Goal: Task Accomplishment & Management: Manage account settings

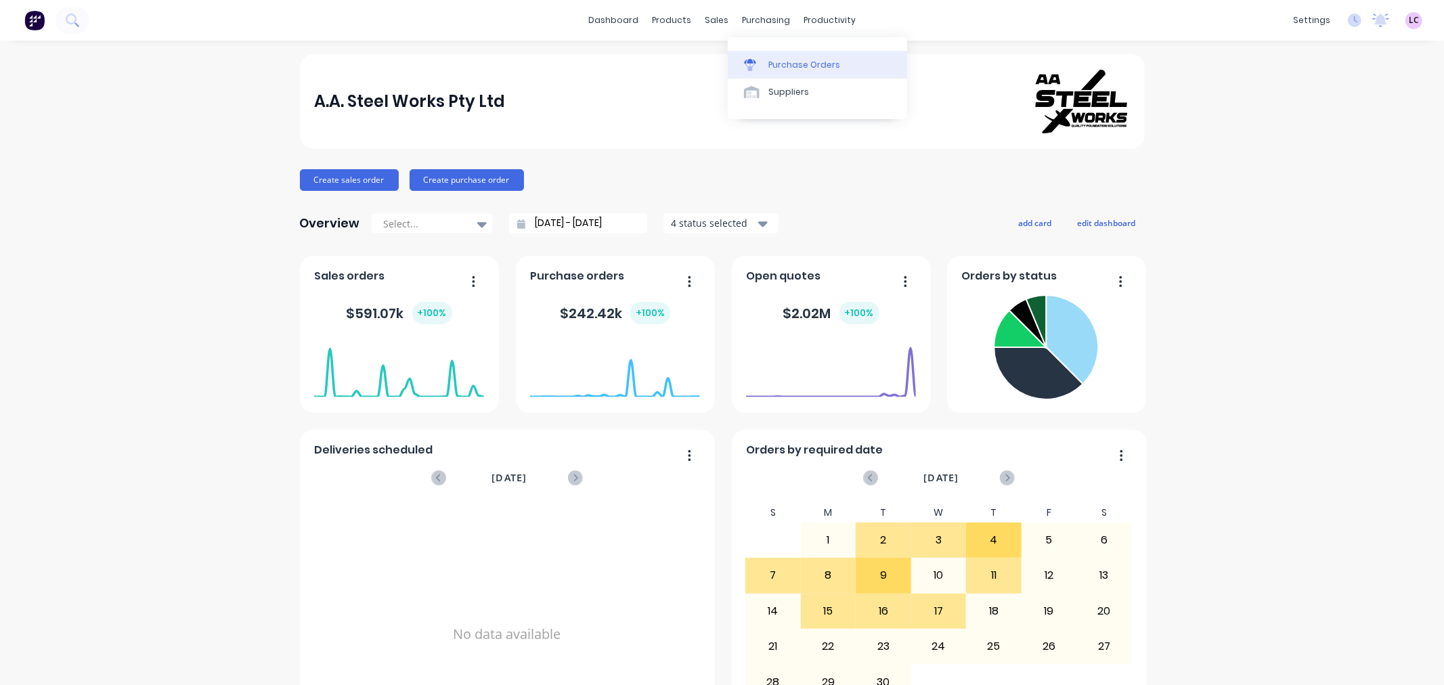
click at [756, 69] on div at bounding box center [754, 65] width 20 height 12
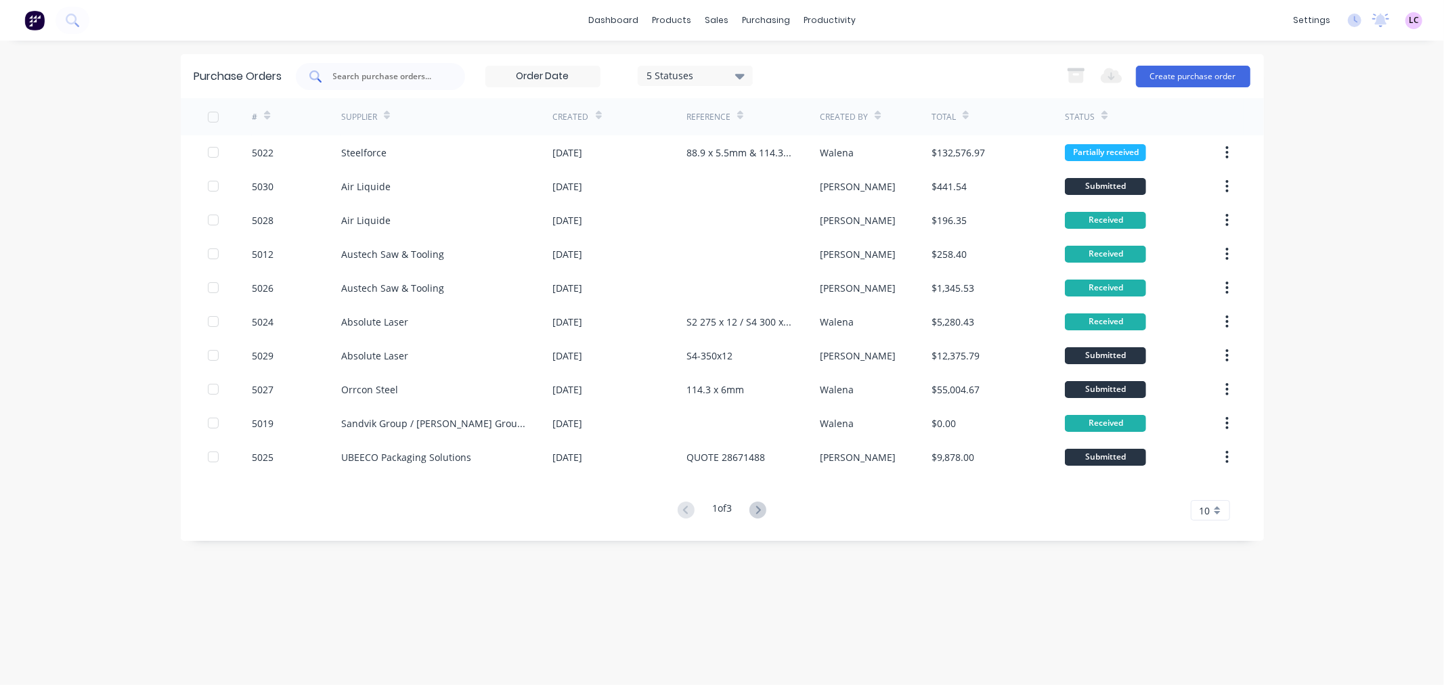
click at [381, 74] on input "text" at bounding box center [388, 77] width 112 height 14
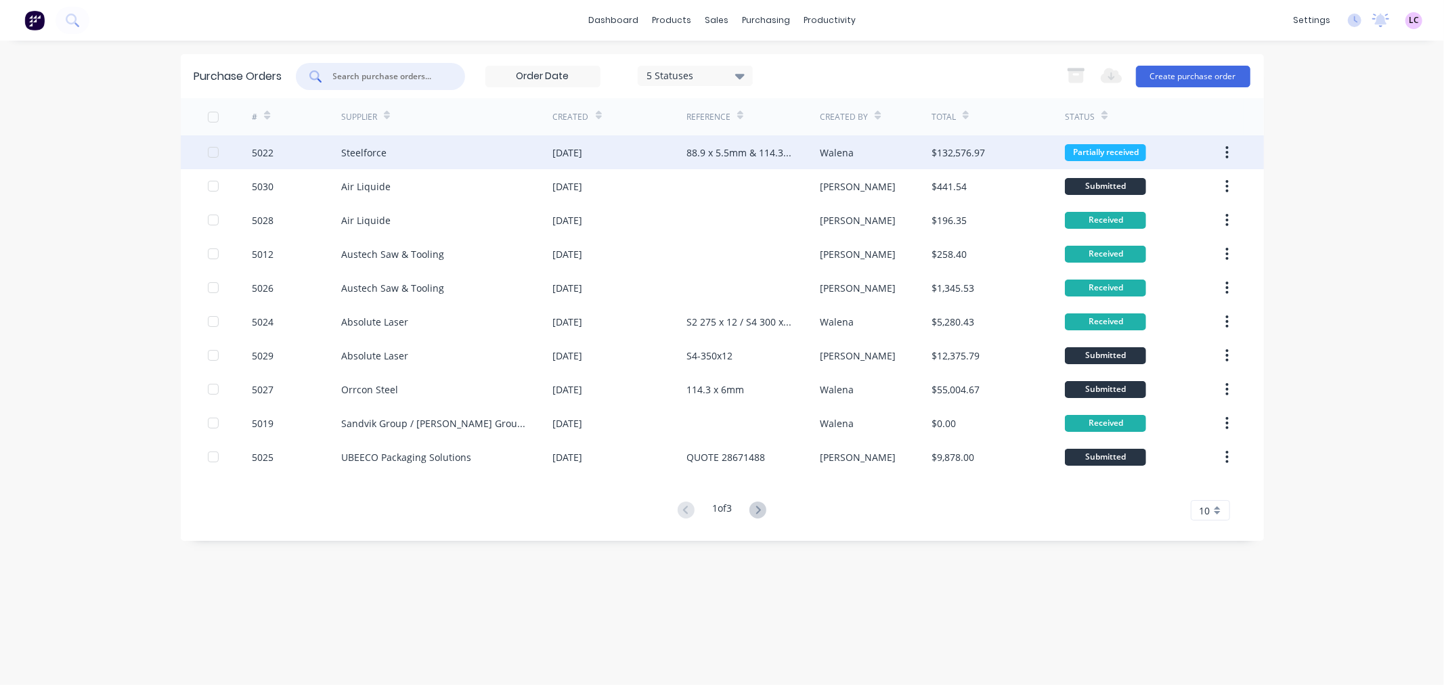
click at [384, 146] on div "Steelforce" at bounding box center [363, 153] width 45 height 14
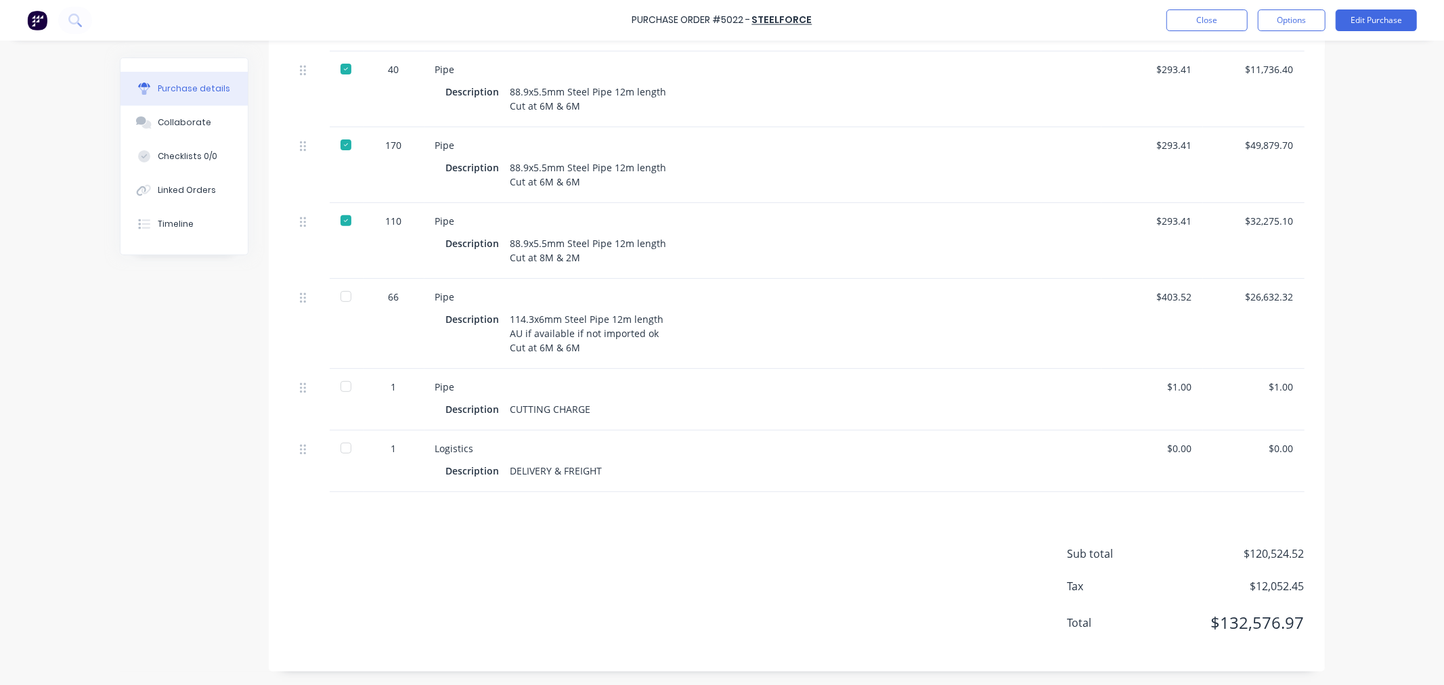
scroll to position [389, 0]
click at [336, 453] on div at bounding box center [345, 448] width 27 height 27
type textarea "x"
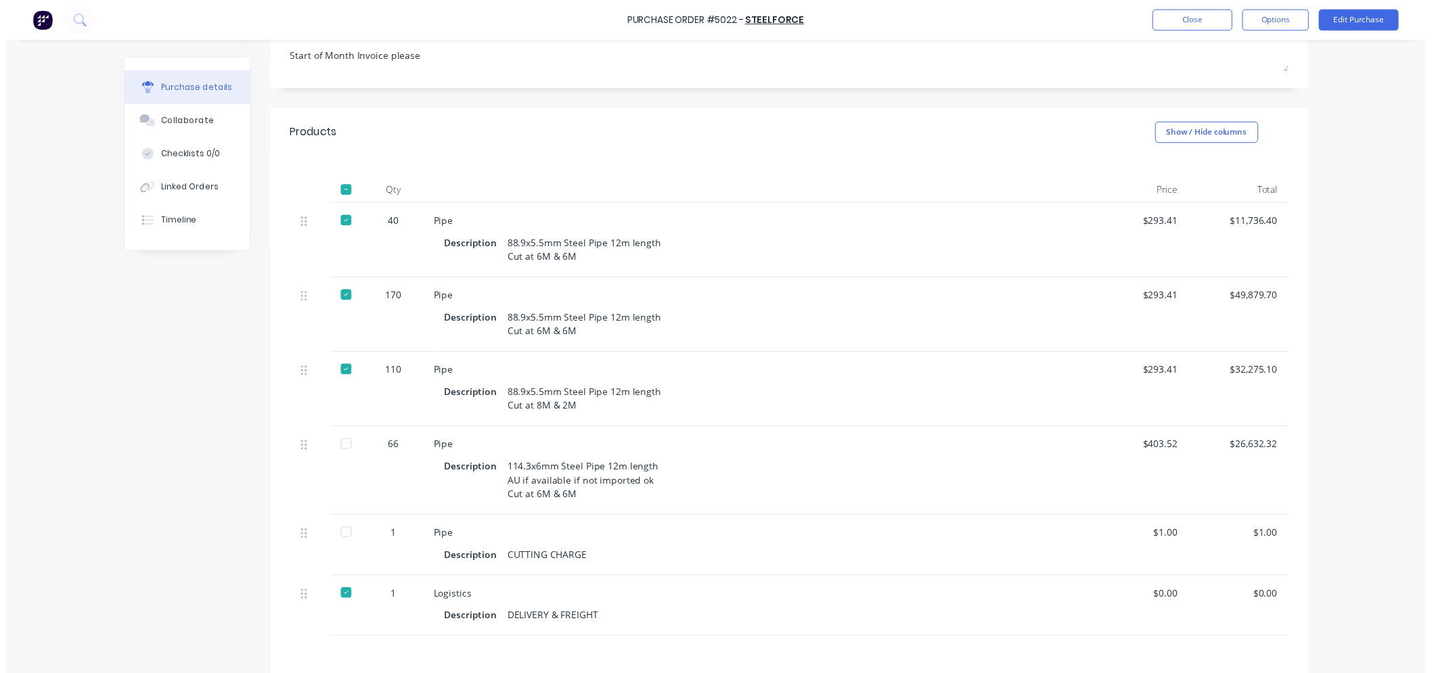
scroll to position [0, 0]
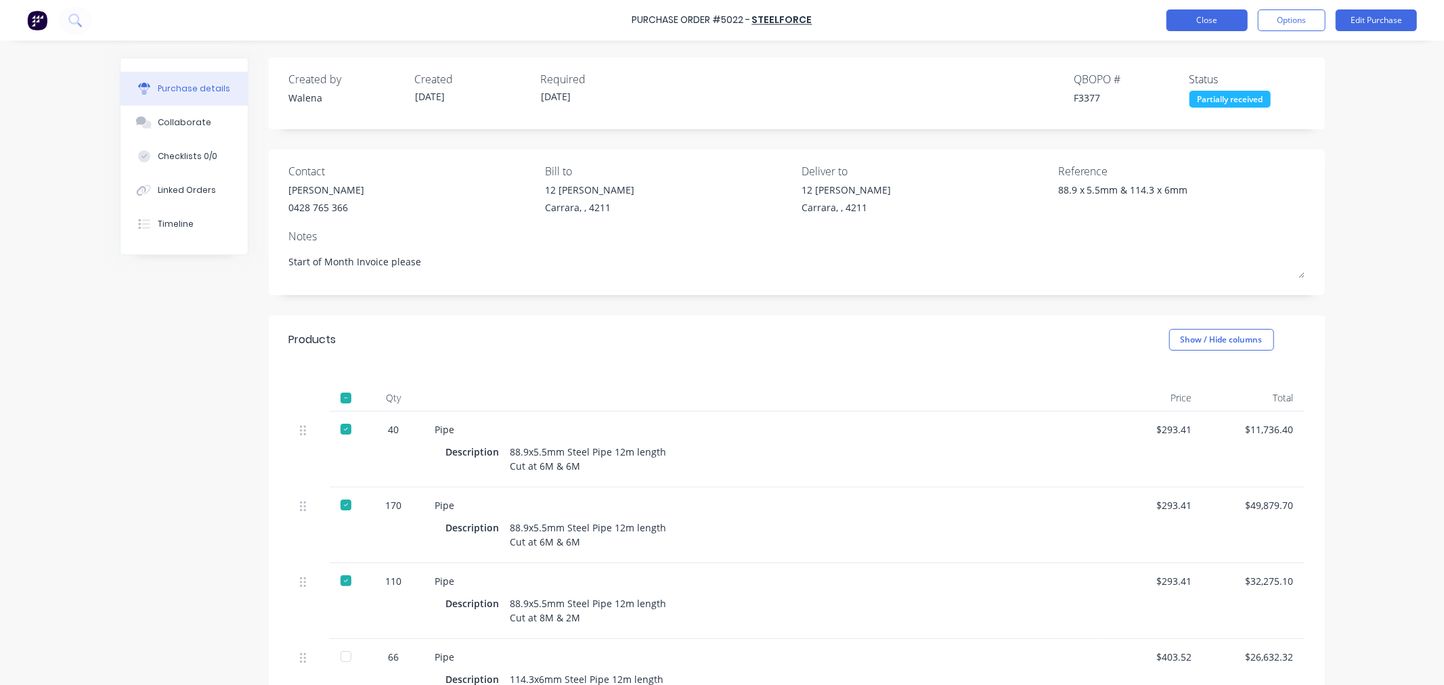
click at [1212, 24] on button "Close" at bounding box center [1206, 20] width 81 height 22
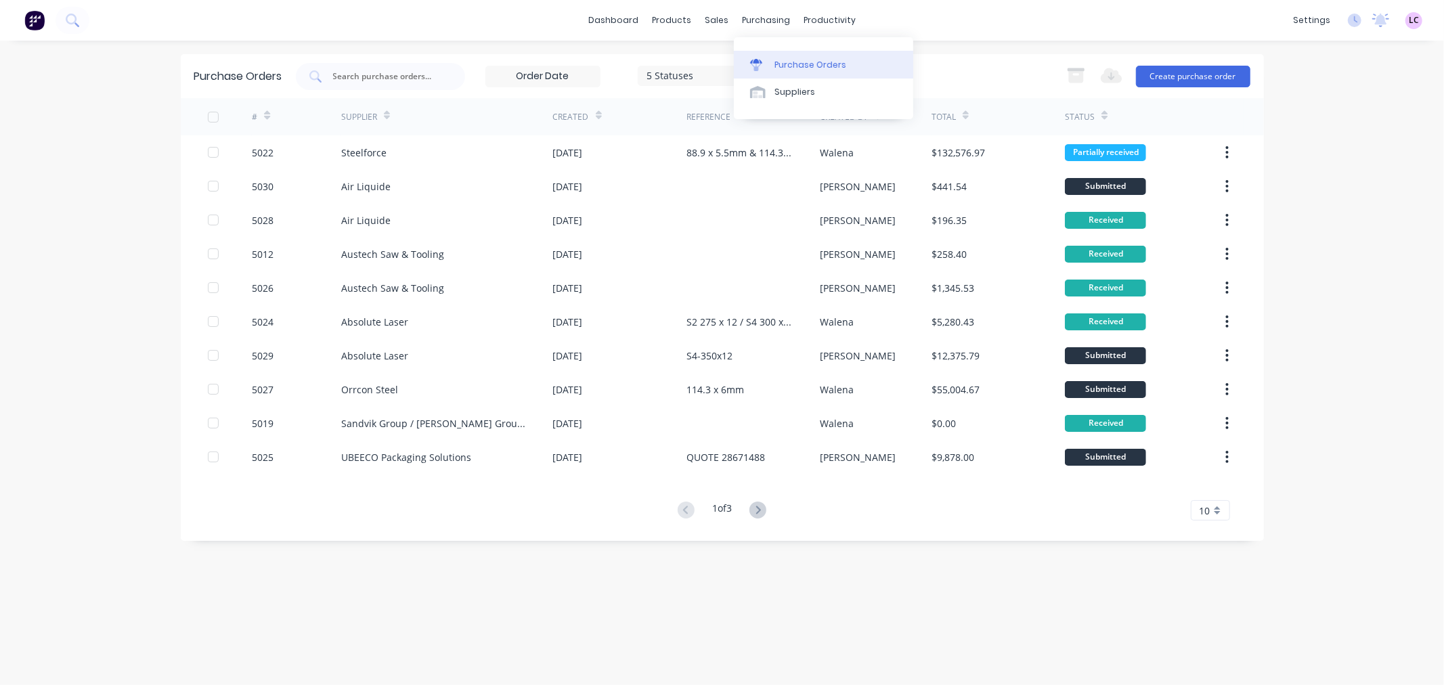
click at [772, 51] on link "Purchase Orders" at bounding box center [823, 64] width 179 height 27
click at [744, 63] on div "Sales Orders" at bounding box center [766, 65] width 55 height 12
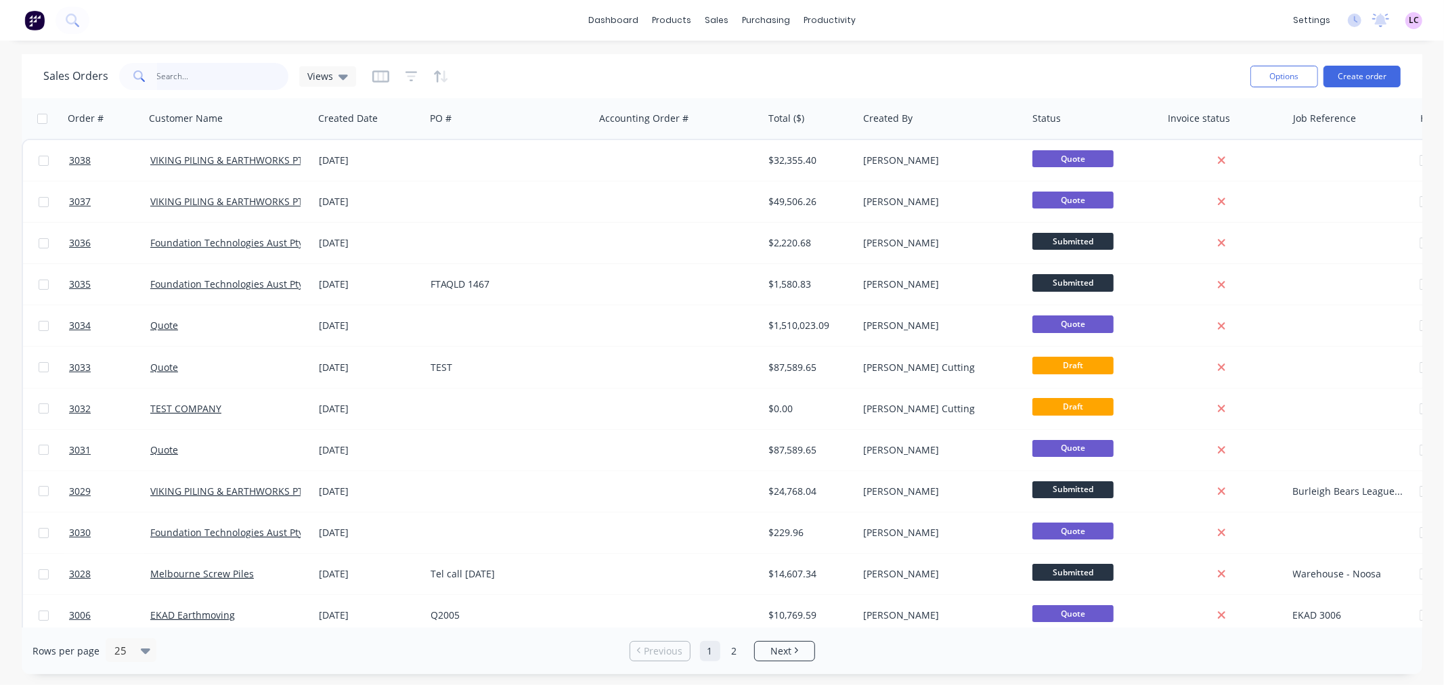
click at [203, 76] on input "text" at bounding box center [223, 76] width 132 height 27
type input "3004"
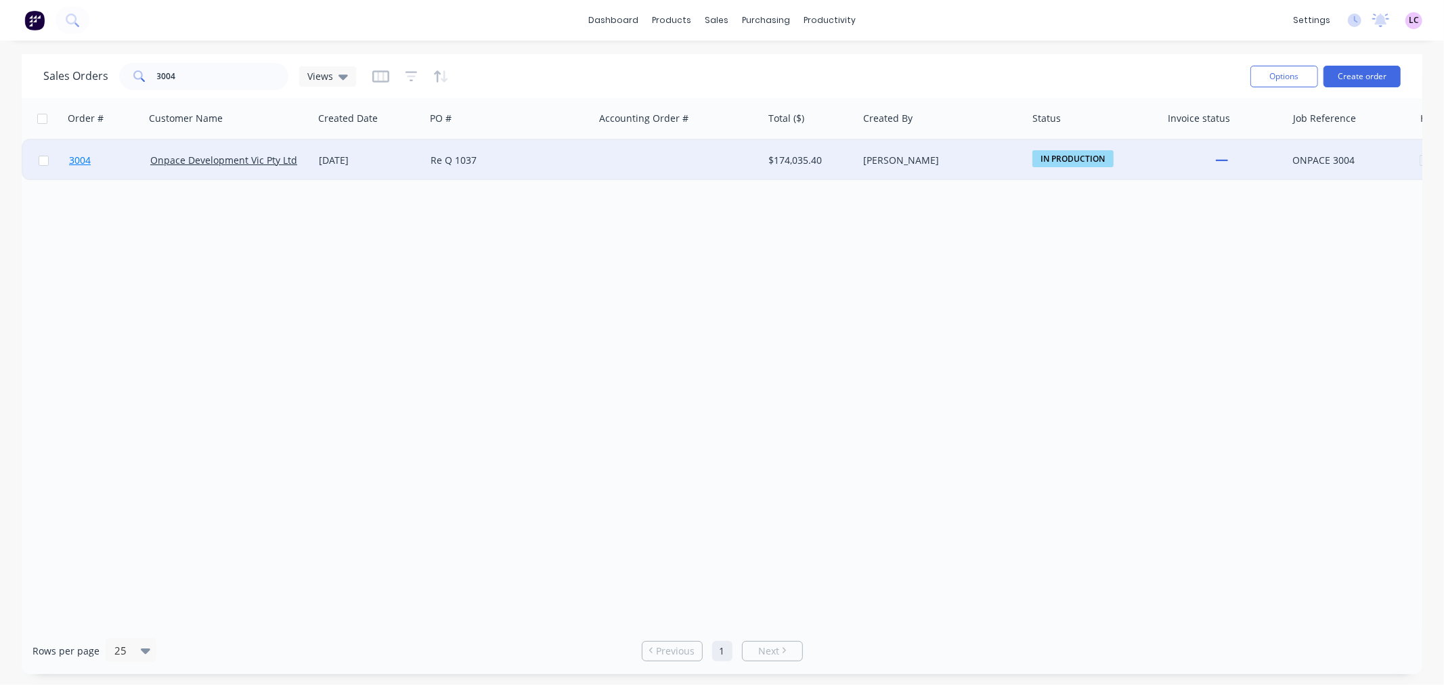
click at [91, 160] on link "3004" at bounding box center [109, 160] width 81 height 41
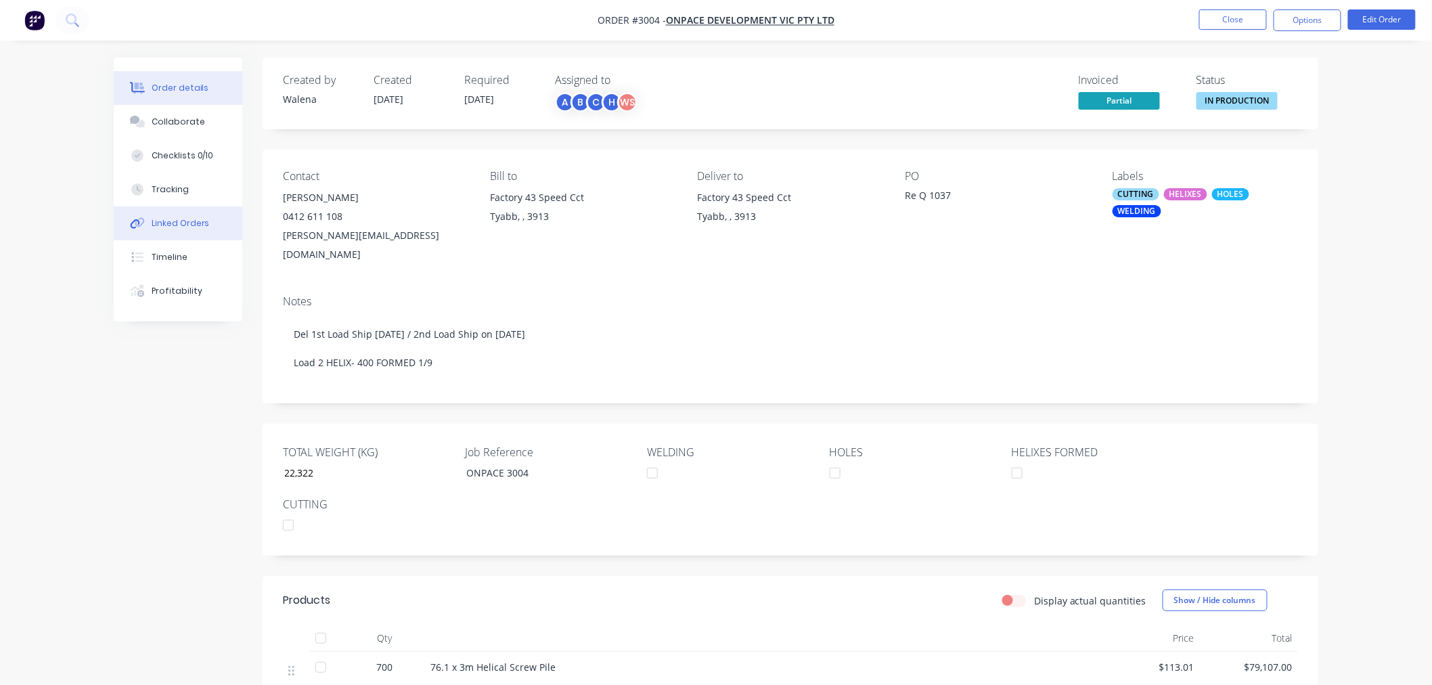
click at [196, 221] on div "Linked Orders" at bounding box center [181, 223] width 58 height 12
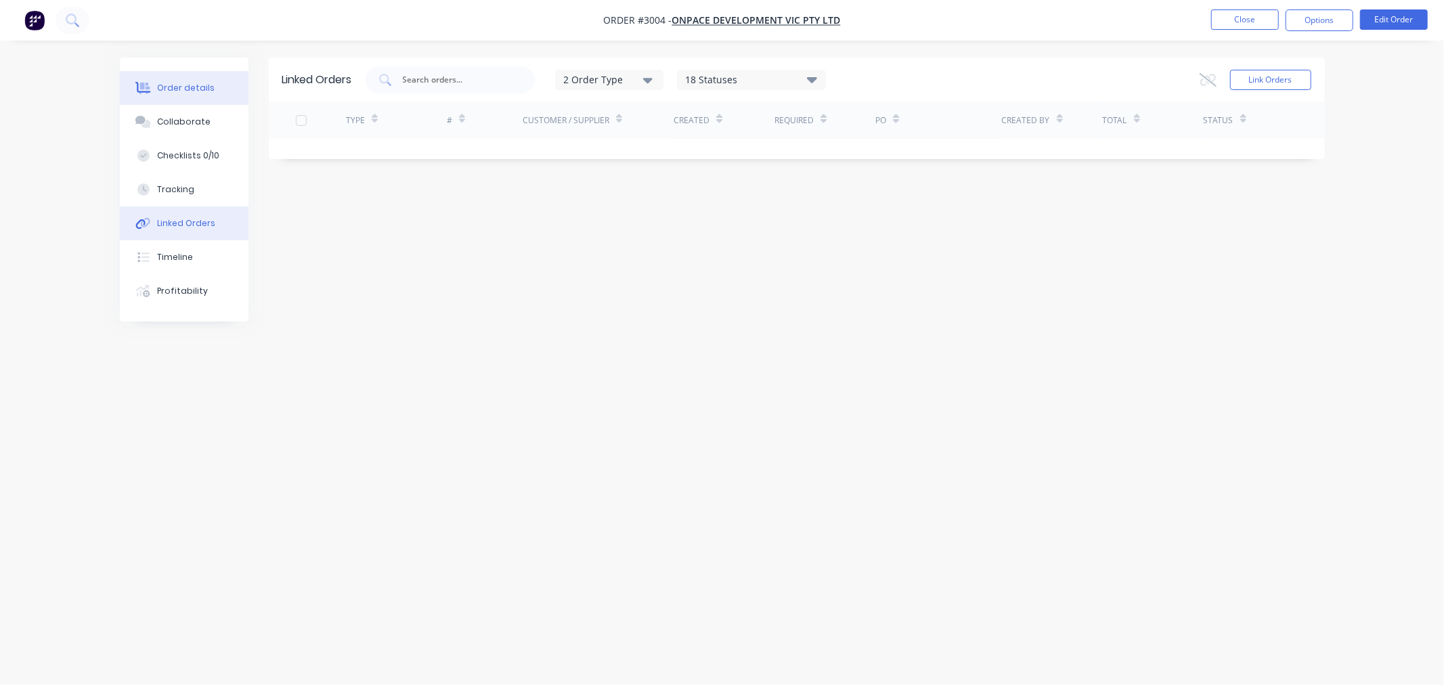
click at [160, 84] on div "Order details" at bounding box center [186, 88] width 58 height 12
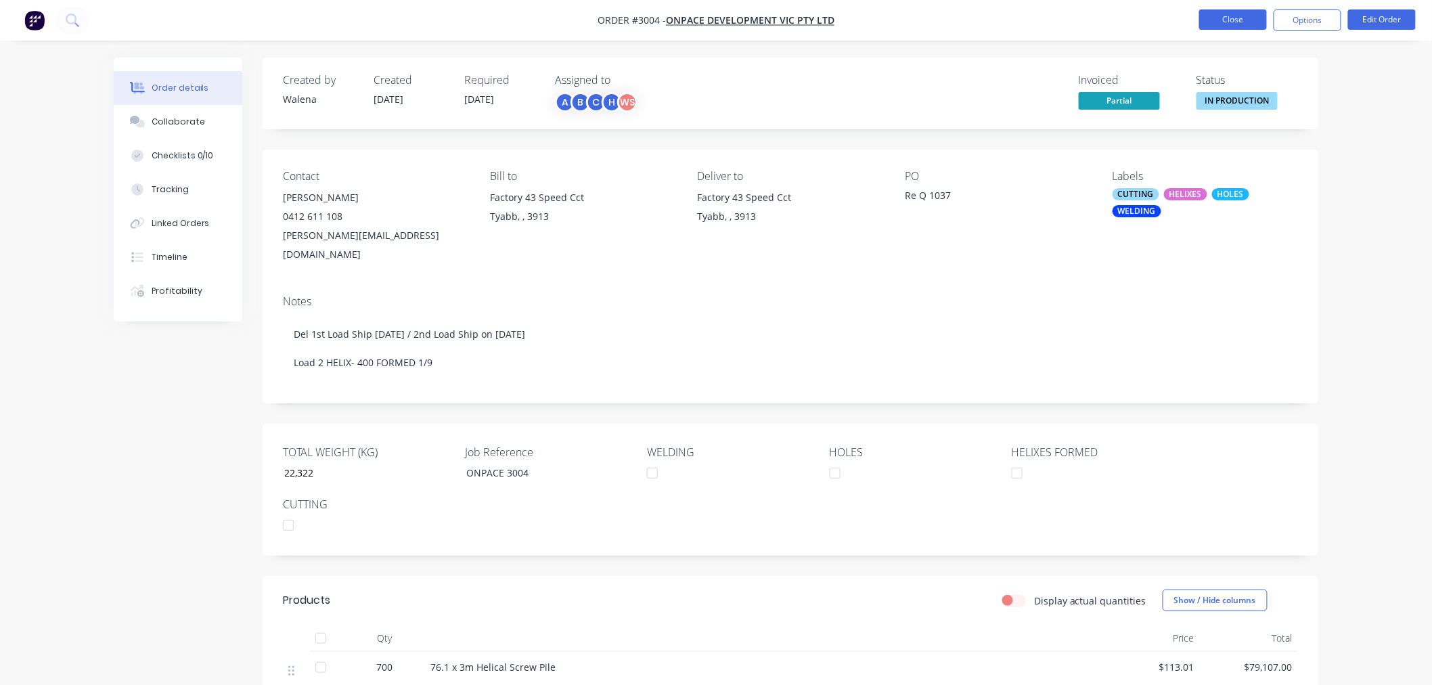
click at [1248, 21] on button "Close" at bounding box center [1233, 19] width 68 height 20
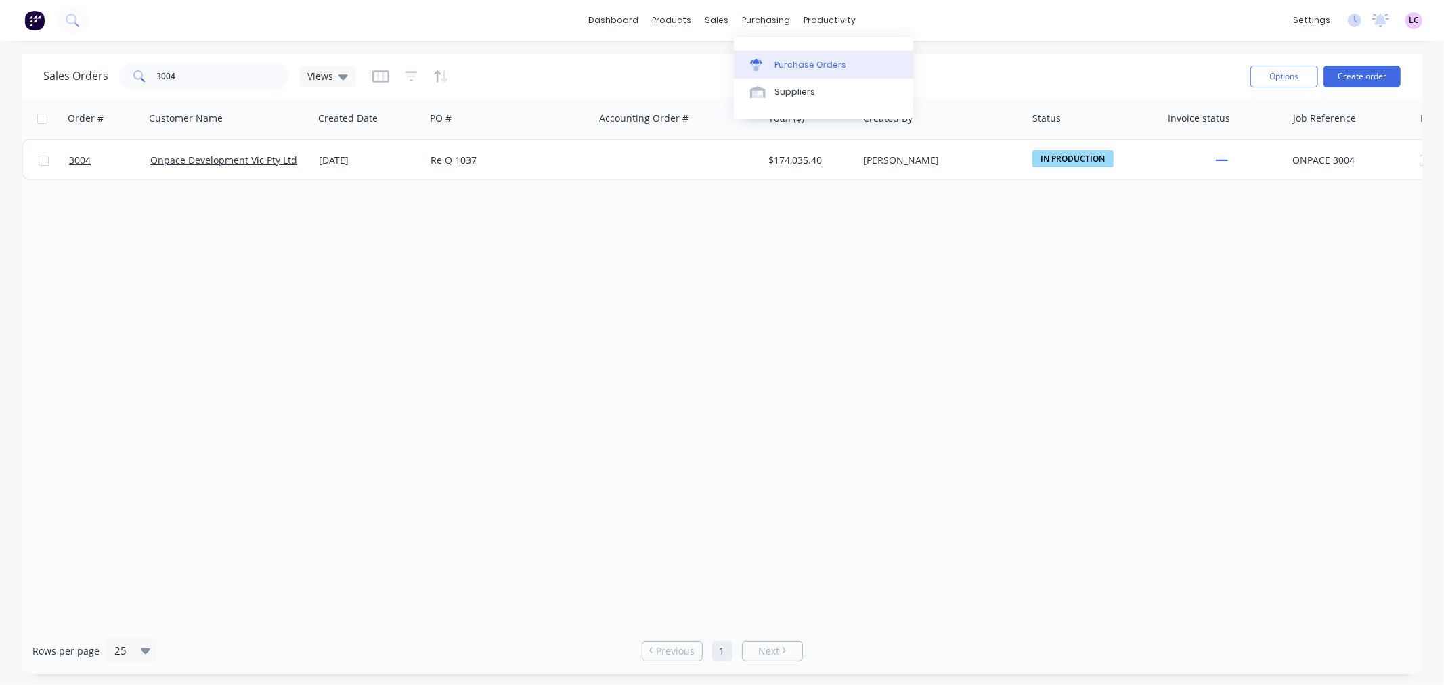
click at [768, 70] on div at bounding box center [760, 65] width 20 height 12
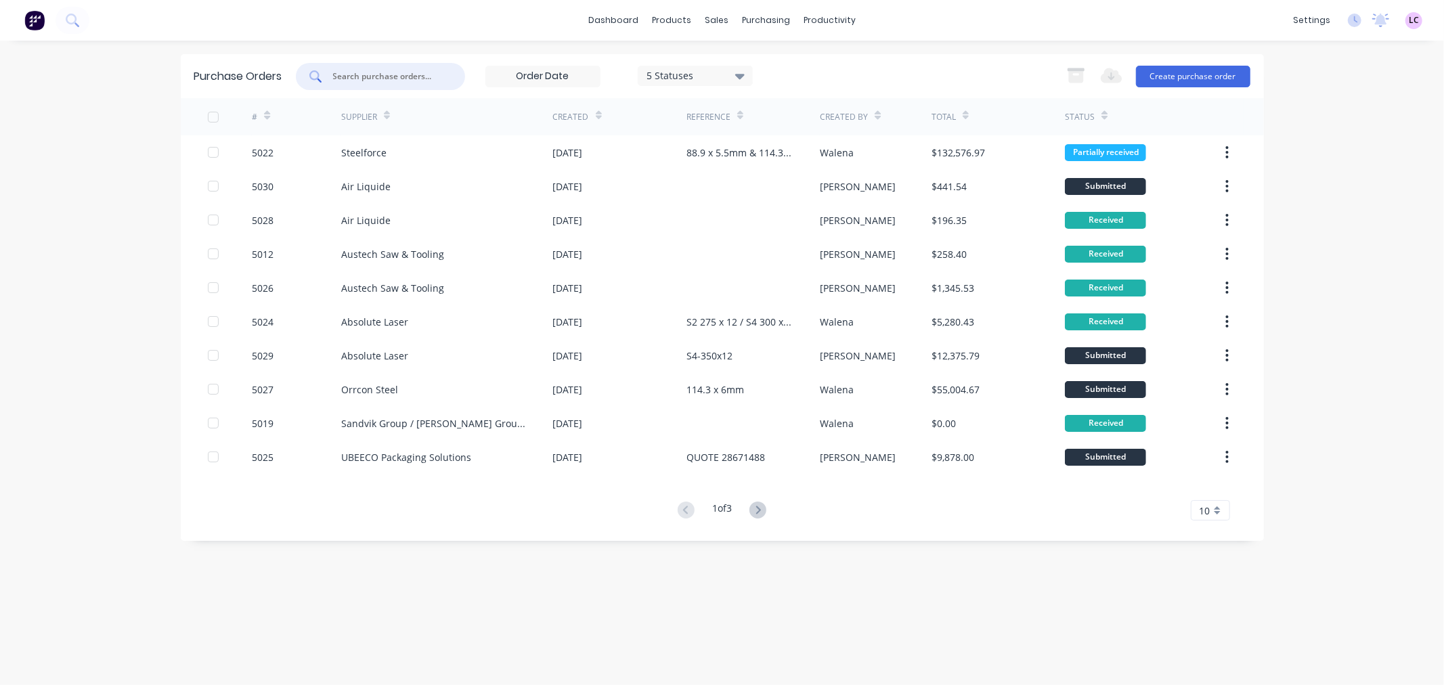
click at [376, 79] on input "text" at bounding box center [388, 77] width 112 height 14
type input "mars"
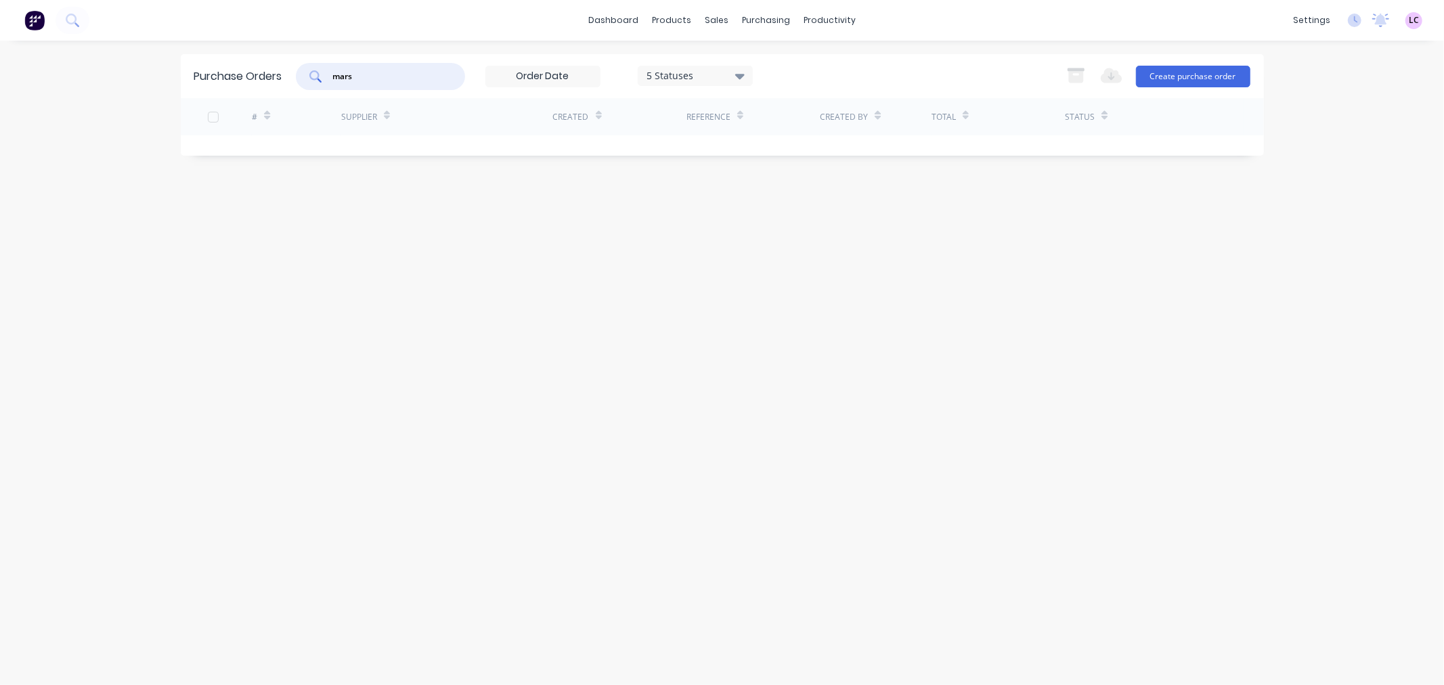
drag, startPoint x: 376, startPoint y: 79, endPoint x: 267, endPoint y: 81, distance: 108.3
click at [267, 81] on div "Purchase Orders mars 5 Statuses 5 Statuses Export to Excel (XLSX) Create purcha…" at bounding box center [722, 76] width 1083 height 44
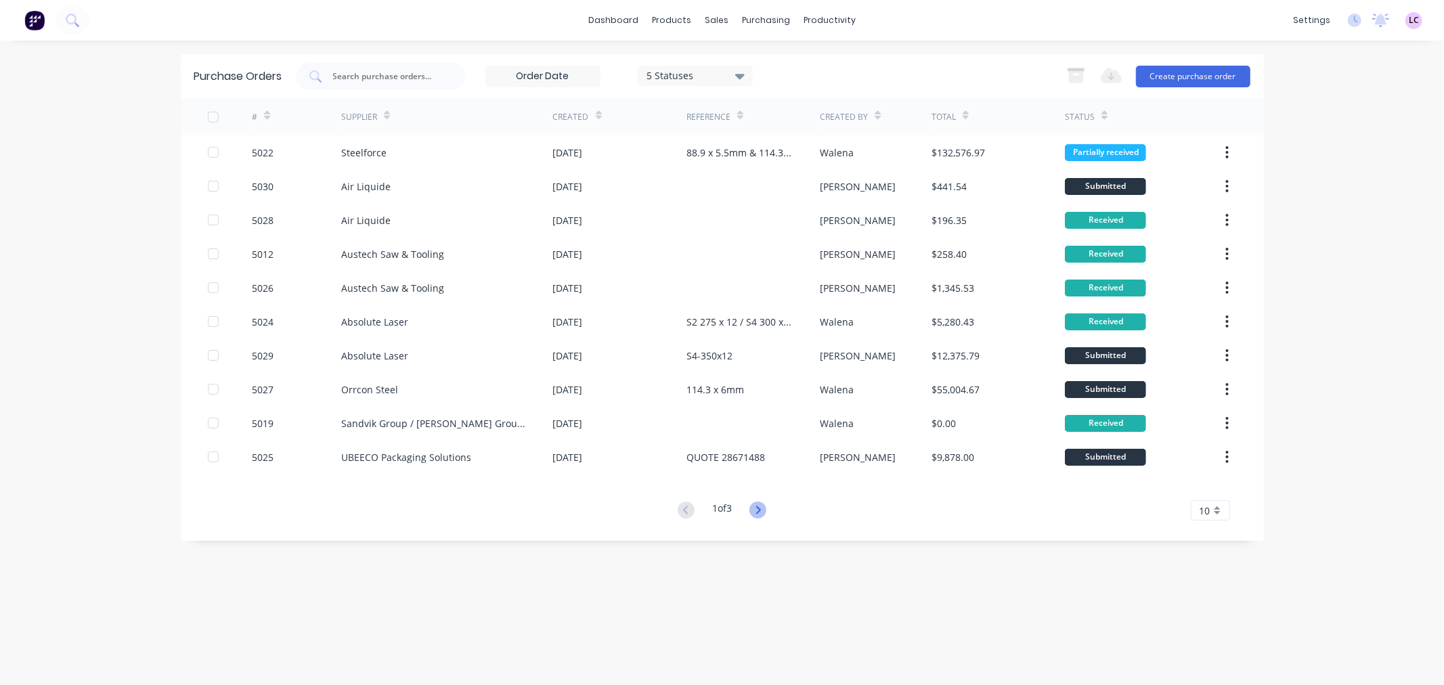
click at [755, 513] on icon at bounding box center [757, 510] width 17 height 17
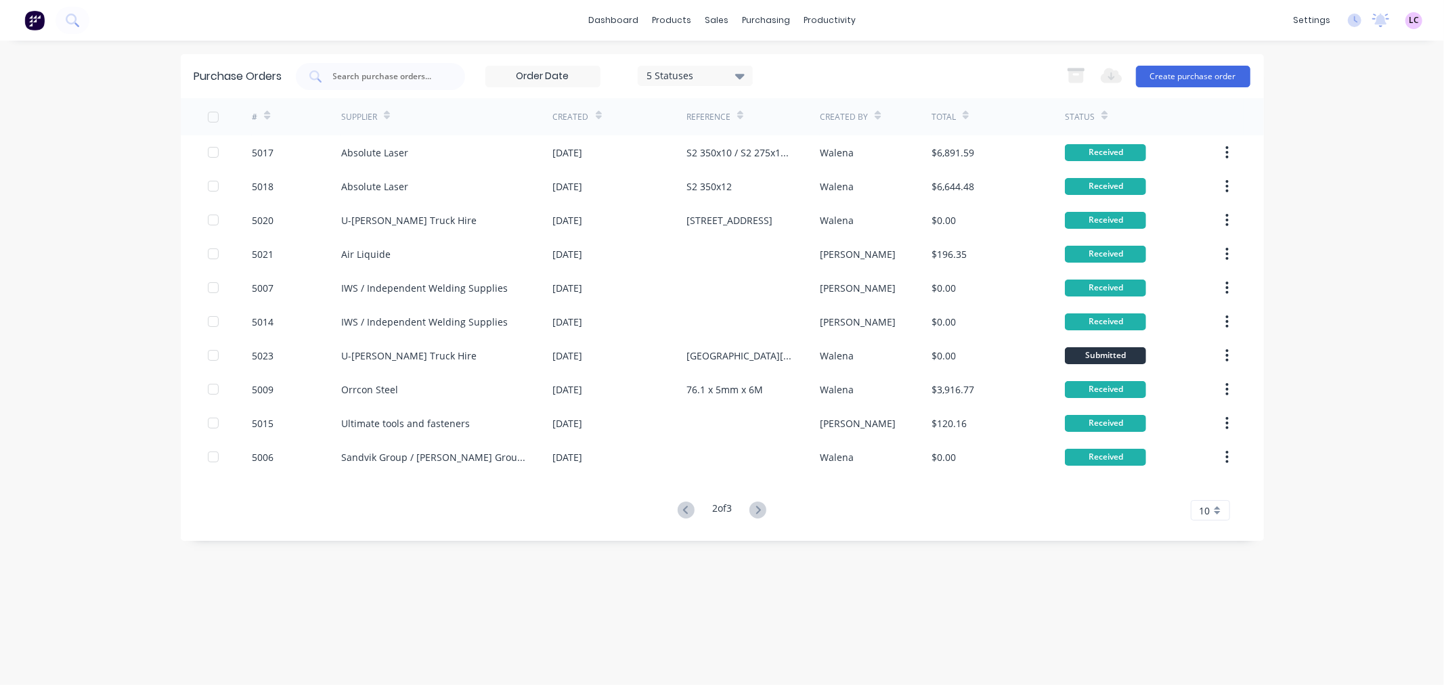
click at [755, 513] on icon at bounding box center [757, 510] width 17 height 17
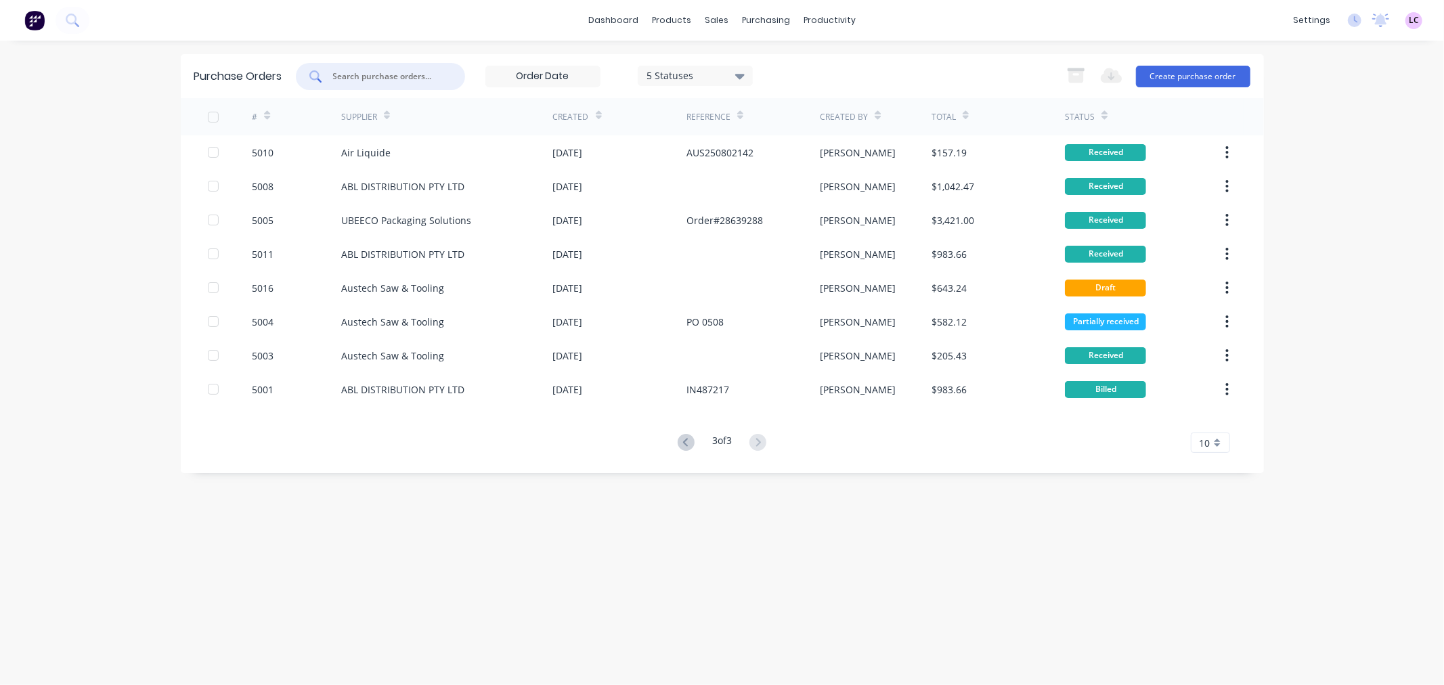
click at [357, 70] on input "text" at bounding box center [388, 77] width 112 height 14
click at [621, 25] on link "dashboard" at bounding box center [613, 20] width 64 height 20
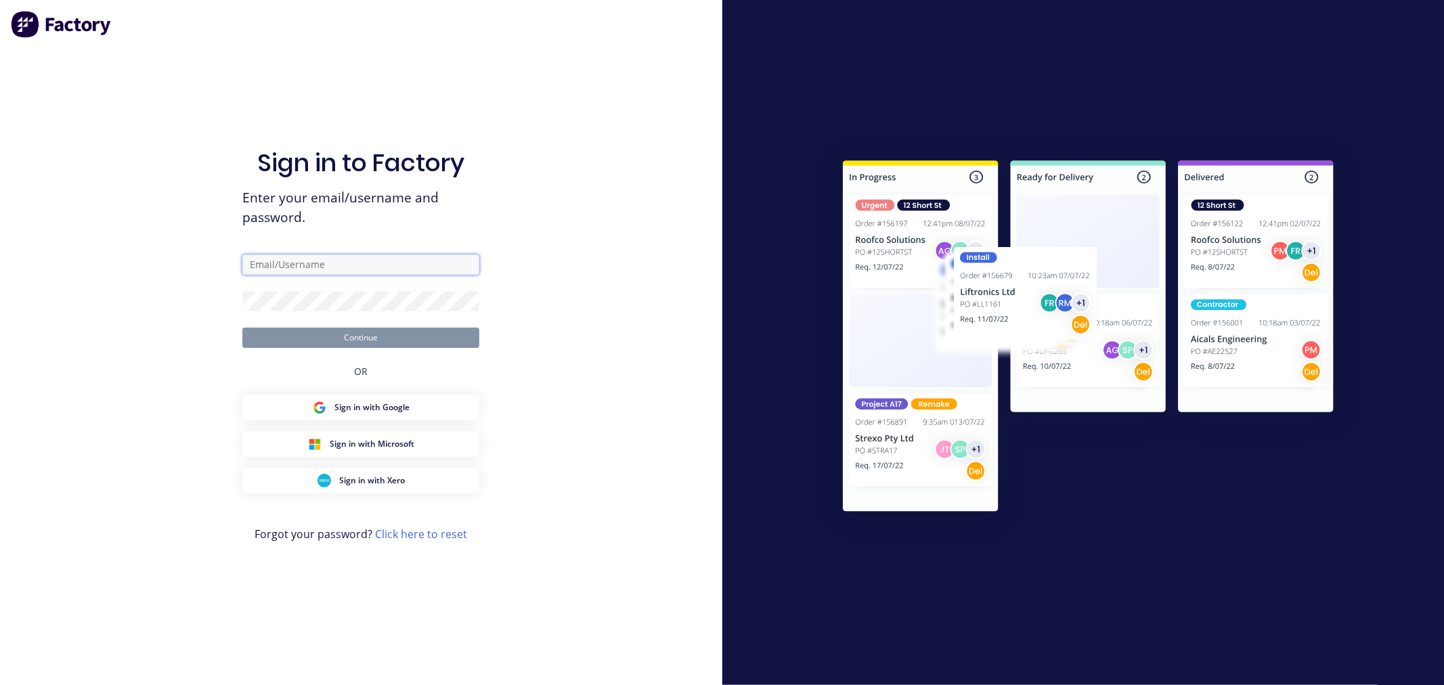
type input "[EMAIL_ADDRESS][DOMAIN_NAME]"
click at [356, 339] on button "Continue" at bounding box center [360, 338] width 237 height 20
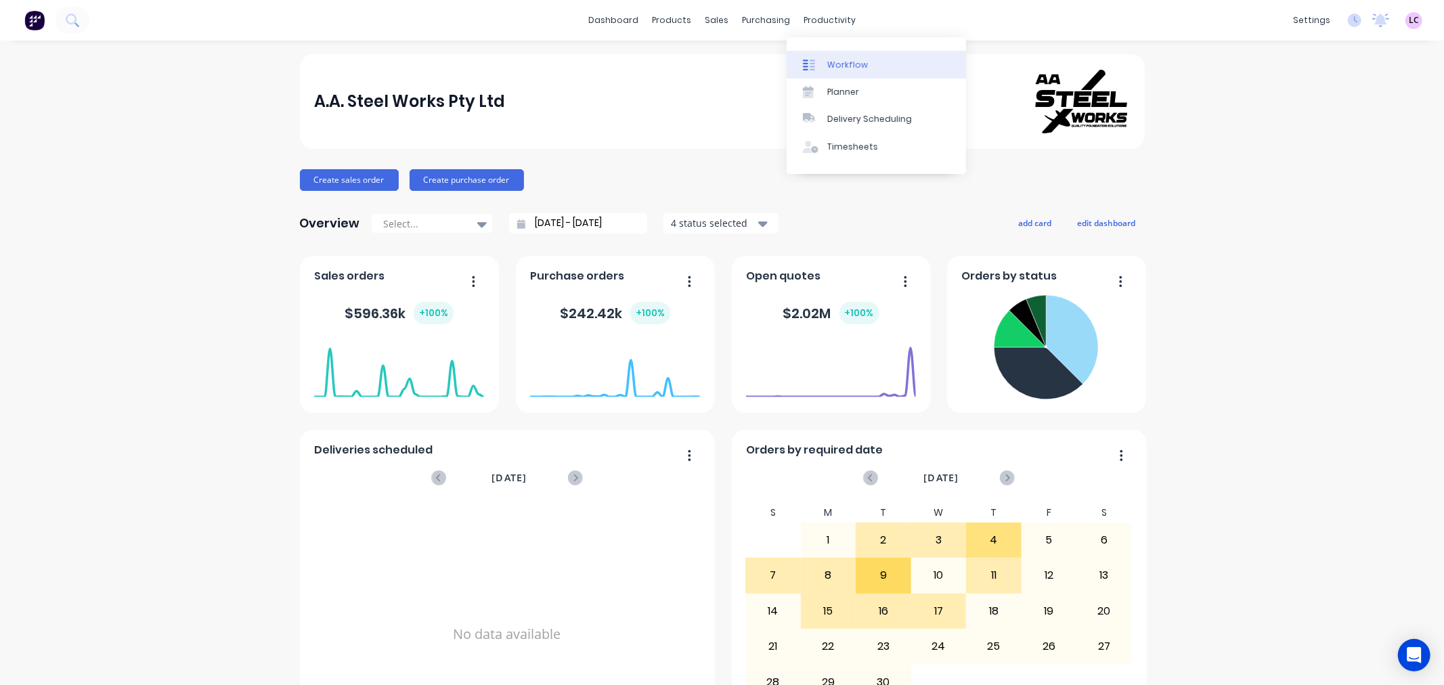
click at [821, 59] on div at bounding box center [813, 65] width 20 height 12
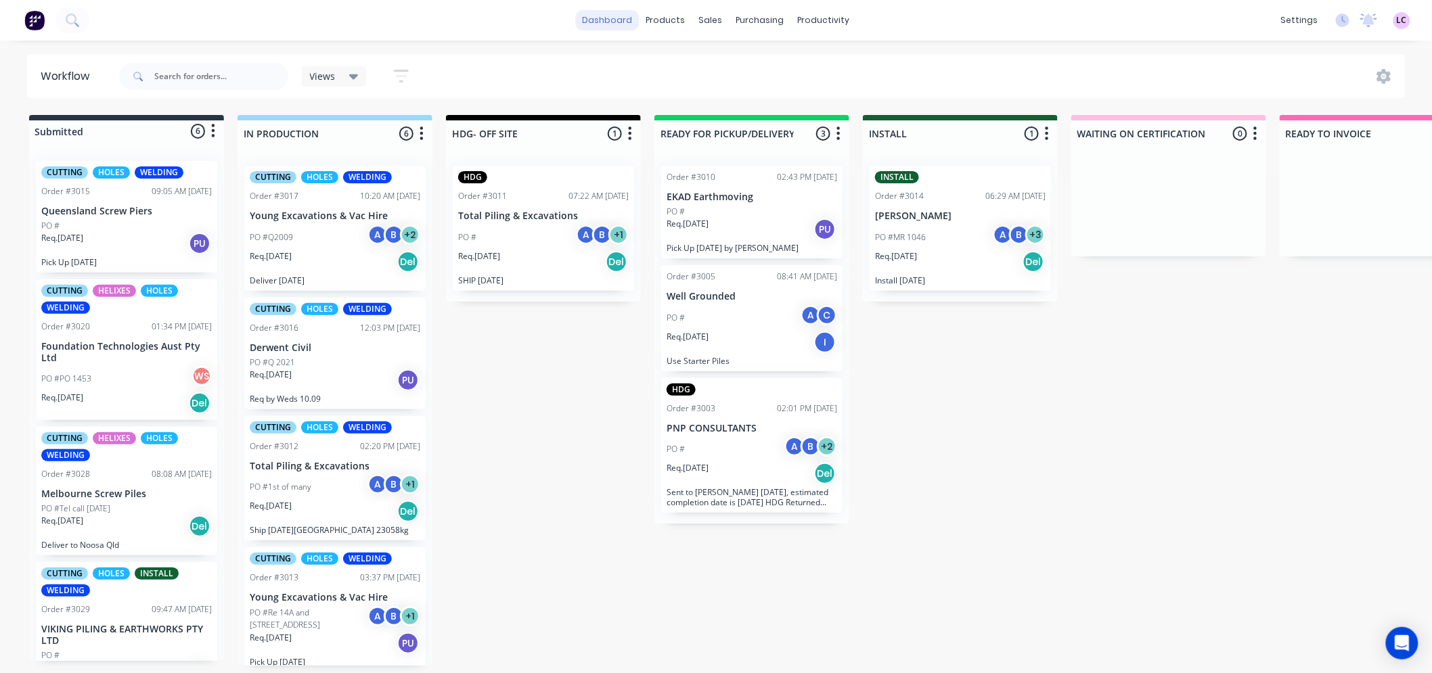
click at [631, 19] on link "dashboard" at bounding box center [608, 20] width 64 height 20
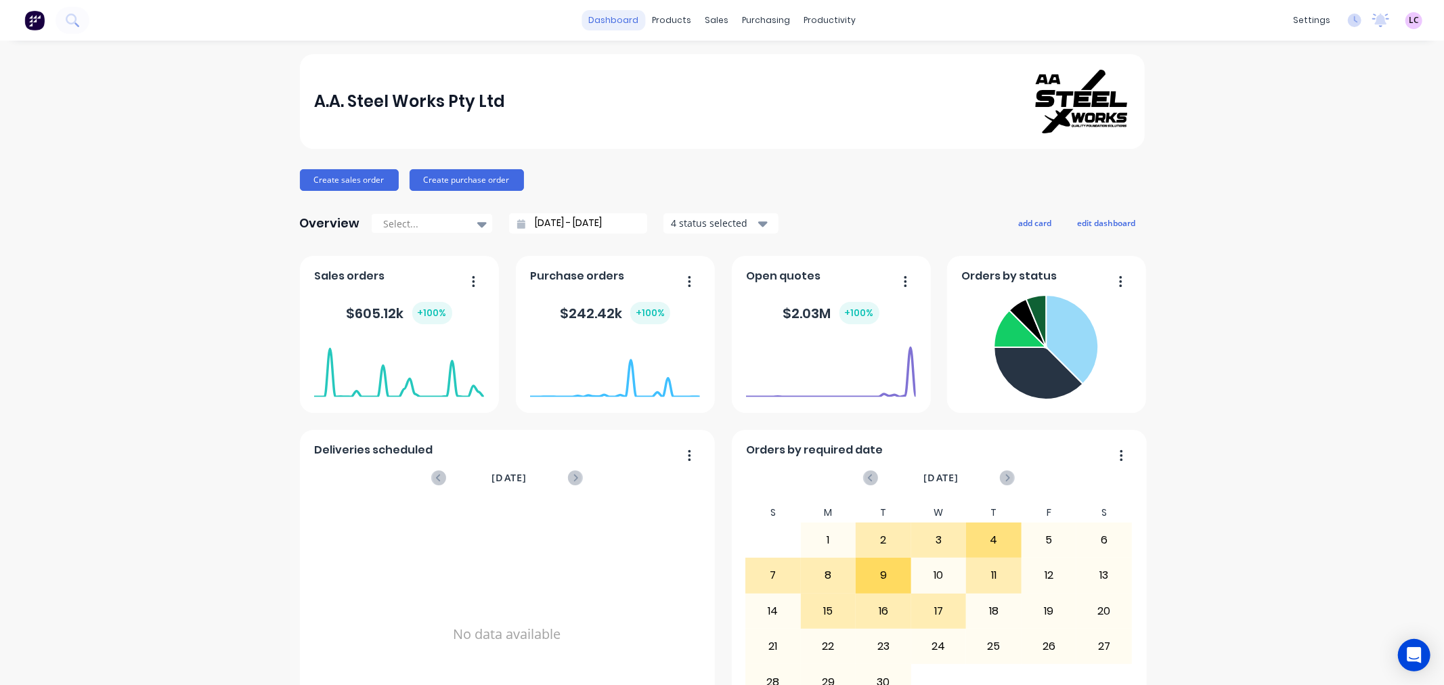
click at [601, 19] on link "dashboard" at bounding box center [613, 20] width 64 height 20
click at [849, 83] on link "Planner" at bounding box center [875, 92] width 179 height 27
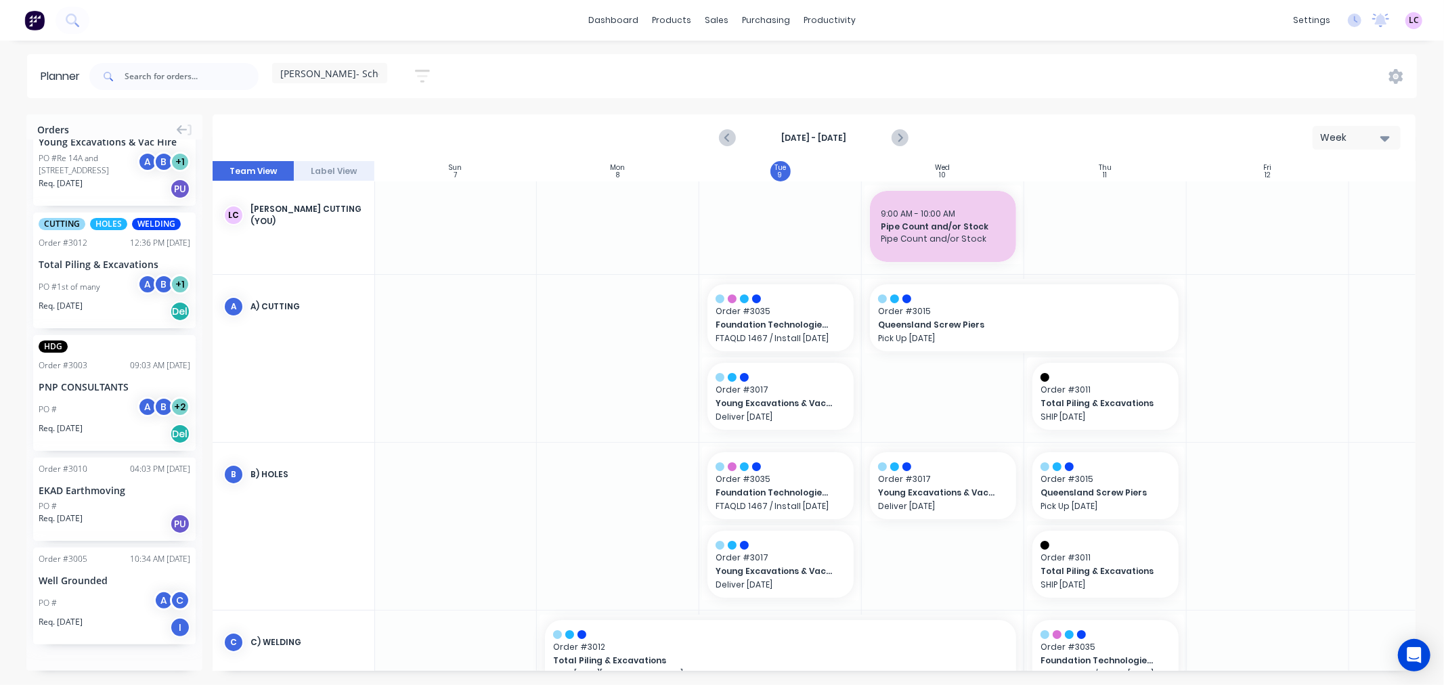
scroll to position [75, 1]
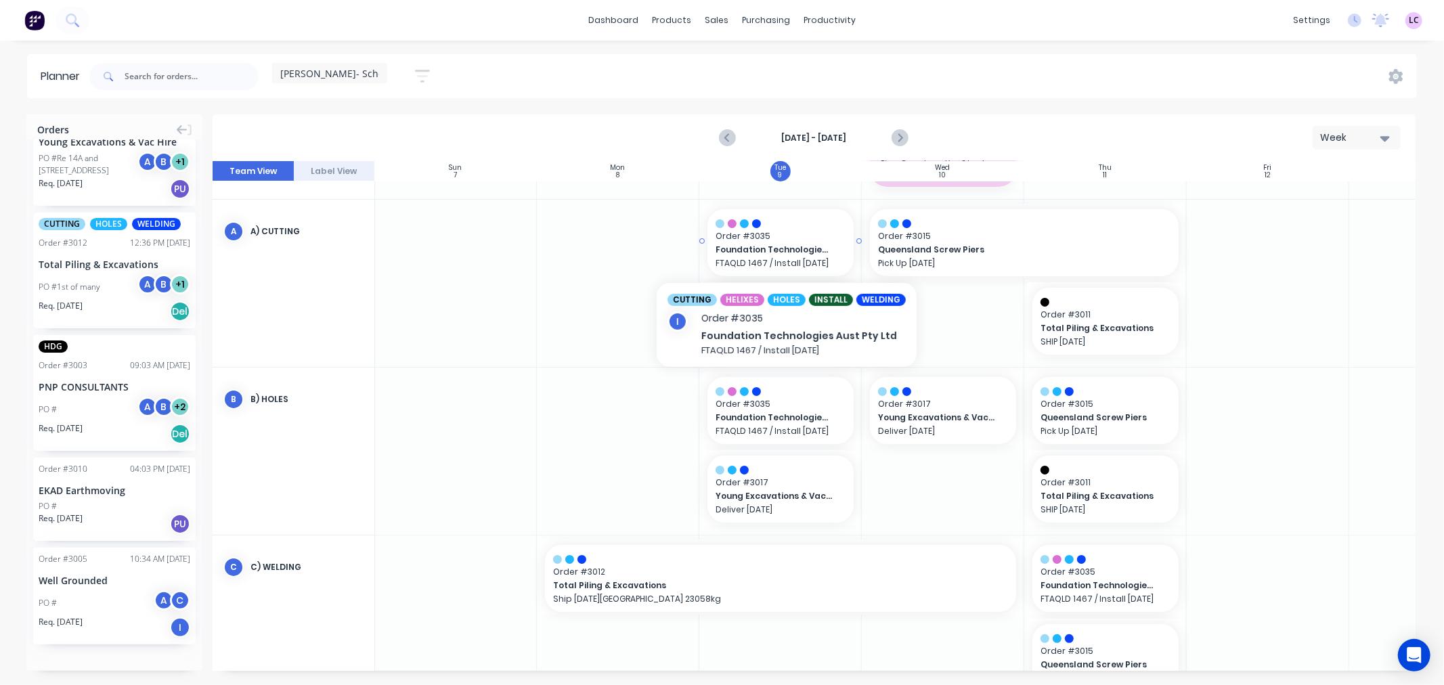
click at [765, 253] on span "Foundation Technologies Aust Pty Ltd" at bounding box center [773, 250] width 117 height 12
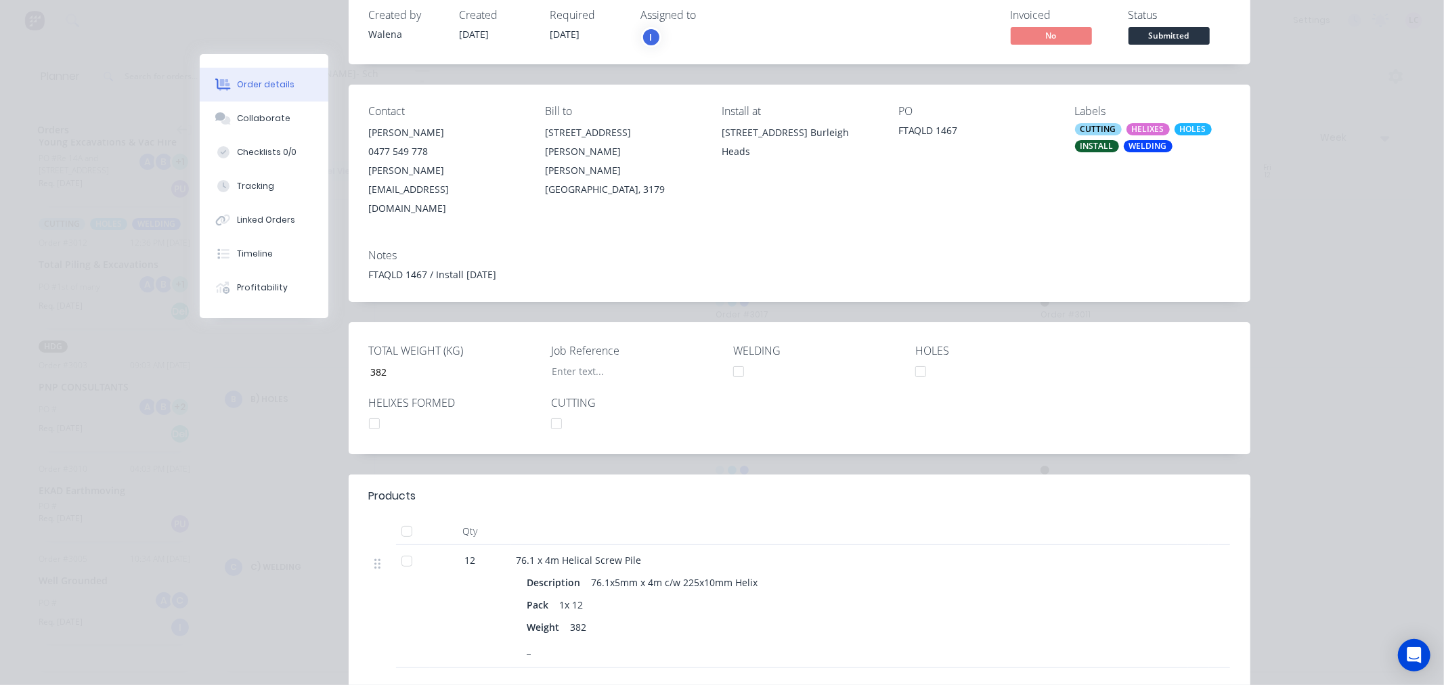
scroll to position [0, 0]
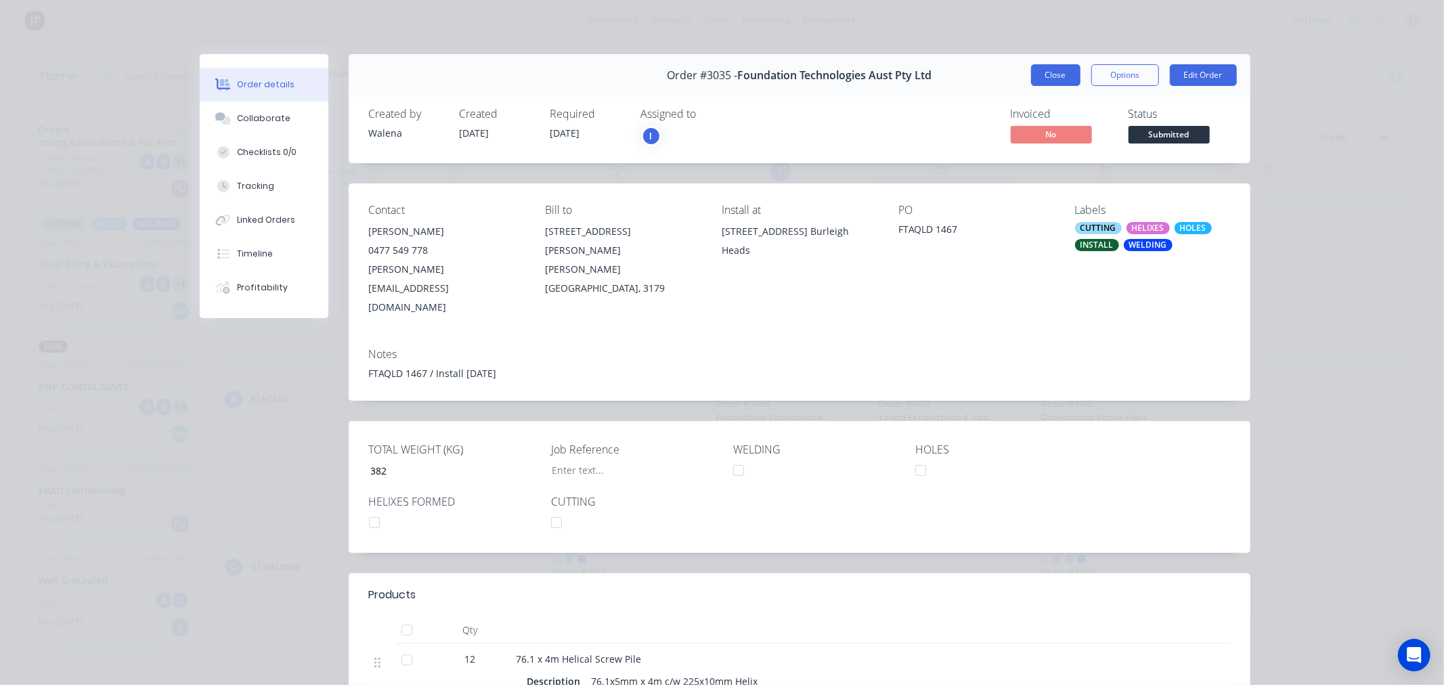
click at [1048, 68] on button "Close" at bounding box center [1055, 75] width 49 height 22
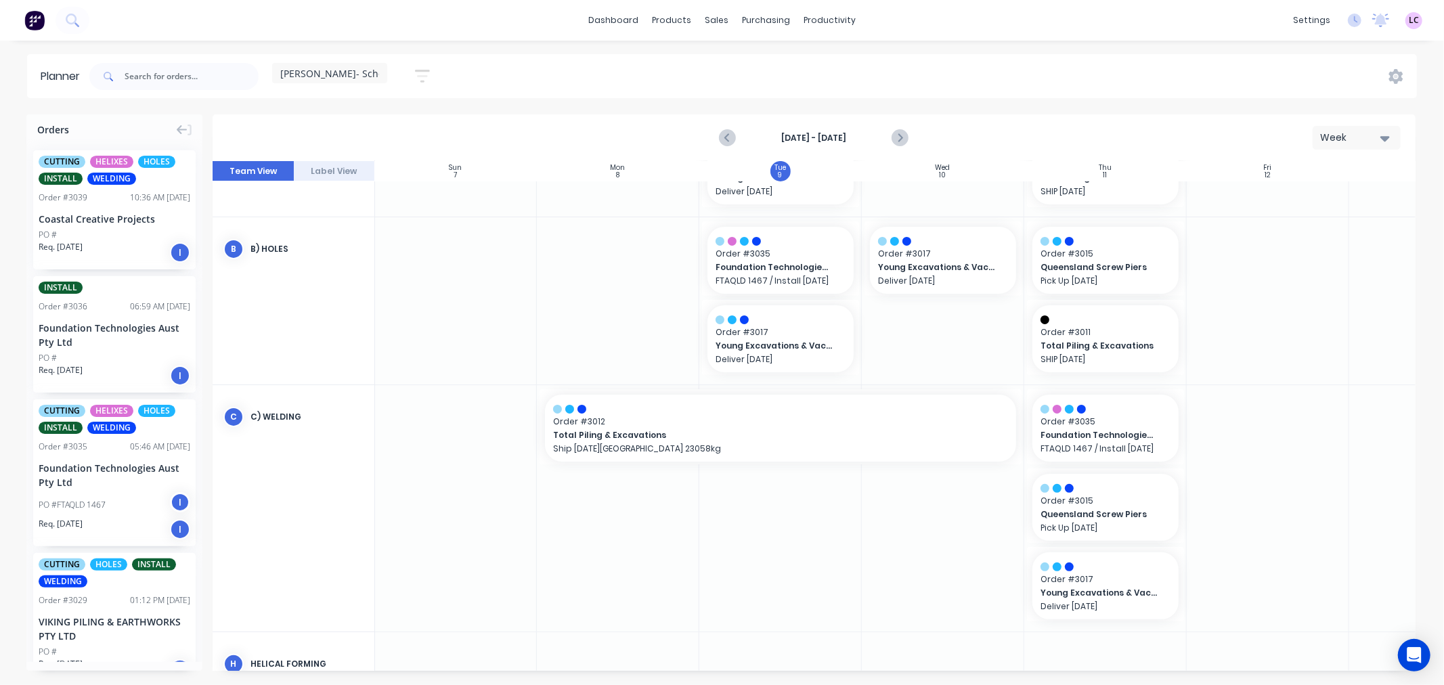
scroll to position [150, 1]
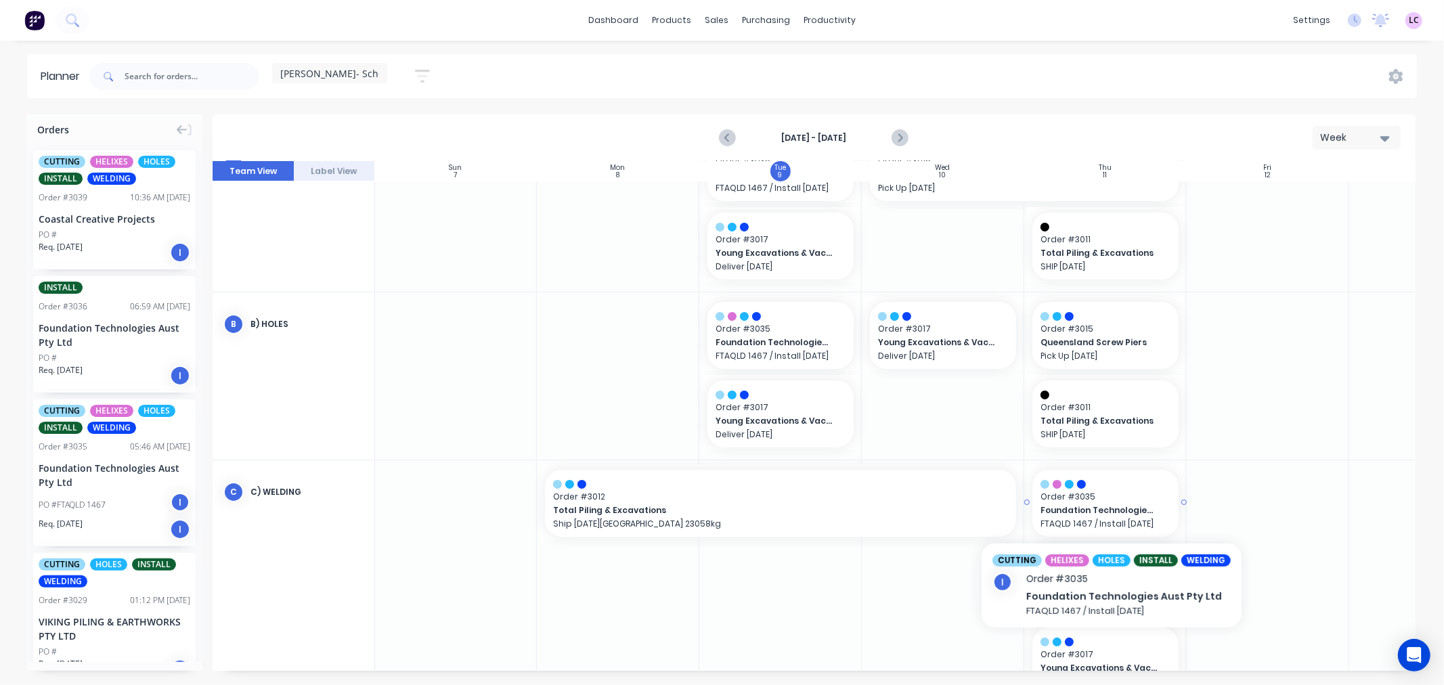
click at [1119, 508] on span "Foundation Technologies Aust Pty Ltd" at bounding box center [1098, 510] width 117 height 12
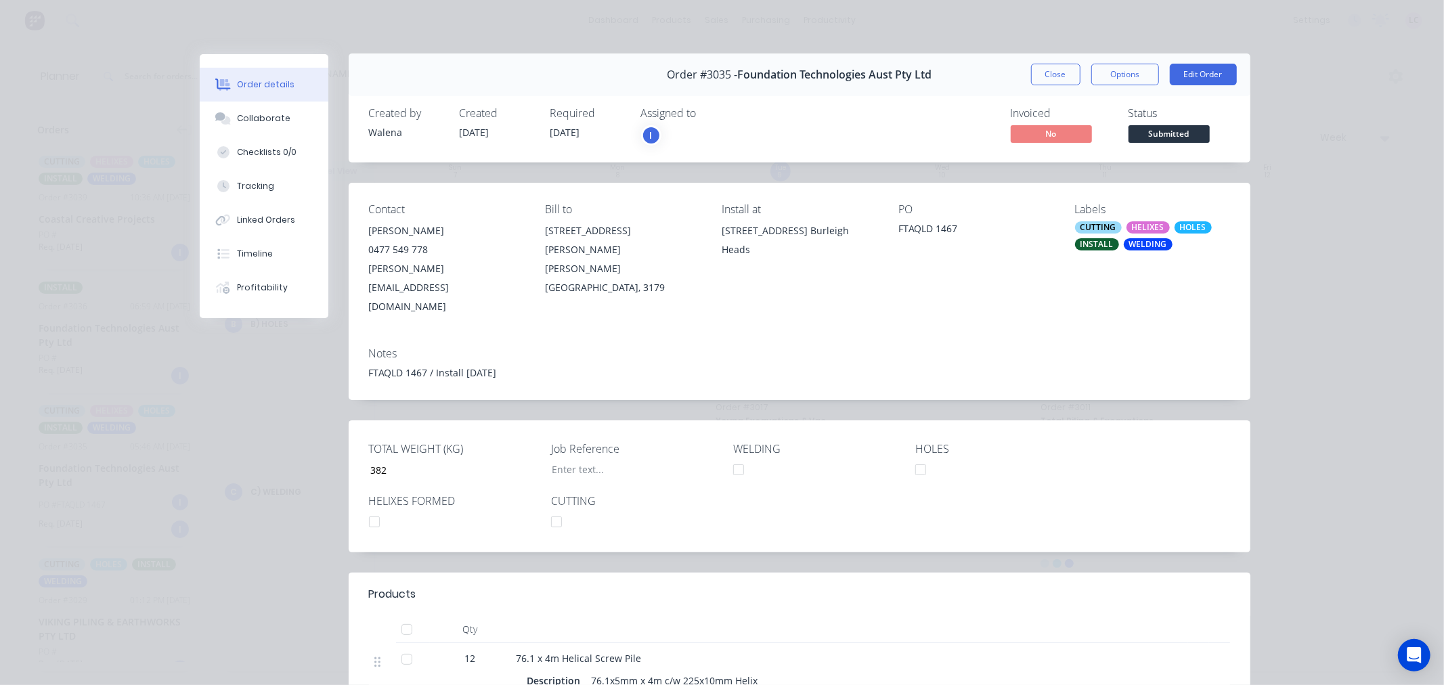
scroll to position [0, 0]
click at [1045, 69] on button "Close" at bounding box center [1055, 75] width 49 height 22
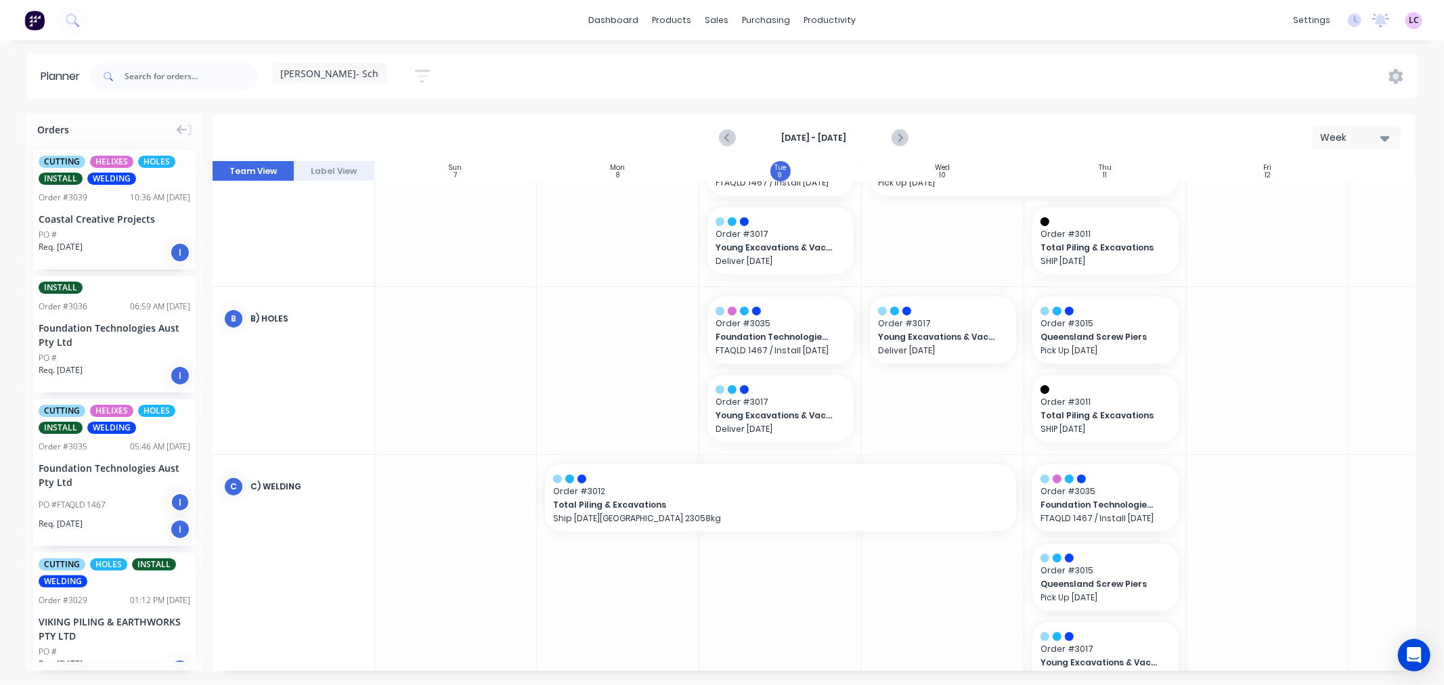
scroll to position [144, 1]
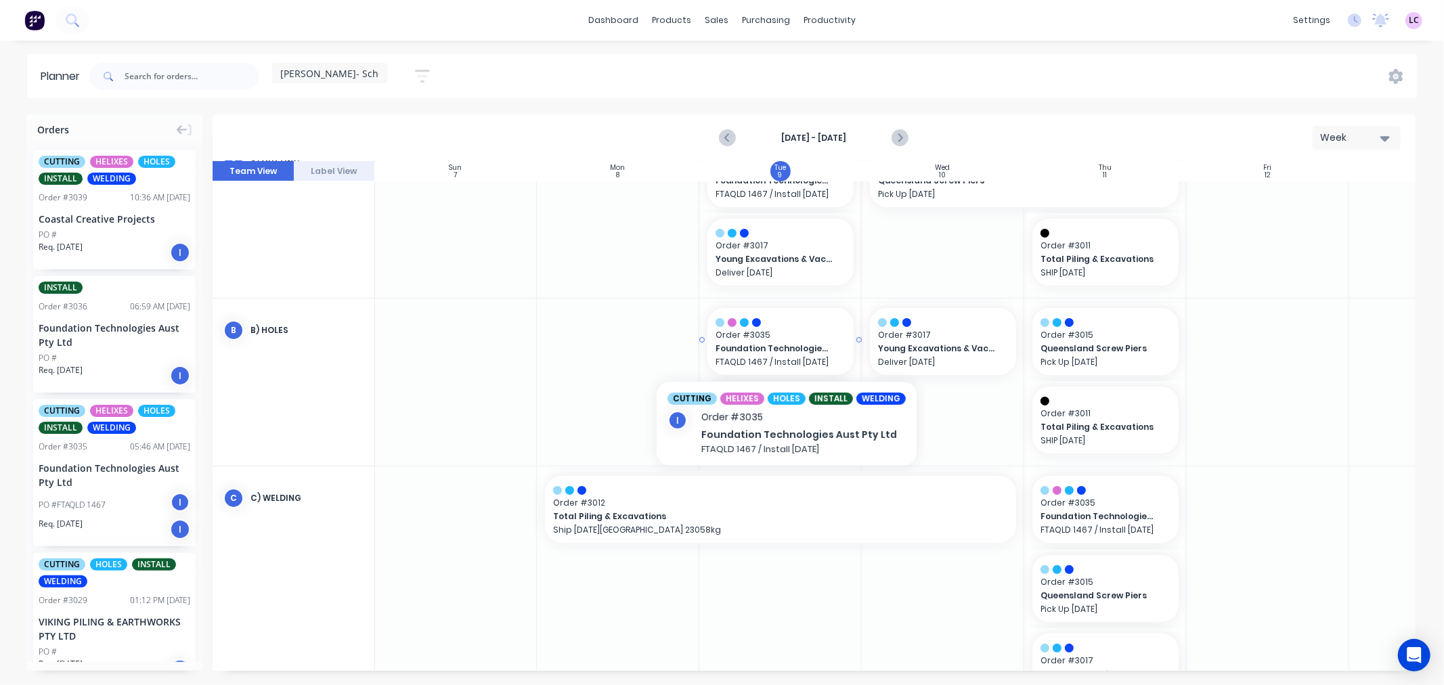
click at [790, 345] on span "Foundation Technologies Aust Pty Ltd" at bounding box center [773, 348] width 117 height 12
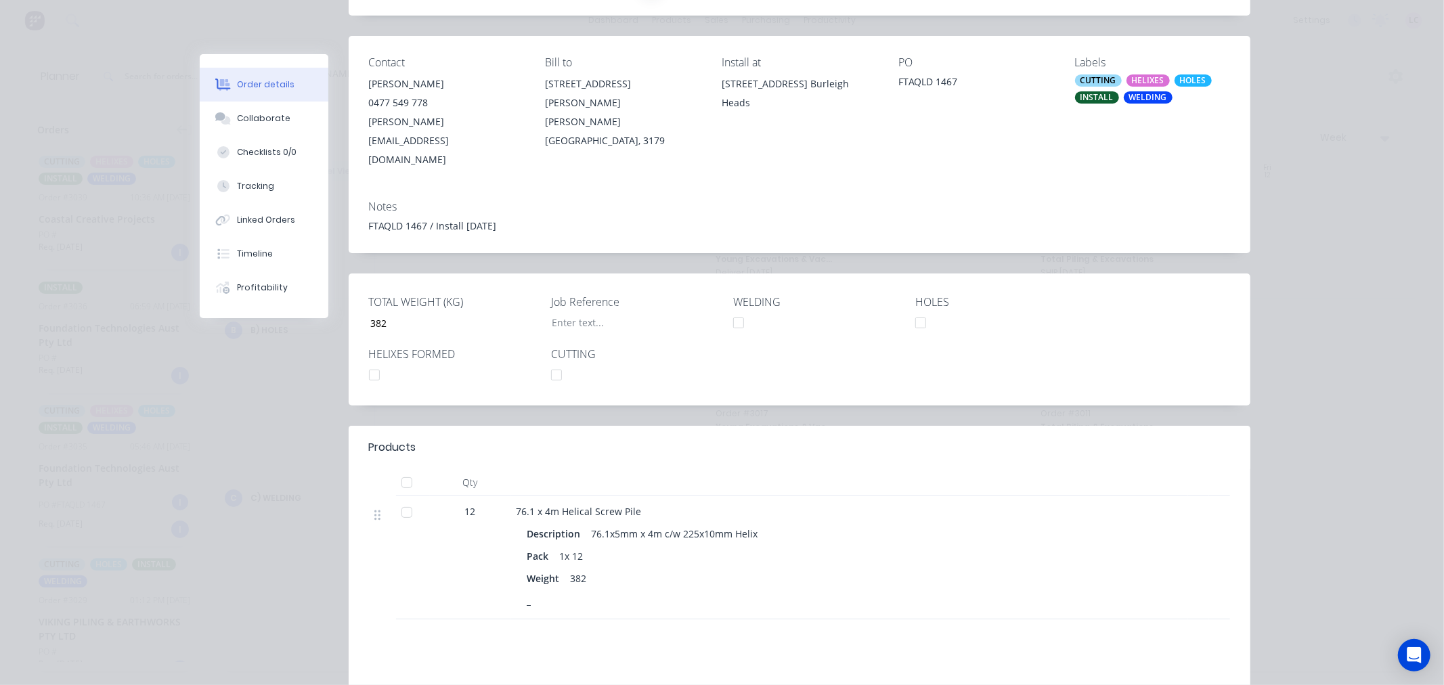
scroll to position [0, 0]
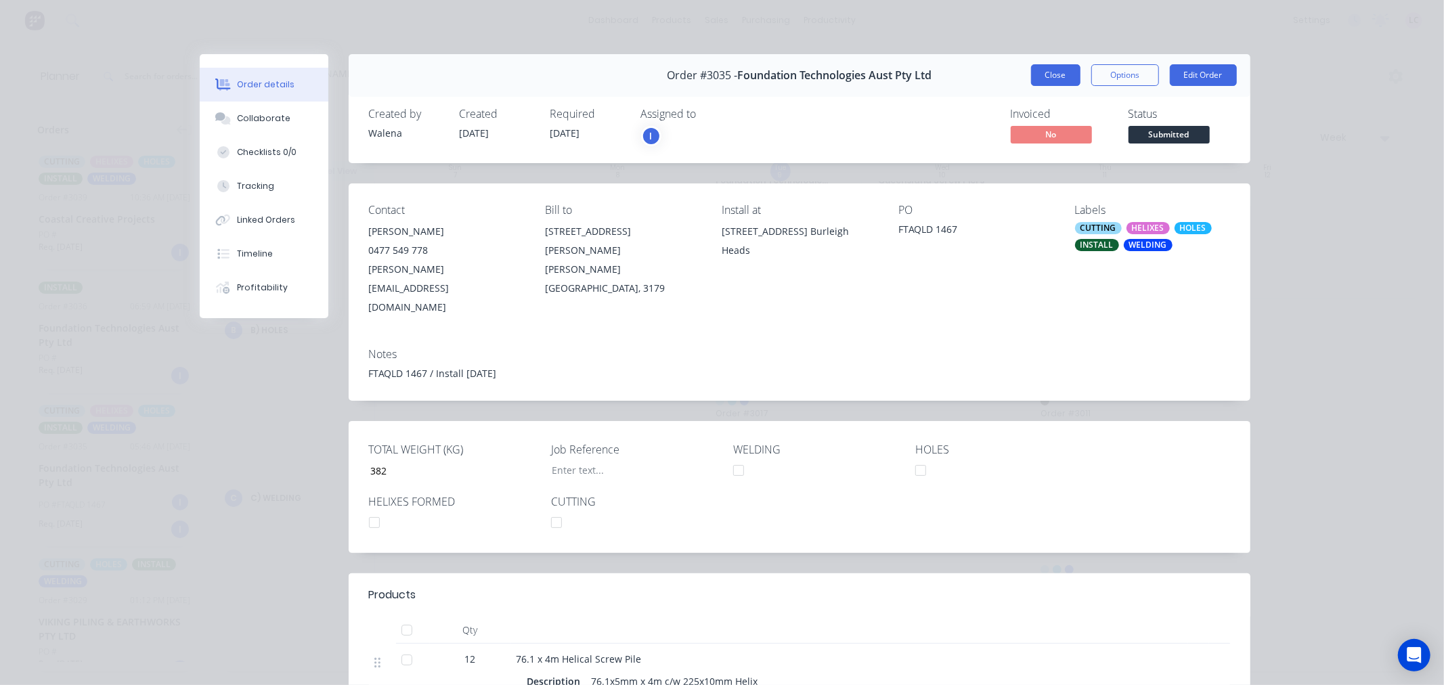
click at [1039, 79] on button "Close" at bounding box center [1055, 75] width 49 height 22
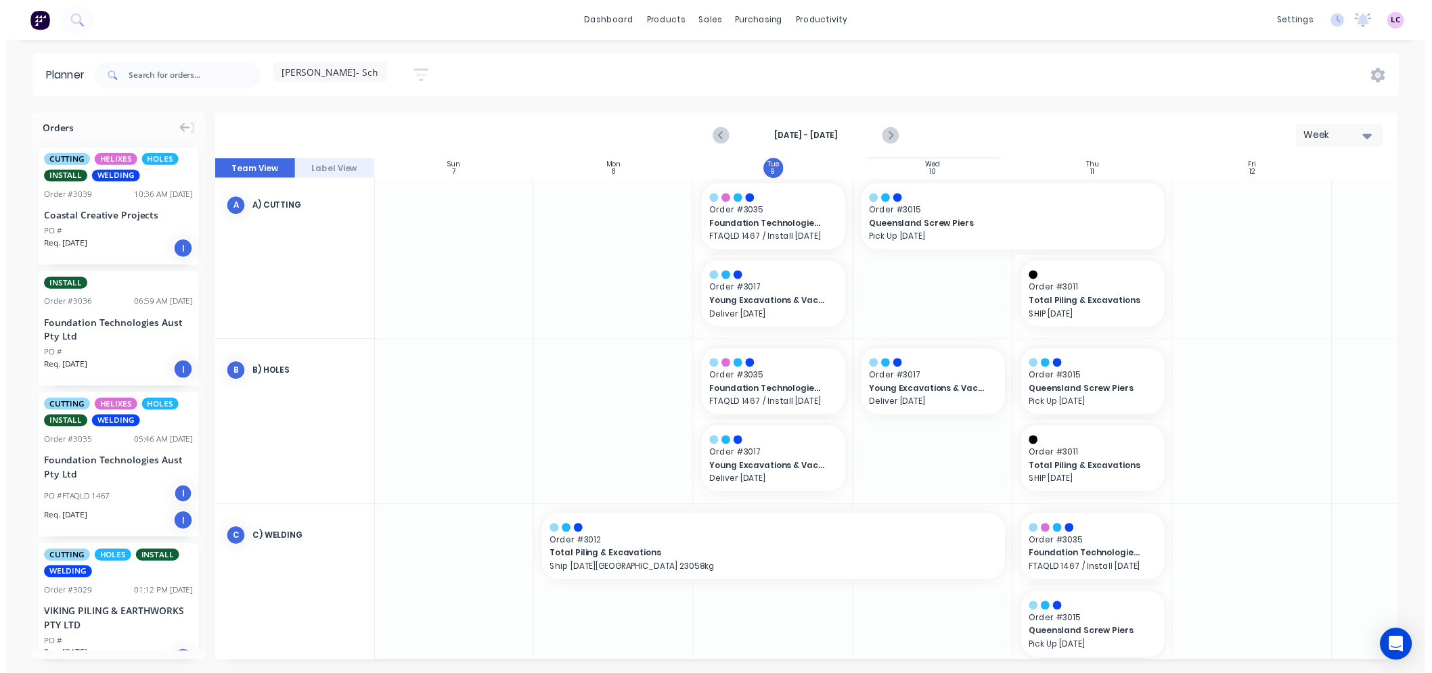
scroll to position [75, 1]
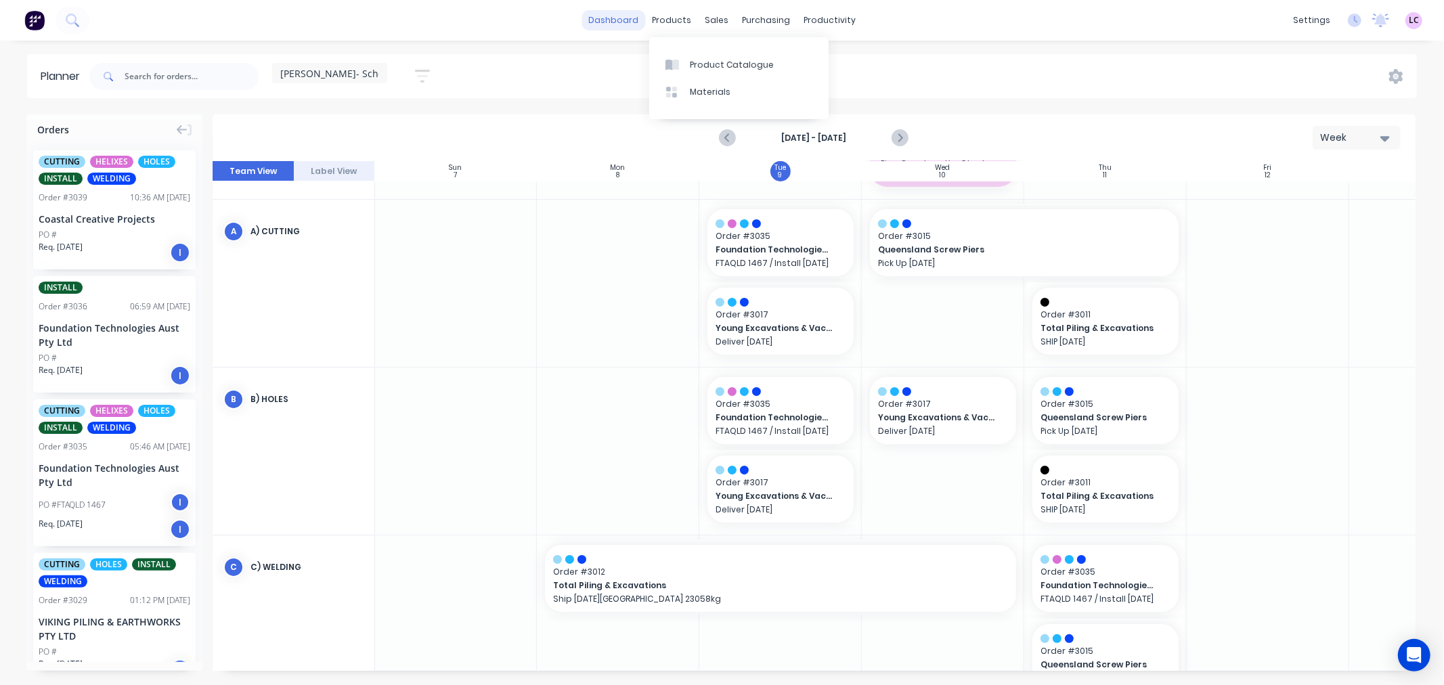
click at [626, 18] on link "dashboard" at bounding box center [613, 20] width 64 height 20
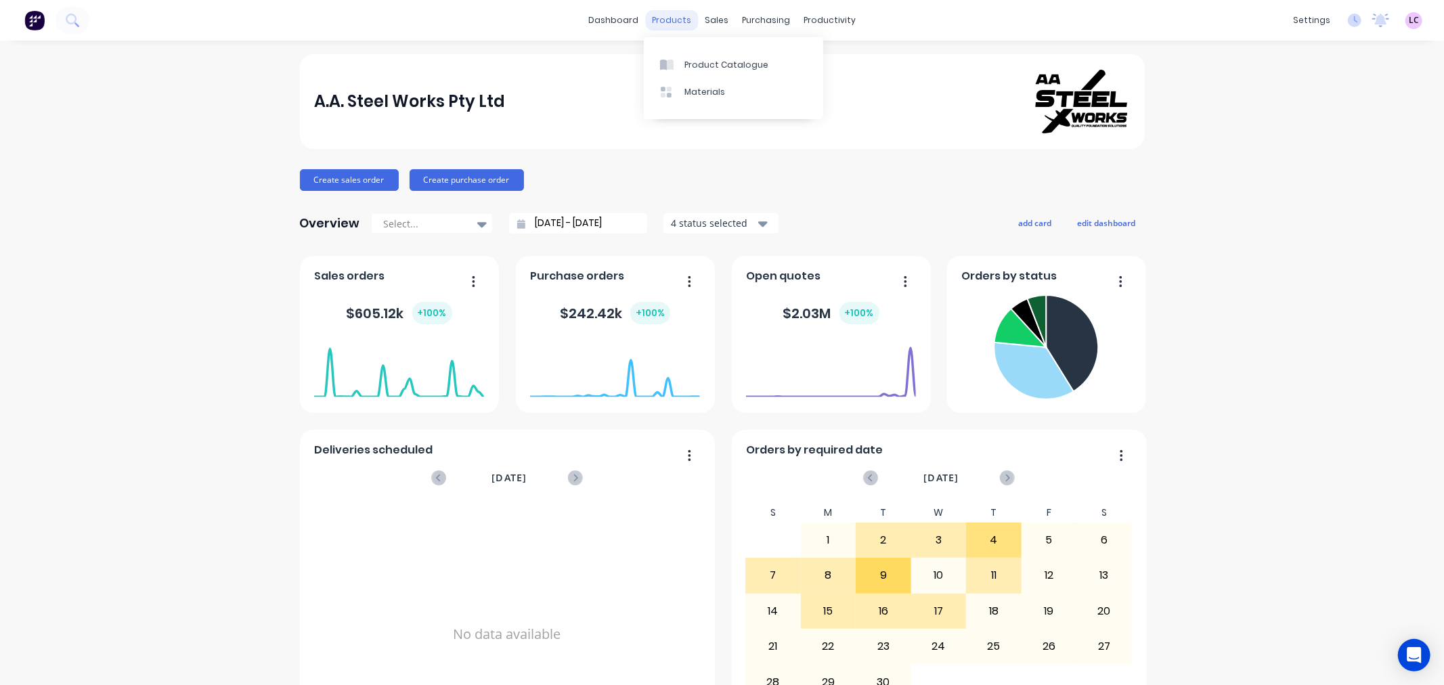
click at [661, 19] on div "products" at bounding box center [671, 20] width 53 height 20
click at [692, 89] on div "Materials" at bounding box center [704, 92] width 41 height 12
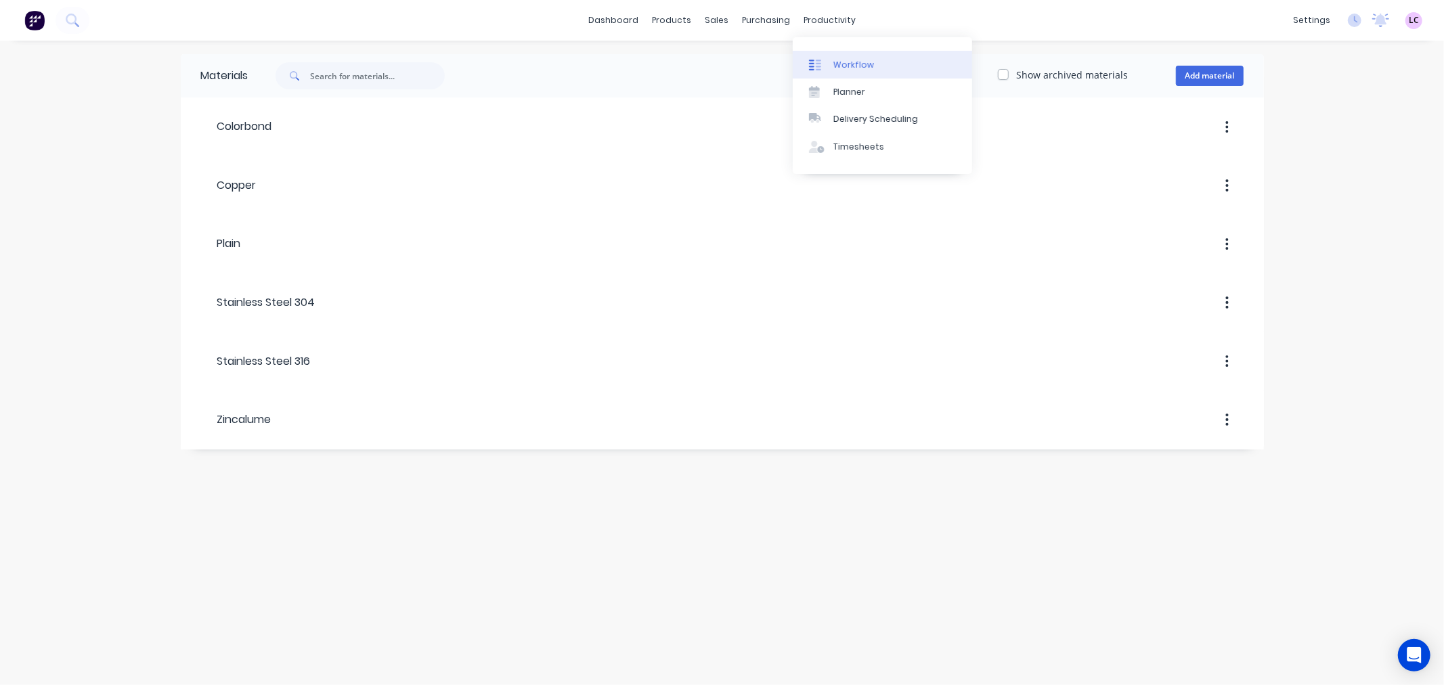
click at [837, 62] on div "Workflow" at bounding box center [853, 65] width 41 height 12
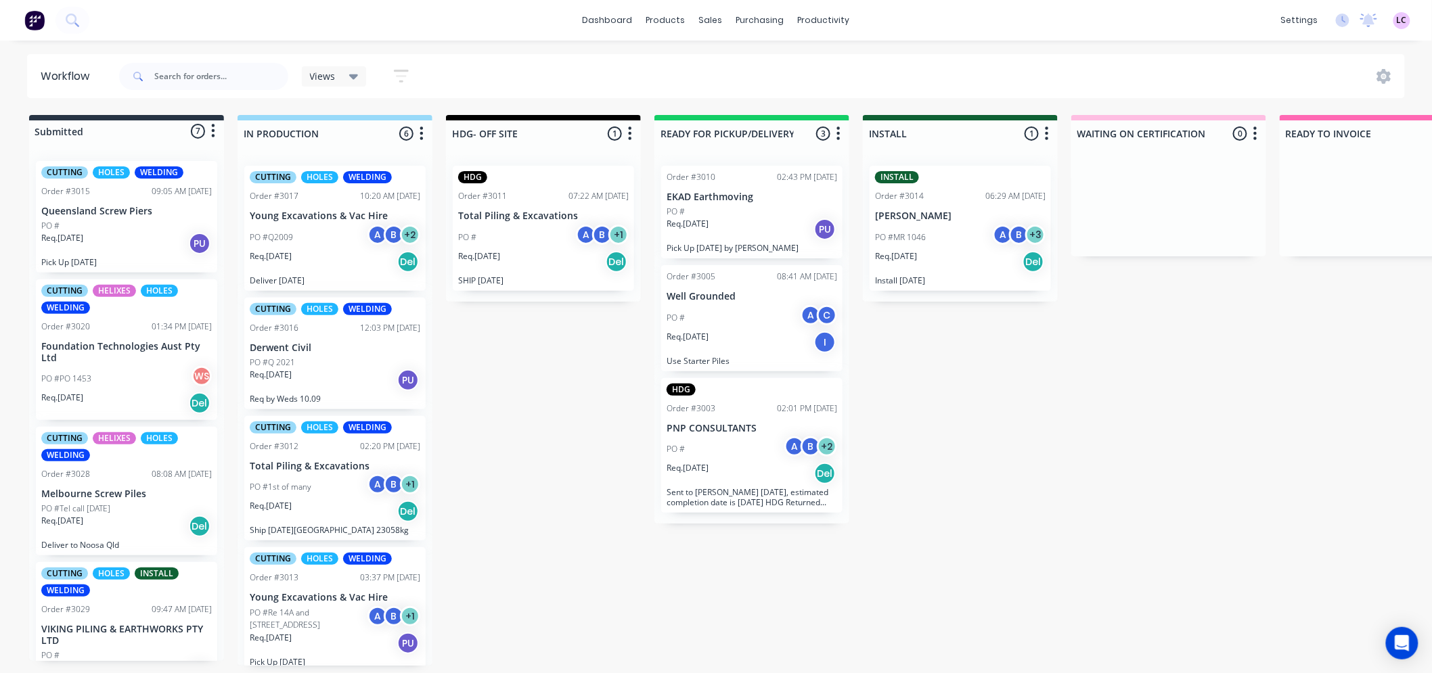
click at [106, 245] on div "Req. [DATE] PU" at bounding box center [126, 243] width 171 height 23
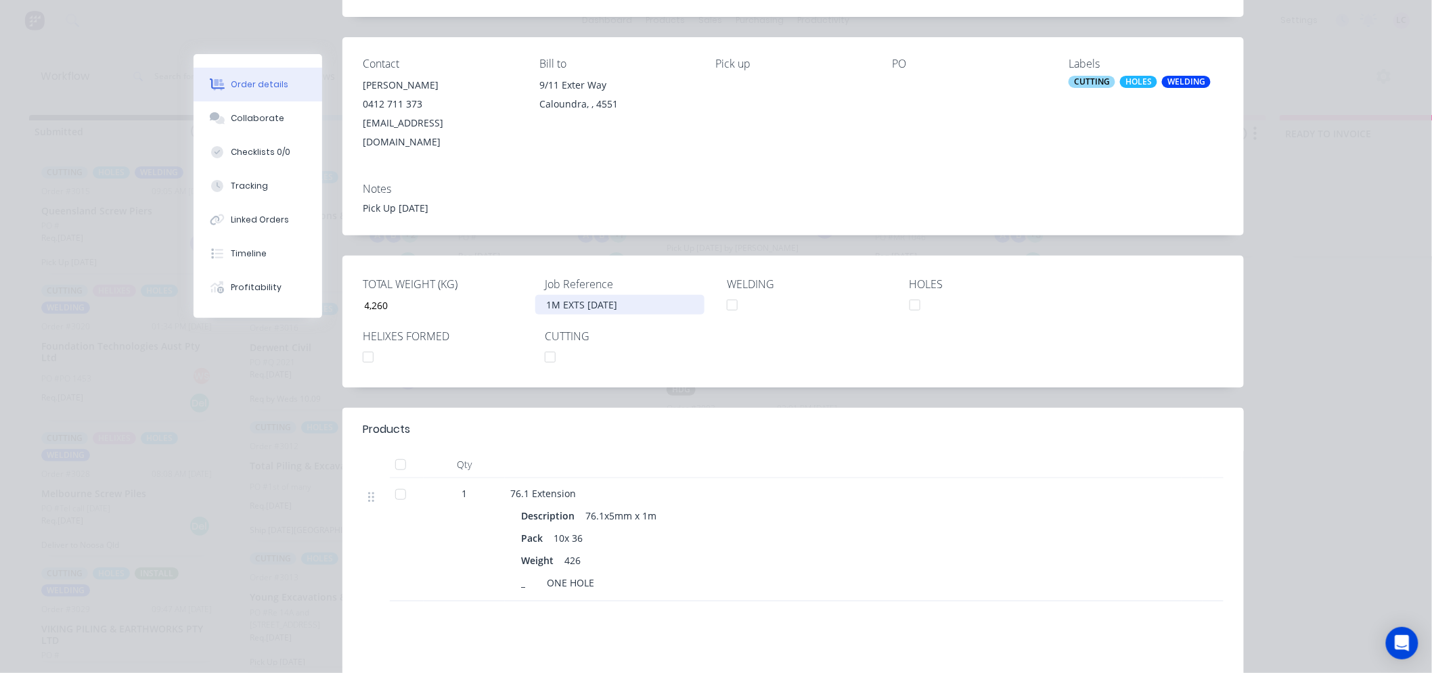
scroll to position [150, 0]
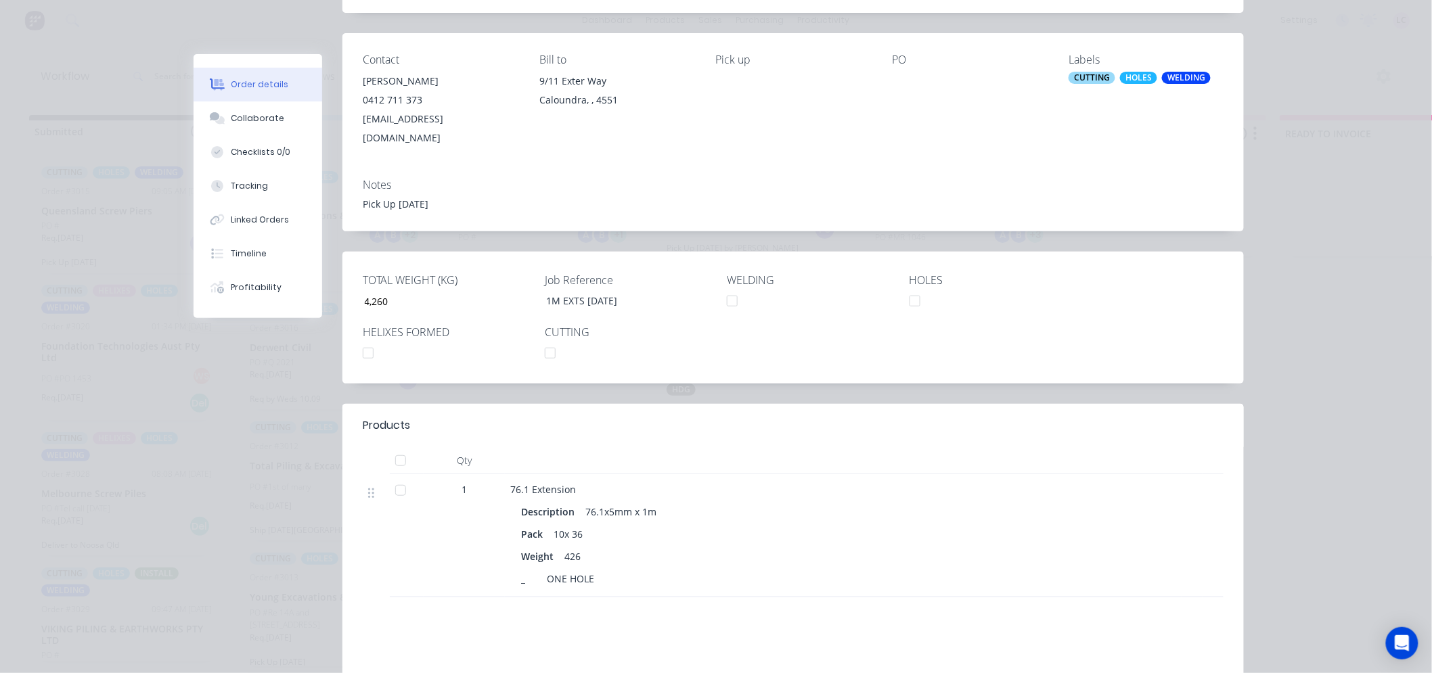
click at [1337, 290] on div "Order details Collaborate Checklists 0/0 Tracking Linked Orders Timeline Profit…" at bounding box center [716, 336] width 1432 height 673
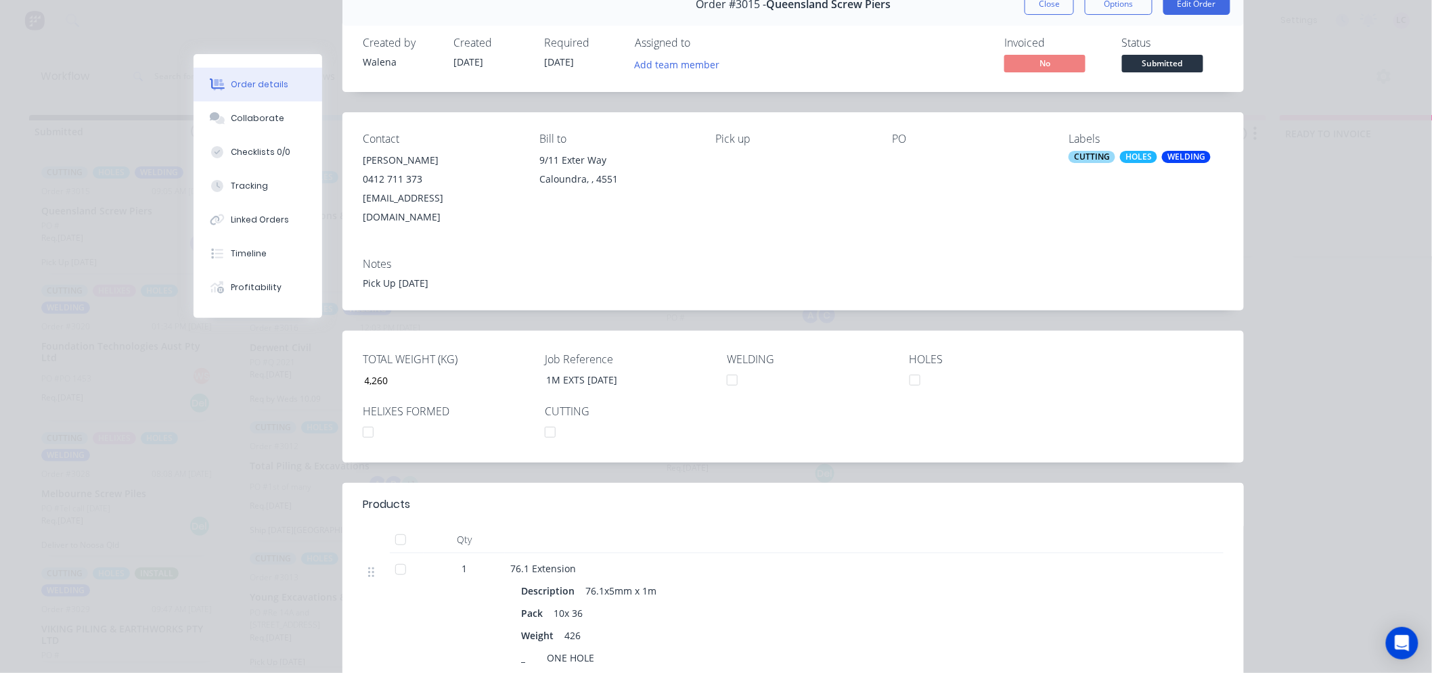
scroll to position [0, 0]
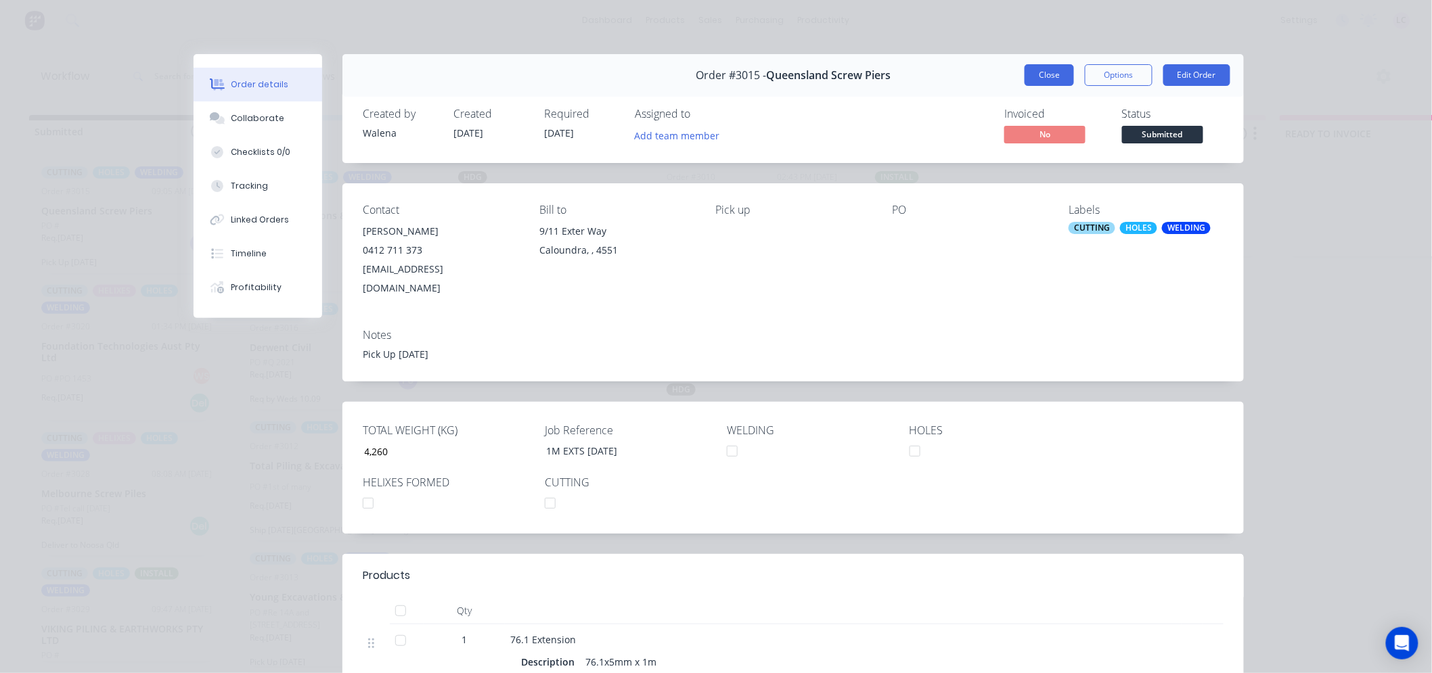
click at [1033, 74] on button "Close" at bounding box center [1049, 75] width 49 height 22
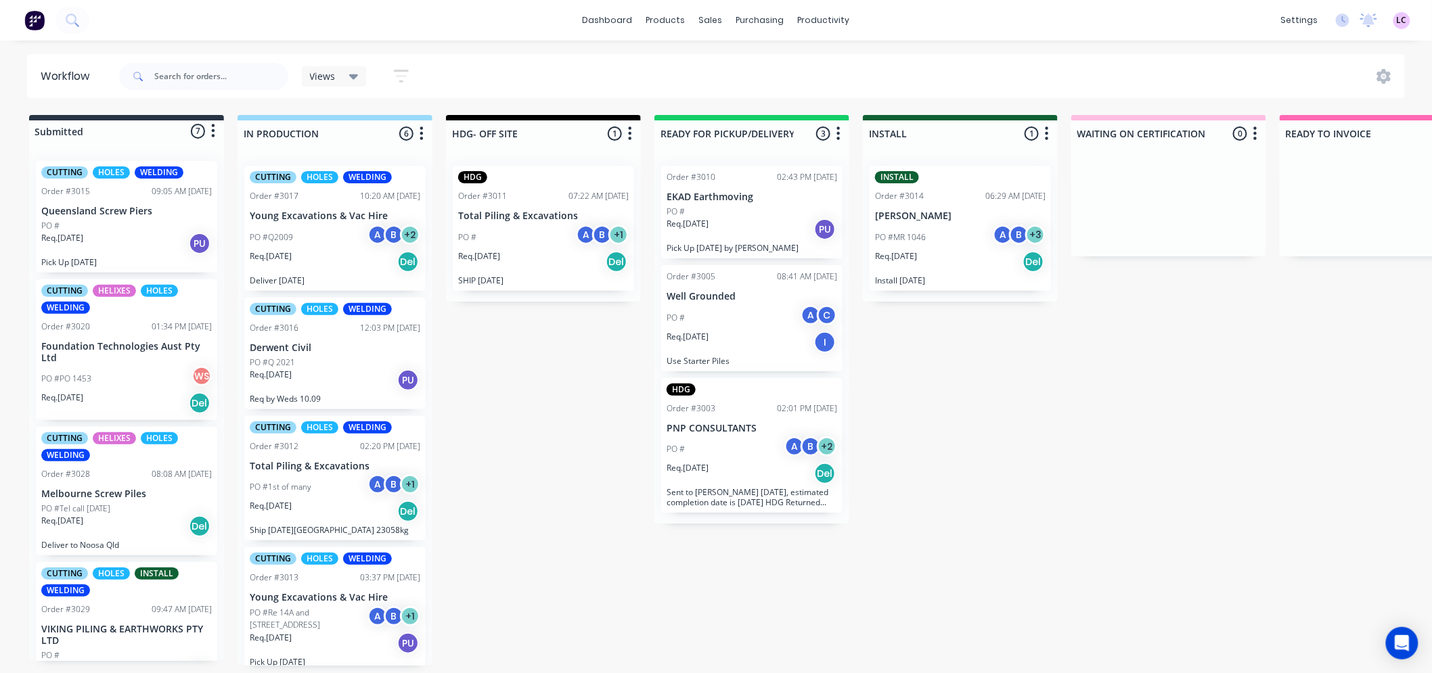
click at [118, 348] on p "Foundation Technologies Aust Pty Ltd" at bounding box center [126, 352] width 171 height 23
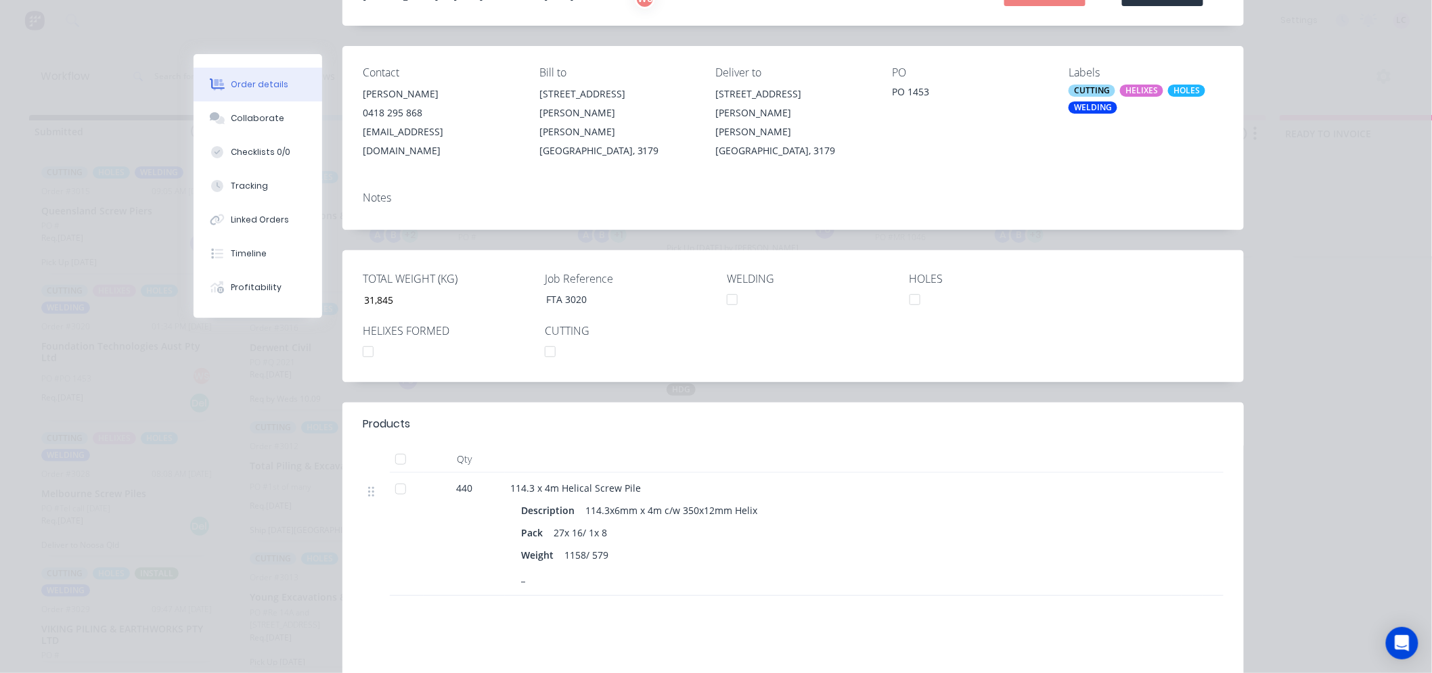
scroll to position [150, 0]
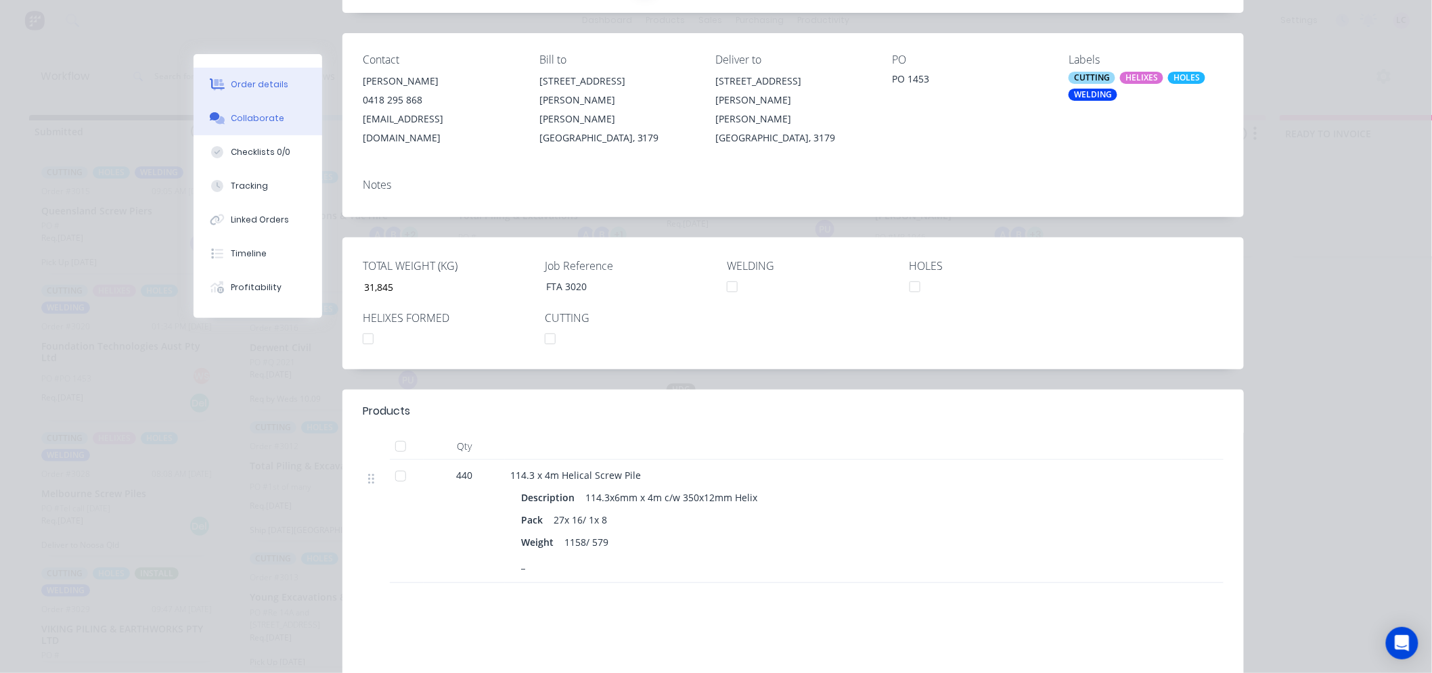
click at [260, 124] on div "Collaborate" at bounding box center [257, 118] width 53 height 12
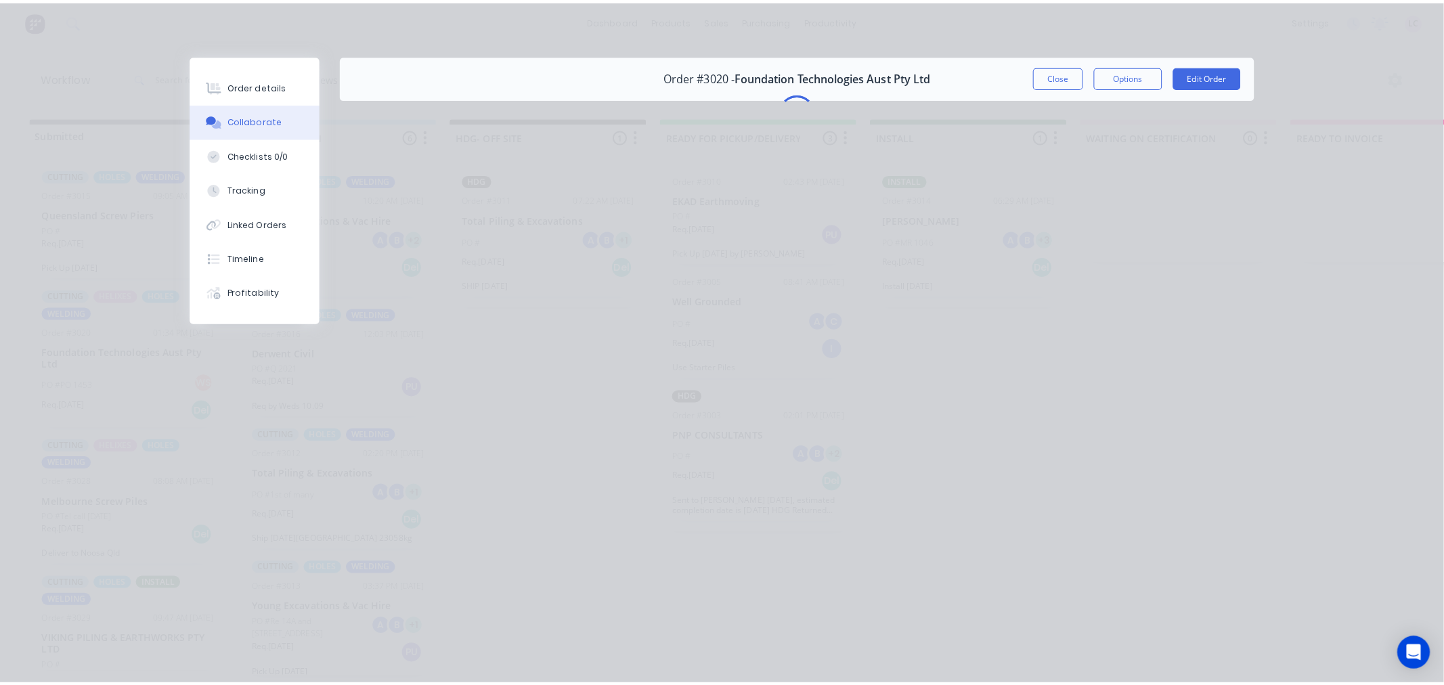
scroll to position [0, 0]
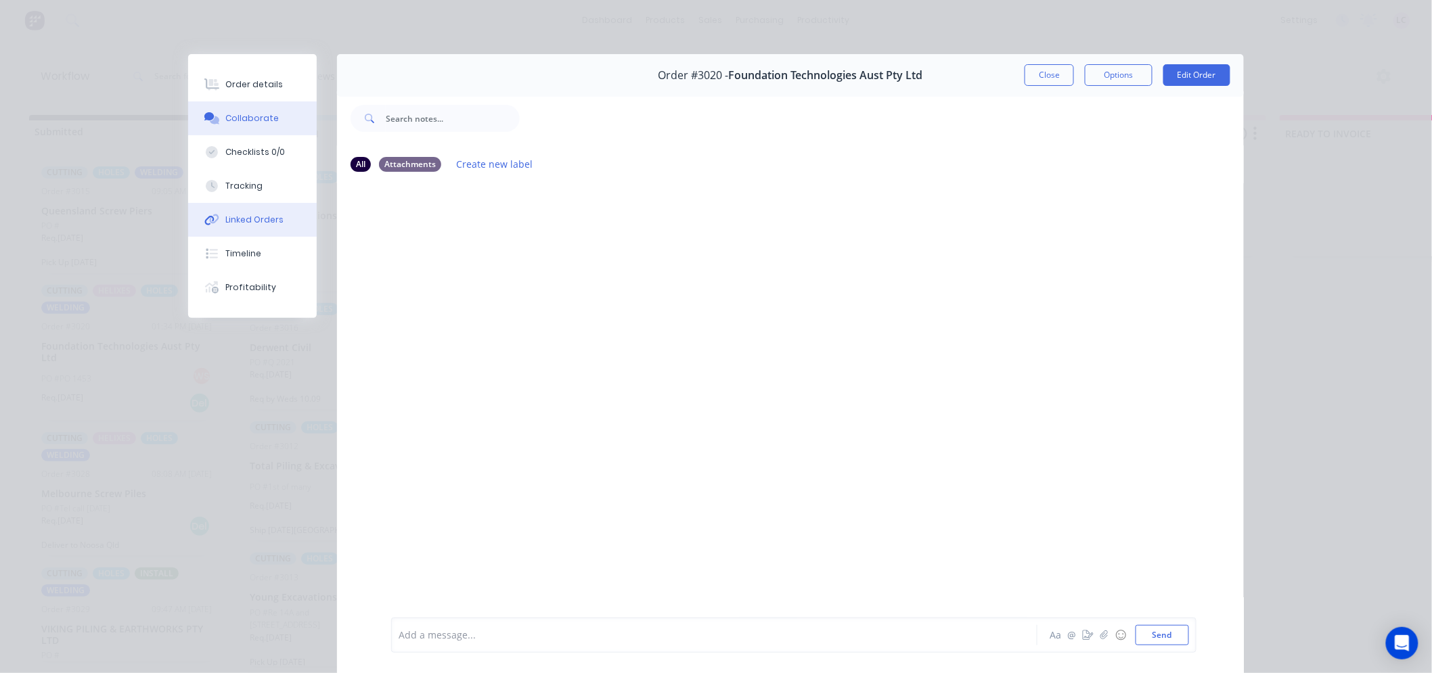
click at [255, 211] on button "Linked Orders" at bounding box center [252, 220] width 129 height 34
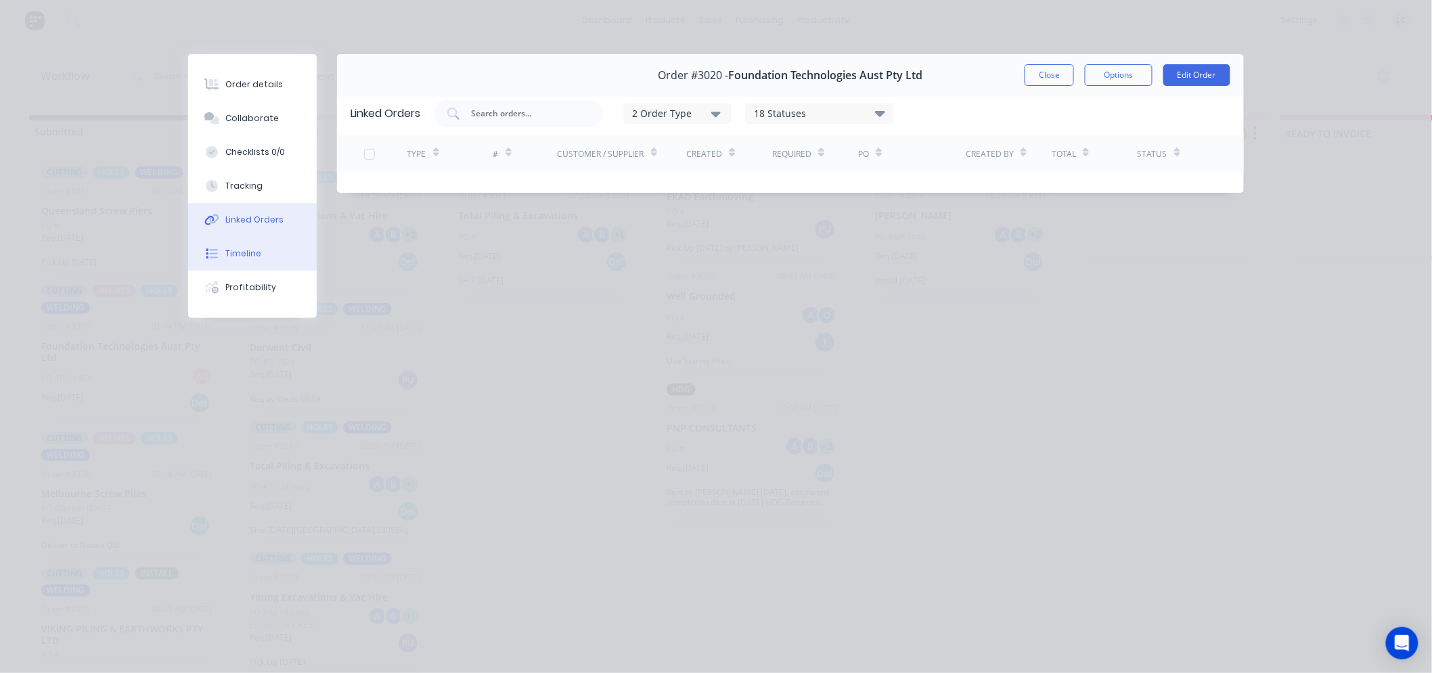
click at [252, 253] on div "Timeline" at bounding box center [244, 254] width 36 height 12
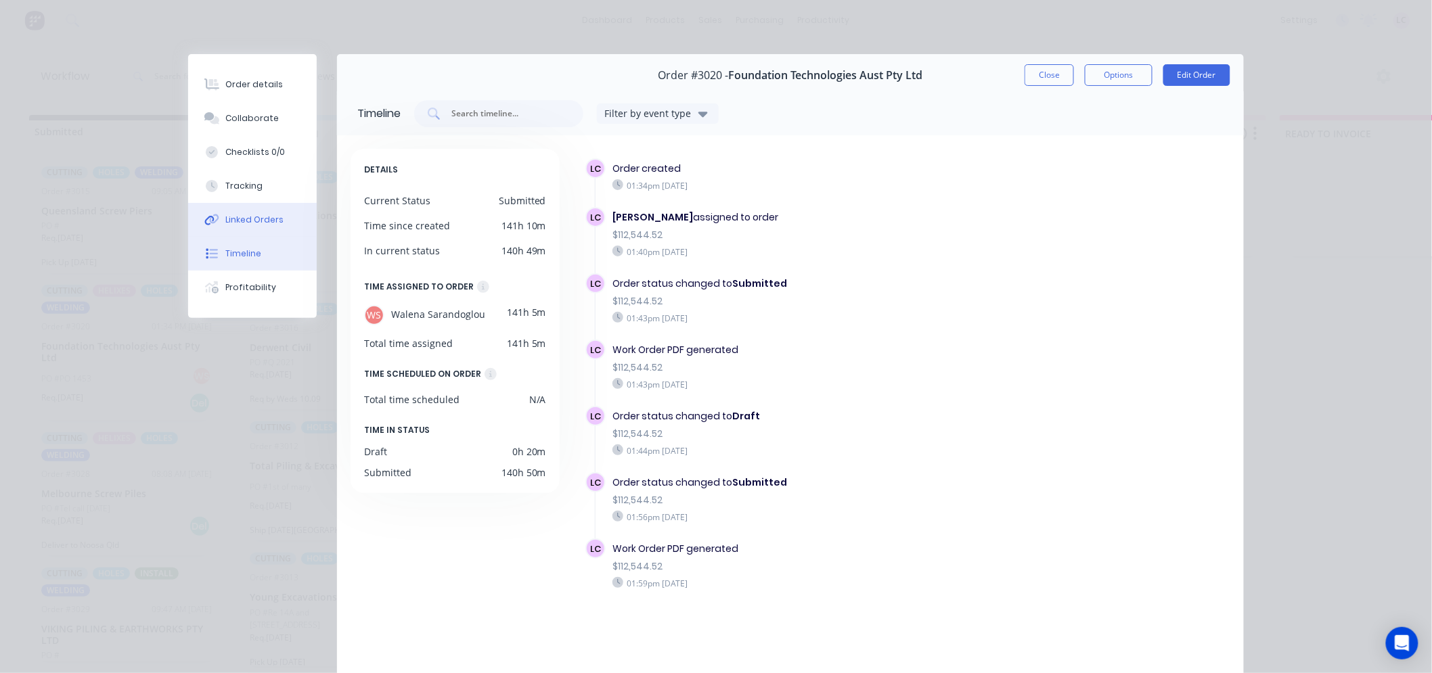
click at [262, 221] on div "Linked Orders" at bounding box center [255, 220] width 58 height 12
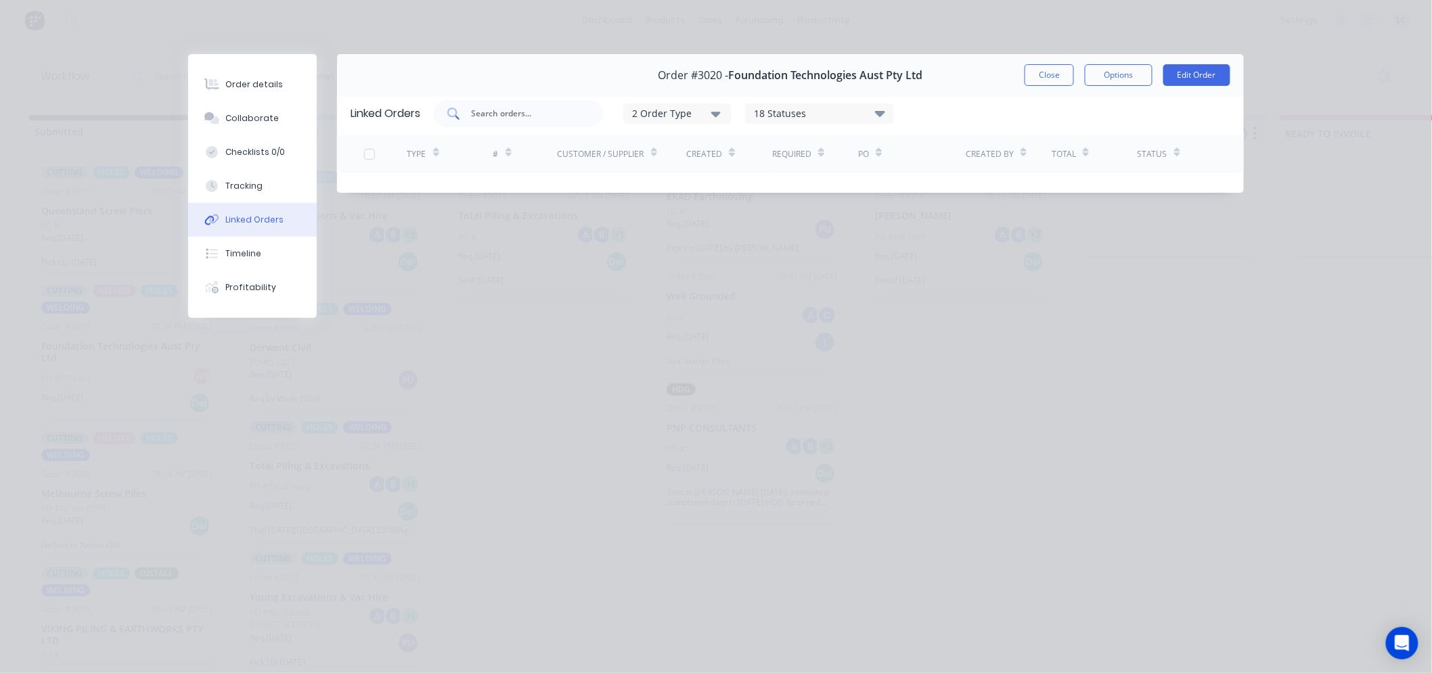
click at [535, 116] on input "text" at bounding box center [526, 114] width 112 height 14
click at [1054, 75] on button "Close" at bounding box center [1049, 75] width 49 height 22
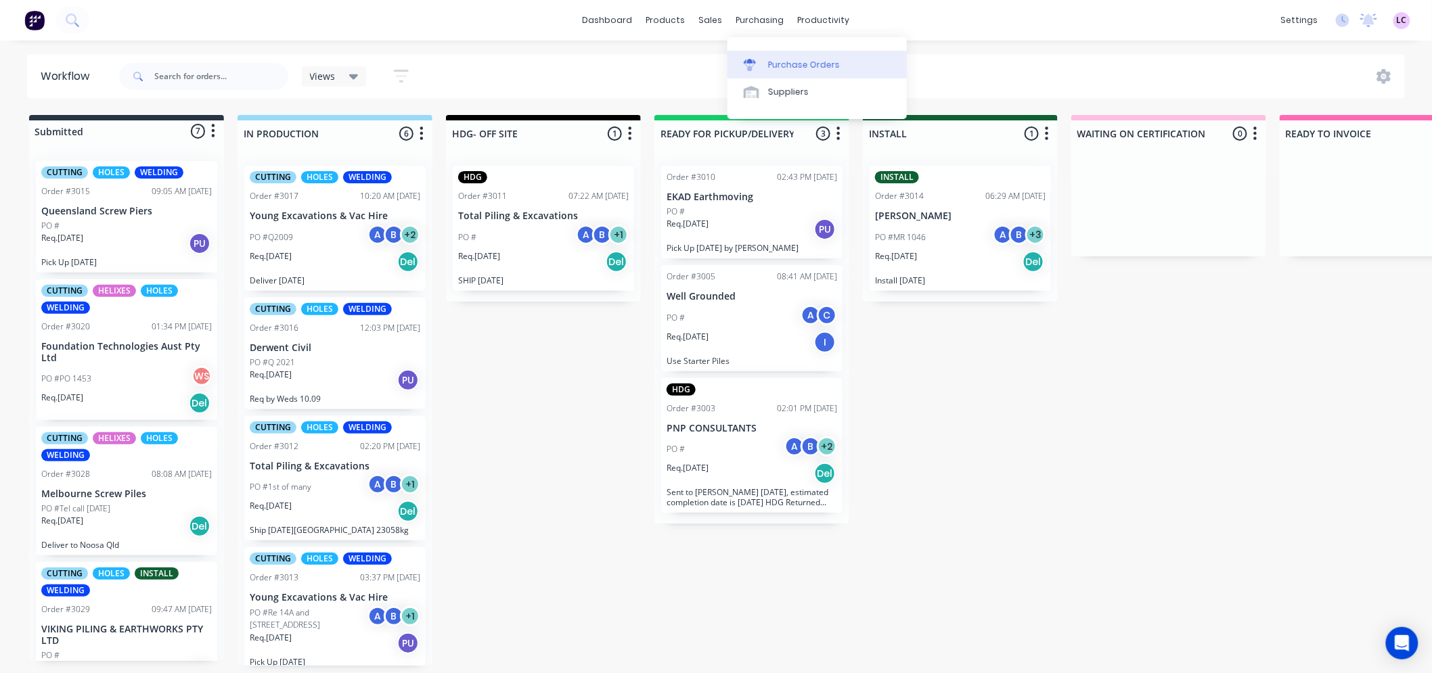
click at [779, 64] on div "Purchase Orders" at bounding box center [804, 65] width 72 height 12
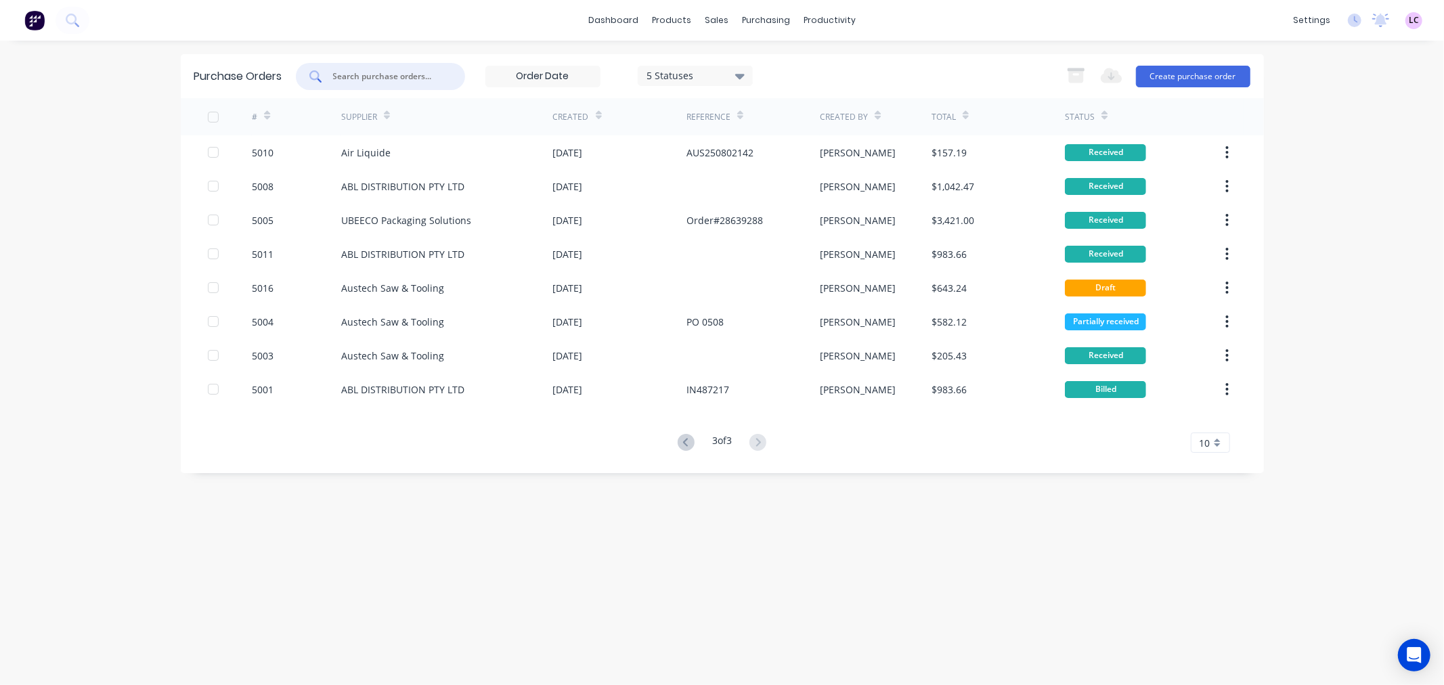
click at [386, 74] on input "text" at bounding box center [388, 77] width 112 height 14
type input "absolute"
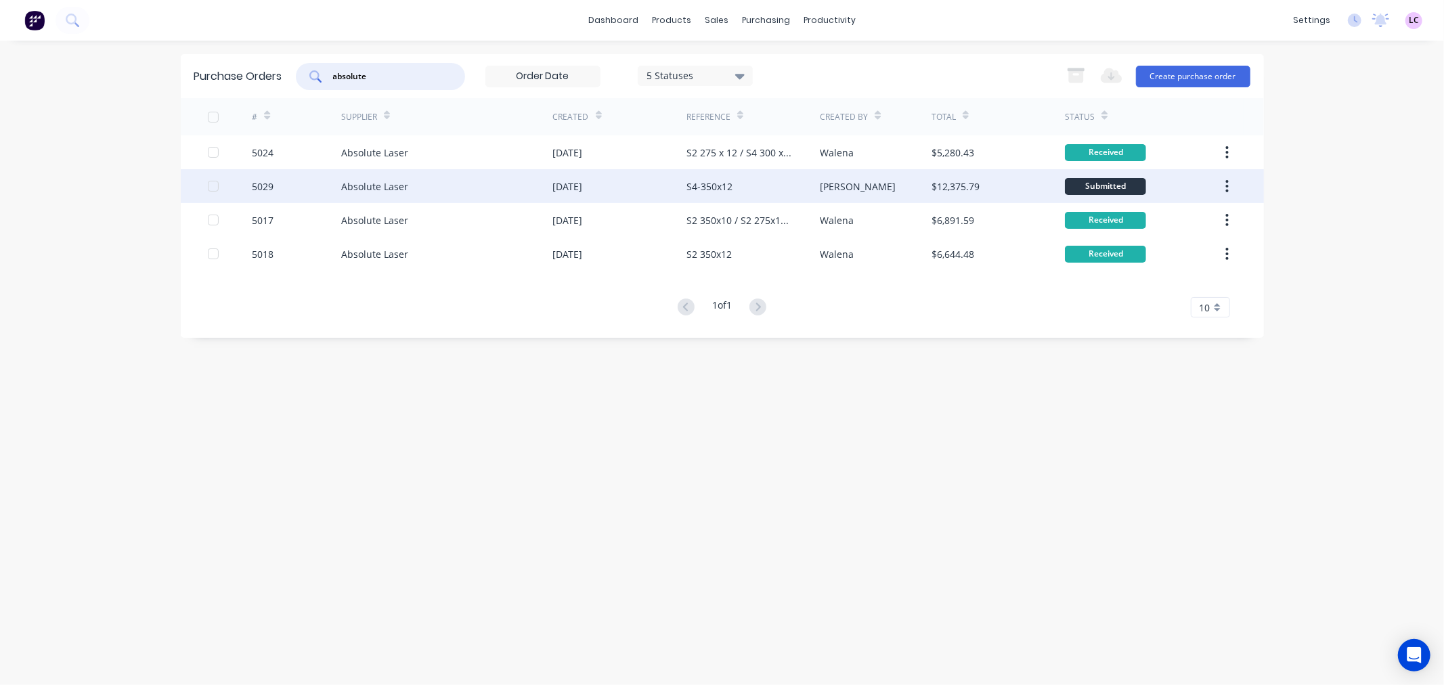
click at [367, 188] on div "Absolute Laser" at bounding box center [374, 186] width 67 height 14
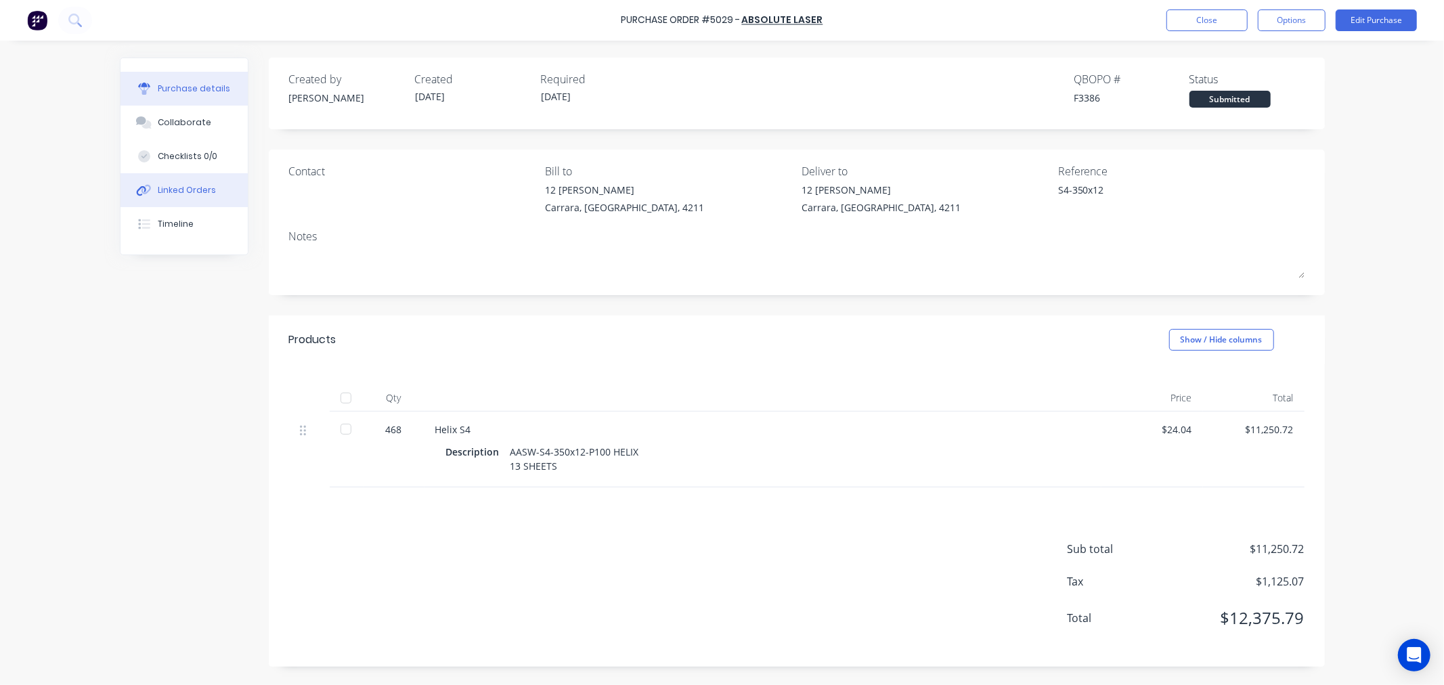
click at [198, 190] on div "Linked Orders" at bounding box center [187, 190] width 58 height 12
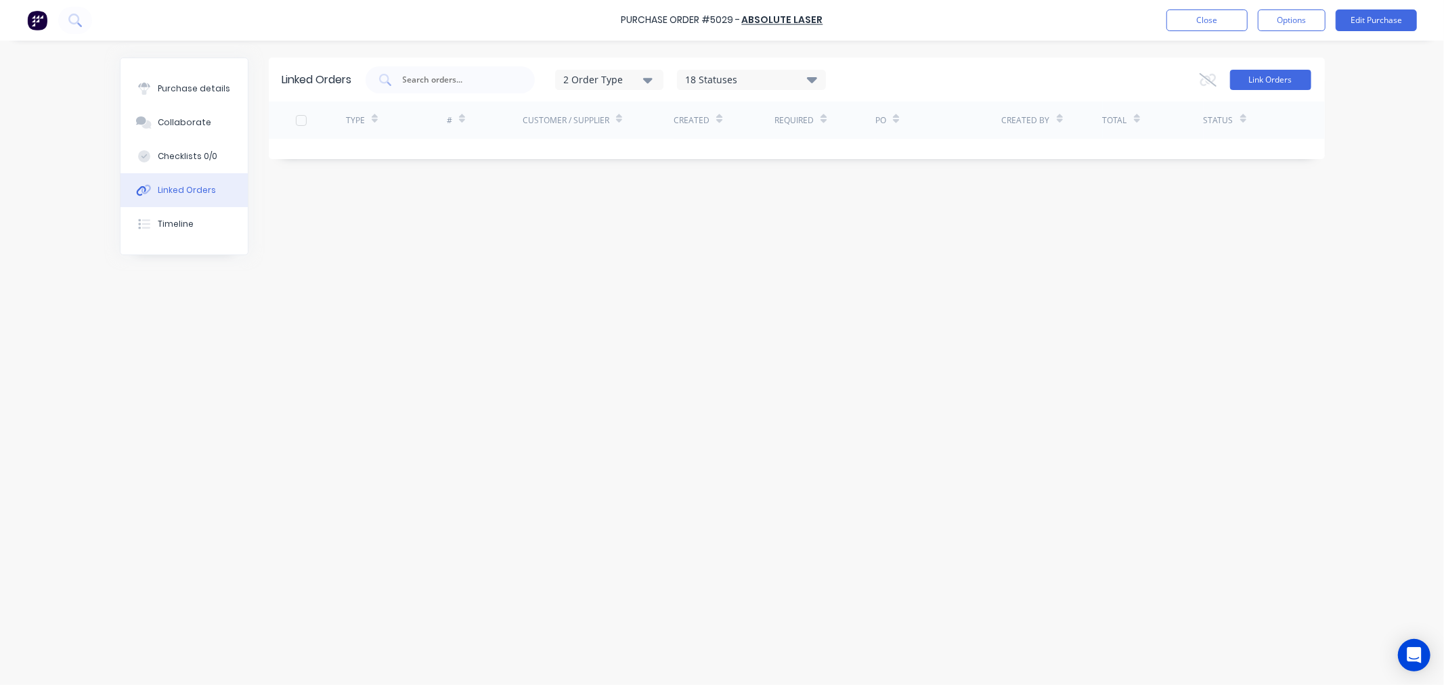
click at [1253, 73] on button "Link Orders" at bounding box center [1270, 80] width 81 height 20
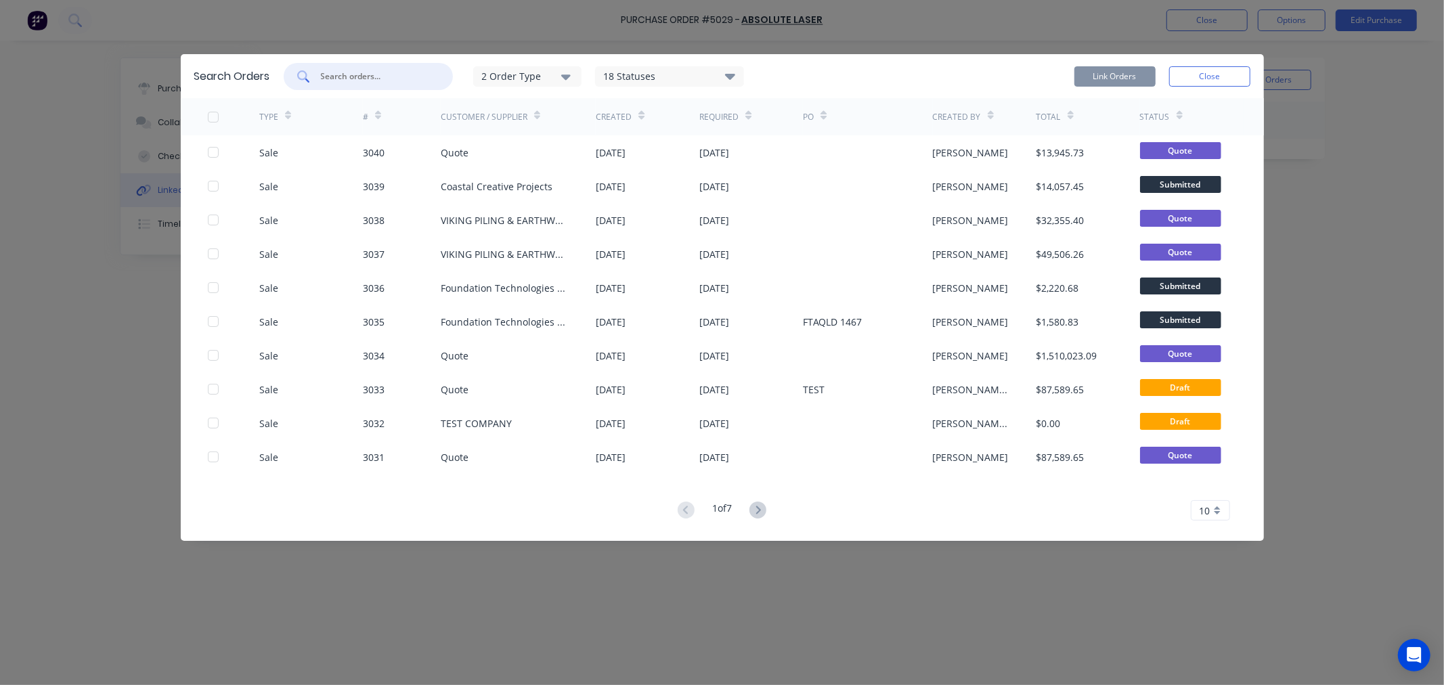
click at [380, 75] on input "text" at bounding box center [375, 77] width 112 height 14
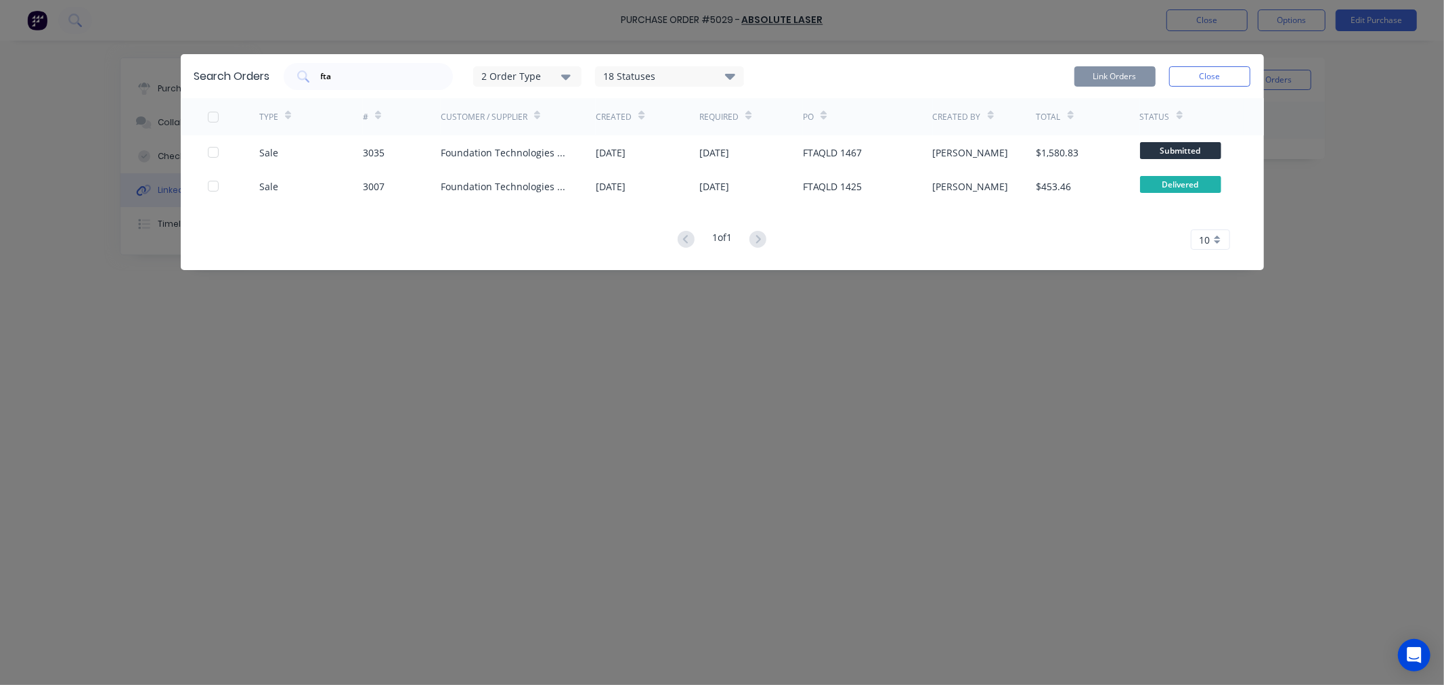
click at [684, 71] on div "18 Statuses" at bounding box center [670, 76] width 148 height 15
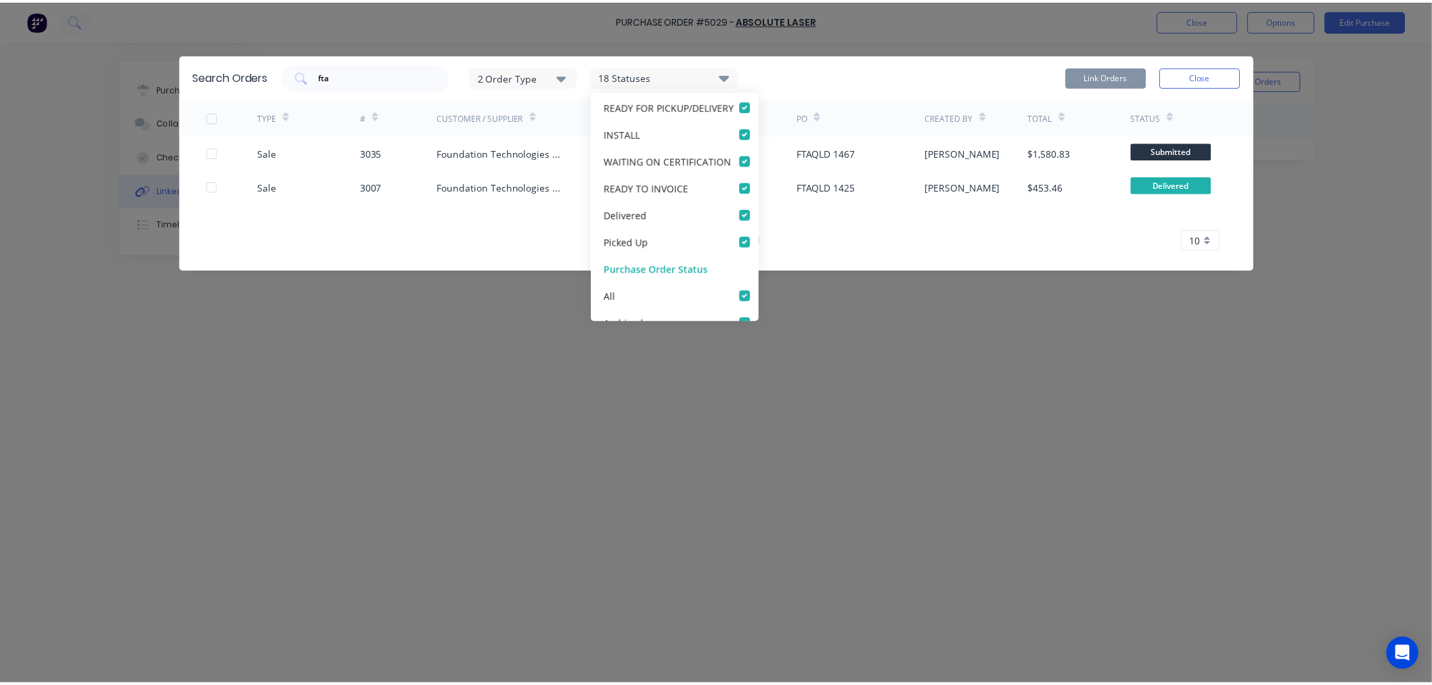
scroll to position [365, 0]
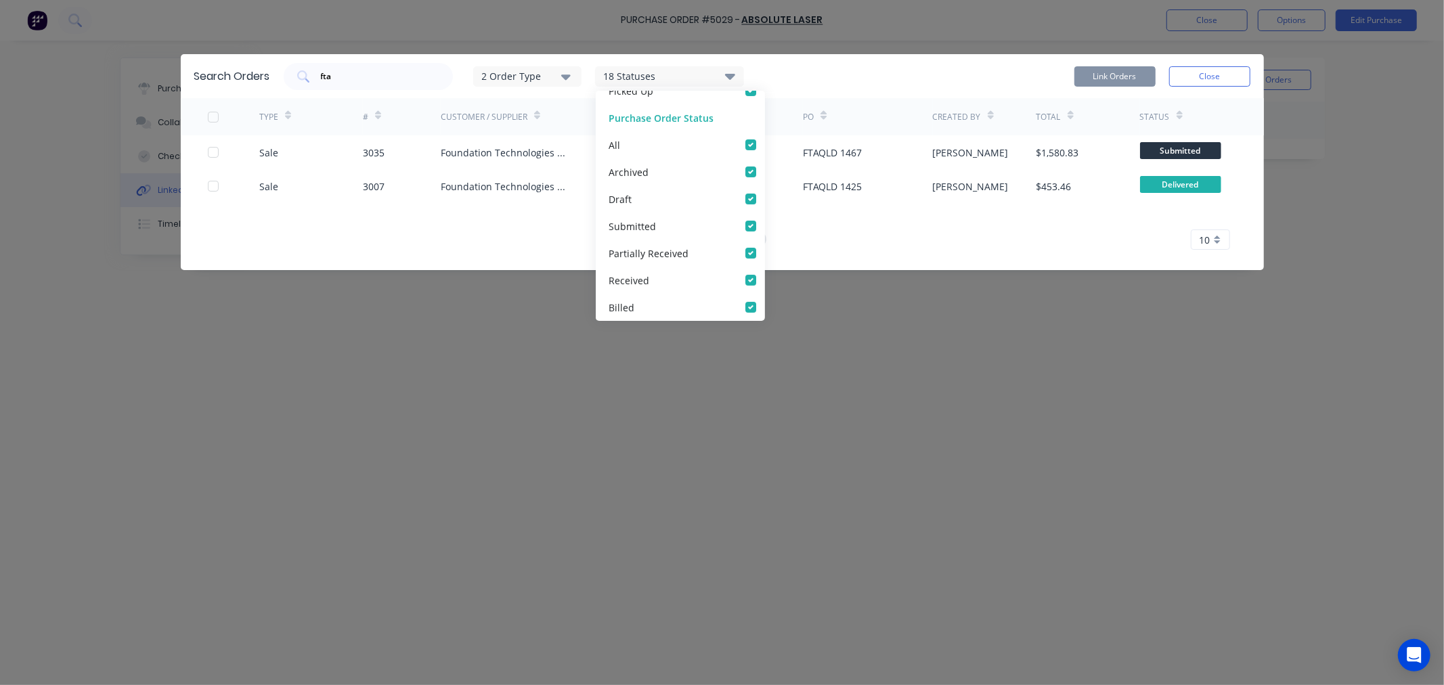
click at [732, 76] on icon at bounding box center [729, 76] width 10 height 6
click at [570, 73] on icon "button" at bounding box center [565, 76] width 9 height 15
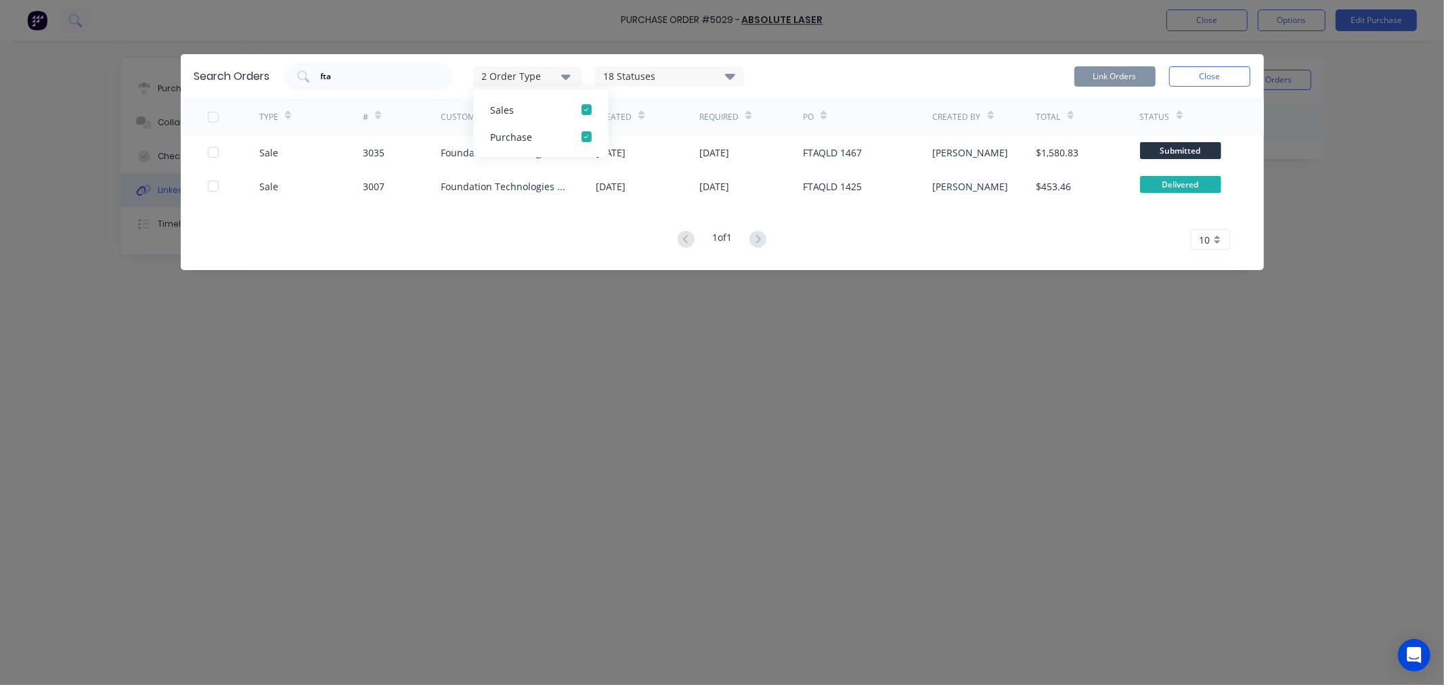
click at [849, 66] on div "fta 2 Order Type Sales Purchase 18 Statuses Sales Order Status All Archived Dra…" at bounding box center [767, 76] width 966 height 27
drag, startPoint x: 363, startPoint y: 76, endPoint x: 225, endPoint y: 85, distance: 138.3
click at [225, 85] on div "Search Orders fta 2 Order Type 18 Statuses Sales Order Status All Archived Draf…" at bounding box center [722, 76] width 1083 height 44
type input "foundation"
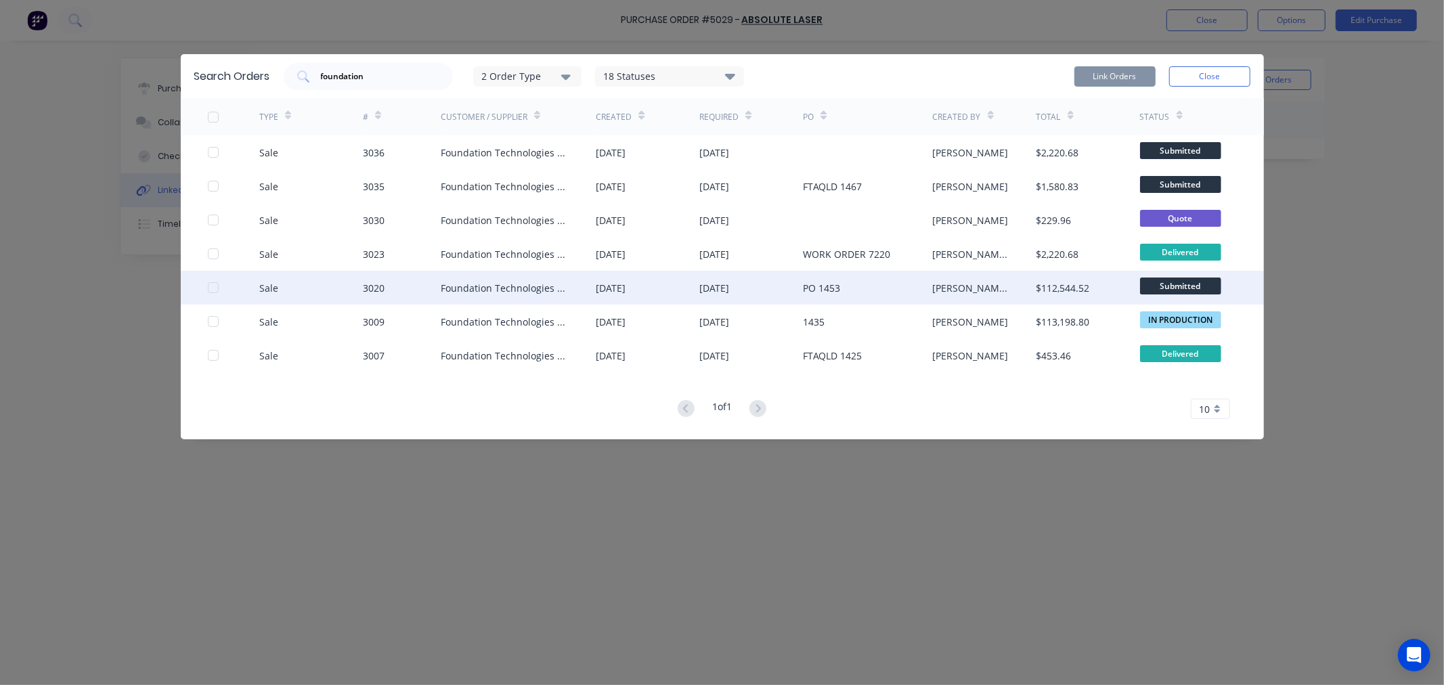
click at [728, 286] on div "[DATE]" at bounding box center [714, 288] width 30 height 14
click at [1179, 283] on span "Submitted" at bounding box center [1180, 285] width 81 height 17
click at [380, 290] on div "3020" at bounding box center [374, 288] width 22 height 14
click at [410, 294] on div "3020" at bounding box center [402, 288] width 78 height 34
click at [481, 283] on div "Foundation Technologies Aust Pty Ltd" at bounding box center [505, 288] width 129 height 14
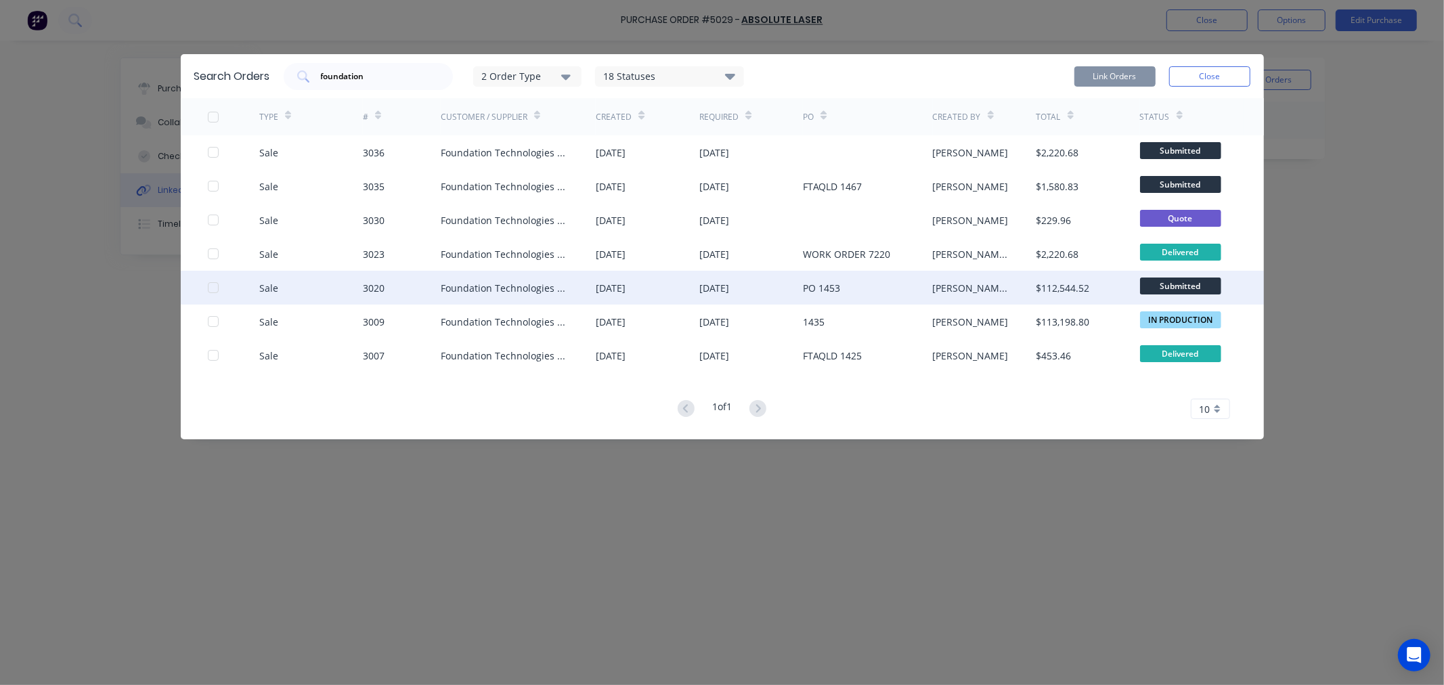
click at [211, 288] on div at bounding box center [213, 287] width 27 height 27
click at [1126, 79] on button "Link Orders" at bounding box center [1114, 76] width 81 height 20
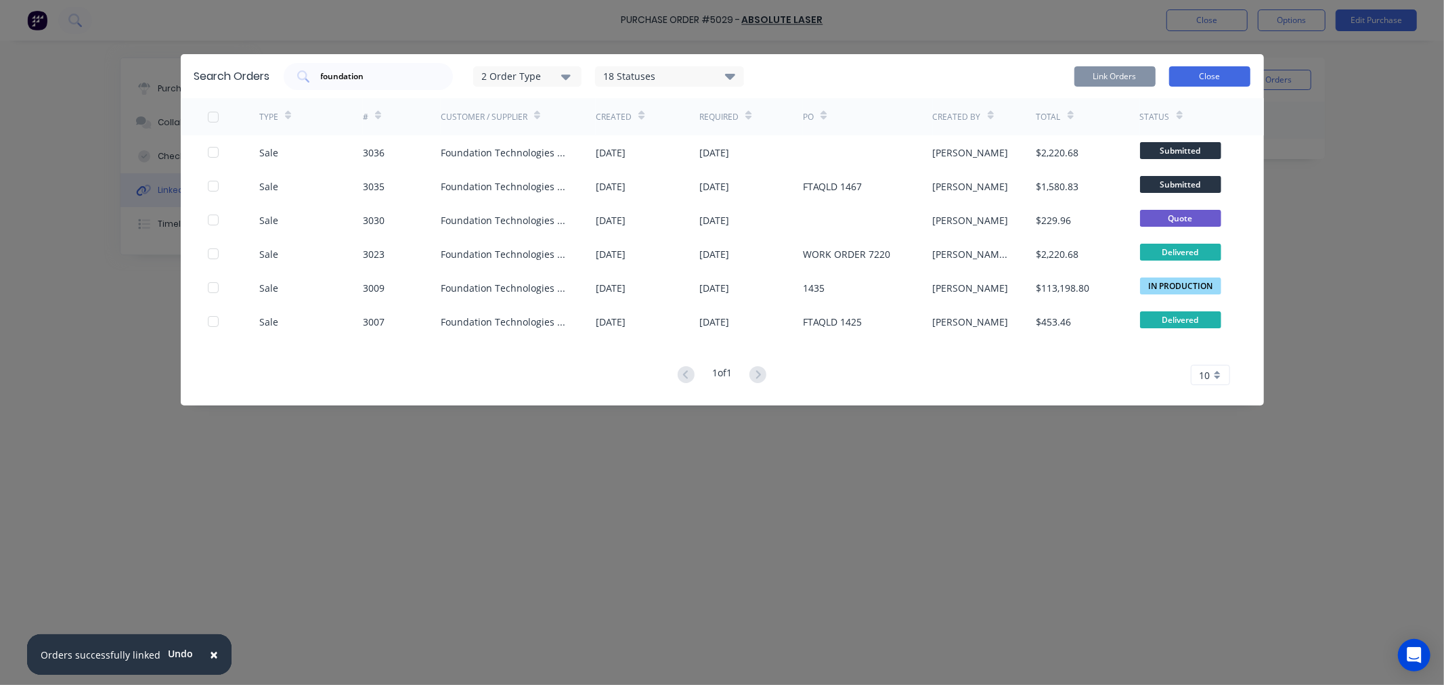
click at [1222, 76] on button "Close" at bounding box center [1209, 76] width 81 height 20
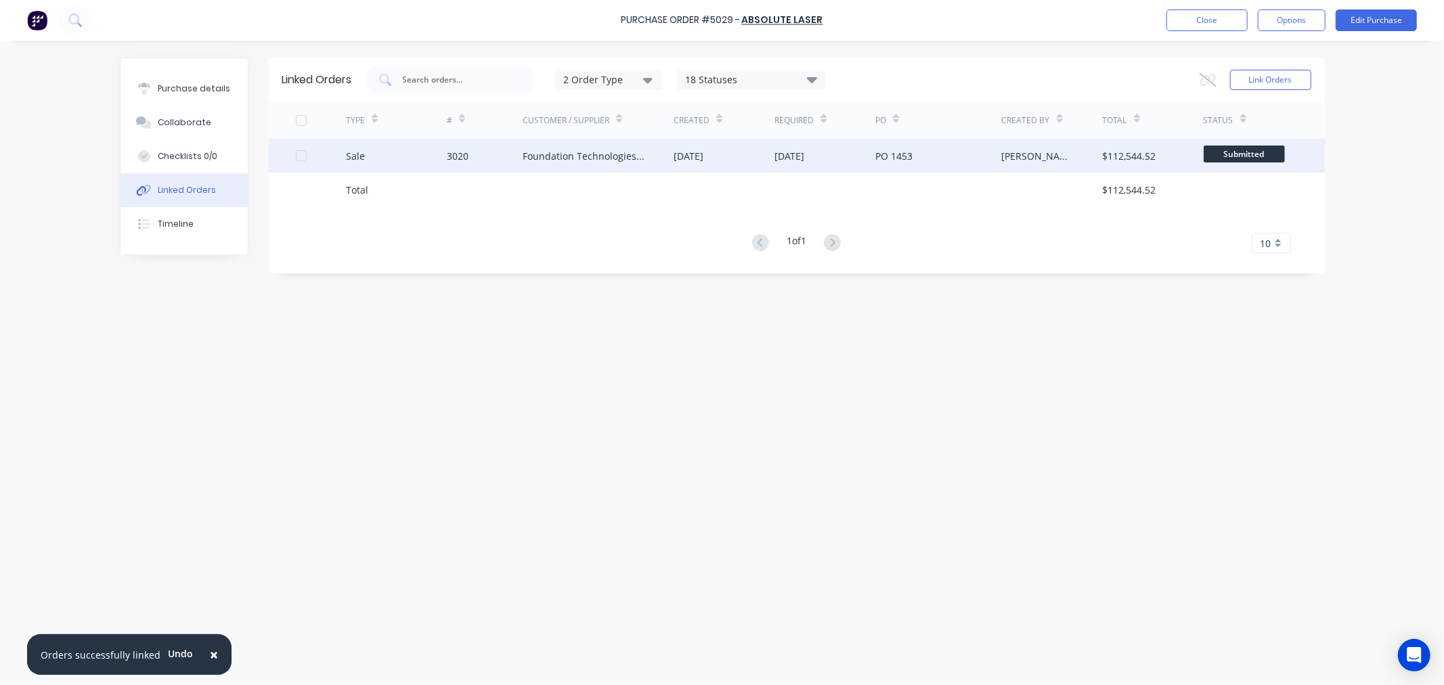
click at [552, 154] on div "Foundation Technologies Aust Pty Ltd" at bounding box center [584, 156] width 125 height 14
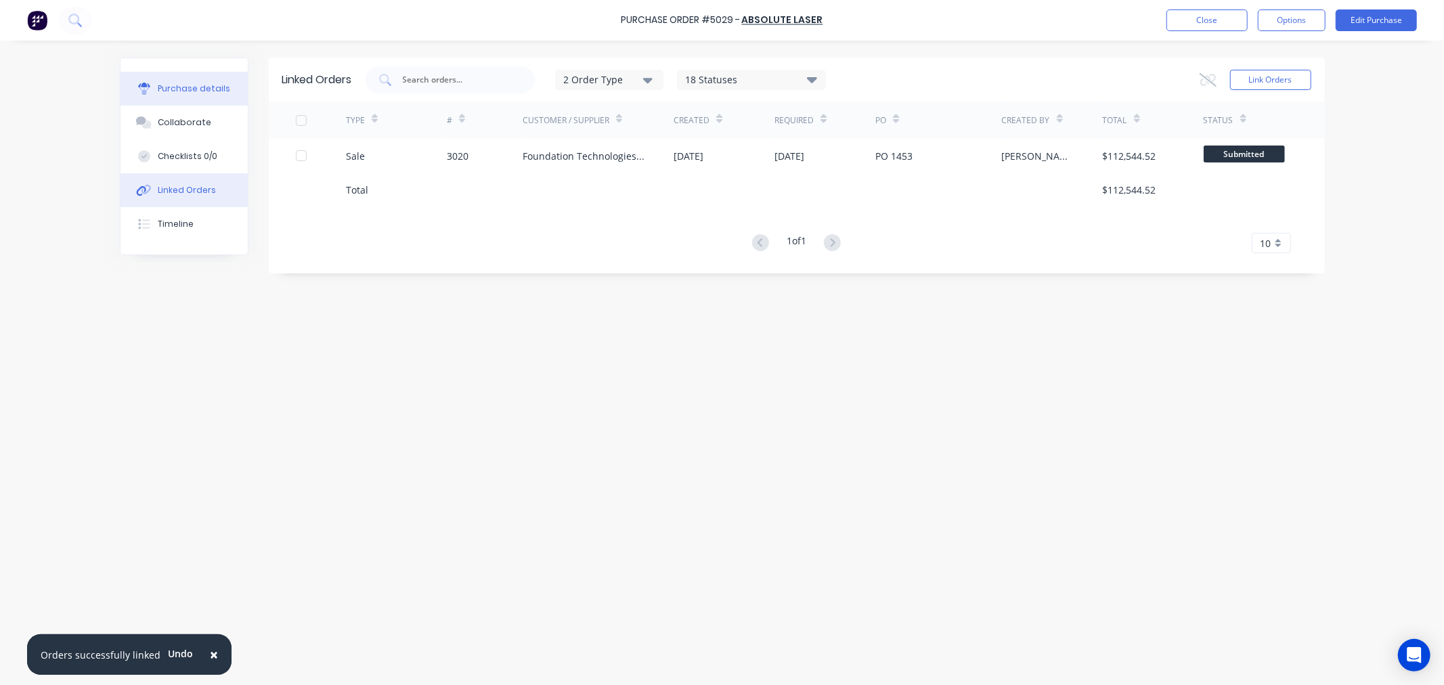
click at [188, 80] on button "Purchase details" at bounding box center [183, 89] width 127 height 34
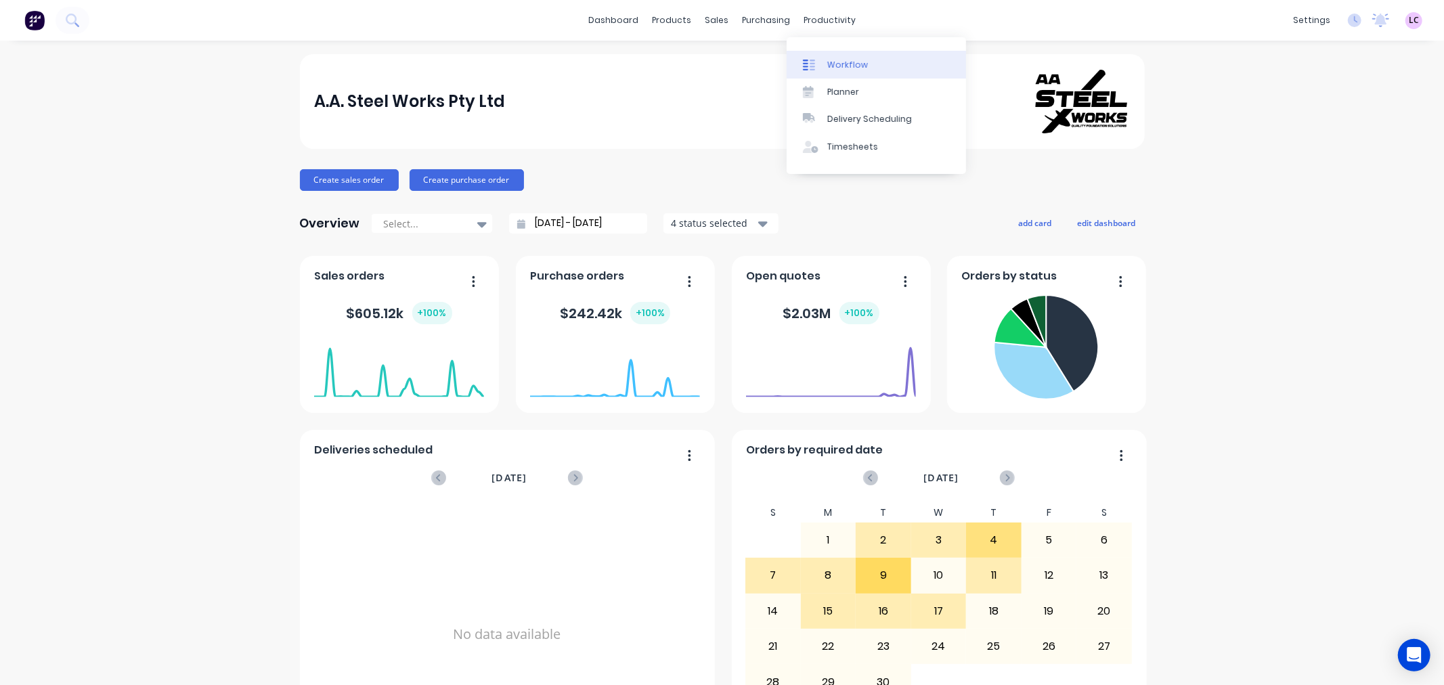
click at [849, 70] on div "Workflow" at bounding box center [847, 65] width 41 height 12
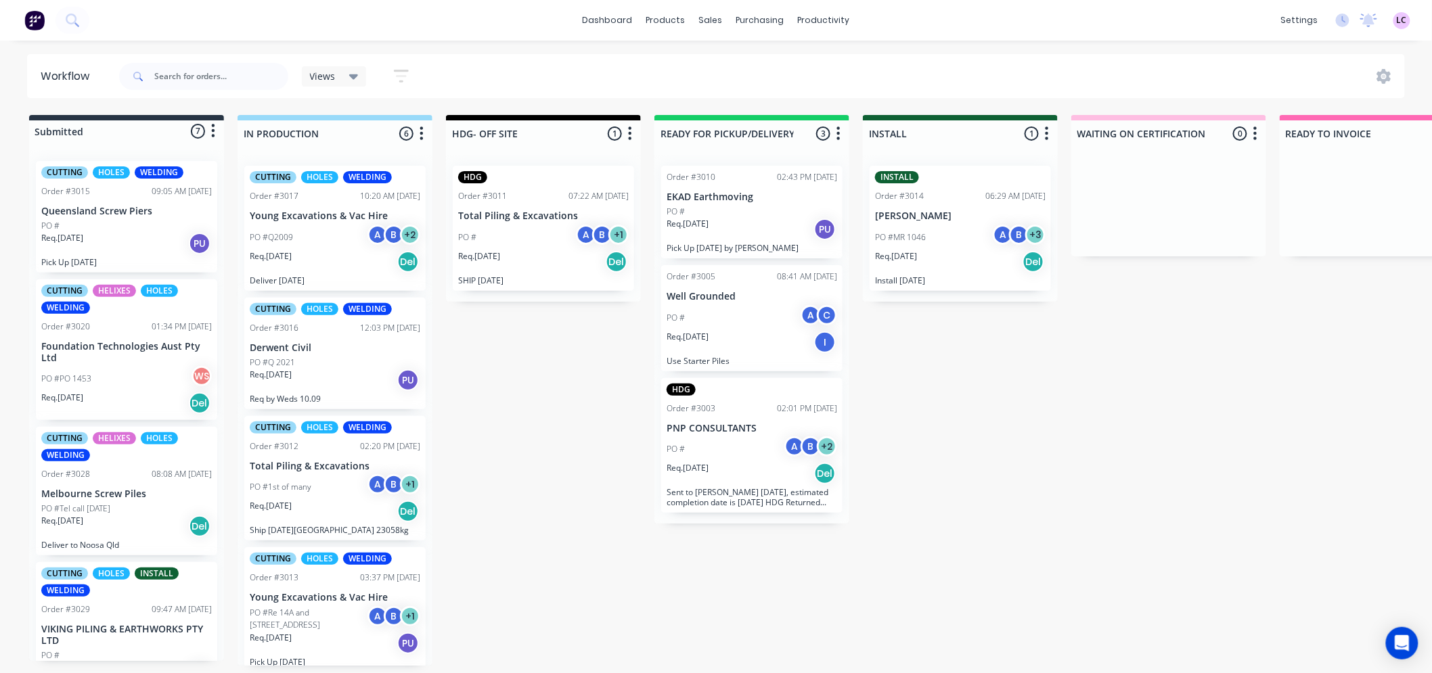
click at [127, 370] on div "PO #PO 1453 WS" at bounding box center [126, 379] width 171 height 26
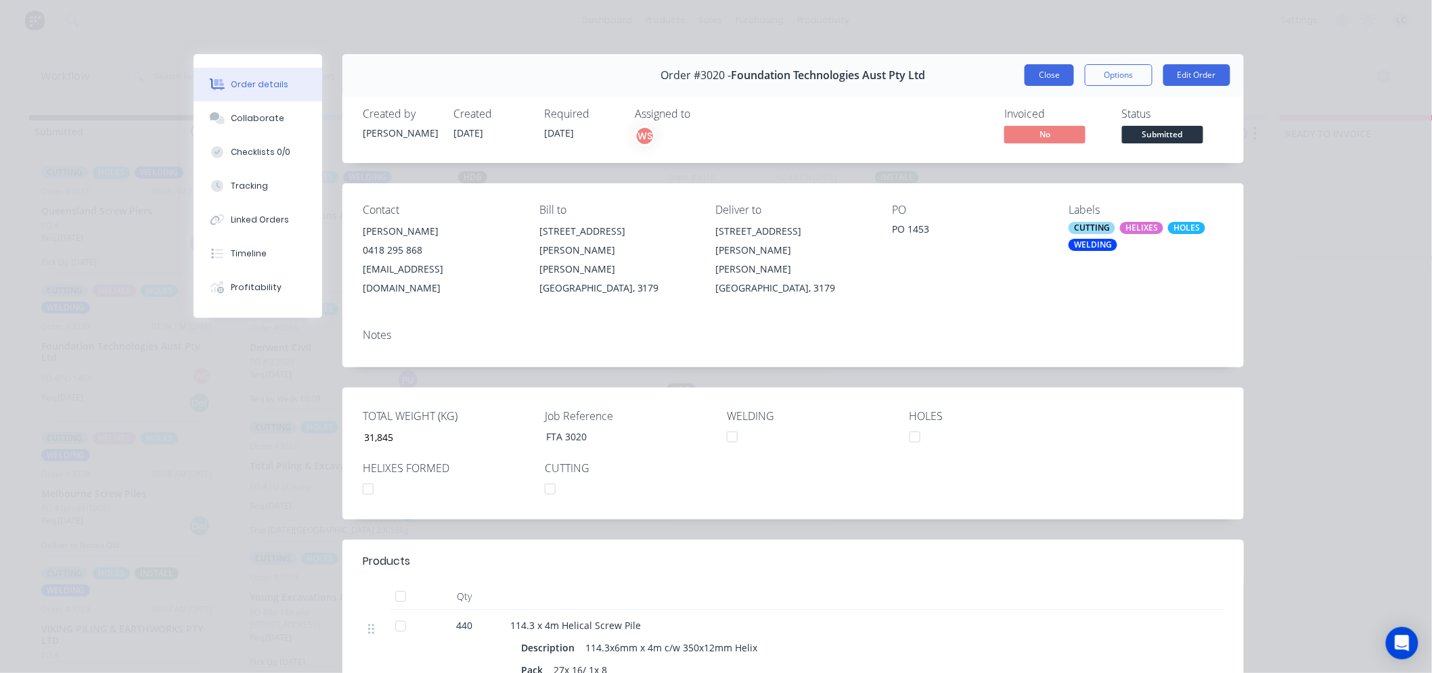
click at [1044, 66] on button "Close" at bounding box center [1049, 75] width 49 height 22
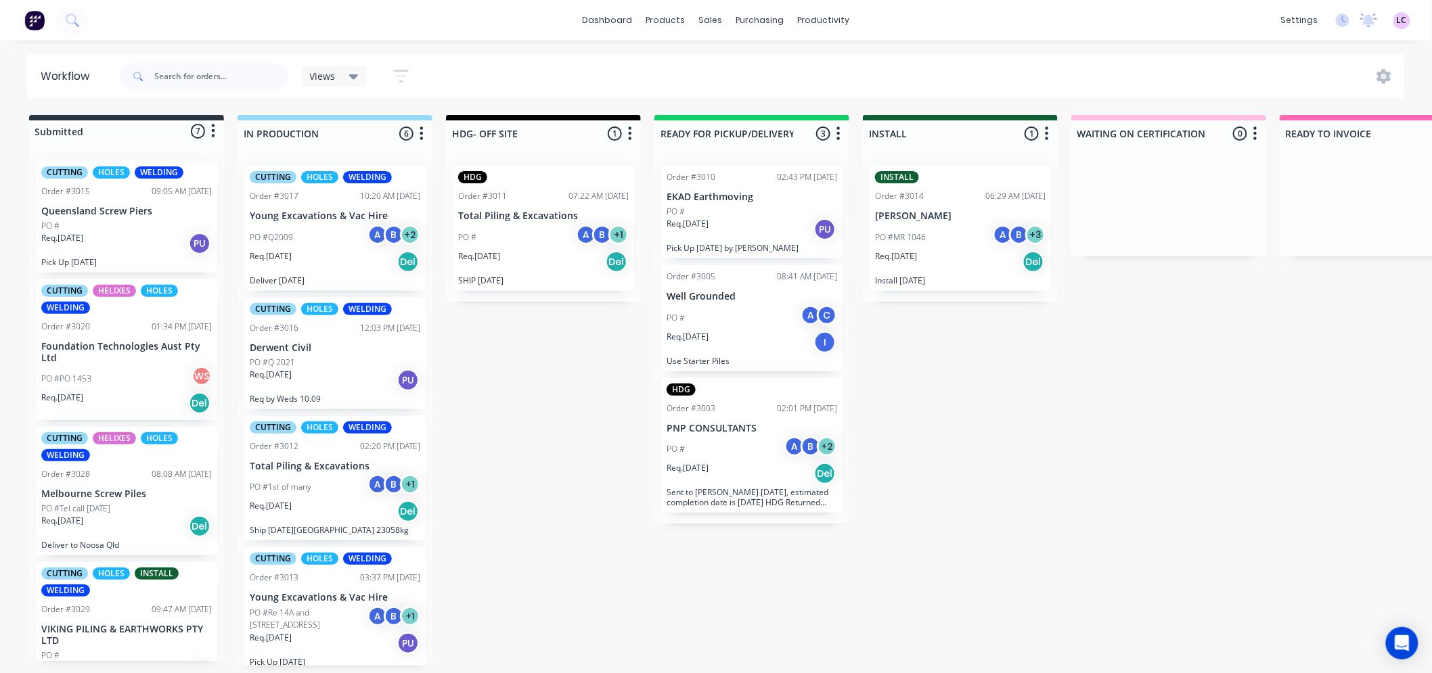
click at [110, 489] on p "Melbourne Screw Piles" at bounding box center [126, 495] width 171 height 12
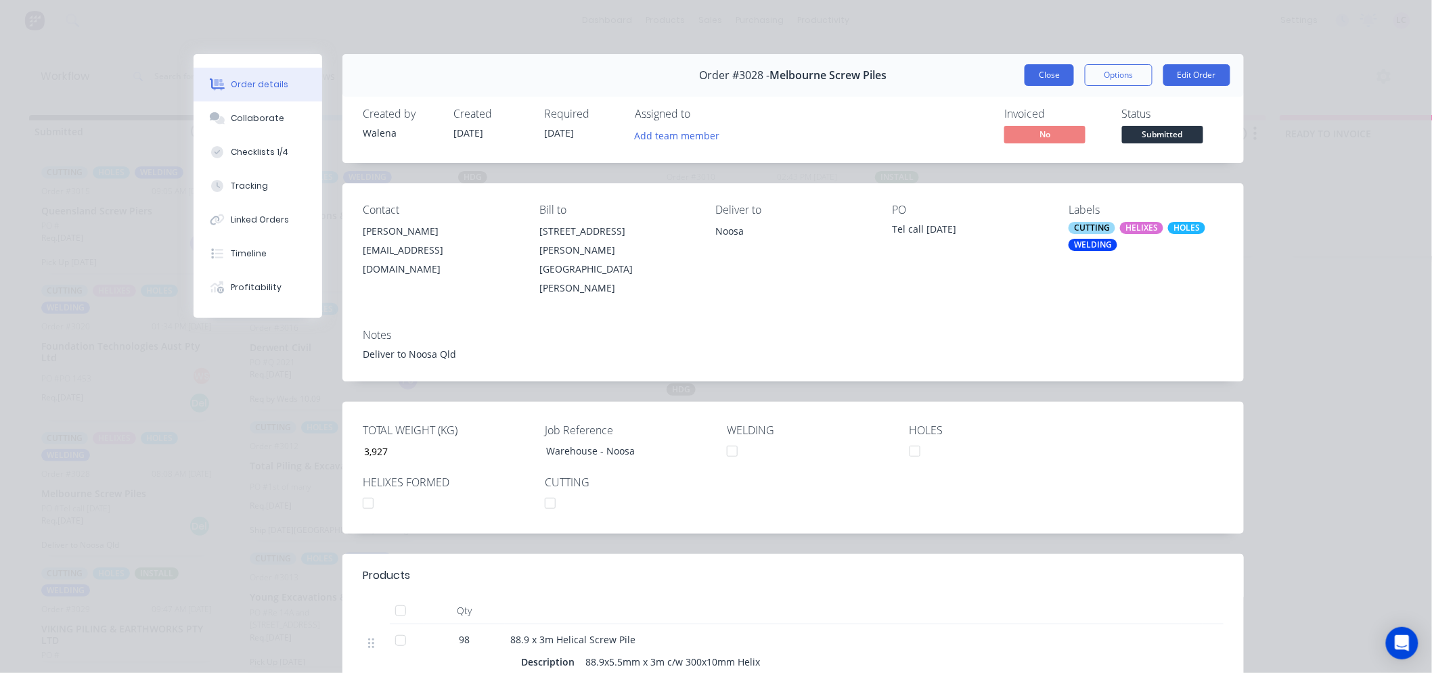
click at [1053, 84] on button "Close" at bounding box center [1049, 75] width 49 height 22
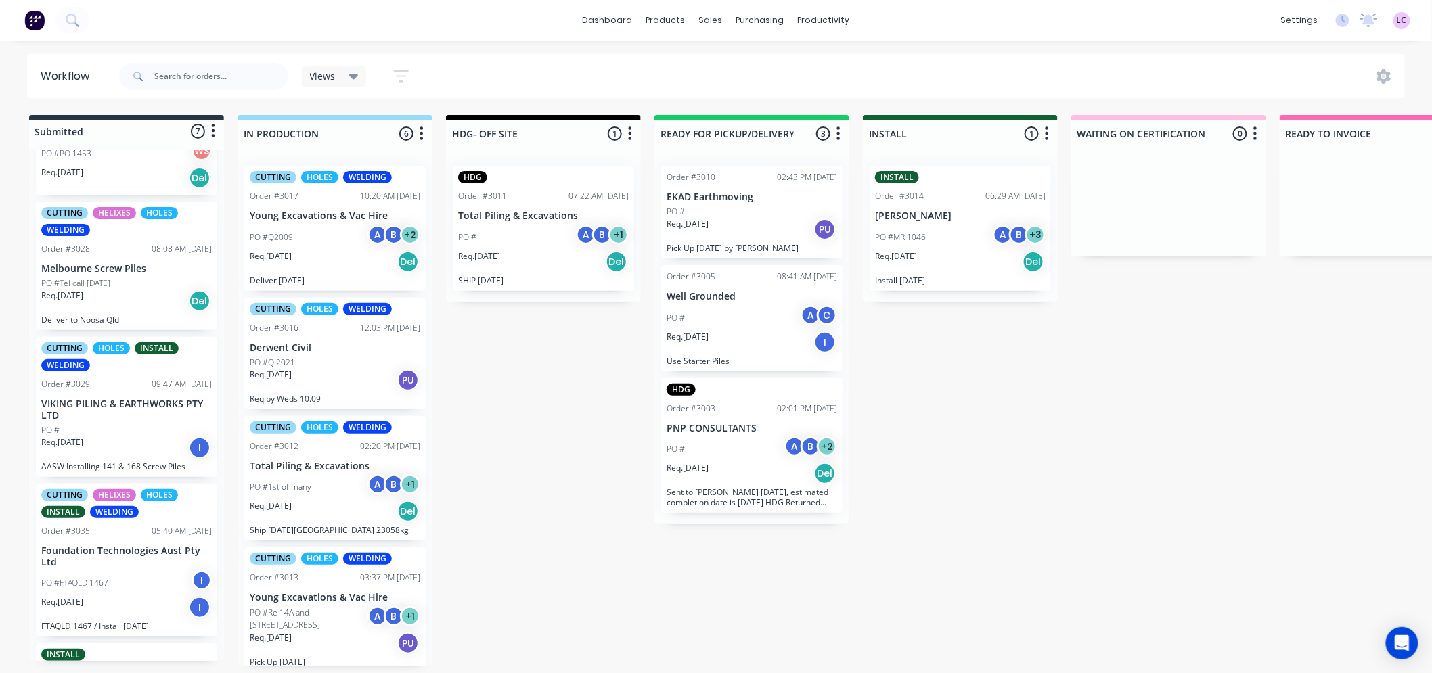
scroll to position [301, 0]
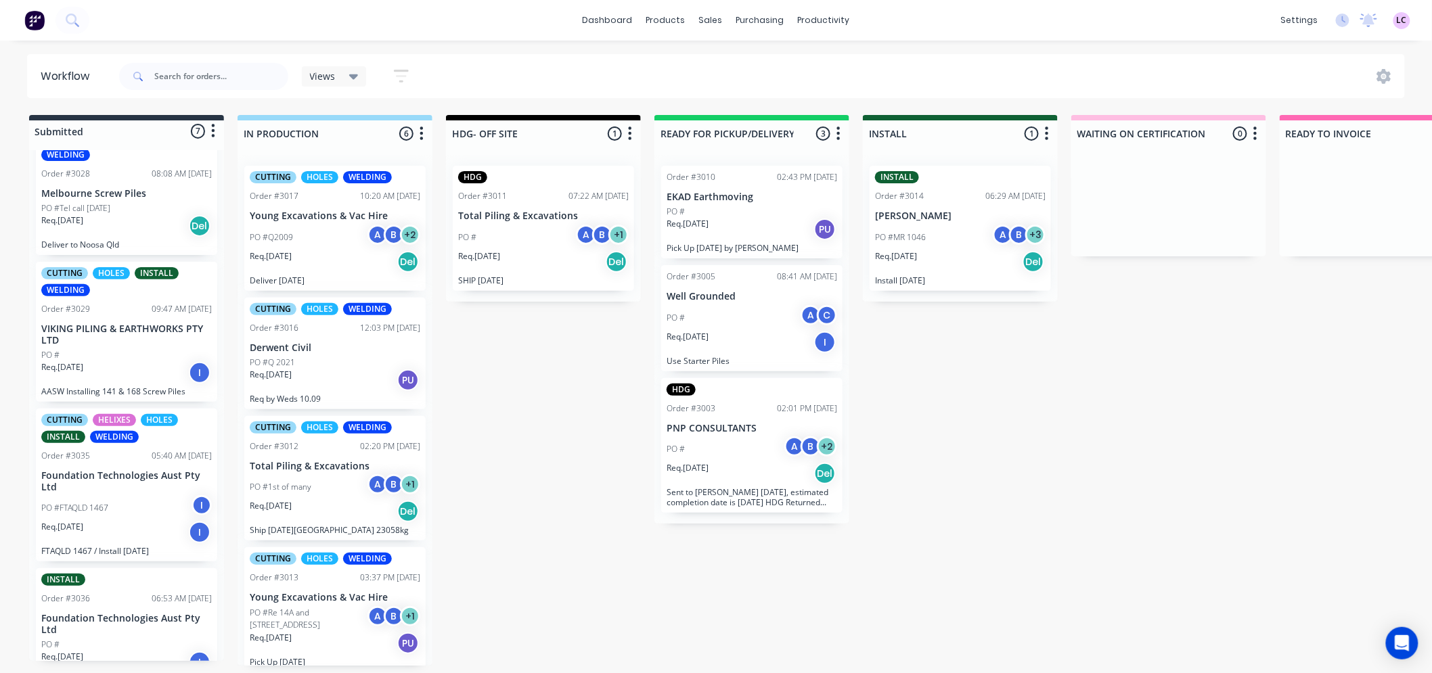
click at [120, 340] on p "VIKING PILING & EARTHWORKS PTY LTD" at bounding box center [126, 335] width 171 height 23
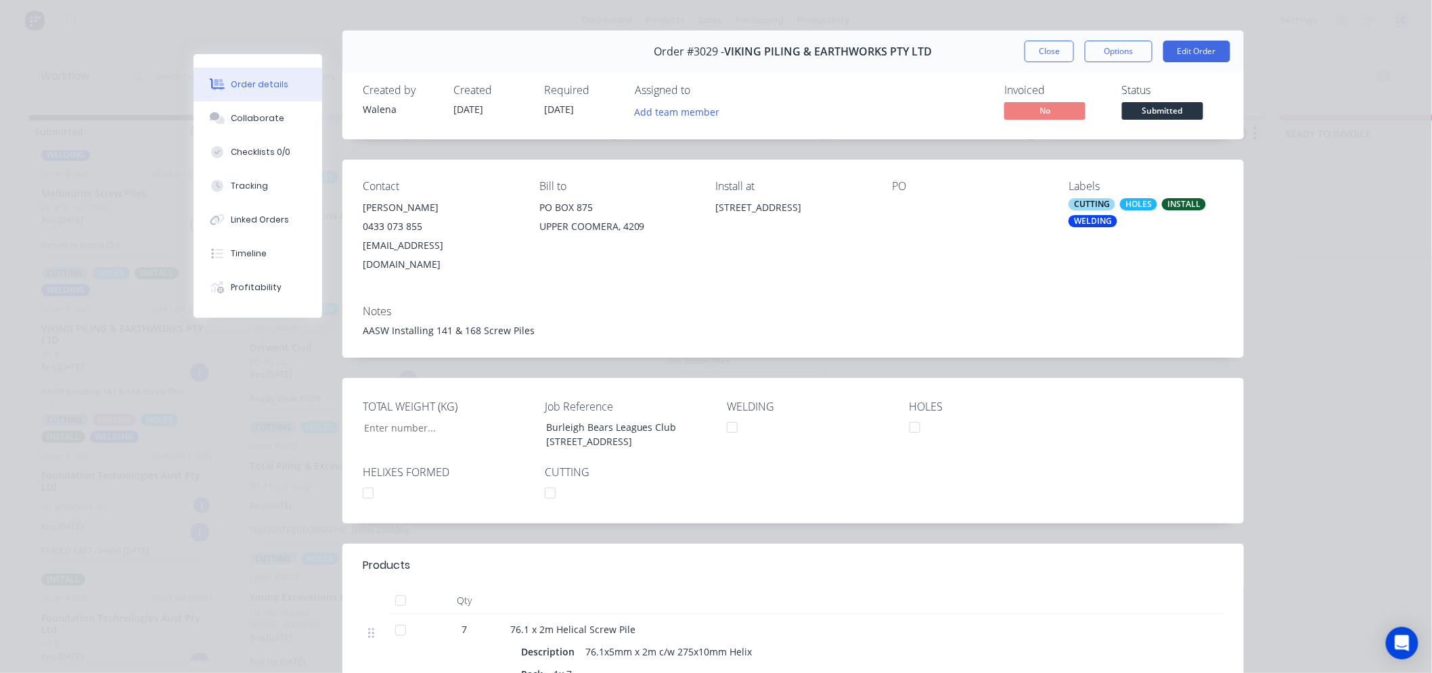
scroll to position [0, 0]
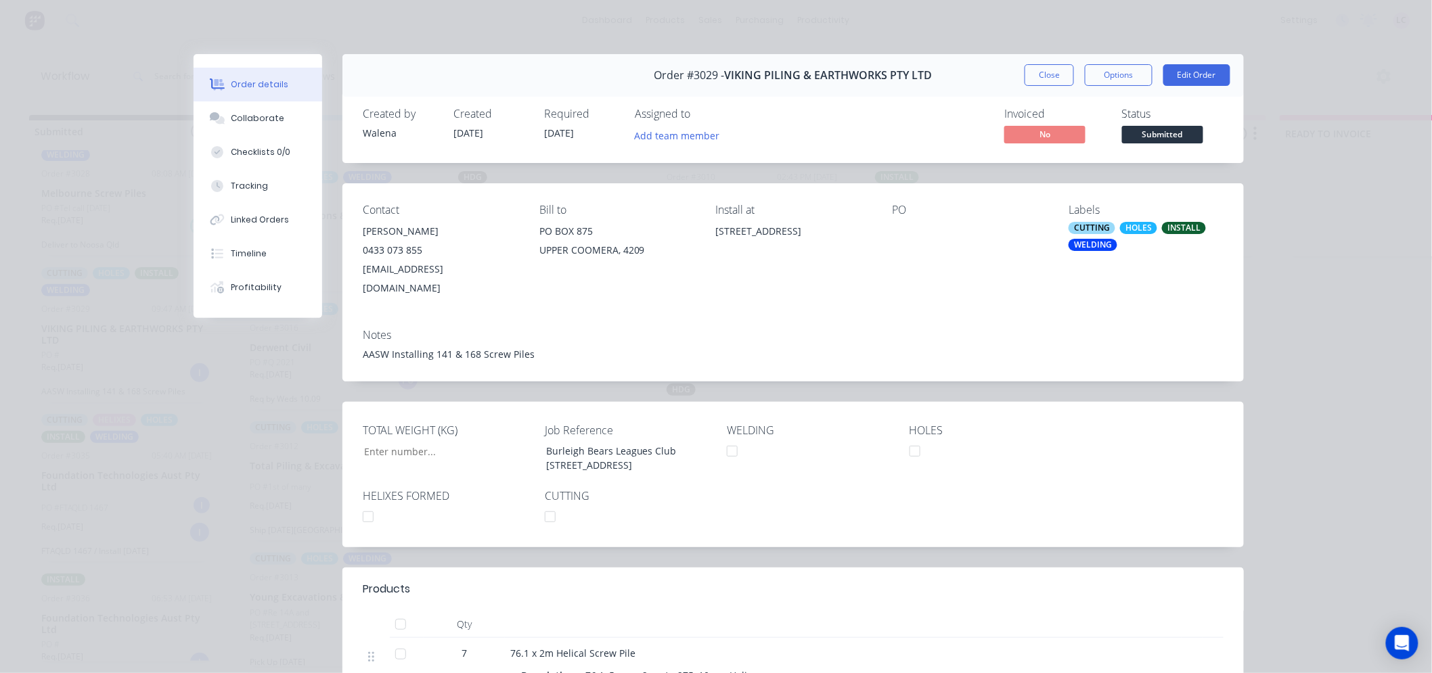
click at [1100, 249] on div "WELDING" at bounding box center [1093, 245] width 49 height 12
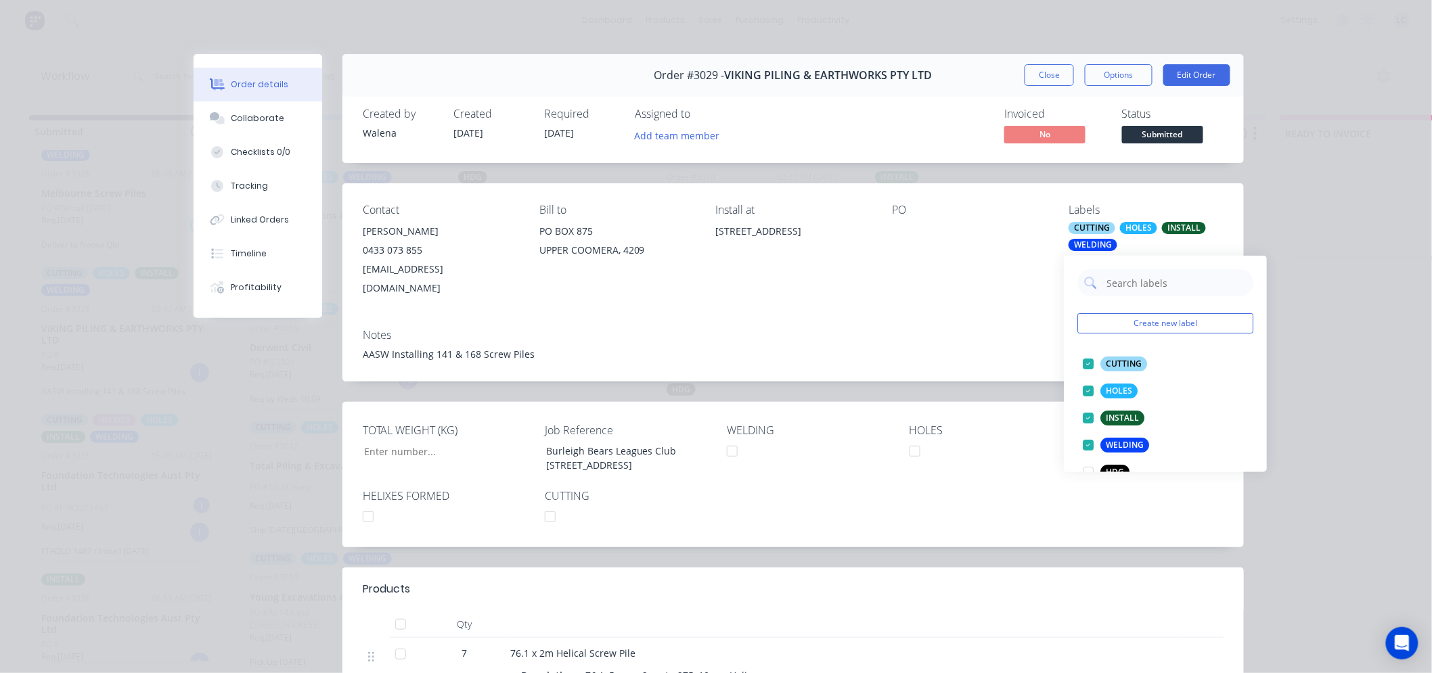
scroll to position [150, 0]
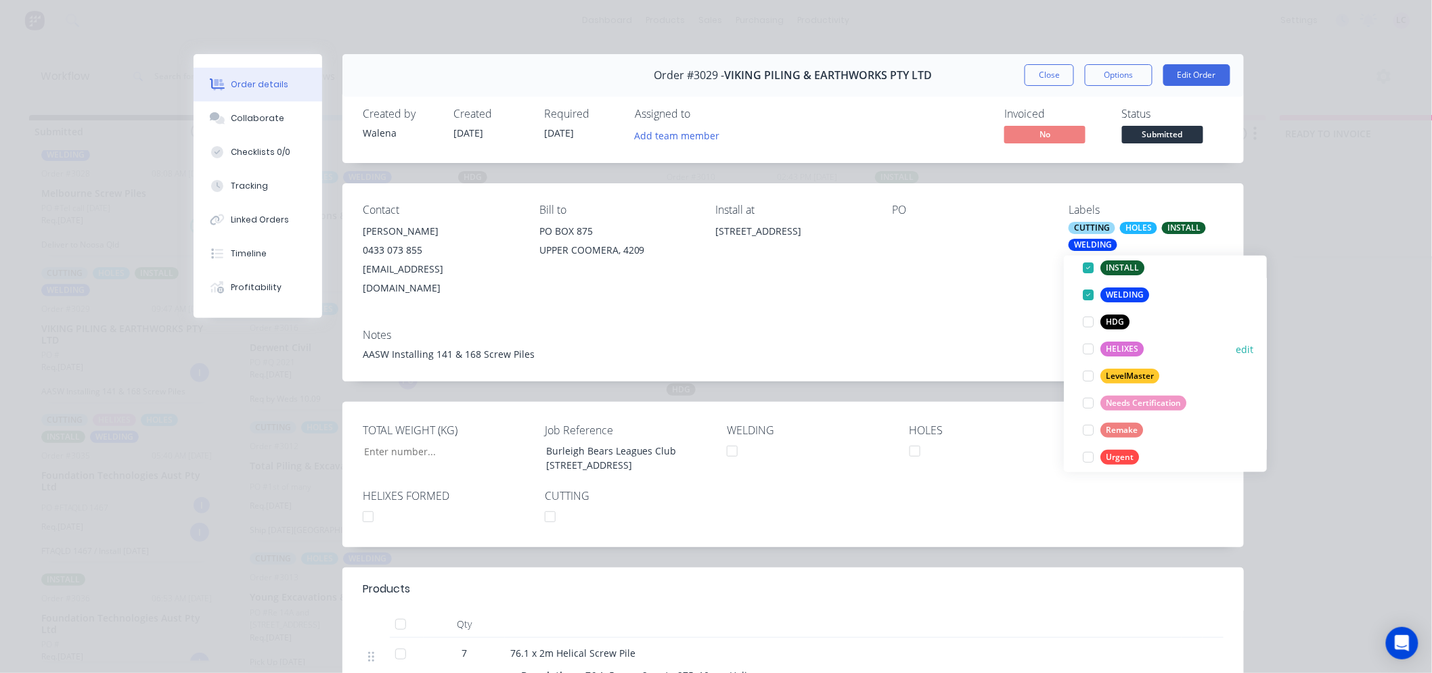
click at [1086, 347] on div at bounding box center [1088, 349] width 27 height 27
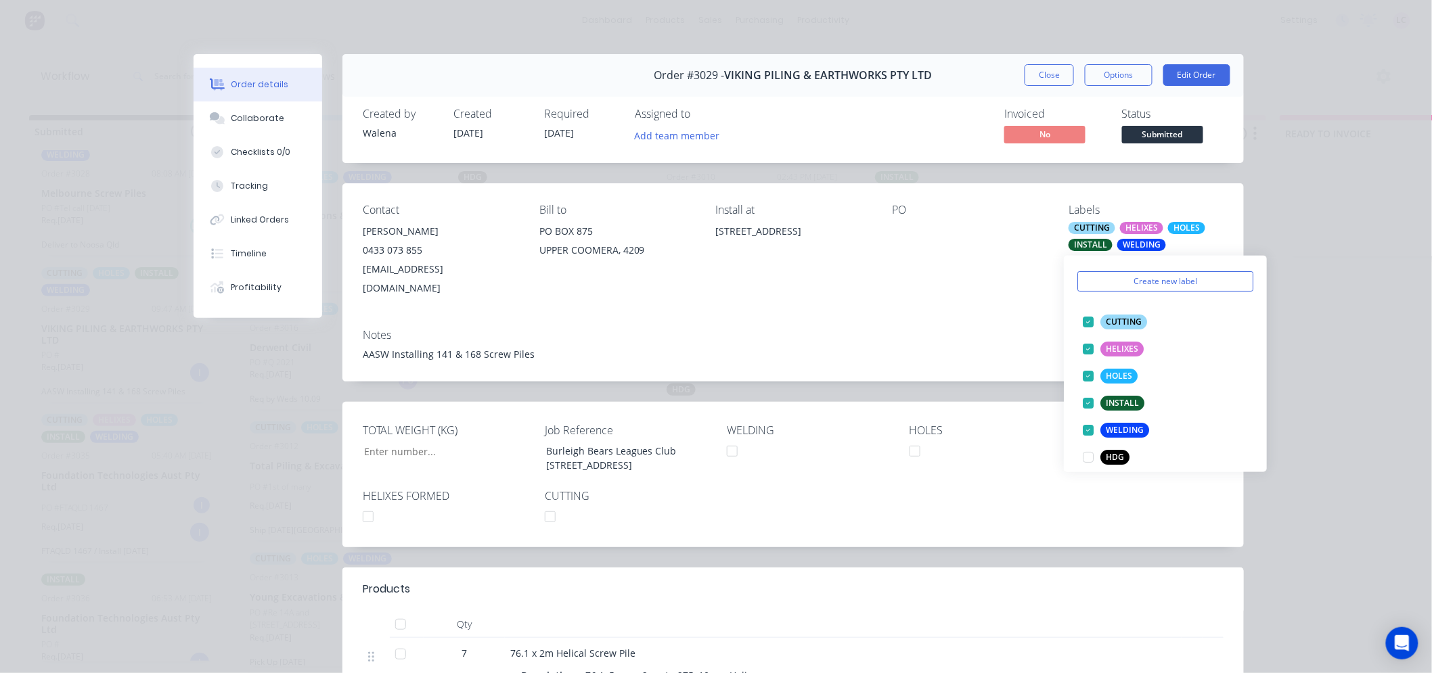
click at [986, 288] on div "Contact Angie Thorpe 0433 073 855 admin@vikingpilingearthworks.com Bill to PO B…" at bounding box center [793, 250] width 902 height 135
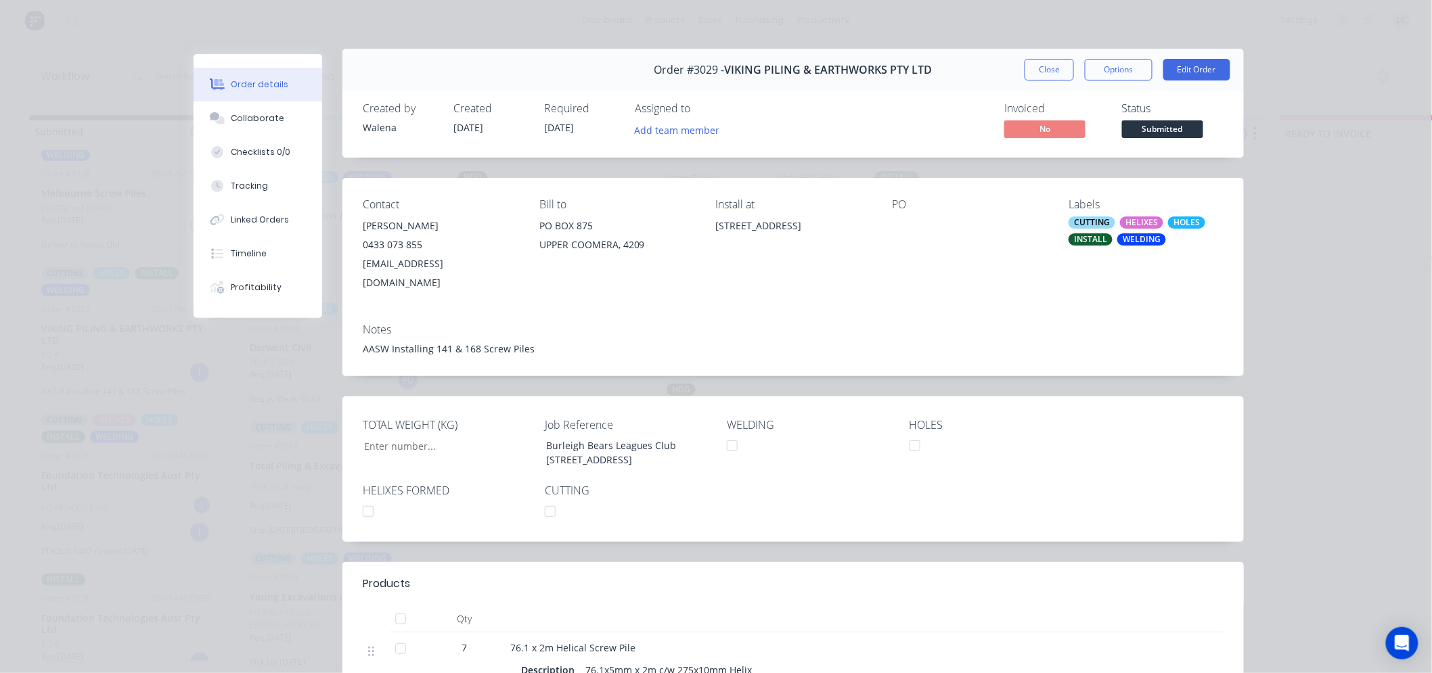
scroll to position [0, 0]
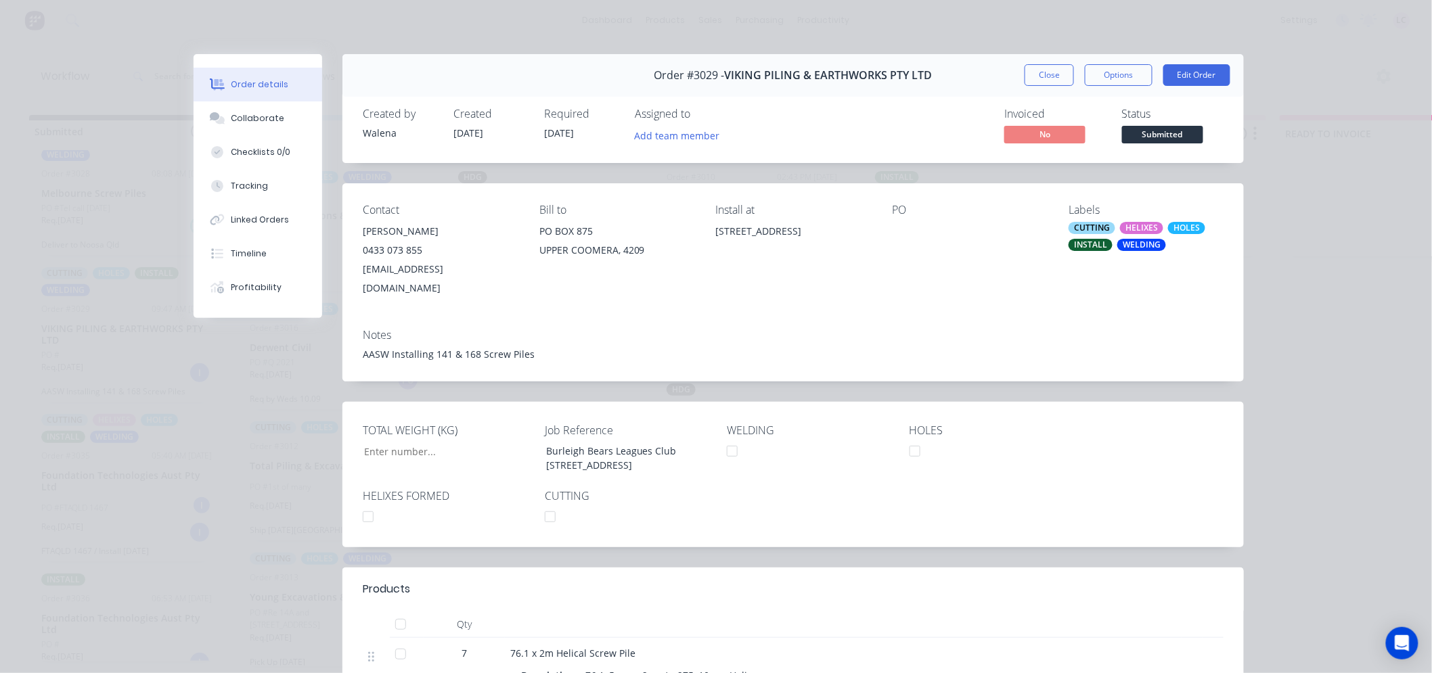
click at [1045, 70] on button "Close" at bounding box center [1049, 75] width 49 height 22
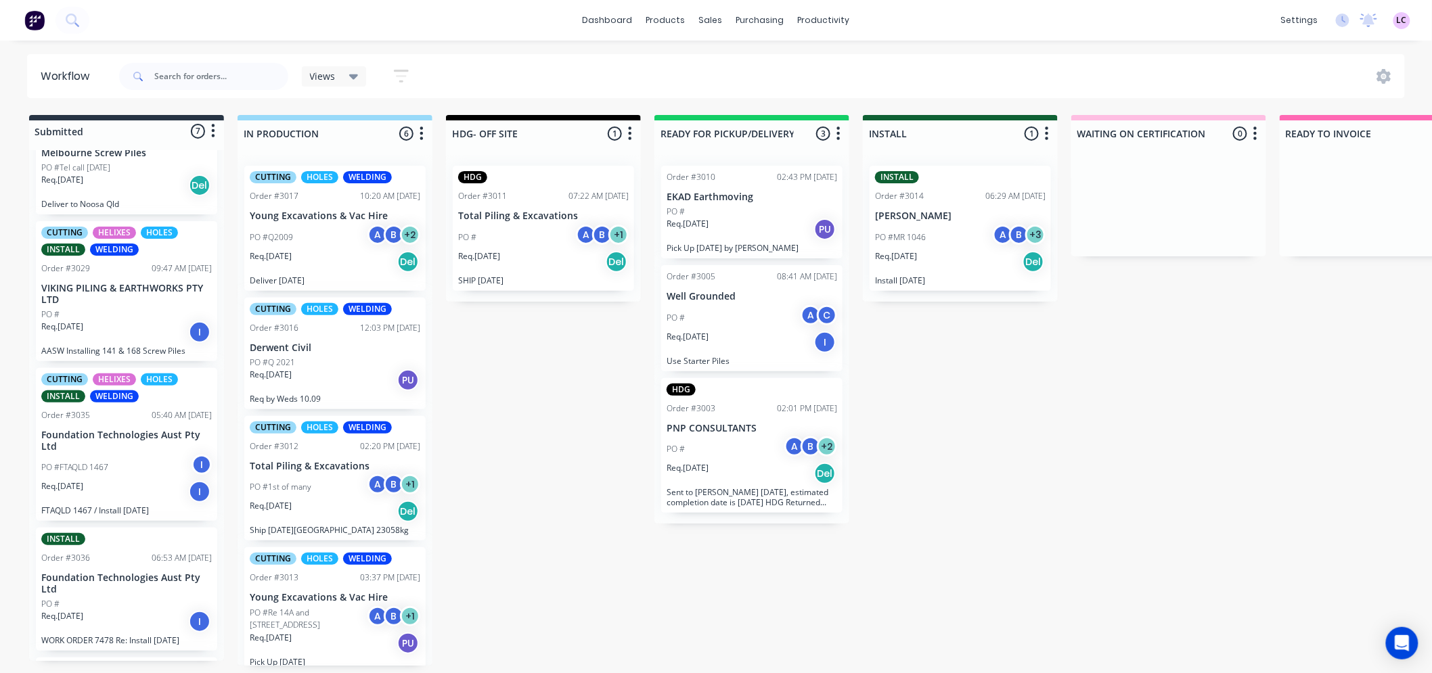
scroll to position [376, 0]
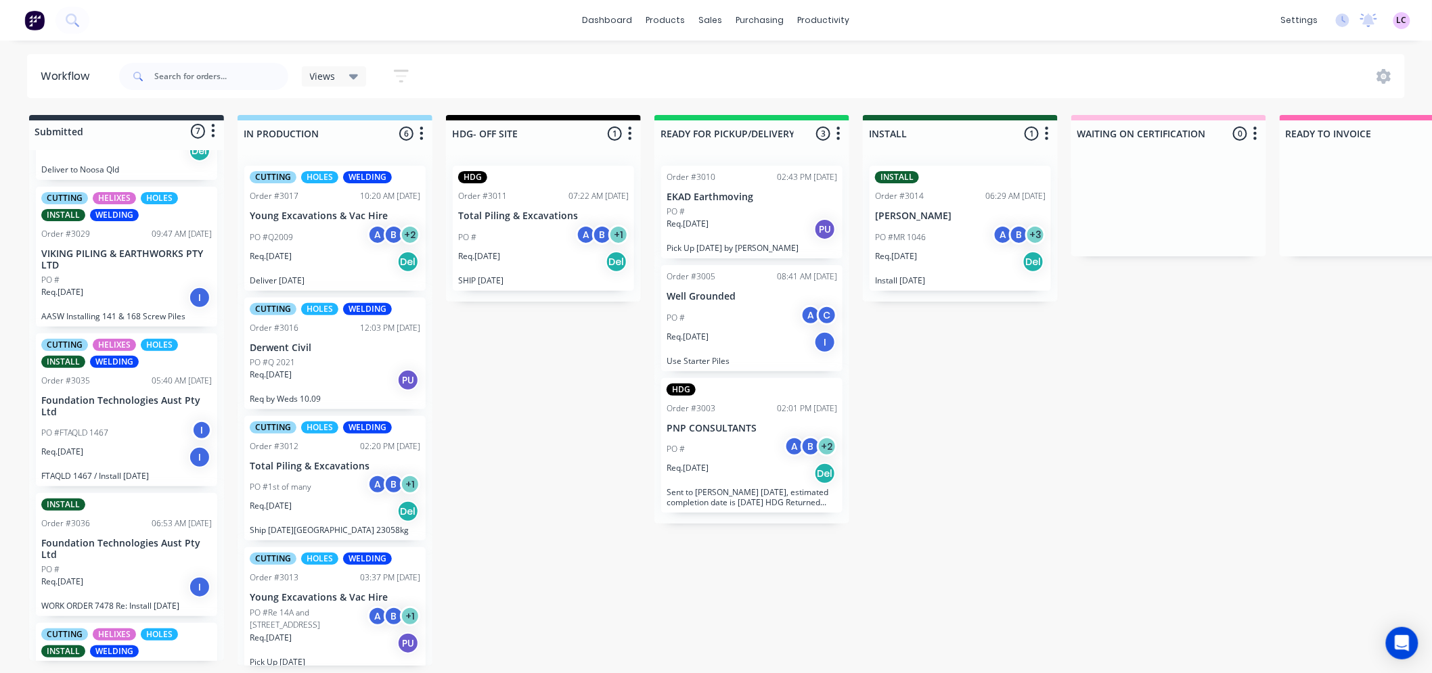
click at [127, 407] on p "Foundation Technologies Aust Pty Ltd" at bounding box center [126, 406] width 171 height 23
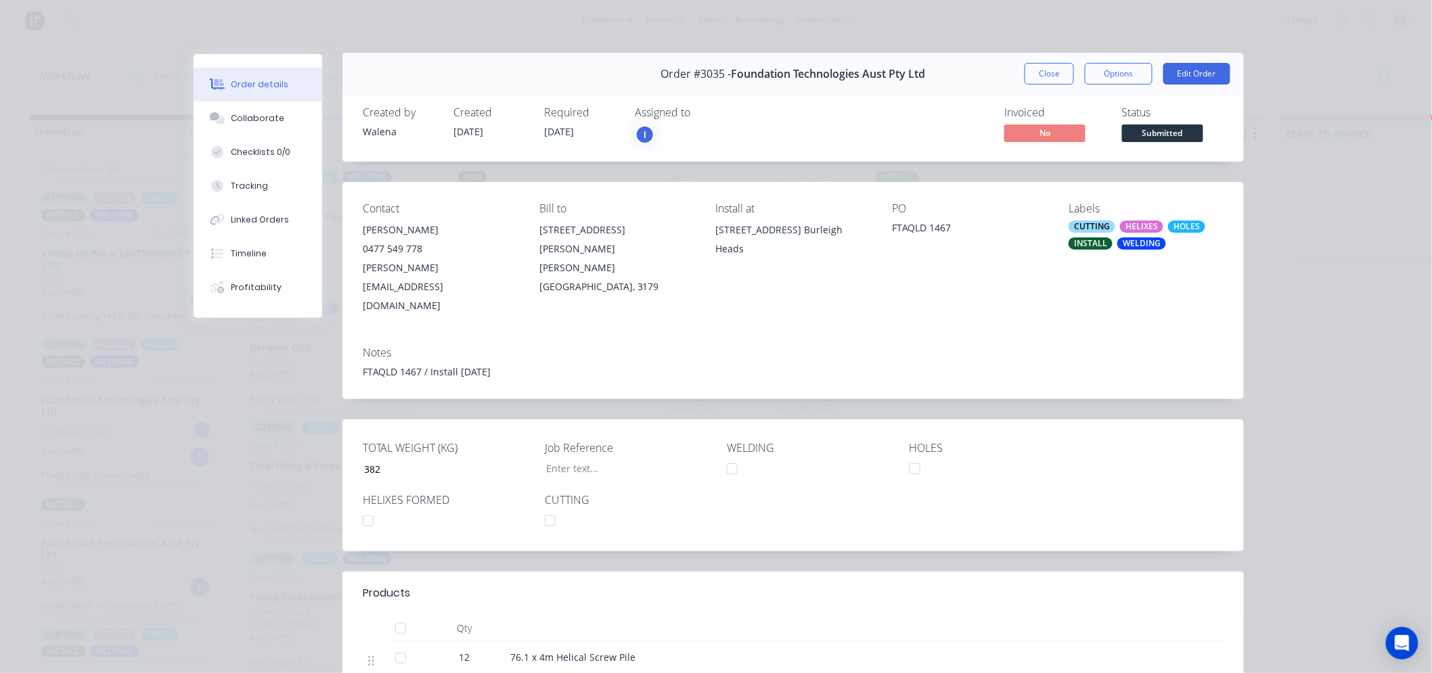
scroll to position [0, 0]
click at [1373, 353] on div "Order details Collaborate Checklists 0/0 Tracking Linked Orders Timeline Profit…" at bounding box center [716, 336] width 1432 height 673
click at [1048, 81] on button "Close" at bounding box center [1049, 75] width 49 height 22
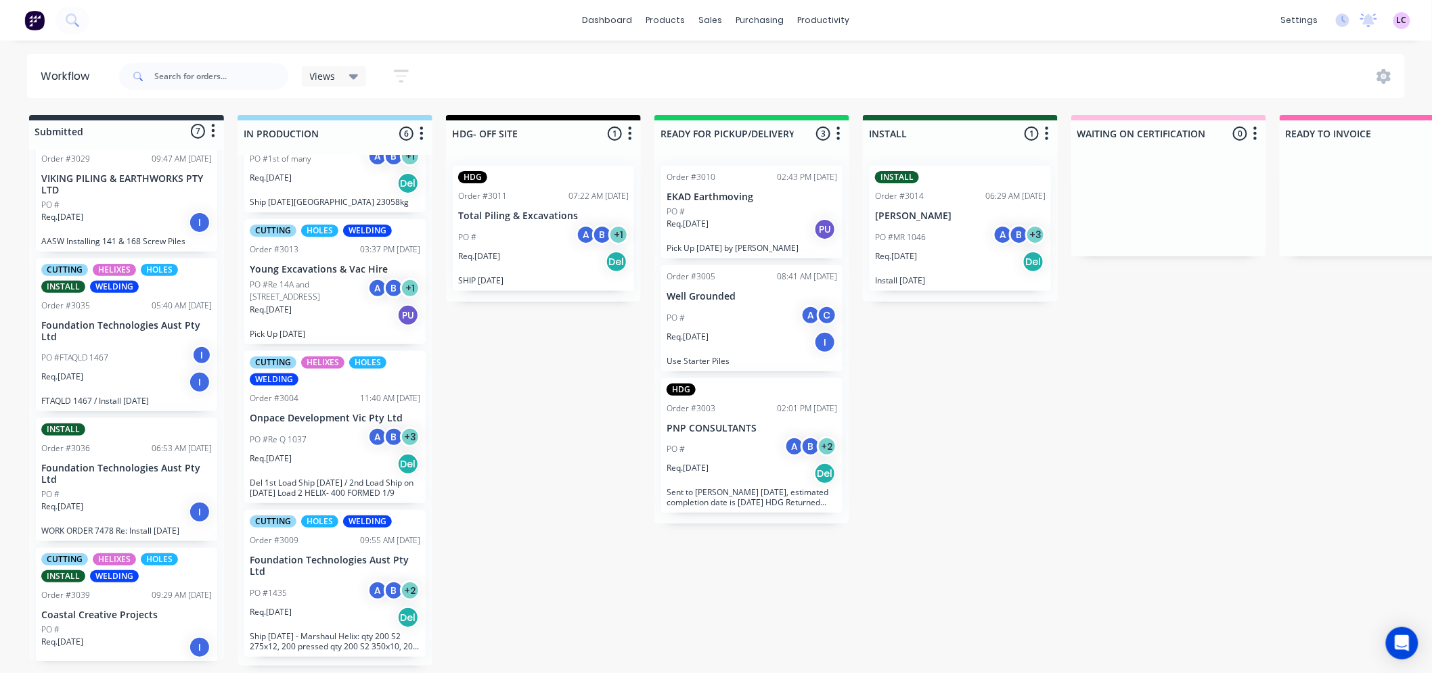
scroll to position [474, 0]
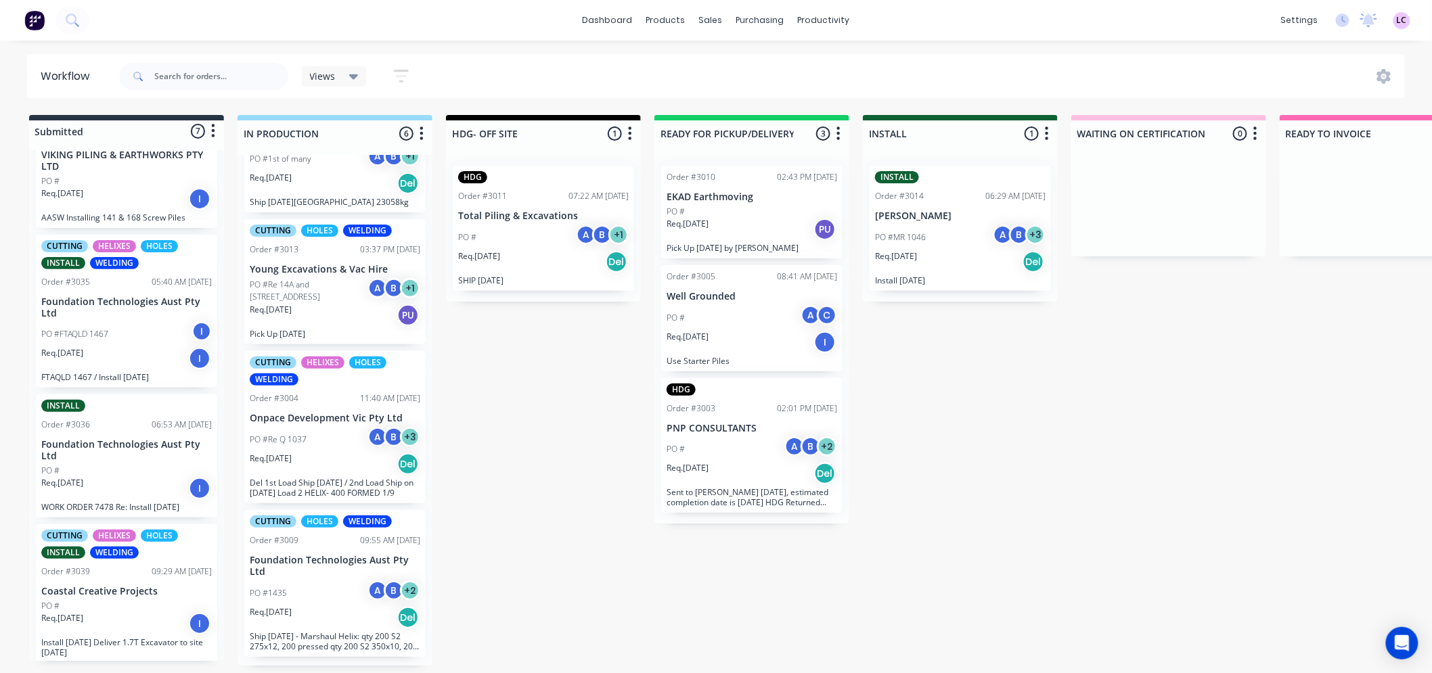
click at [122, 465] on div "PO #" at bounding box center [126, 471] width 171 height 12
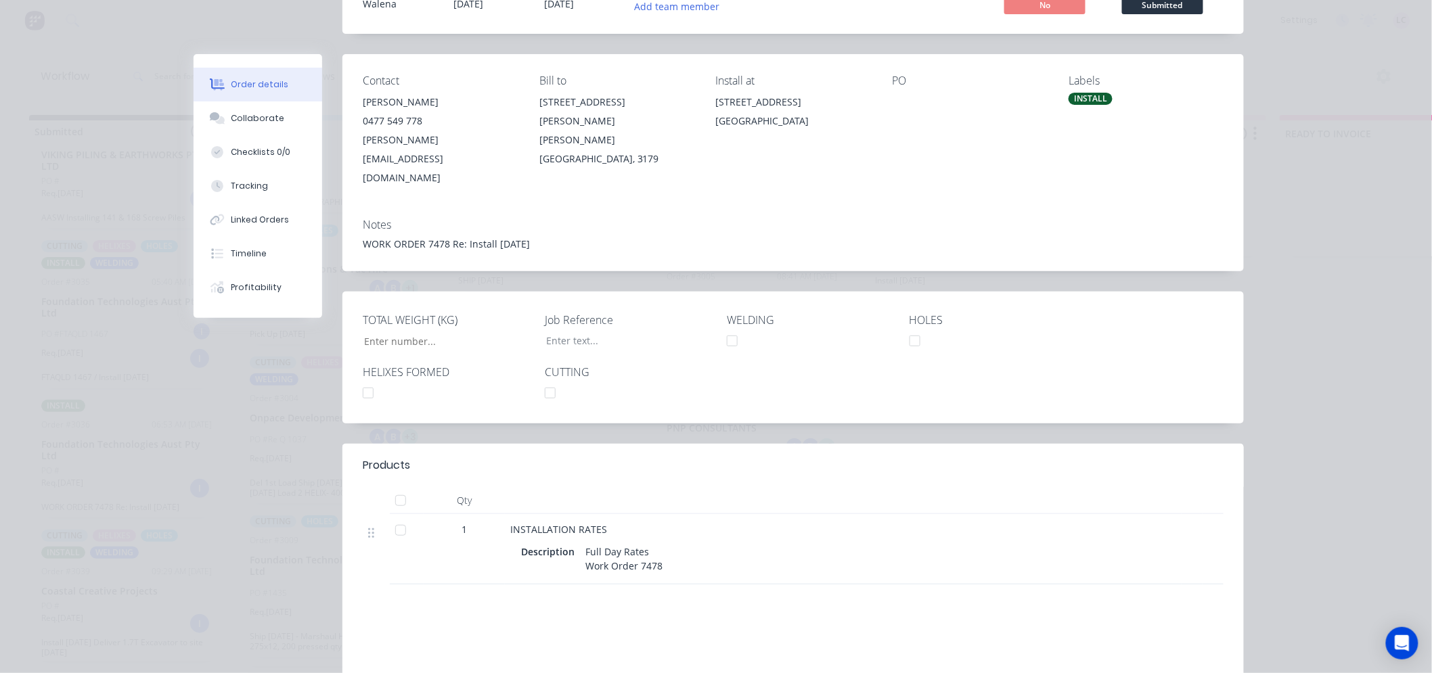
scroll to position [0, 0]
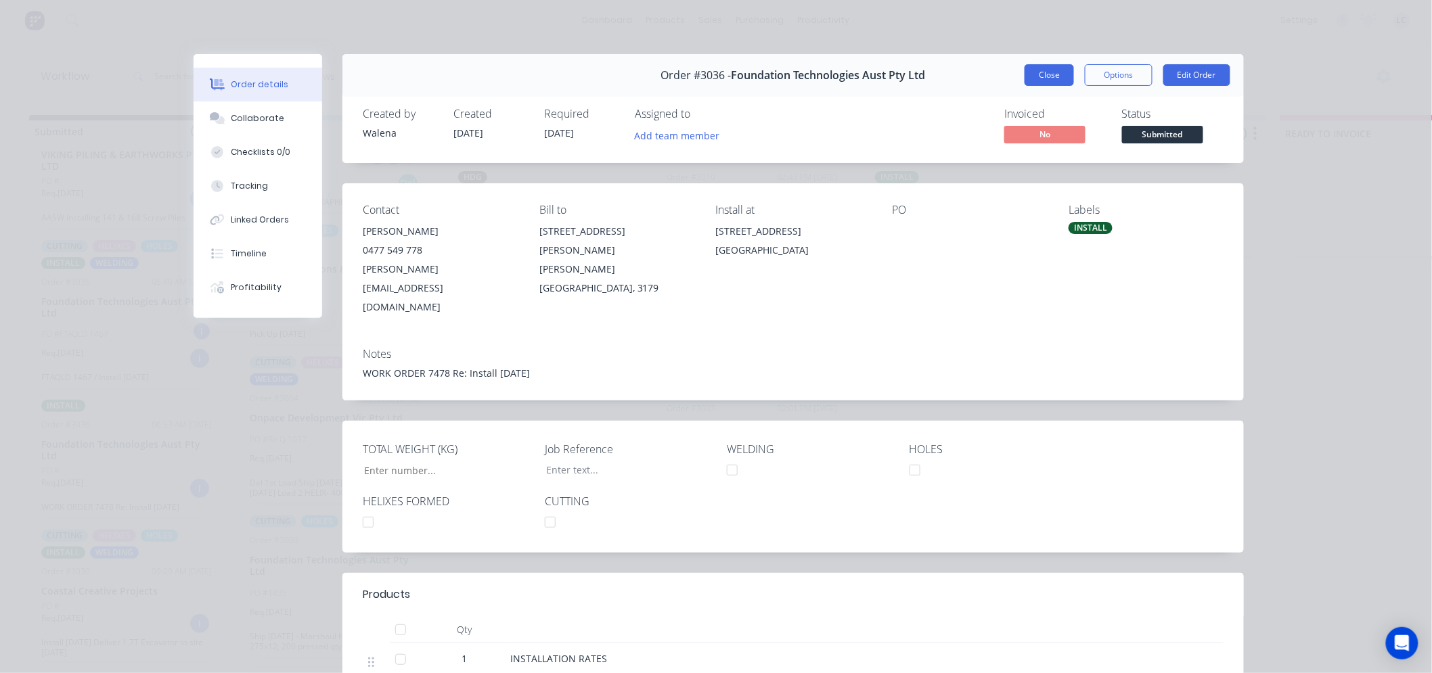
click at [1050, 70] on button "Close" at bounding box center [1049, 75] width 49 height 22
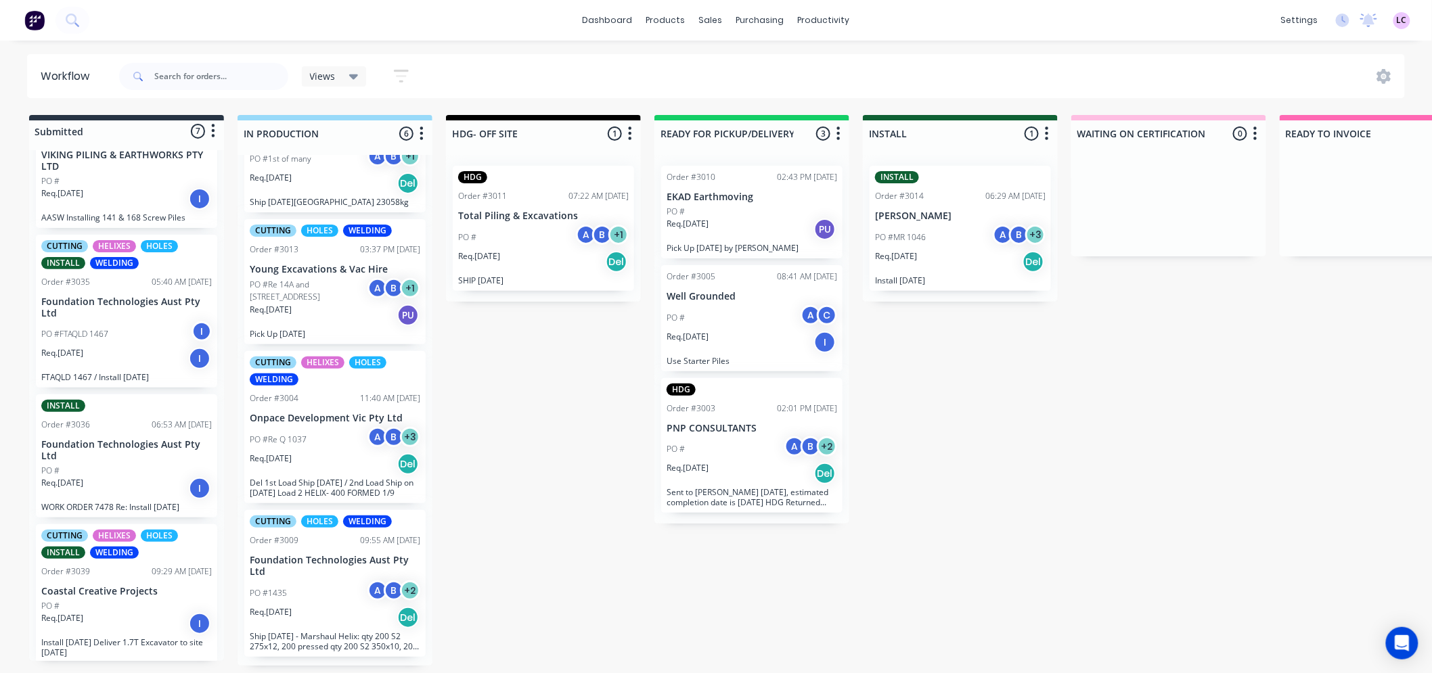
click at [150, 594] on div "CUTTING HELIXES HOLES INSTALL WELDING Order #3039 09:29 AM 09/09/25 Coastal Cre…" at bounding box center [126, 594] width 181 height 139
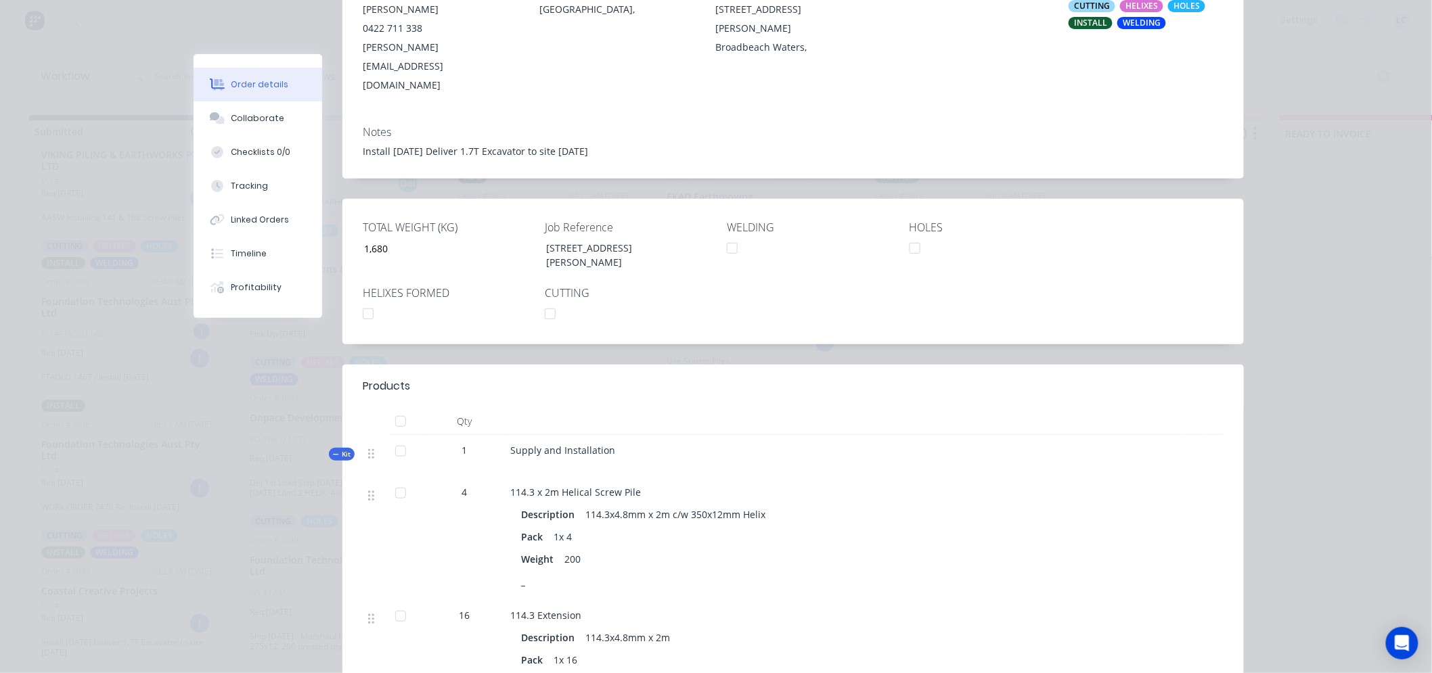
scroll to position [225, 0]
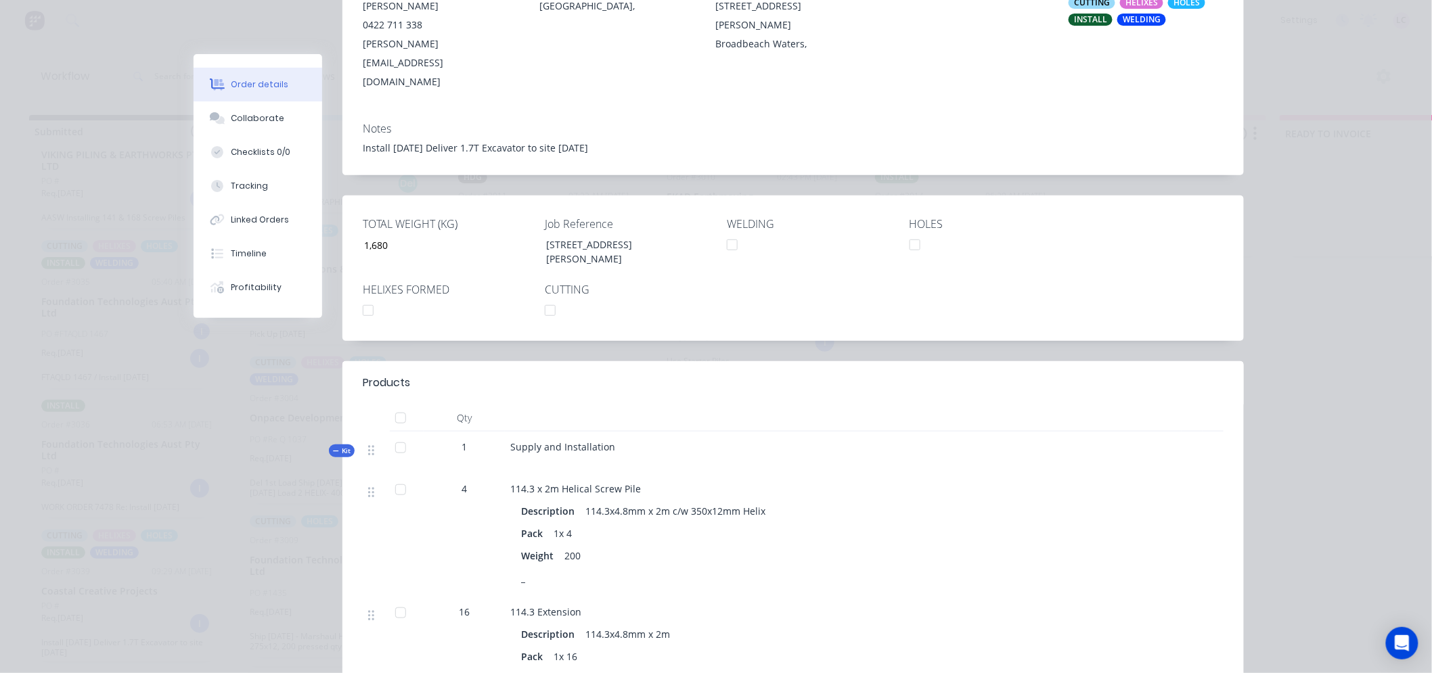
click at [333, 446] on span "Kit" at bounding box center [342, 451] width 18 height 10
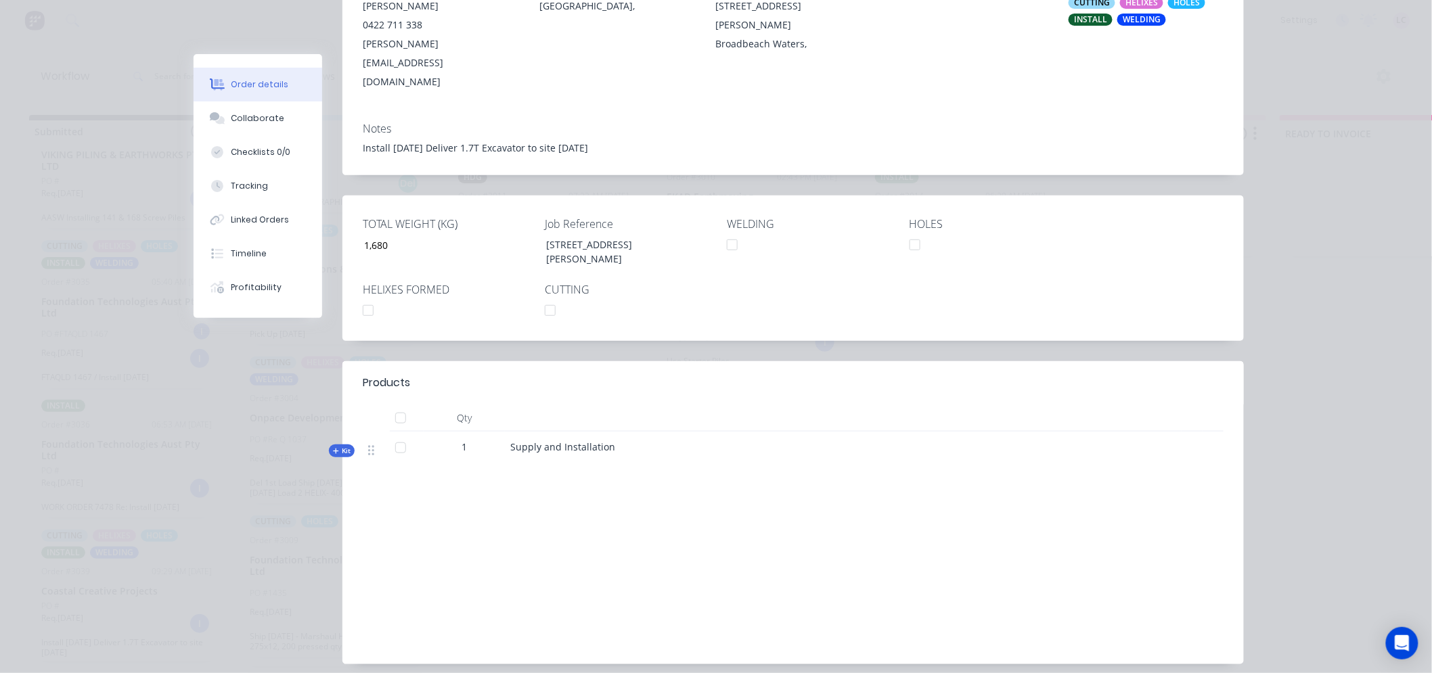
click at [333, 446] on span "Kit" at bounding box center [342, 451] width 18 height 10
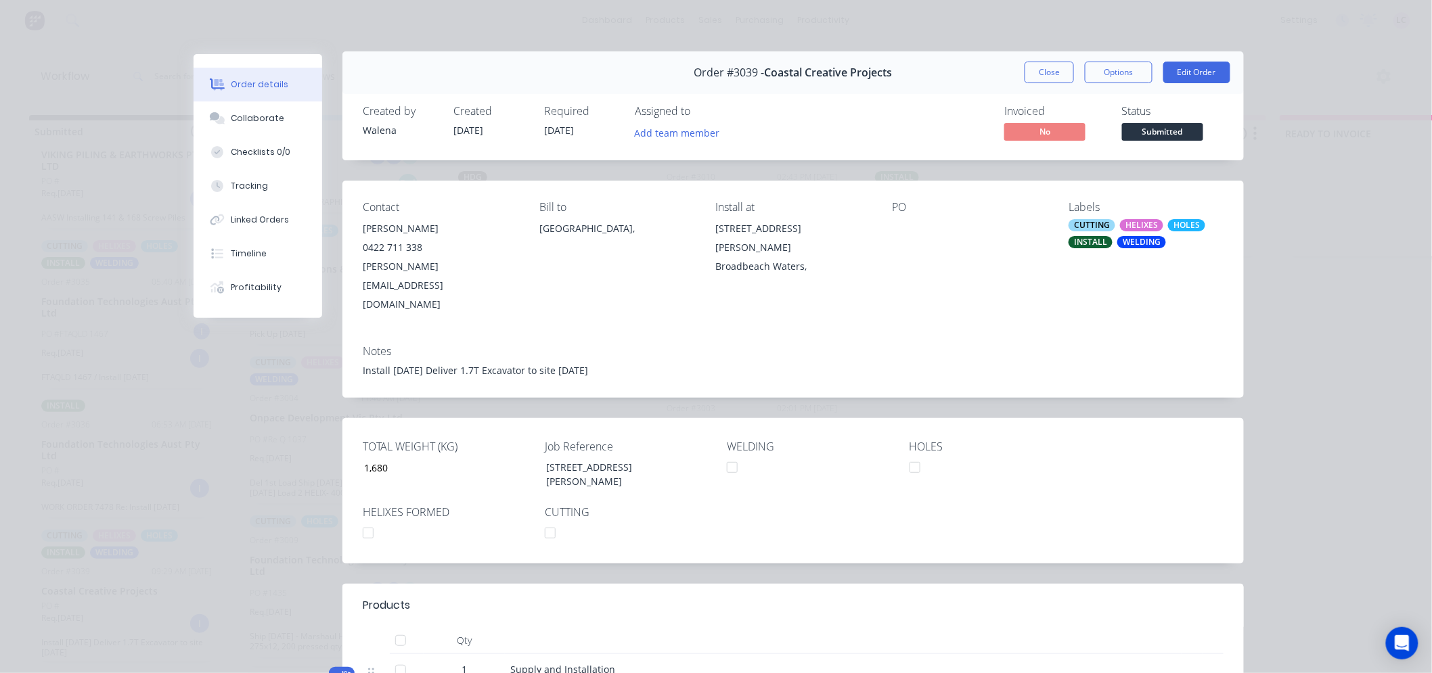
scroll to position [0, 0]
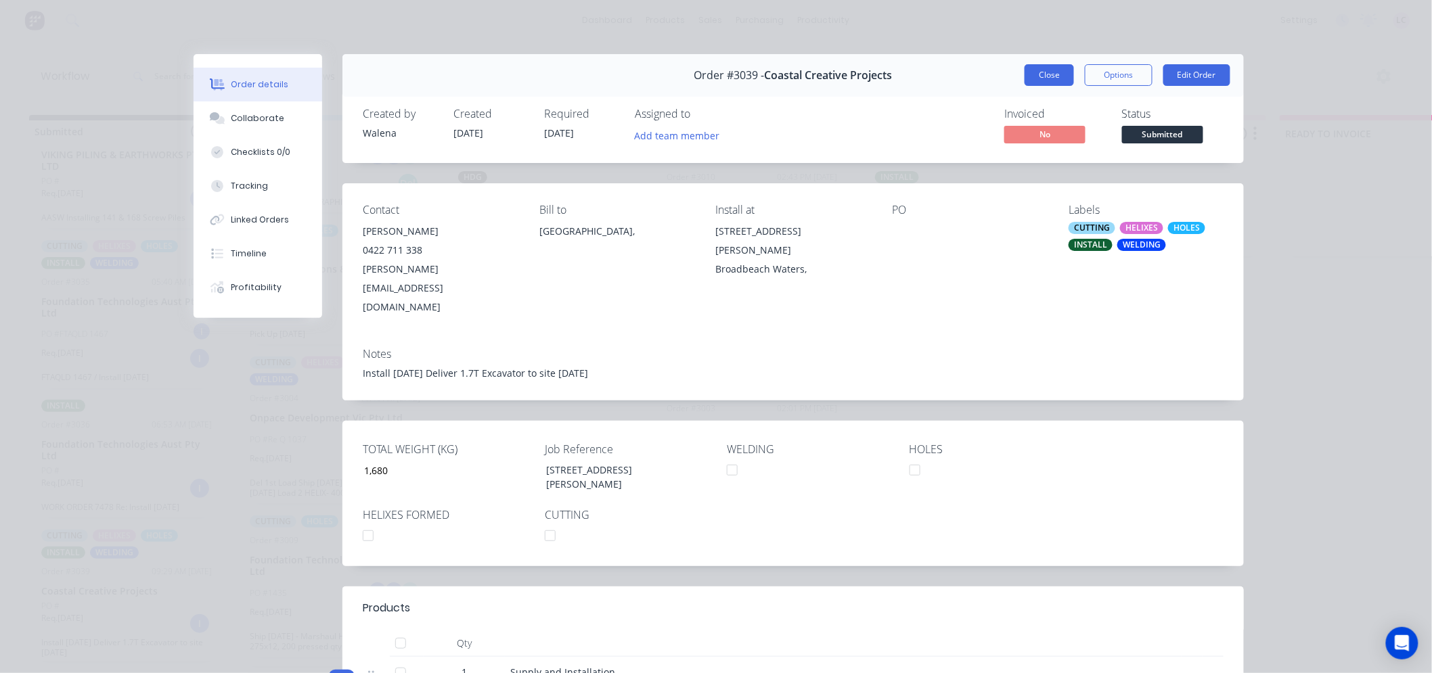
click at [1044, 81] on button "Close" at bounding box center [1049, 75] width 49 height 22
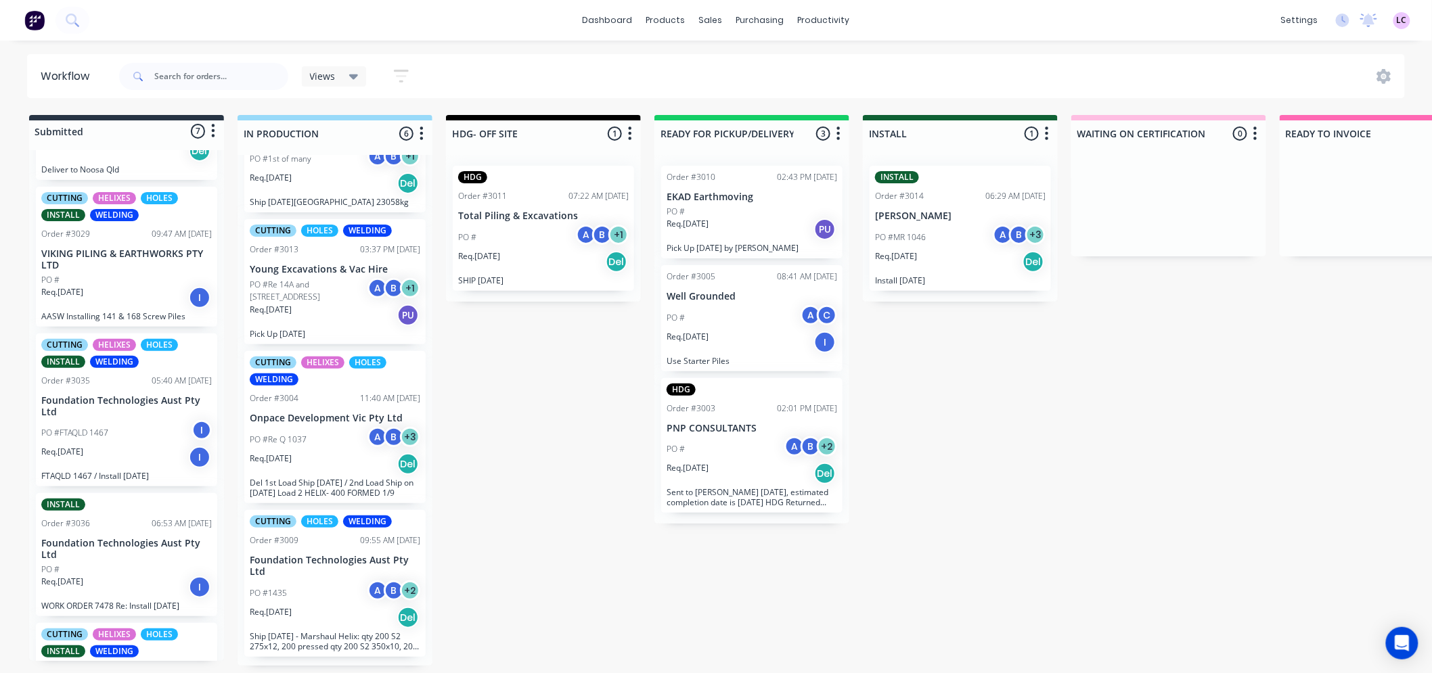
scroll to position [474, 0]
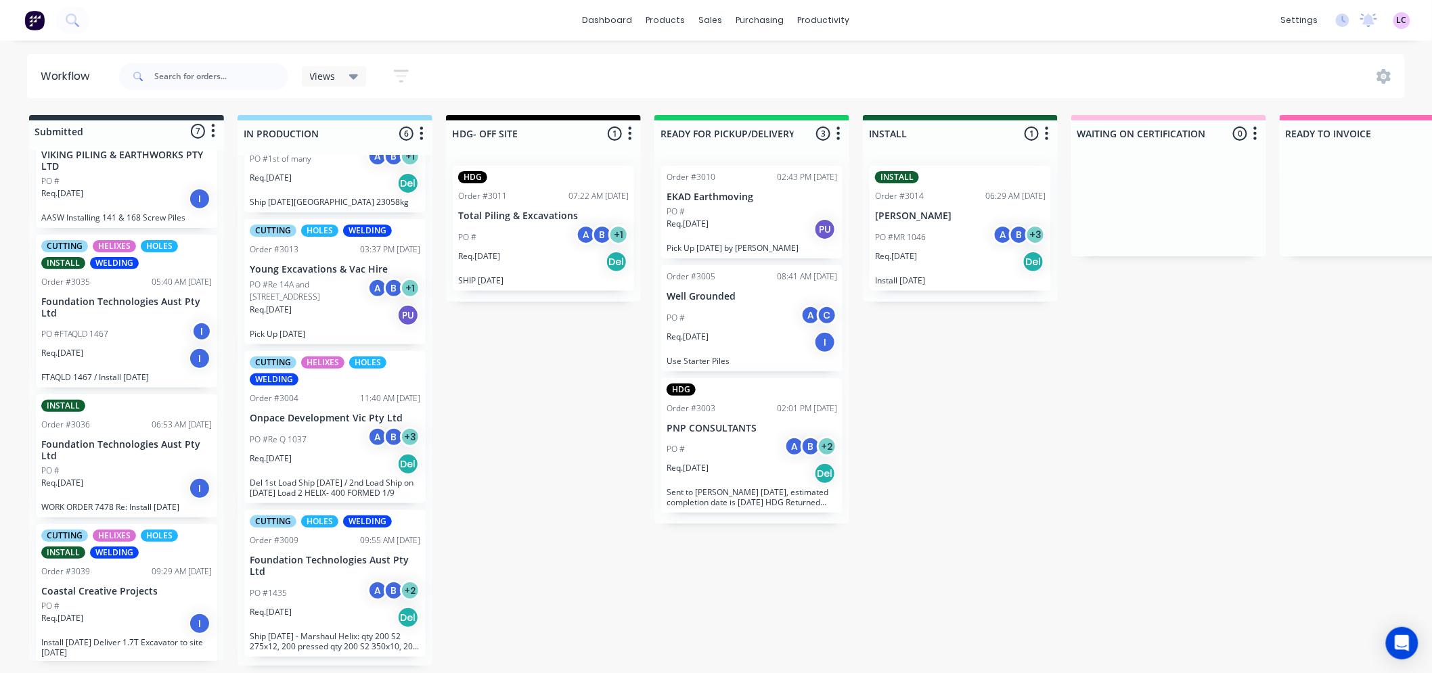
click at [104, 465] on div "PO #" at bounding box center [126, 471] width 171 height 12
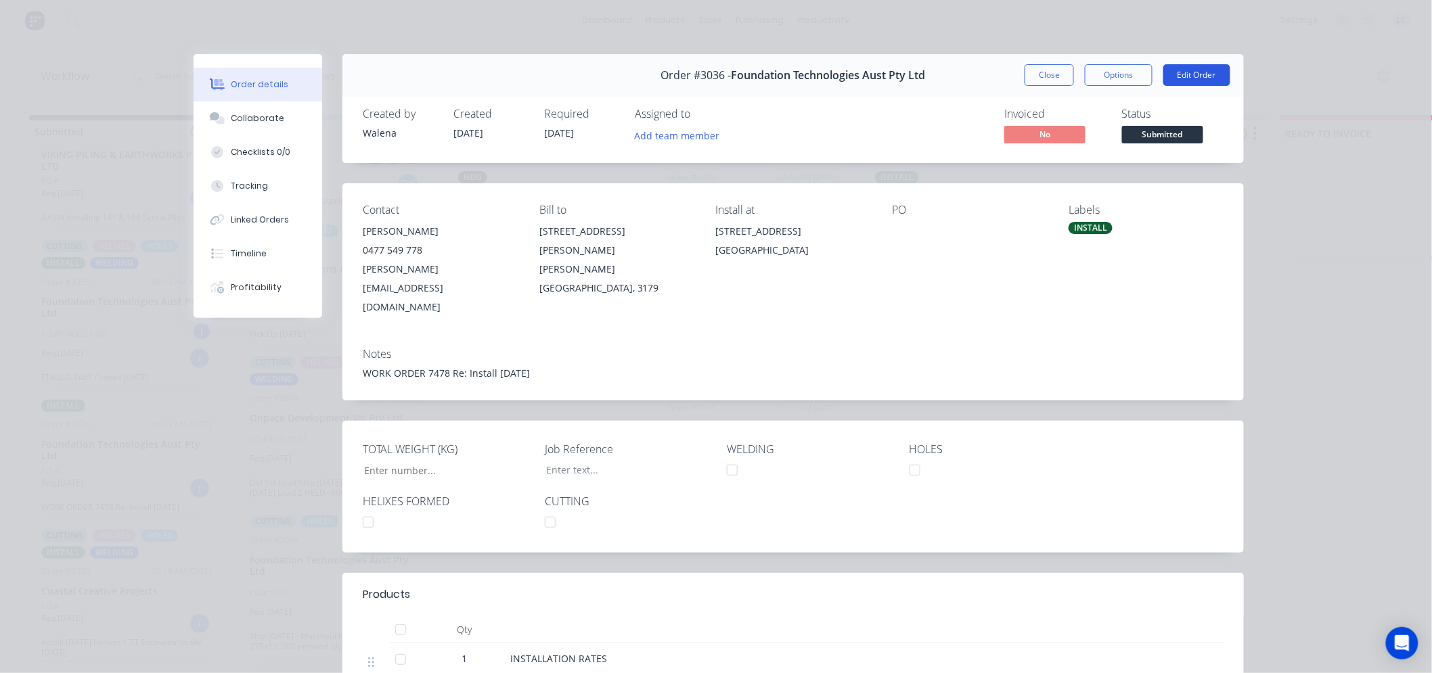
click at [1211, 76] on button "Edit Order" at bounding box center [1196, 75] width 67 height 22
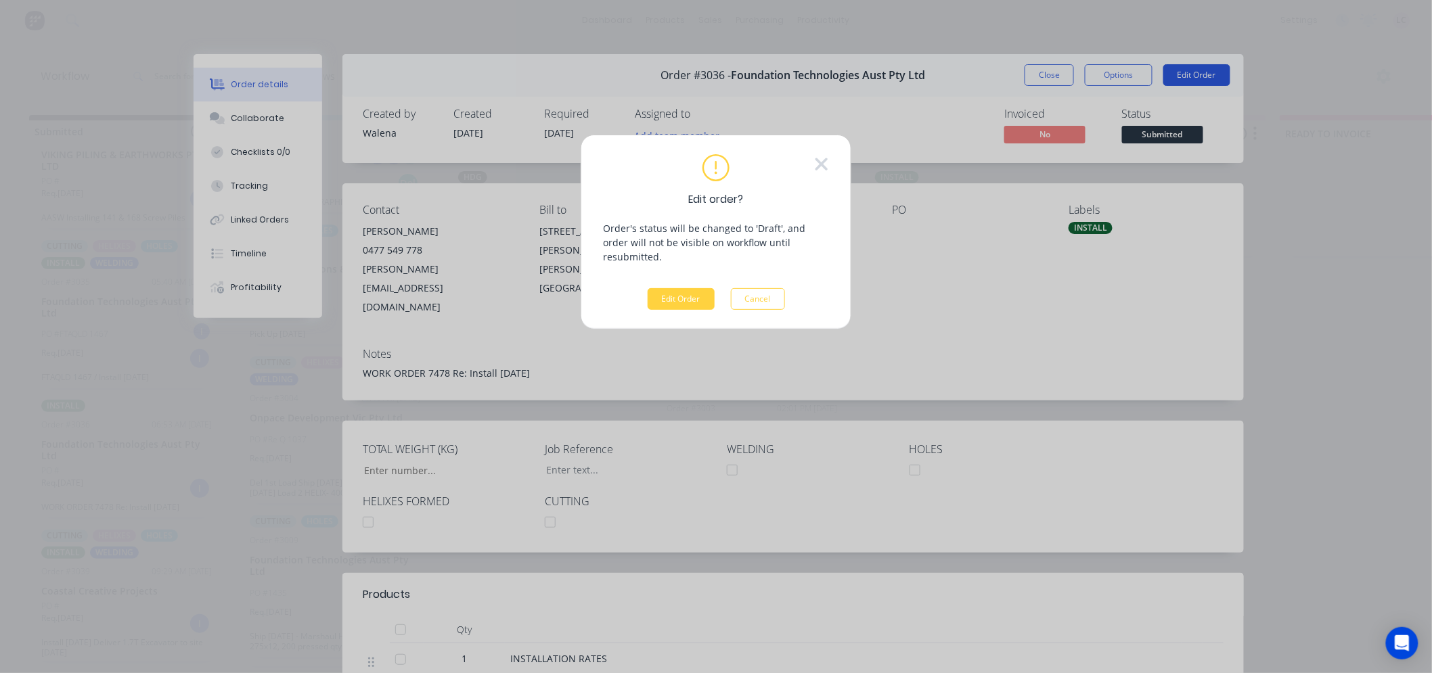
scroll to position [0, 0]
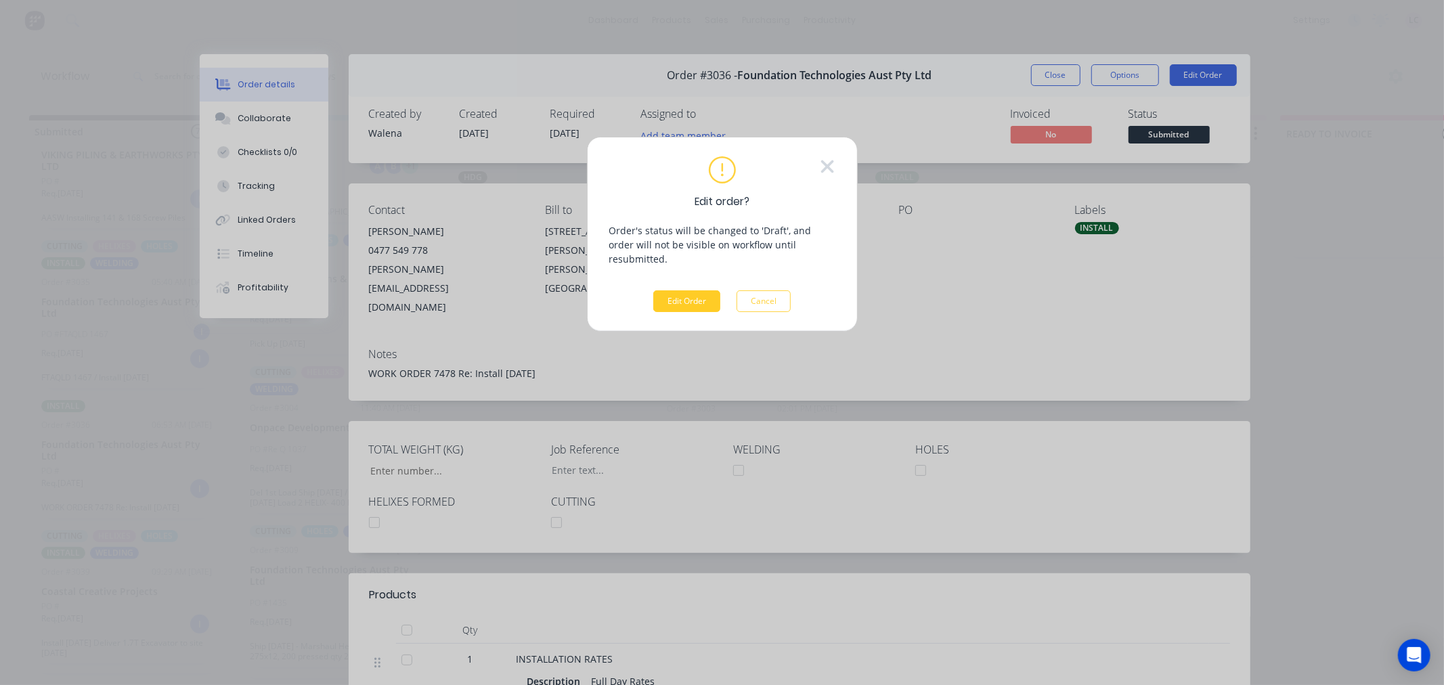
click at [675, 290] on button "Edit Order" at bounding box center [686, 301] width 67 height 22
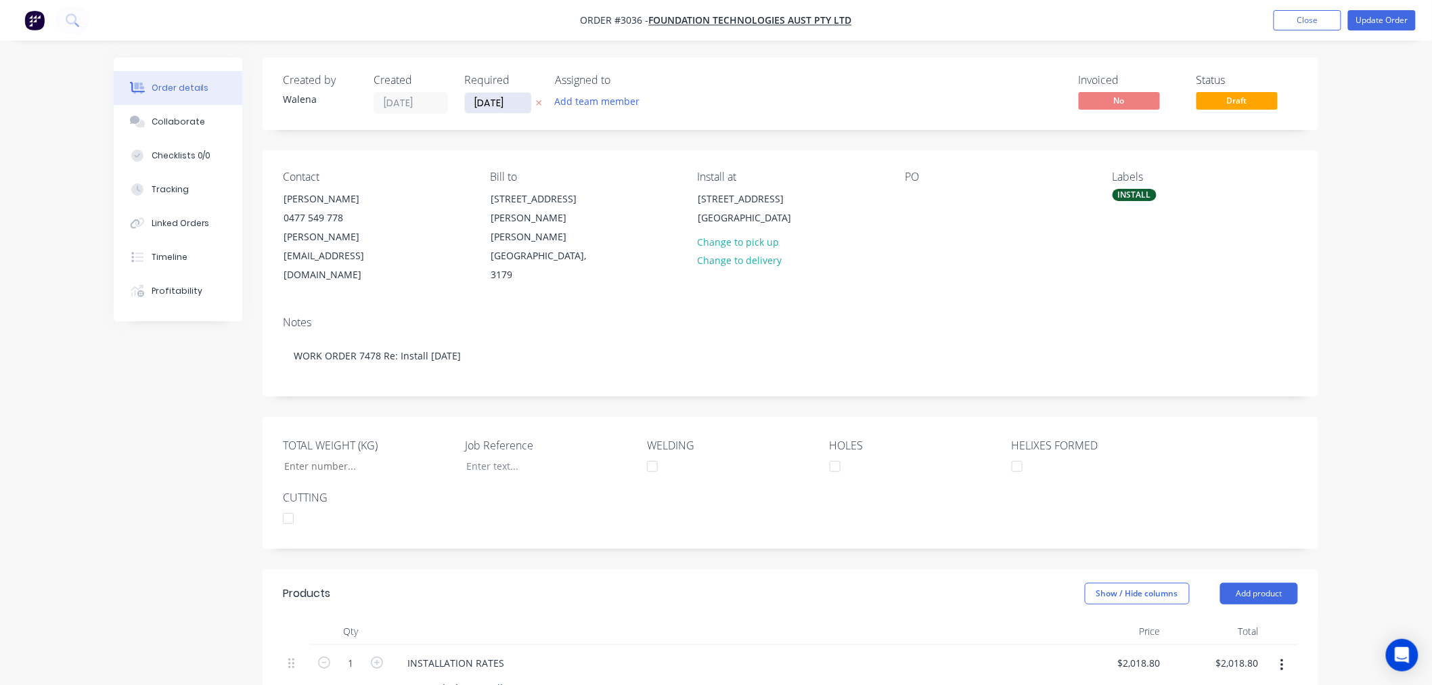
click at [491, 100] on input "[DATE]" at bounding box center [498, 103] width 66 height 20
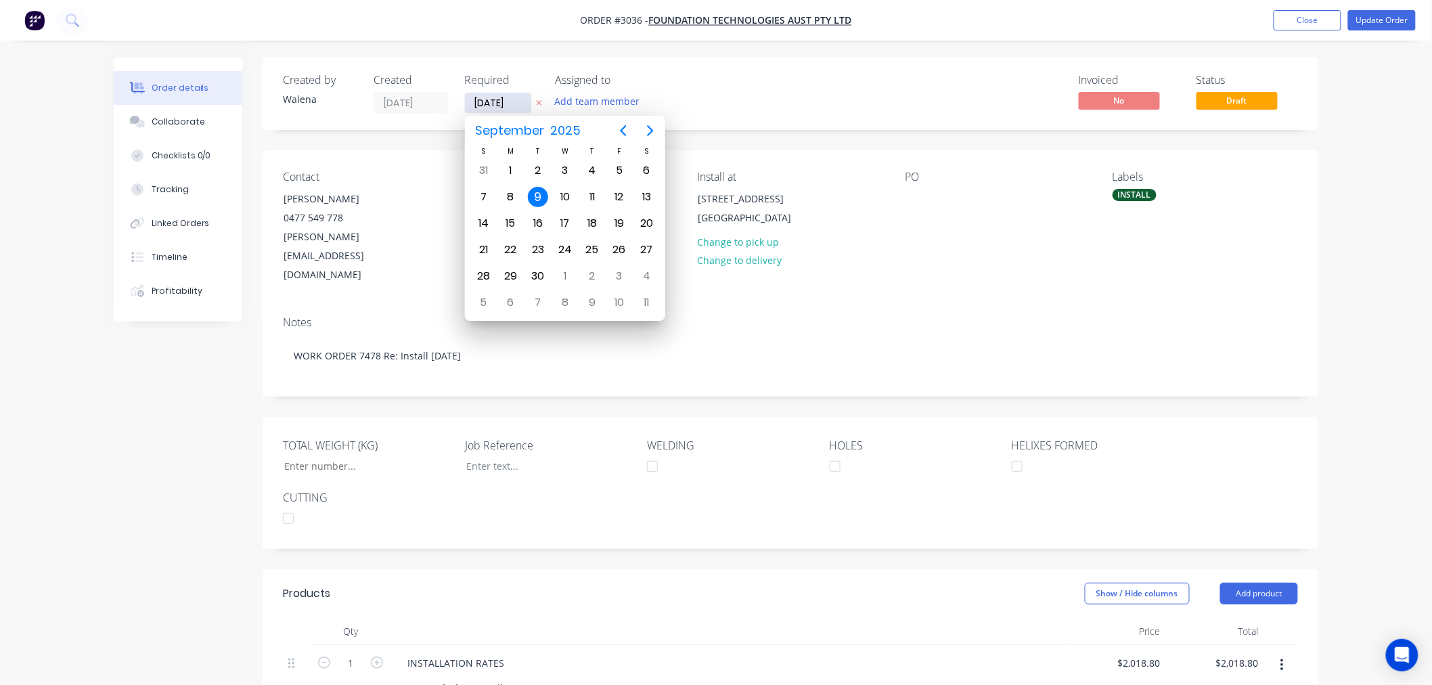
click at [483, 100] on input "[DATE]" at bounding box center [498, 103] width 66 height 20
click at [538, 215] on div "16" at bounding box center [538, 223] width 20 height 20
type input "[DATE]"
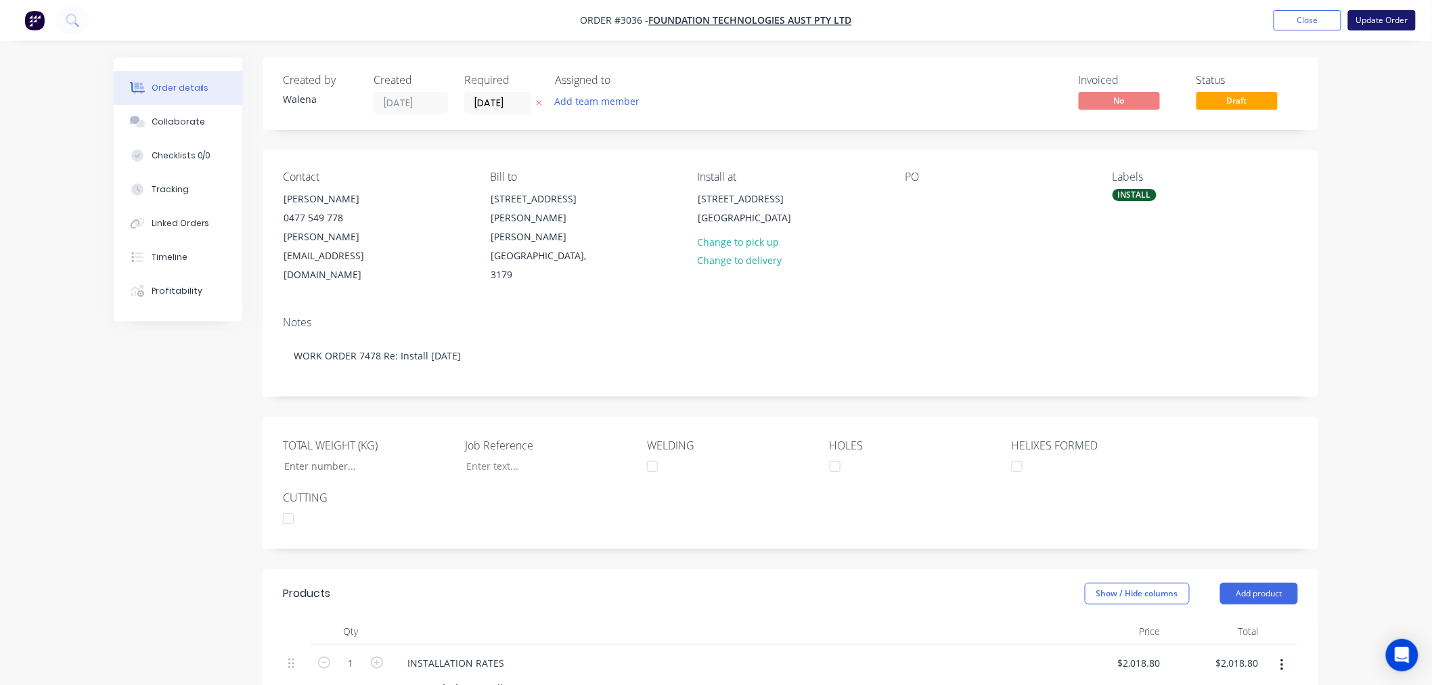
click at [1377, 20] on button "Update Order" at bounding box center [1382, 20] width 68 height 20
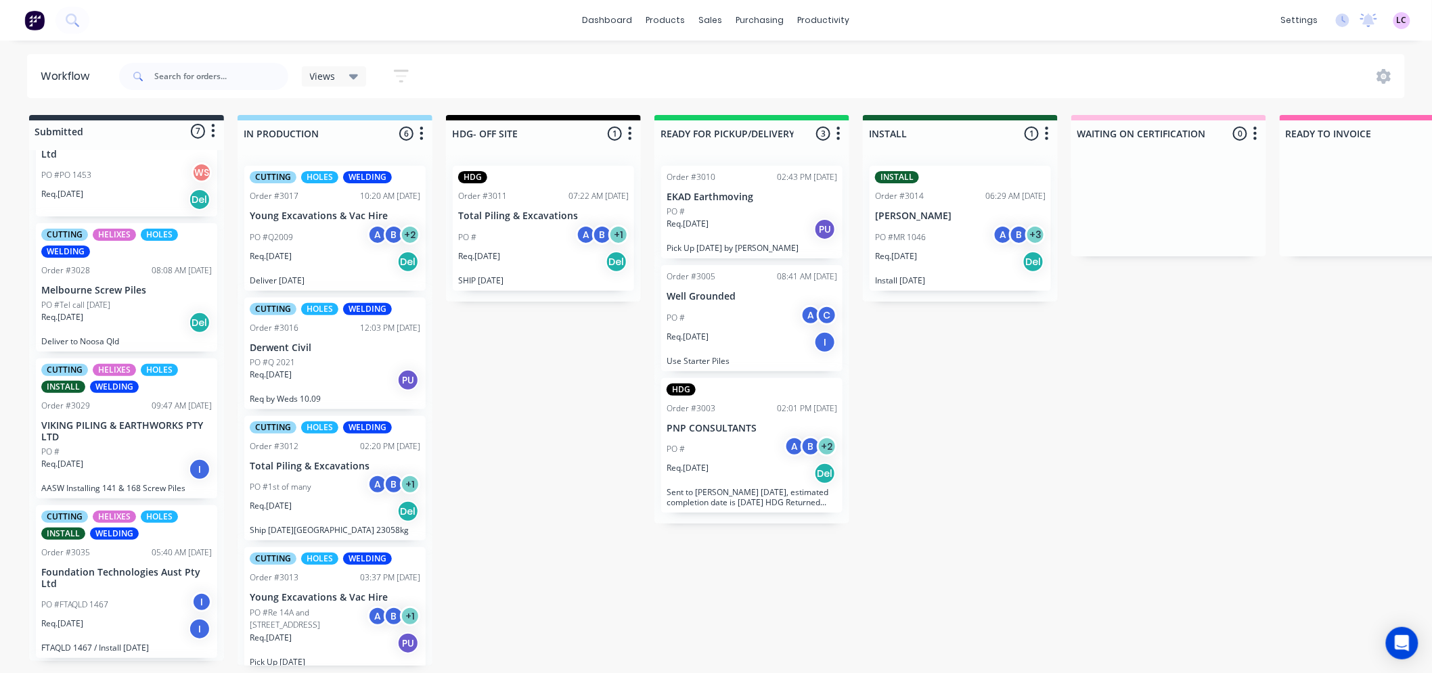
scroll to position [225, 0]
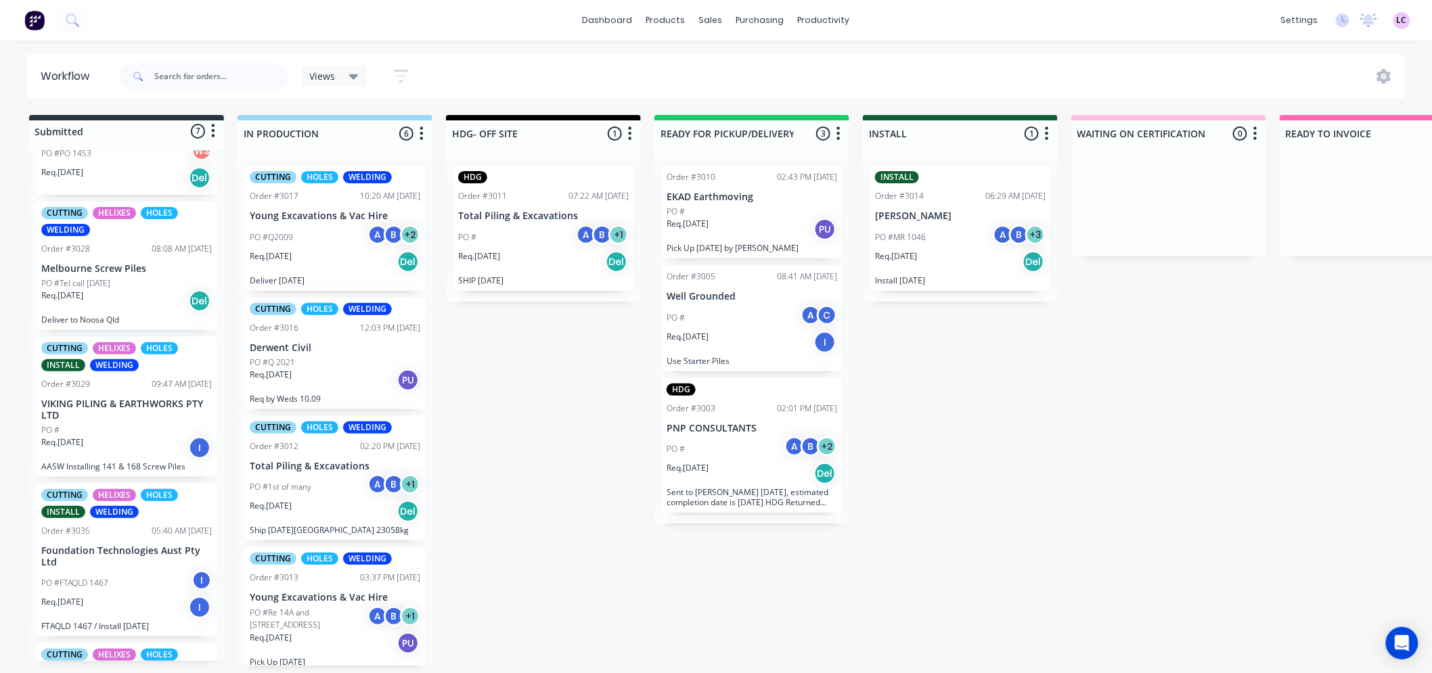
click at [131, 287] on div "PO #Tel call [DATE]" at bounding box center [126, 283] width 171 height 12
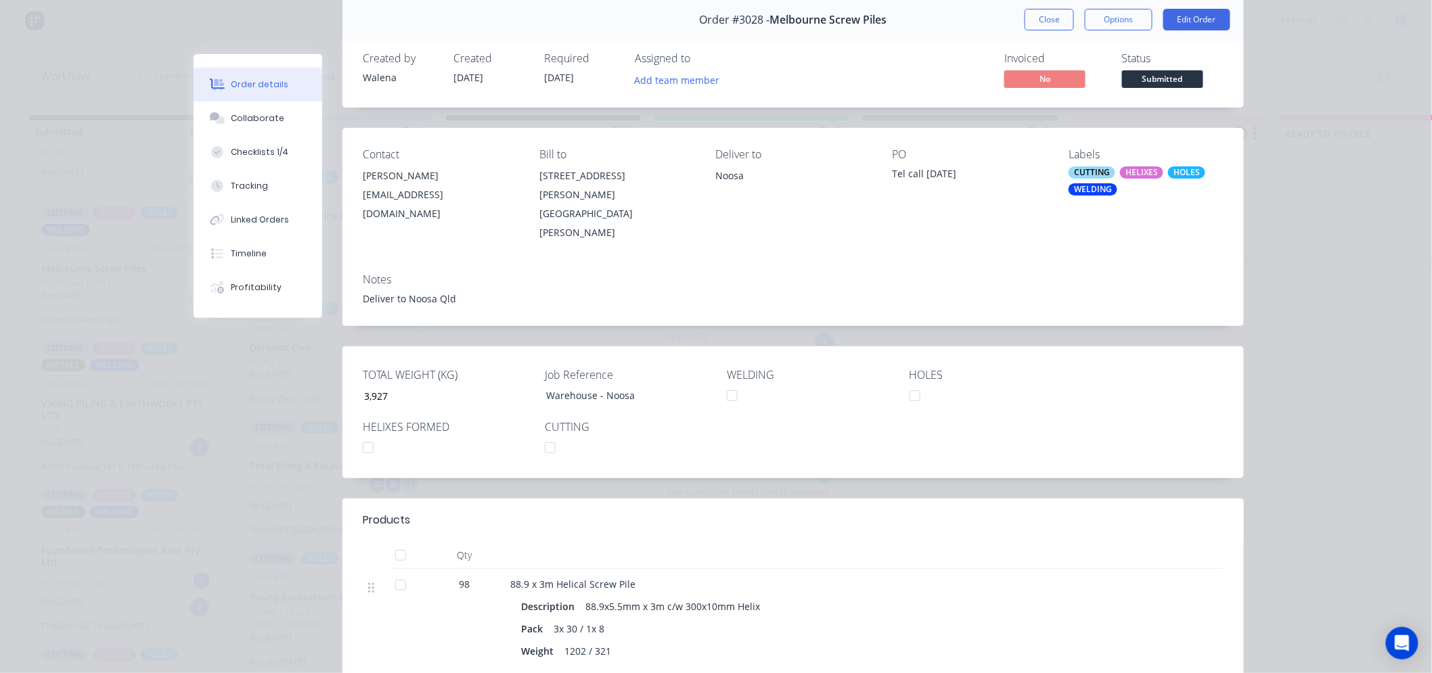
scroll to position [0, 0]
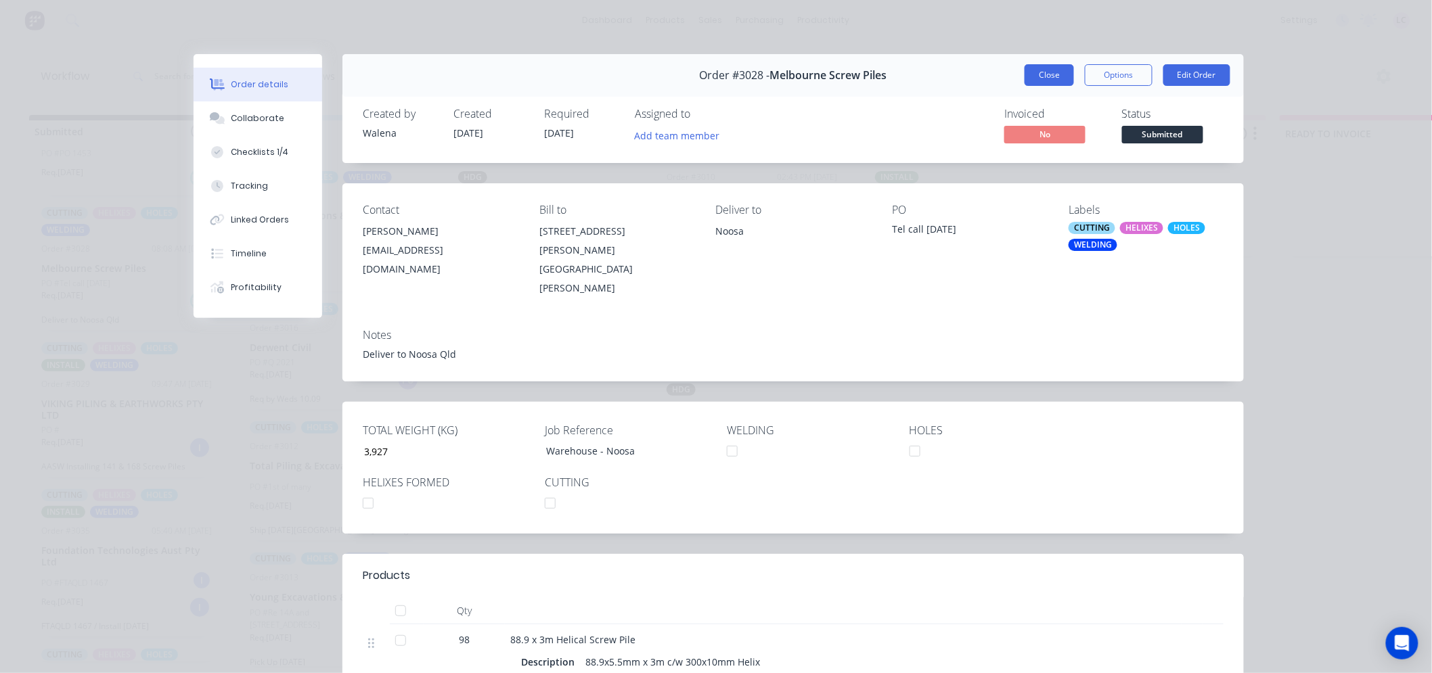
drag, startPoint x: 1032, startPoint y: 75, endPoint x: 1038, endPoint y: 80, distance: 7.2
click at [1038, 80] on button "Close" at bounding box center [1049, 75] width 49 height 22
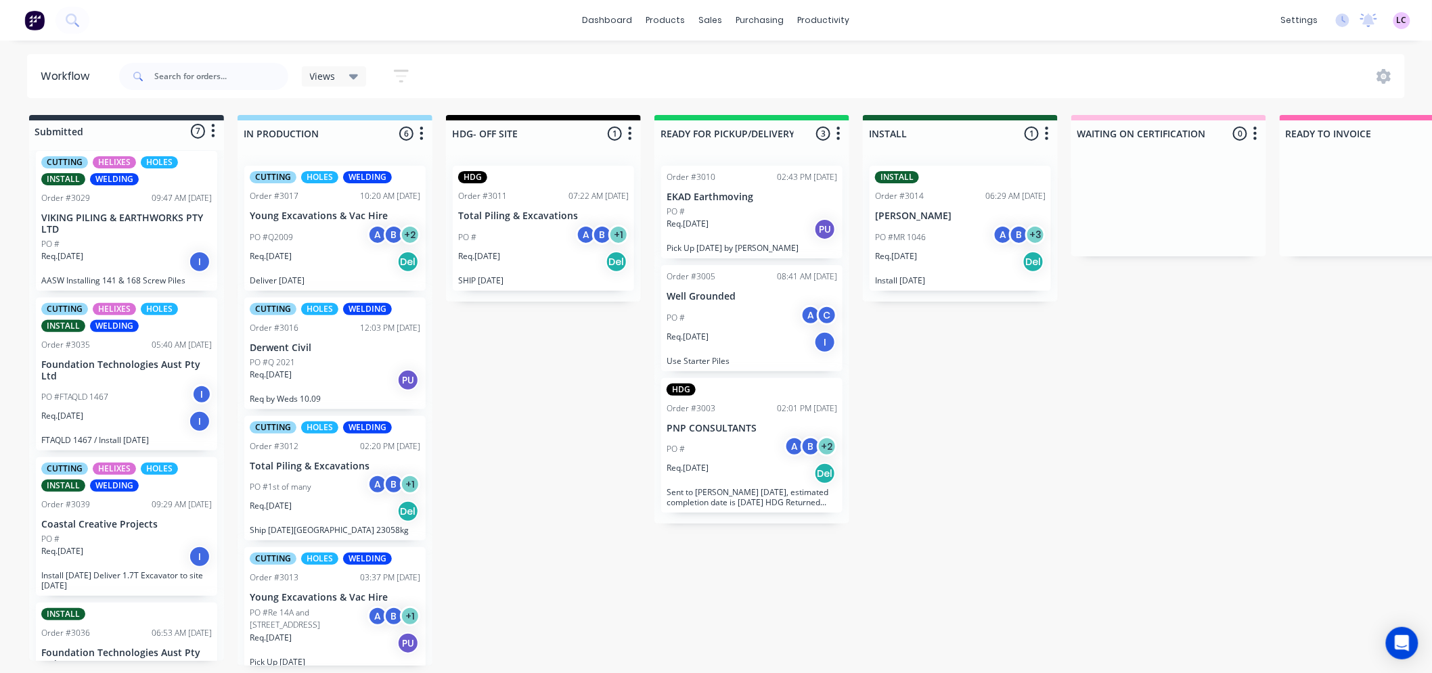
scroll to position [451, 0]
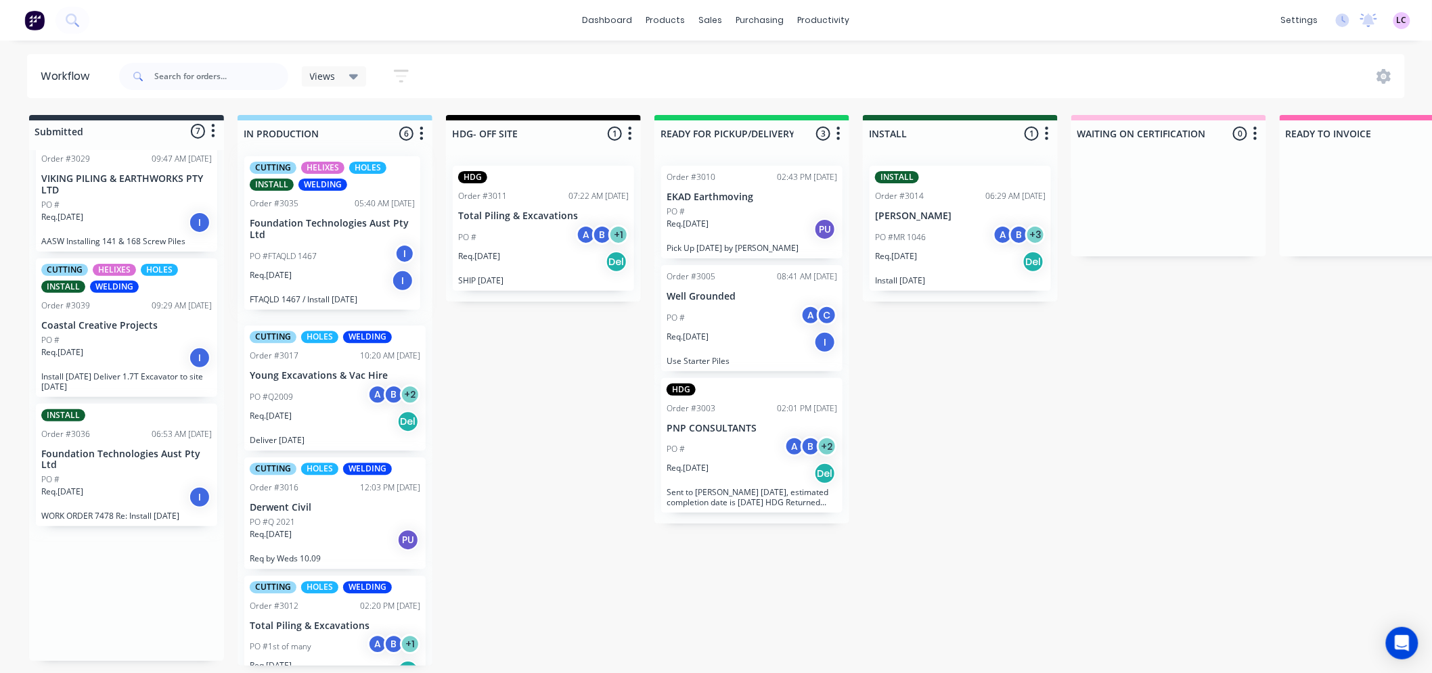
drag, startPoint x: 106, startPoint y: 354, endPoint x: 317, endPoint y: 251, distance: 234.9
click at [317, 251] on div "Submitted 7 Status colour #273444 hex #273444 Save Cancel Summaries Total order…" at bounding box center [922, 390] width 1865 height 551
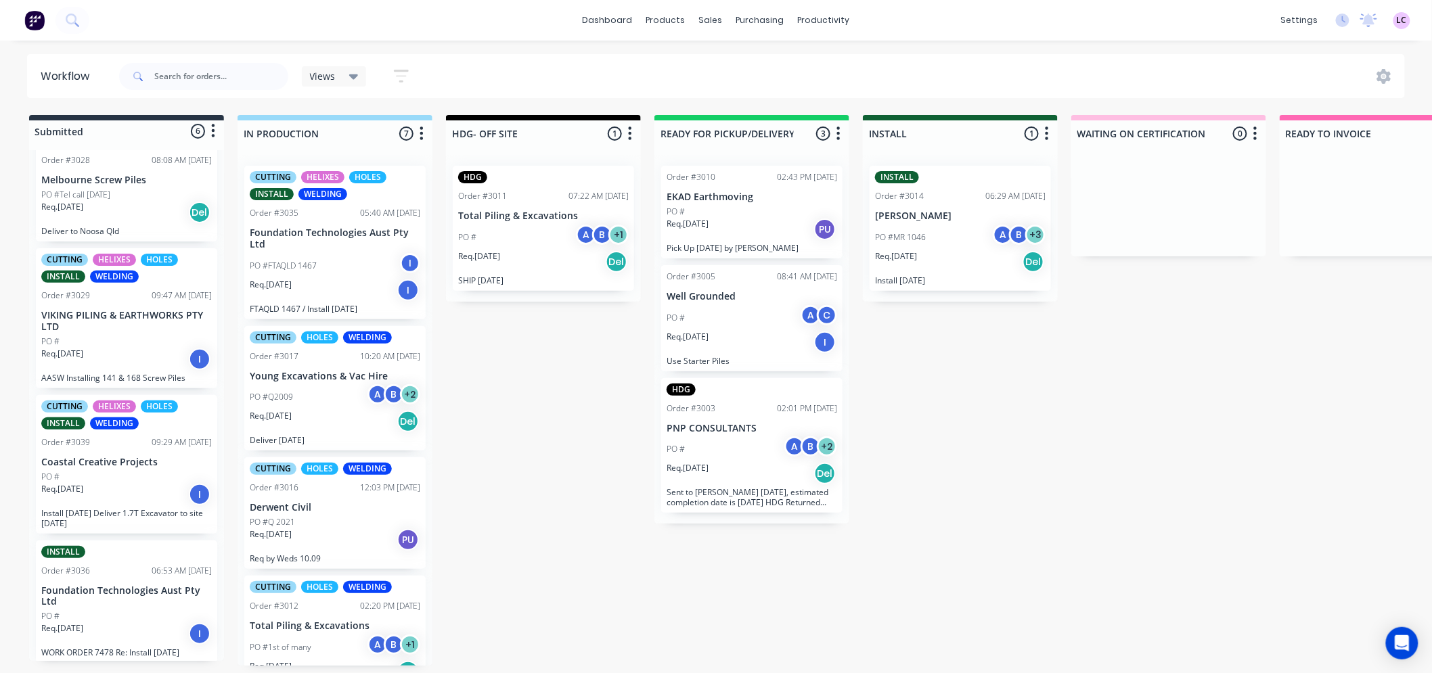
scroll to position [314, 0]
click at [277, 180] on div "CUTTING" at bounding box center [273, 177] width 47 height 12
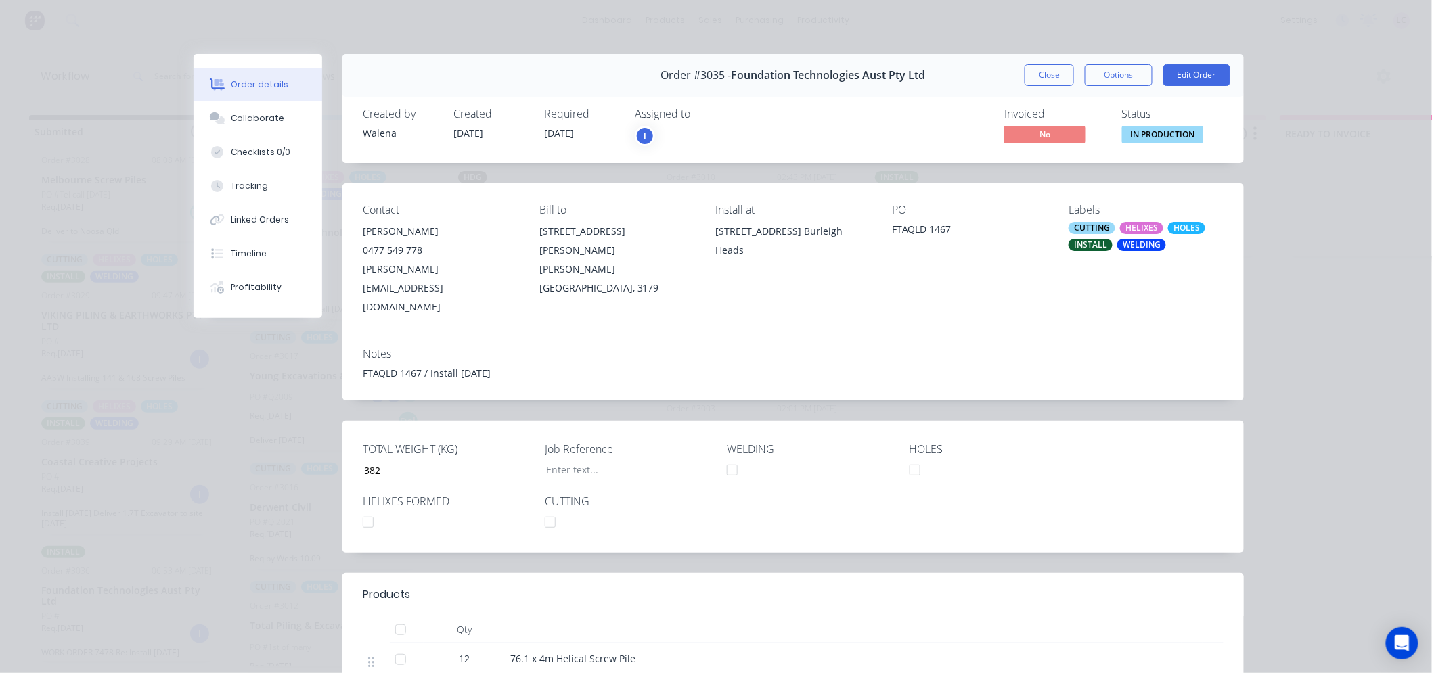
click at [1077, 231] on div "CUTTING" at bounding box center [1092, 228] width 47 height 12
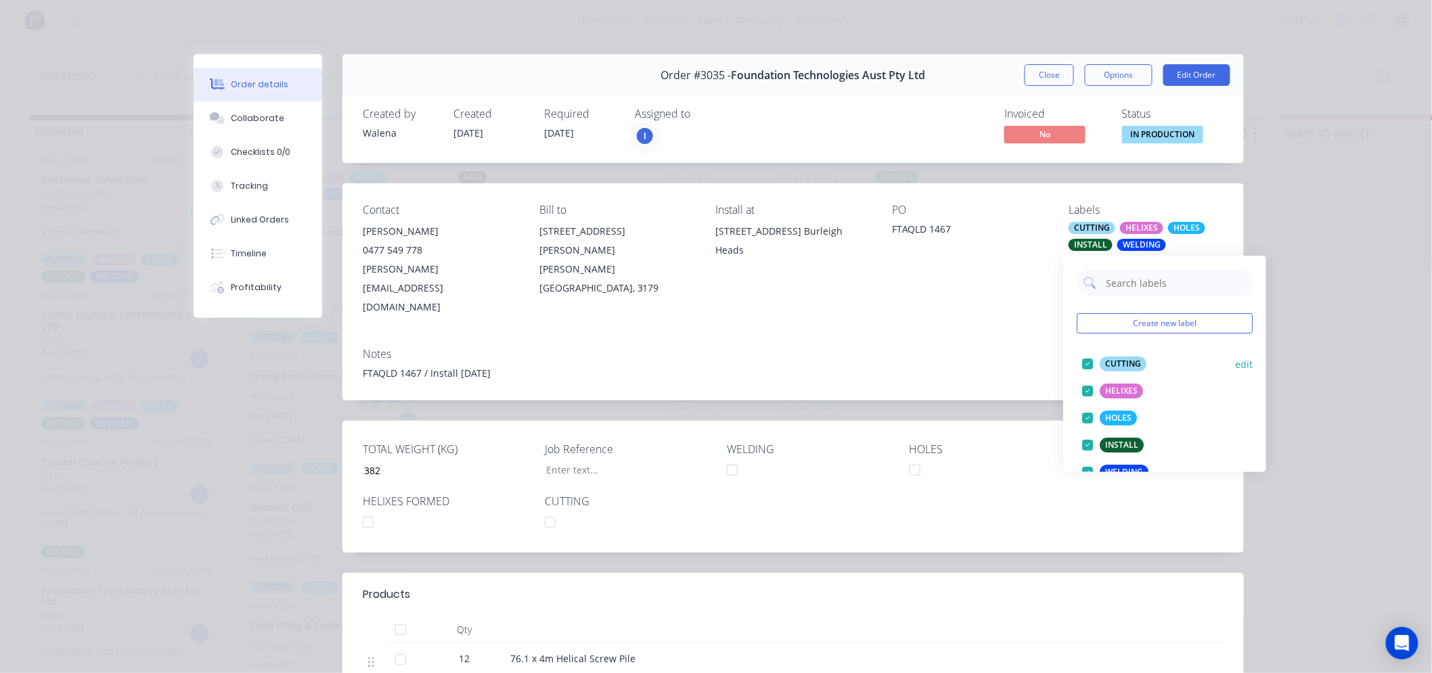
click at [1088, 360] on div at bounding box center [1087, 364] width 27 height 27
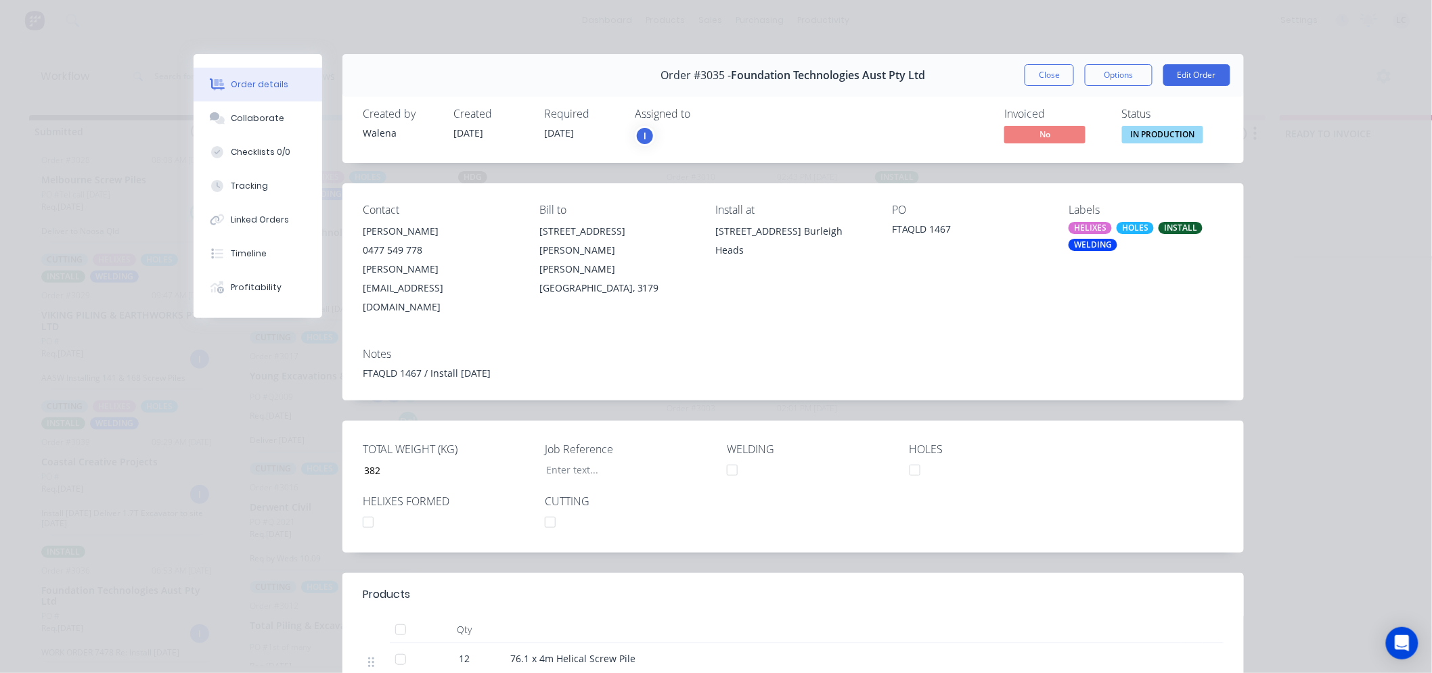
click at [922, 337] on div "Notes FTAQLD 1467 / Install 16.09.25" at bounding box center [793, 369] width 902 height 64
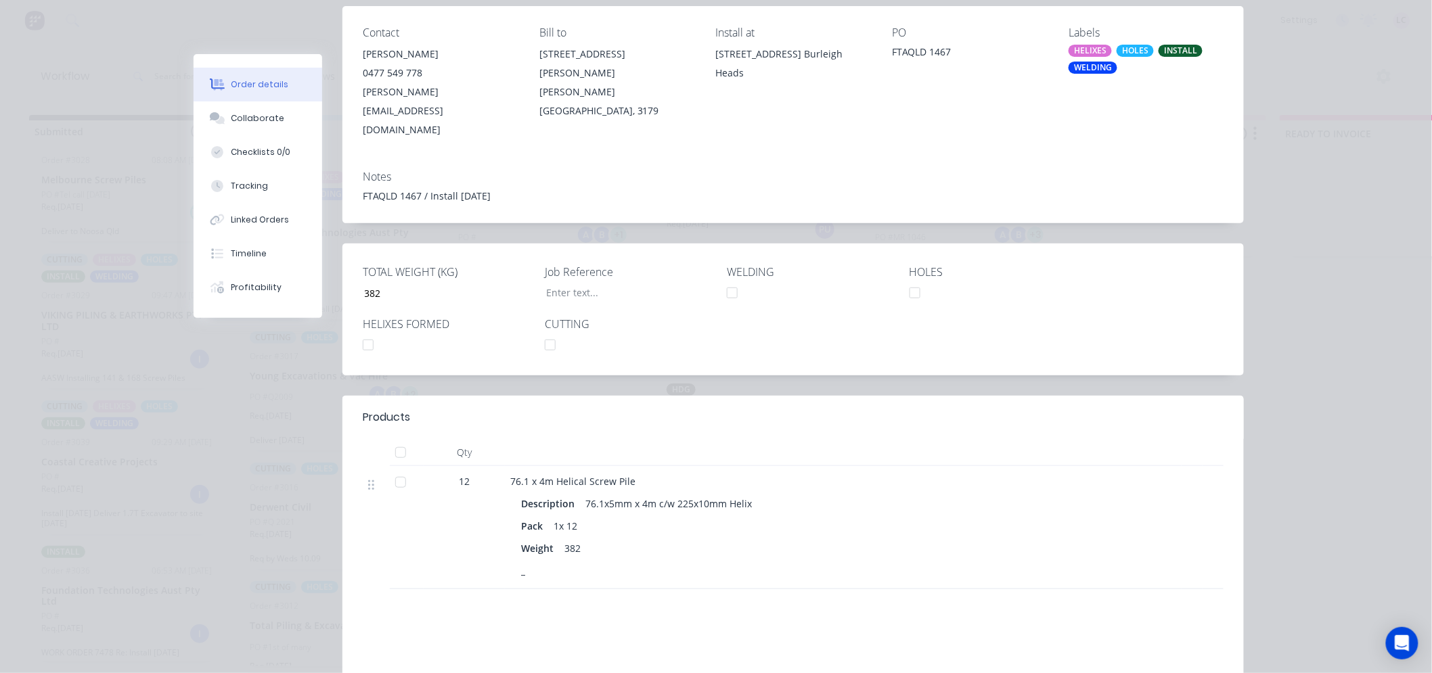
scroll to position [225, 0]
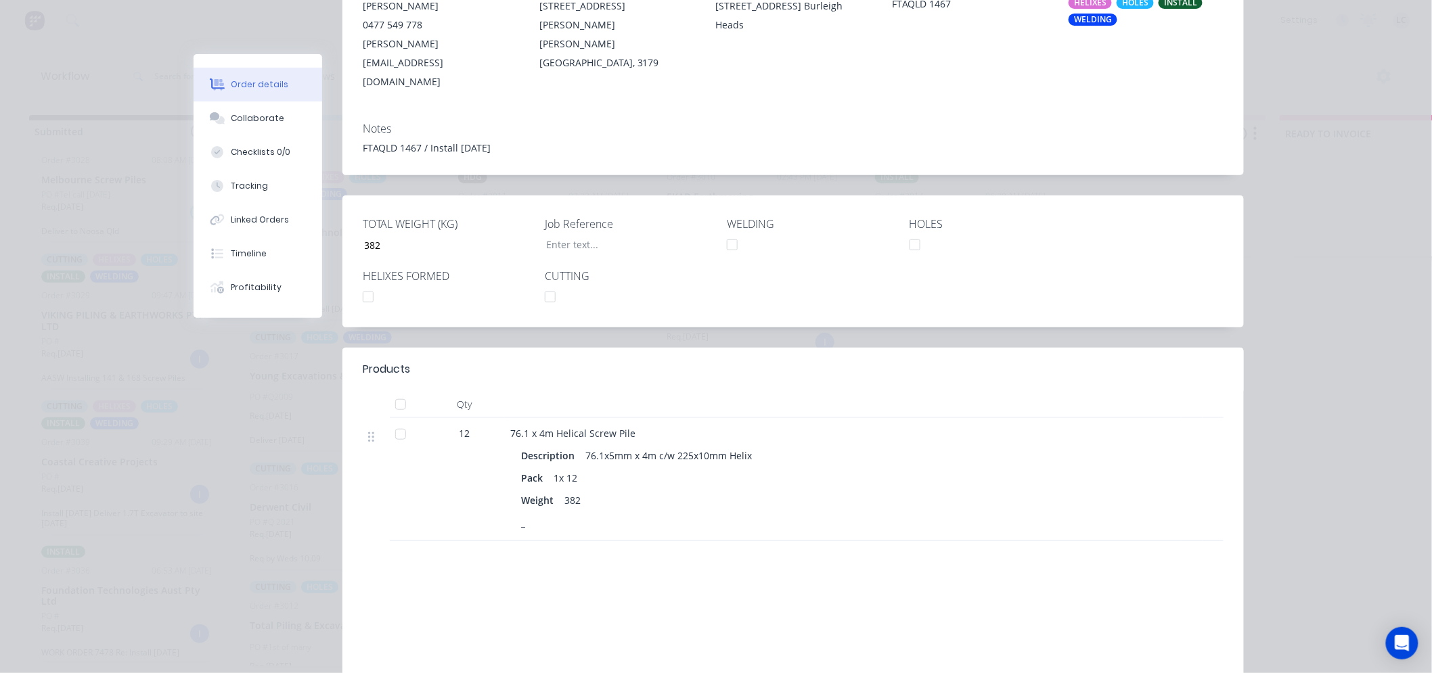
click at [366, 284] on div at bounding box center [368, 297] width 27 height 27
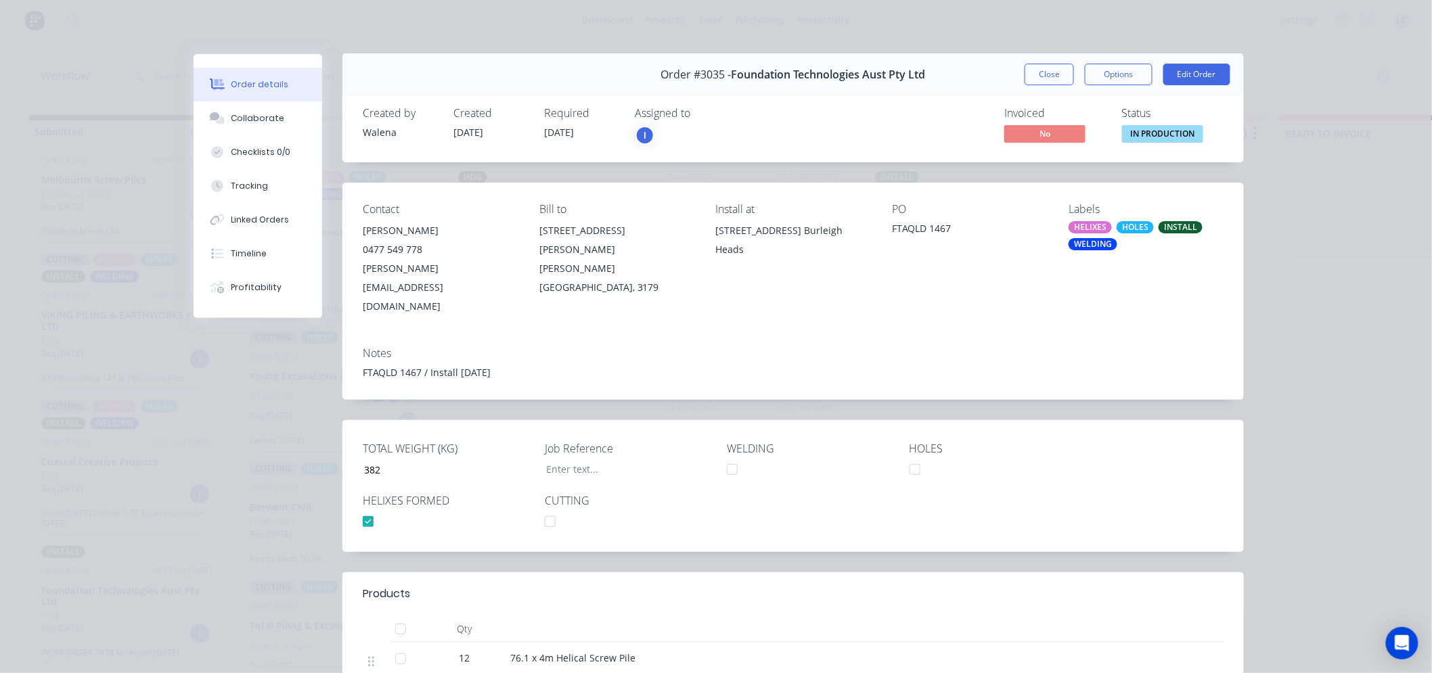
scroll to position [0, 0]
click at [1071, 228] on div "HELIXES" at bounding box center [1090, 228] width 43 height 12
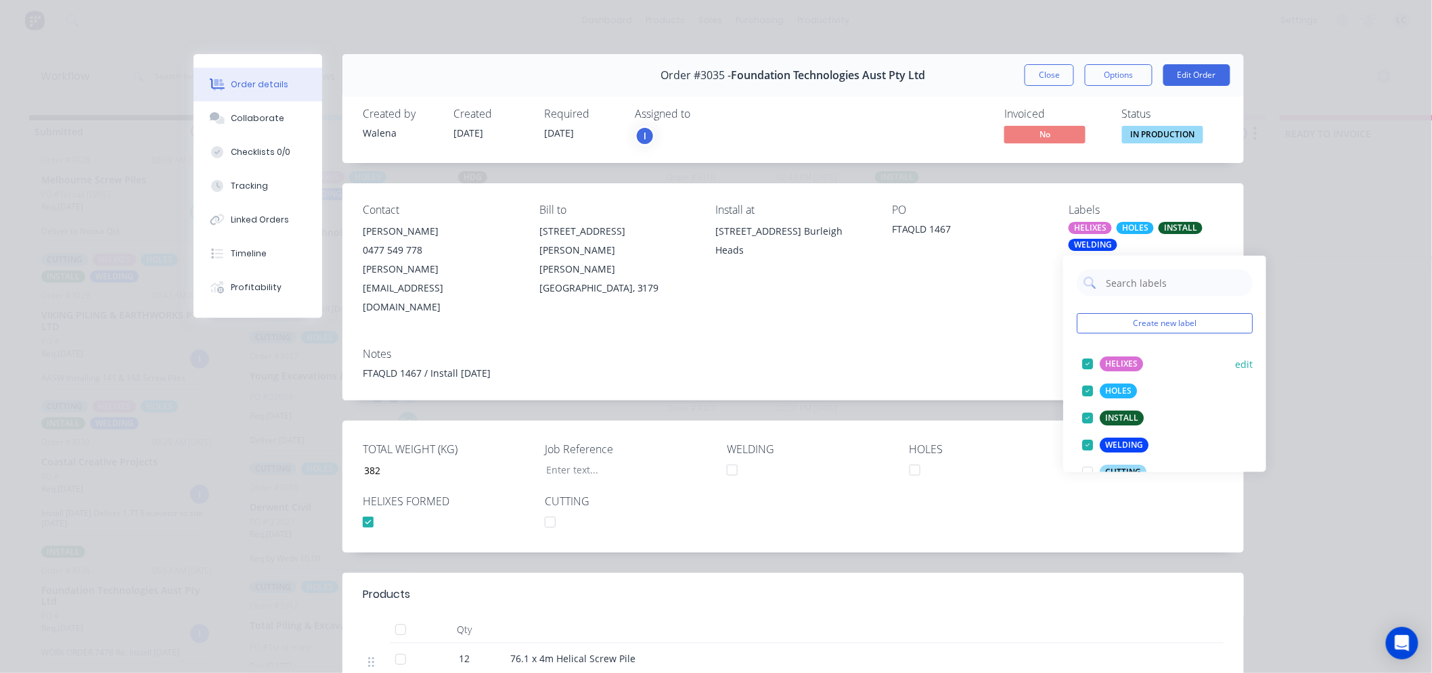
click at [1083, 360] on div at bounding box center [1087, 364] width 27 height 27
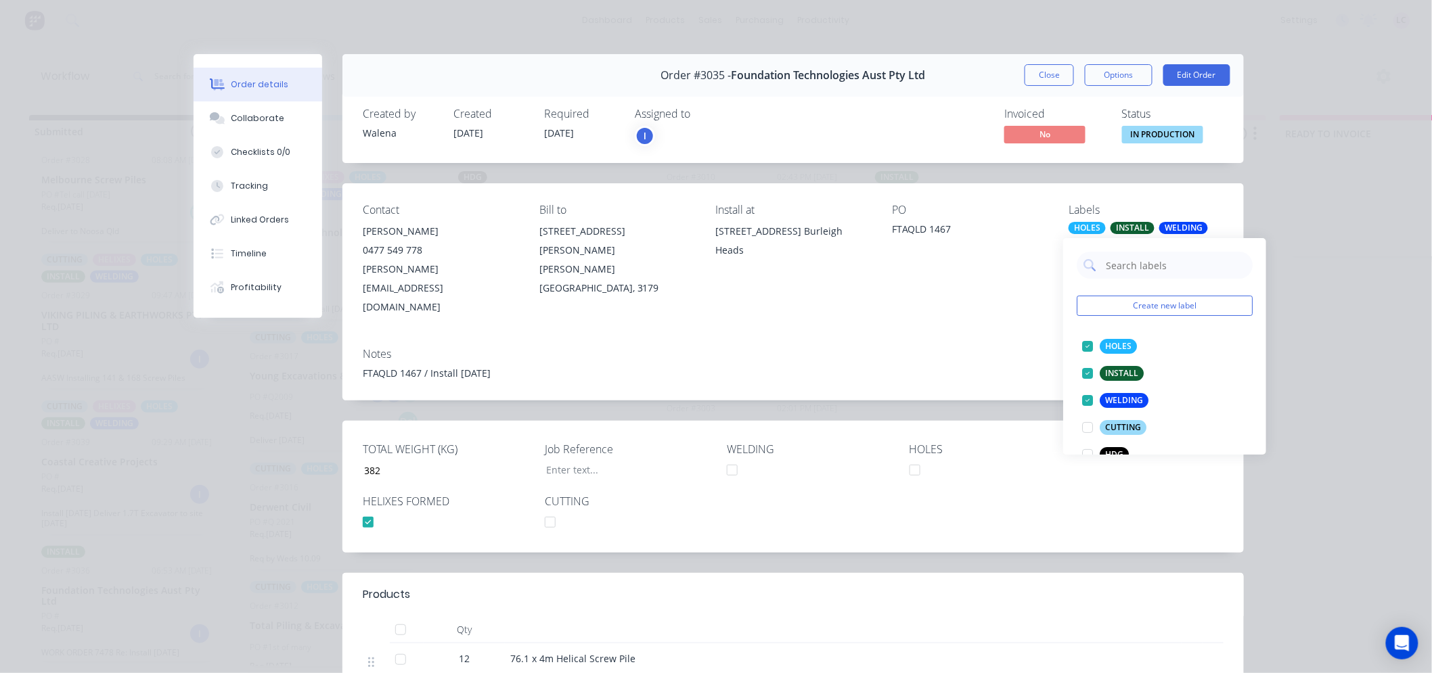
click at [996, 295] on div "Contact Adam 0477 549 778 adam@ftapile.com.au Bill to 9B 5 Janine Street Scores…" at bounding box center [793, 260] width 902 height 154
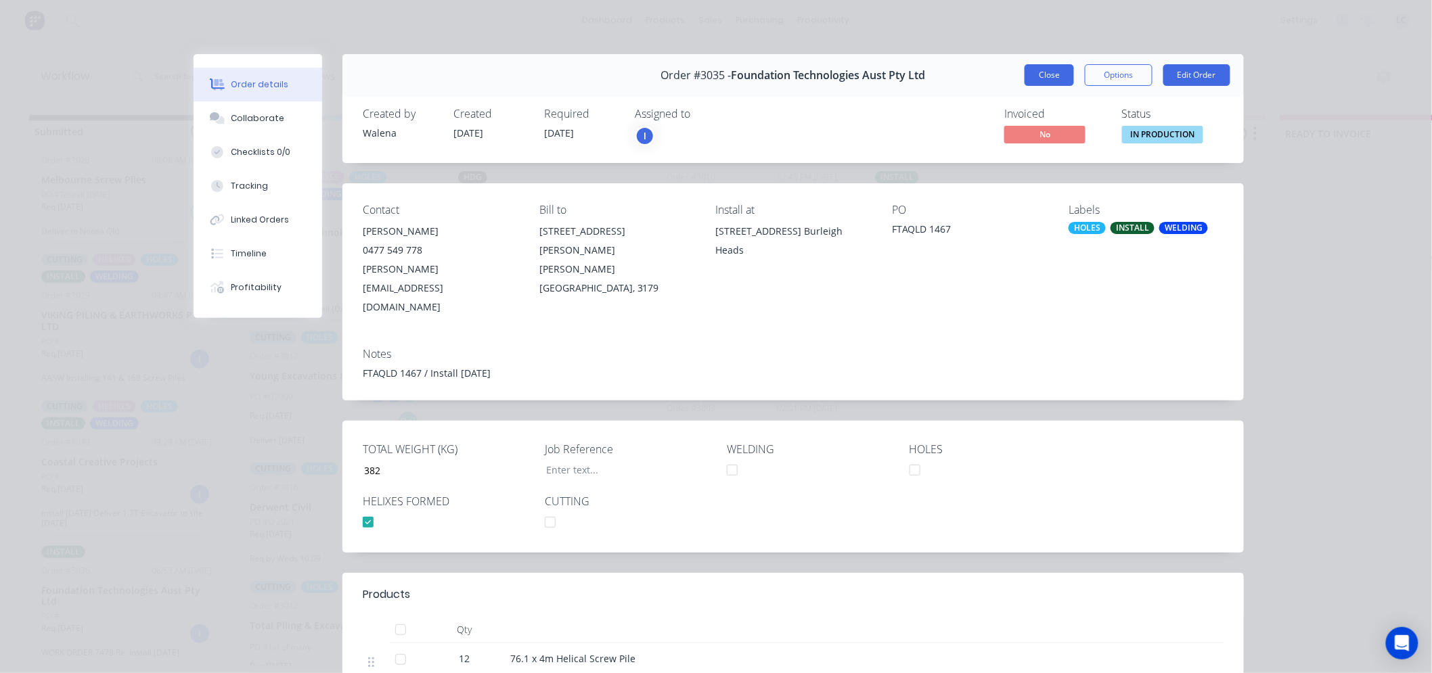
click at [1050, 69] on button "Close" at bounding box center [1049, 75] width 49 height 22
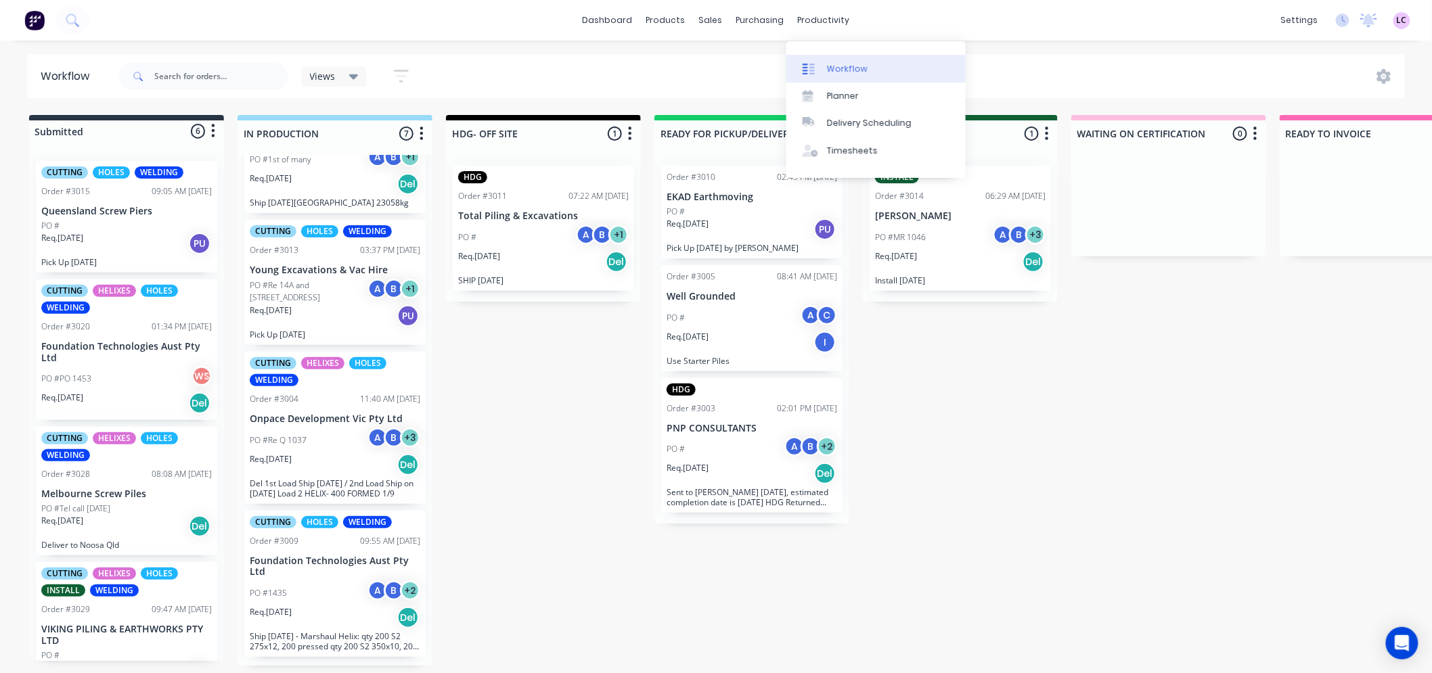
click at [829, 63] on div "Workflow" at bounding box center [847, 69] width 41 height 12
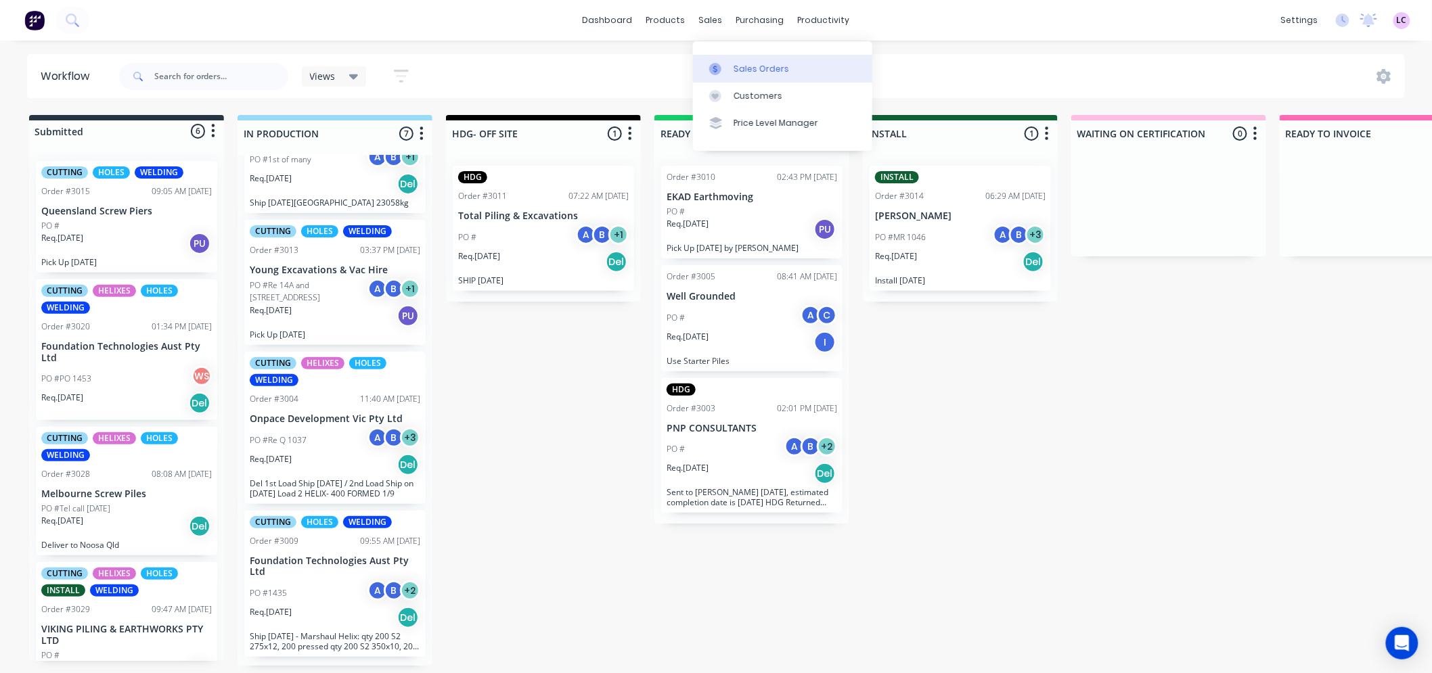
click at [726, 68] on div at bounding box center [719, 69] width 20 height 12
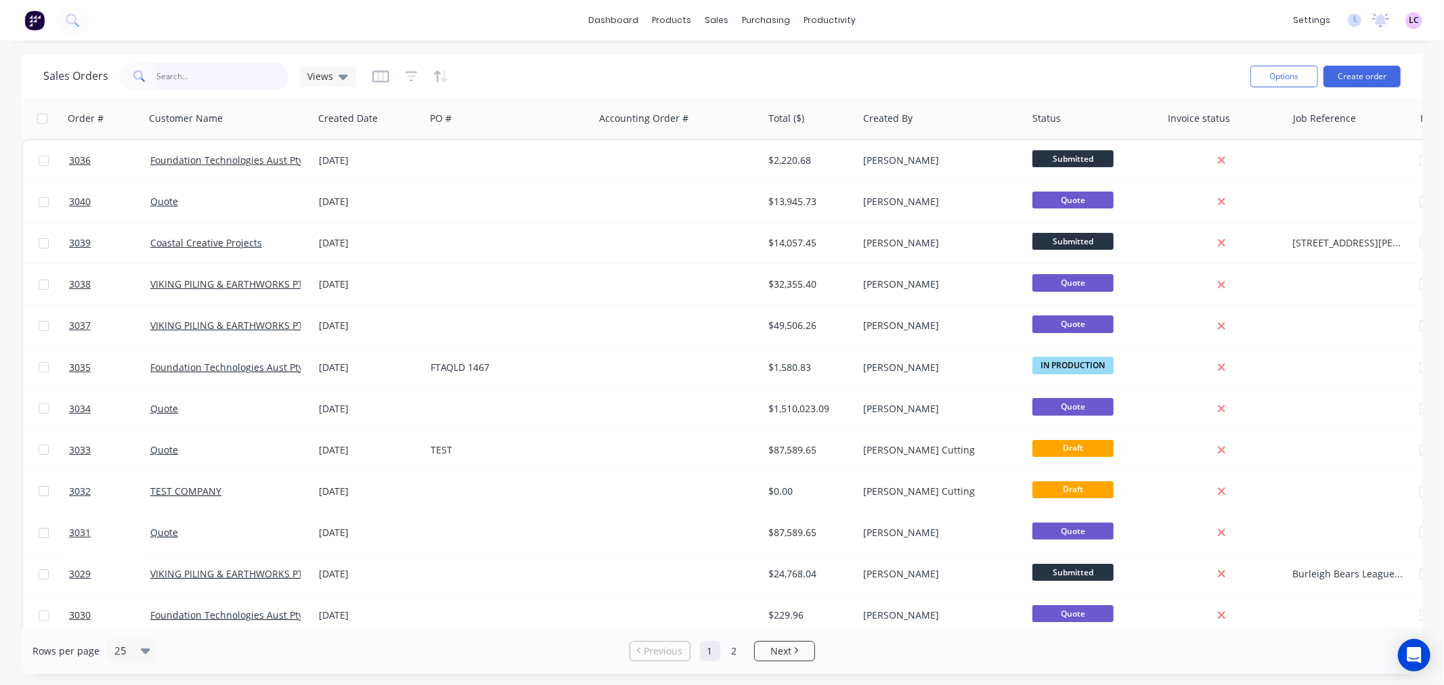
click at [164, 77] on input "text" at bounding box center [223, 76] width 132 height 27
type input "3017"
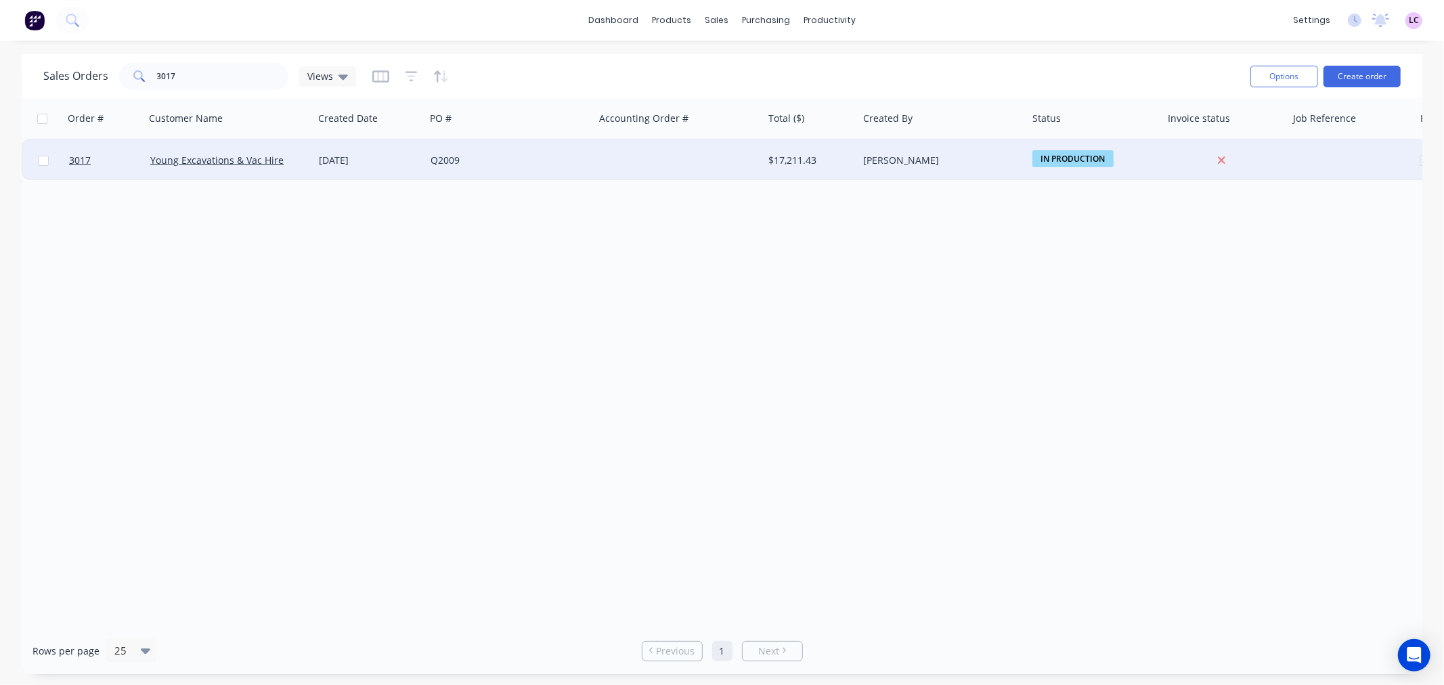
click at [1067, 152] on span "IN PRODUCTION" at bounding box center [1072, 158] width 81 height 17
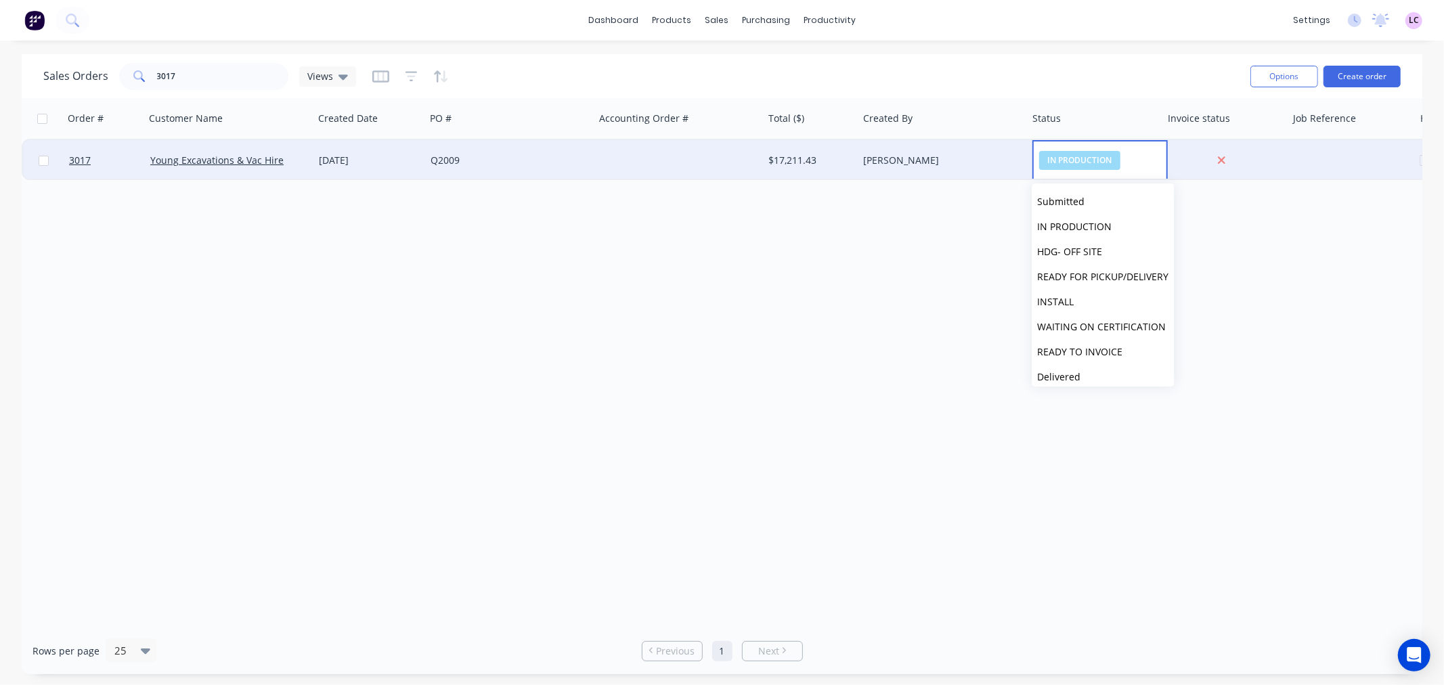
click at [851, 226] on div "Order # Customer Name Created Date PO # Accounting Order # Total ($) Created By…" at bounding box center [722, 362] width 1400 height 529
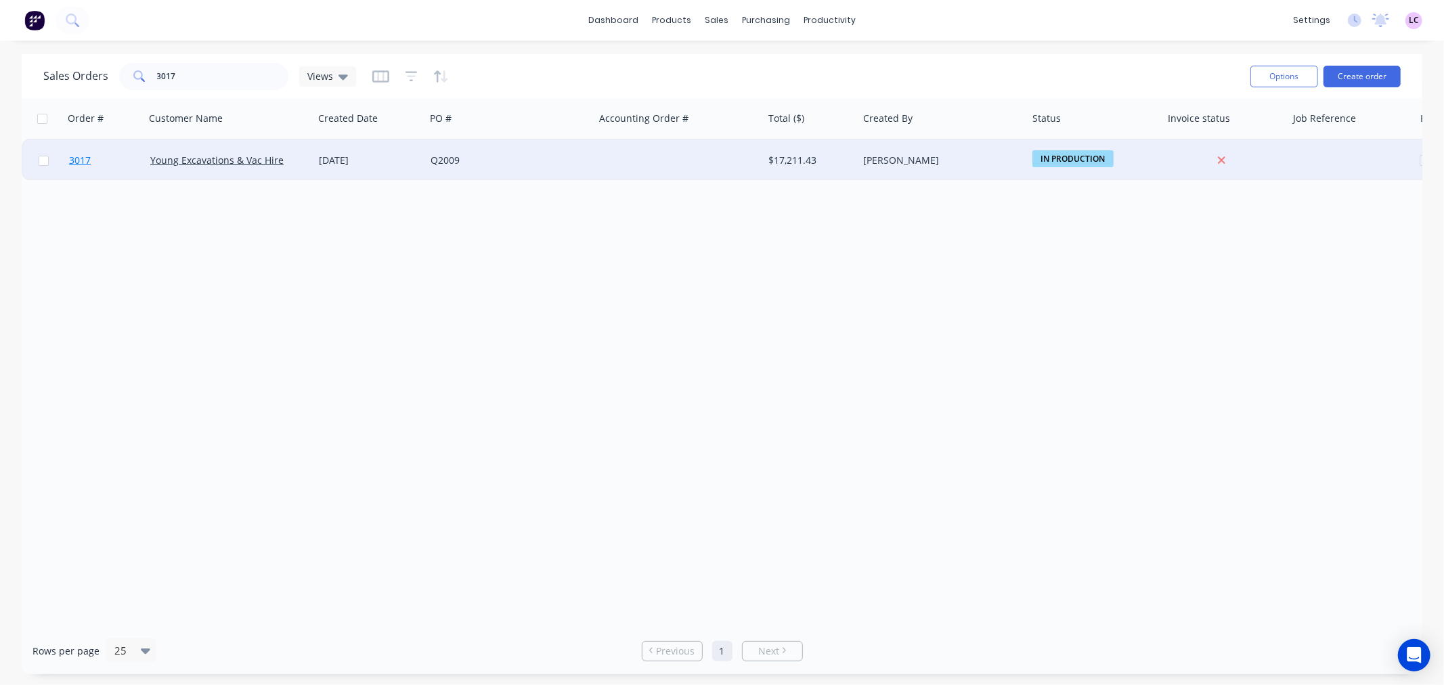
click at [85, 158] on span "3017" at bounding box center [80, 161] width 22 height 14
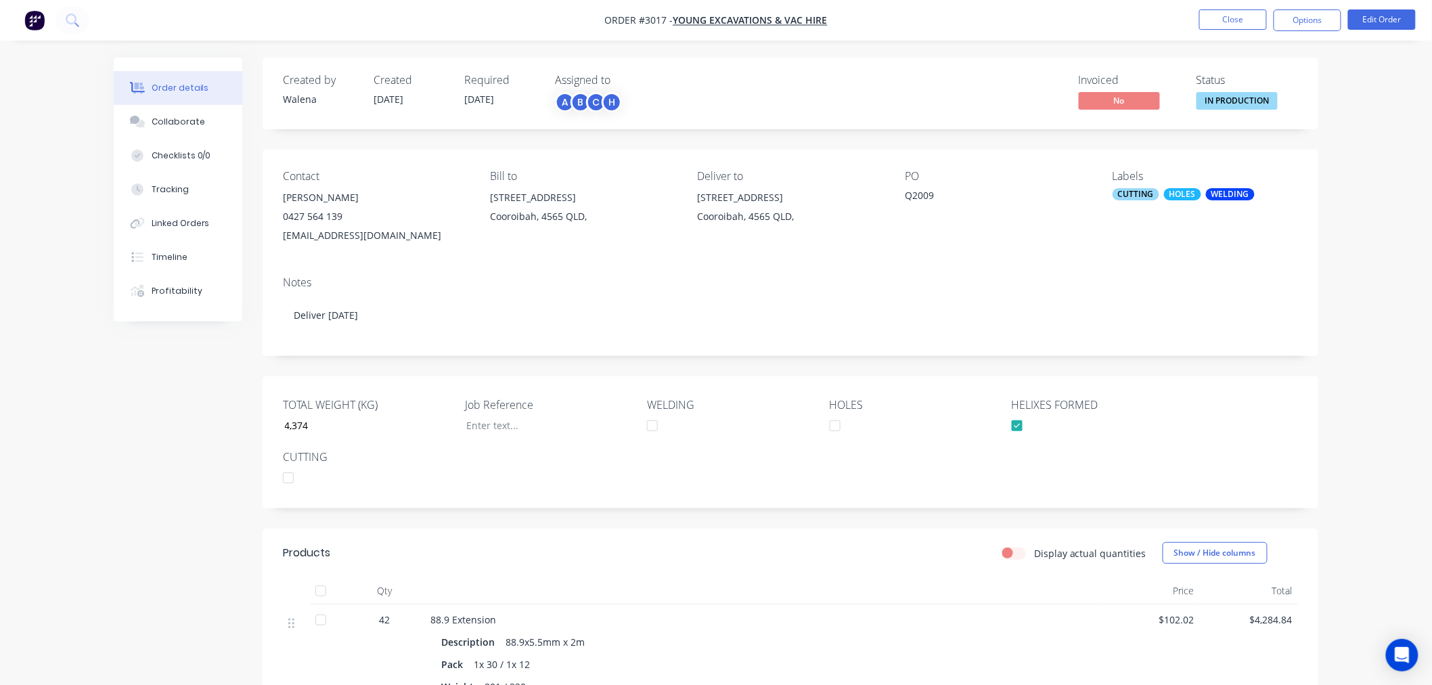
click at [1146, 194] on div "CUTTING" at bounding box center [1136, 194] width 47 height 12
click at [1134, 309] on div at bounding box center [1137, 312] width 27 height 27
click at [1383, 114] on div "Order details Collaborate Checklists 0/0 Tracking Linked Orders Timeline Profit…" at bounding box center [716, 607] width 1432 height 1215
click at [1230, 16] on button "Close" at bounding box center [1233, 19] width 68 height 20
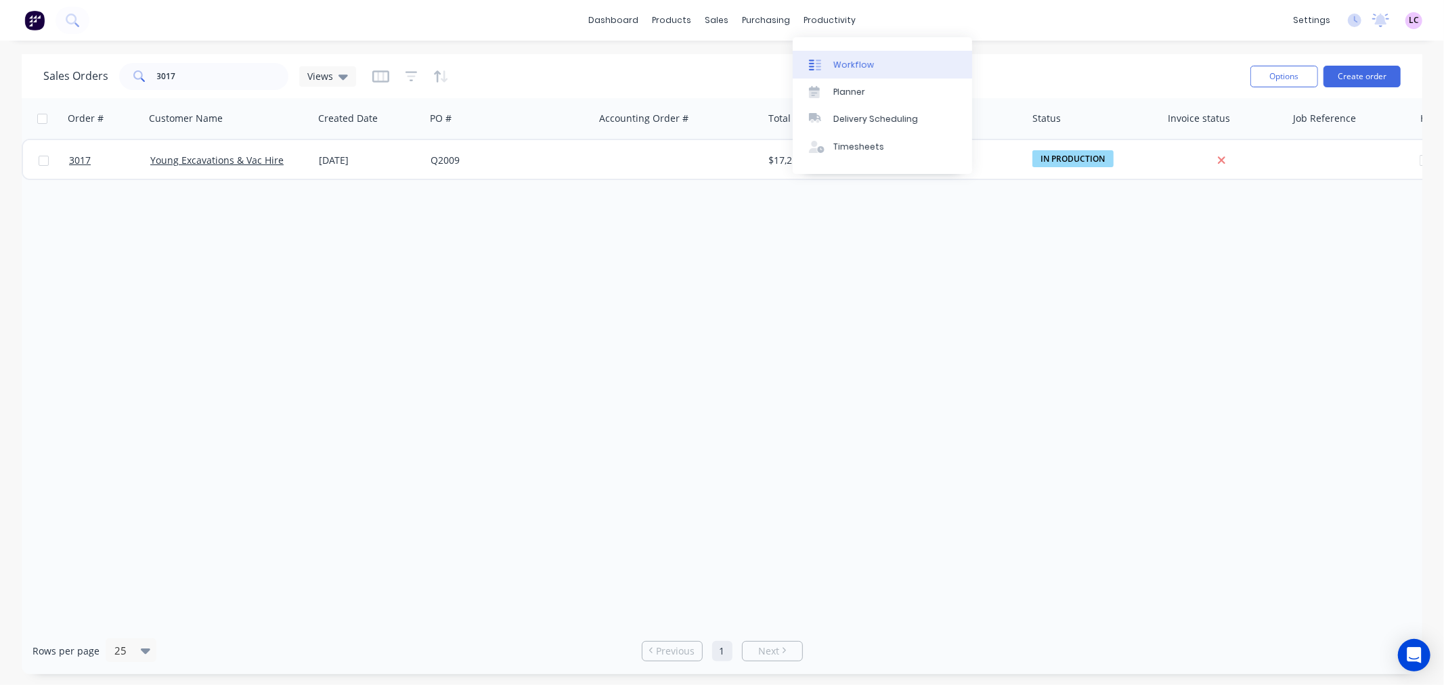
click at [830, 74] on link "Workflow" at bounding box center [882, 64] width 179 height 27
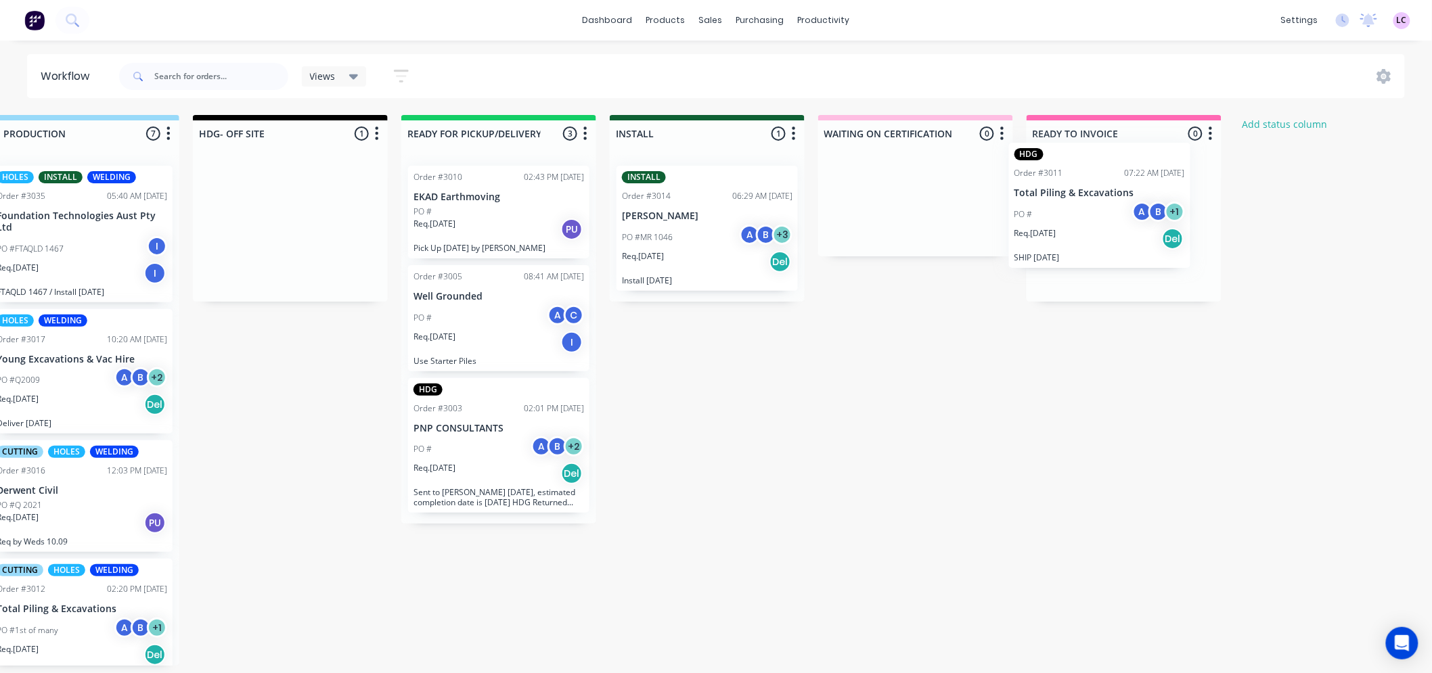
drag, startPoint x: 536, startPoint y: 226, endPoint x: 1103, endPoint y: 204, distance: 567.6
click at [1103, 204] on div "Submitted 6 Status colour #273444 hex #273444 Save Cancel Summaries Total order…" at bounding box center [669, 390] width 1865 height 551
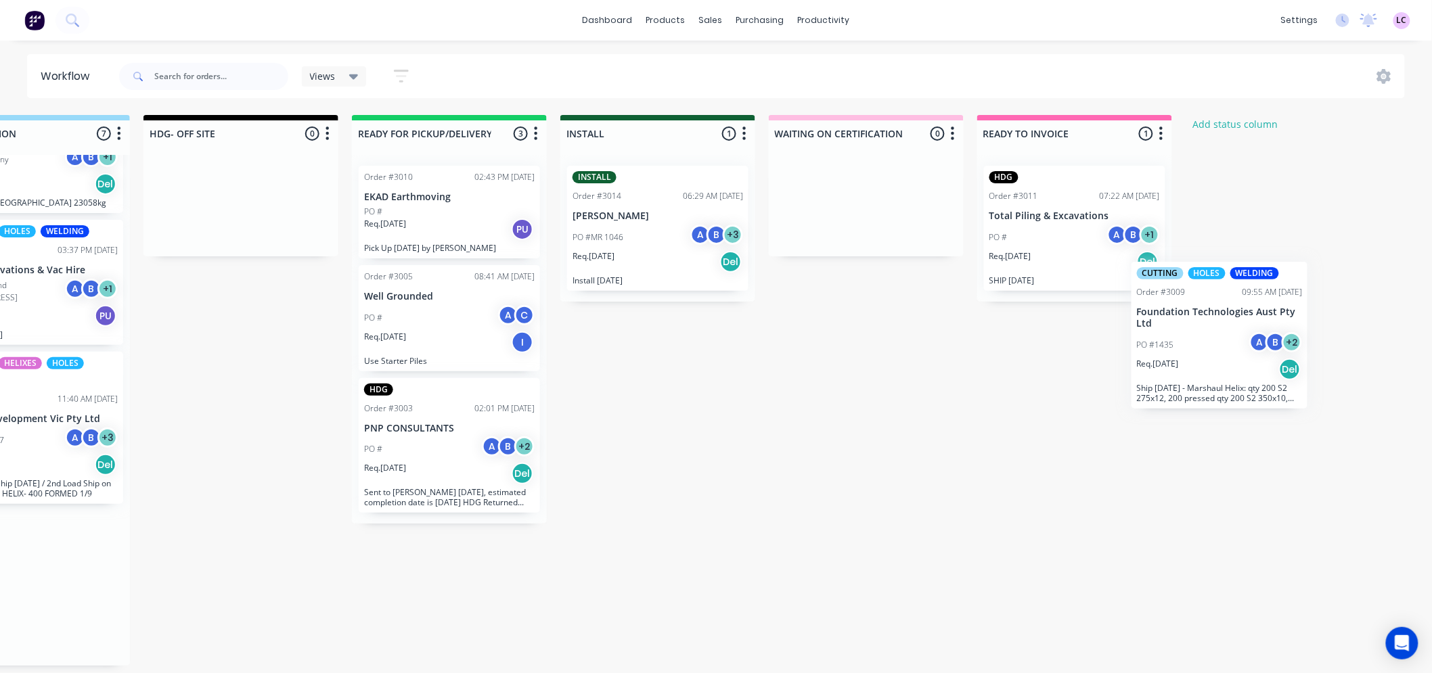
scroll to position [3, 320]
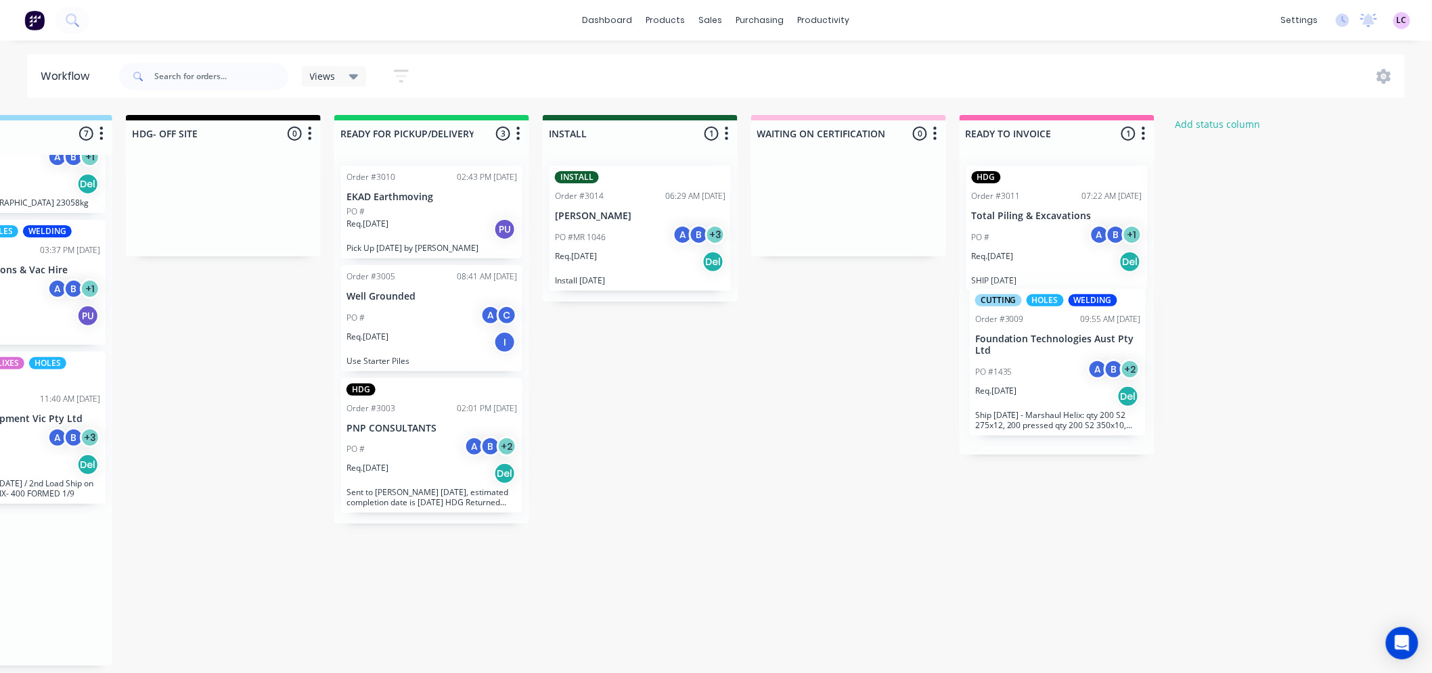
drag, startPoint x: 298, startPoint y: 601, endPoint x: 1032, endPoint y: 372, distance: 768.5
click at [1032, 372] on div "Submitted 6 Status colour #273444 hex #273444 Save Cancel Summaries Total order…" at bounding box center [602, 390] width 1865 height 551
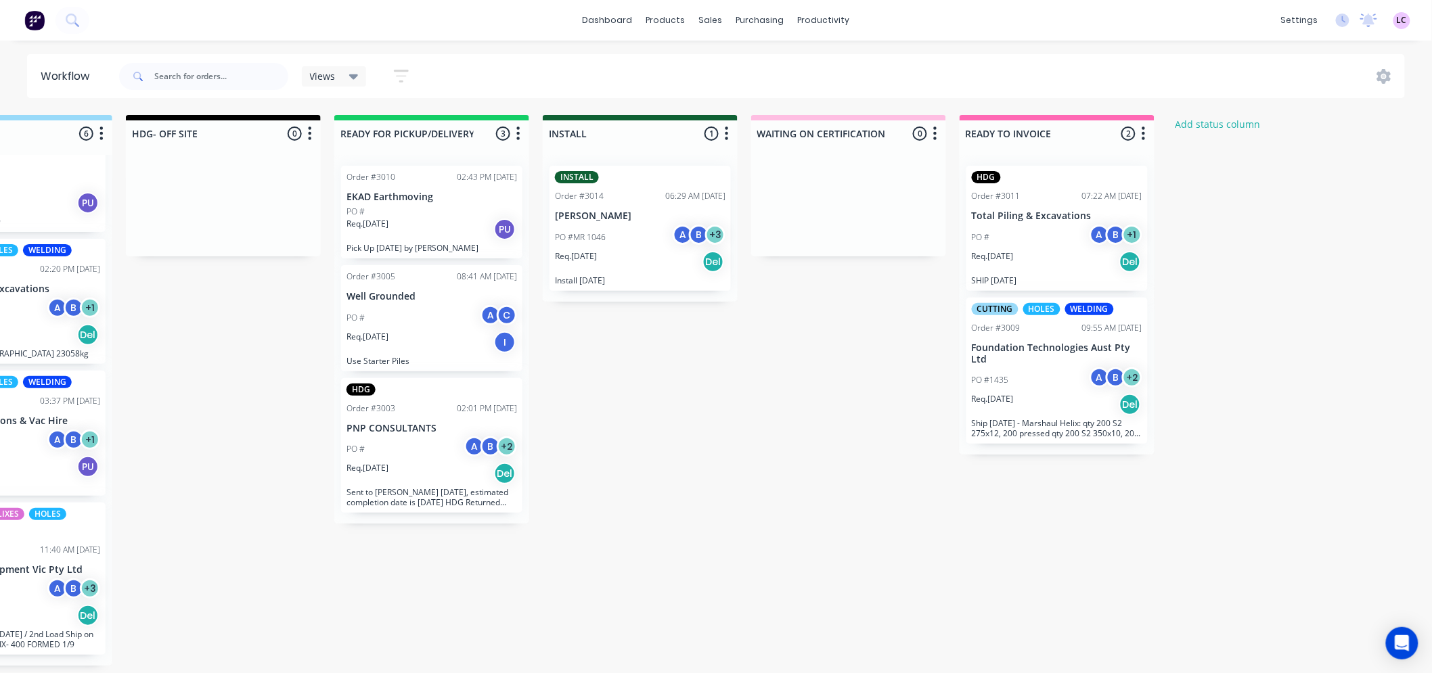
scroll to position [318, 0]
click at [1033, 393] on div "Req. 22/08/25 Del" at bounding box center [1057, 404] width 171 height 23
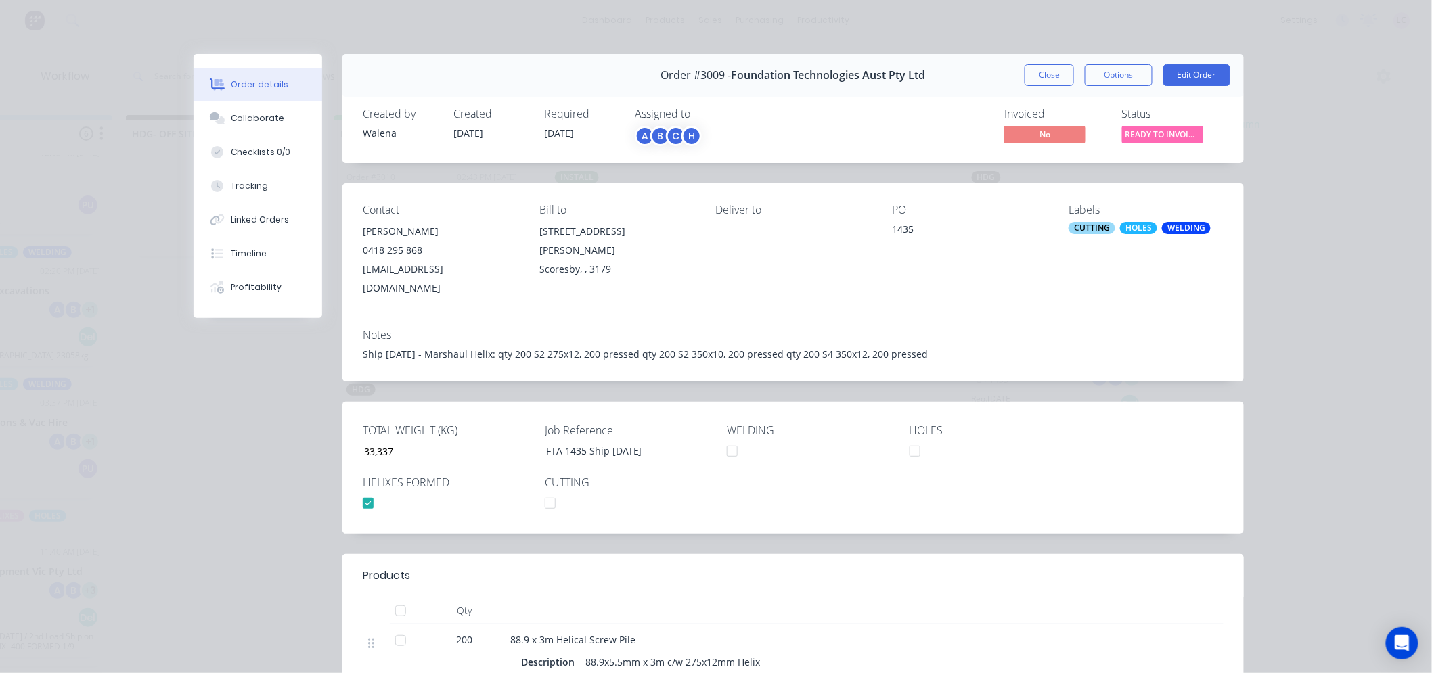
click at [1109, 231] on div "CUTTING" at bounding box center [1092, 228] width 47 height 12
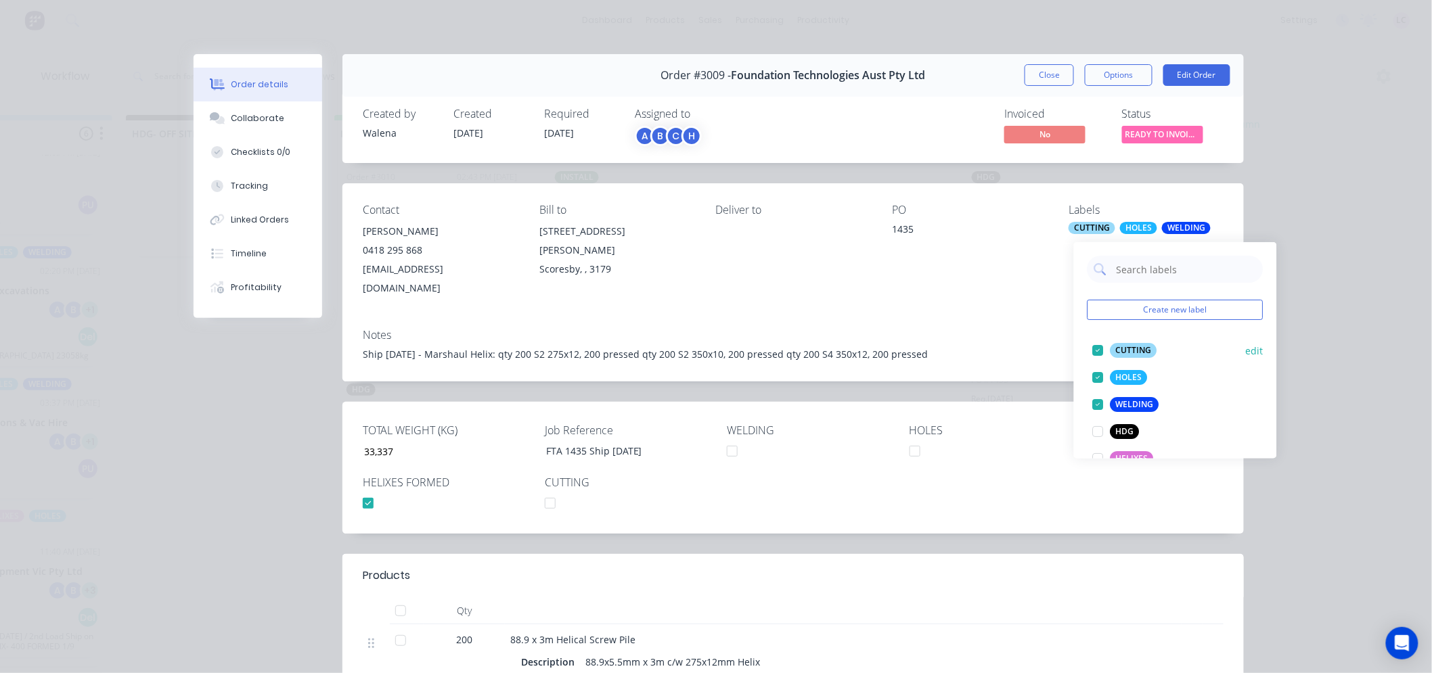
click at [1097, 347] on div at bounding box center [1098, 350] width 27 height 27
click at [1092, 344] on div at bounding box center [1098, 350] width 27 height 27
click at [1094, 346] on div at bounding box center [1098, 350] width 27 height 27
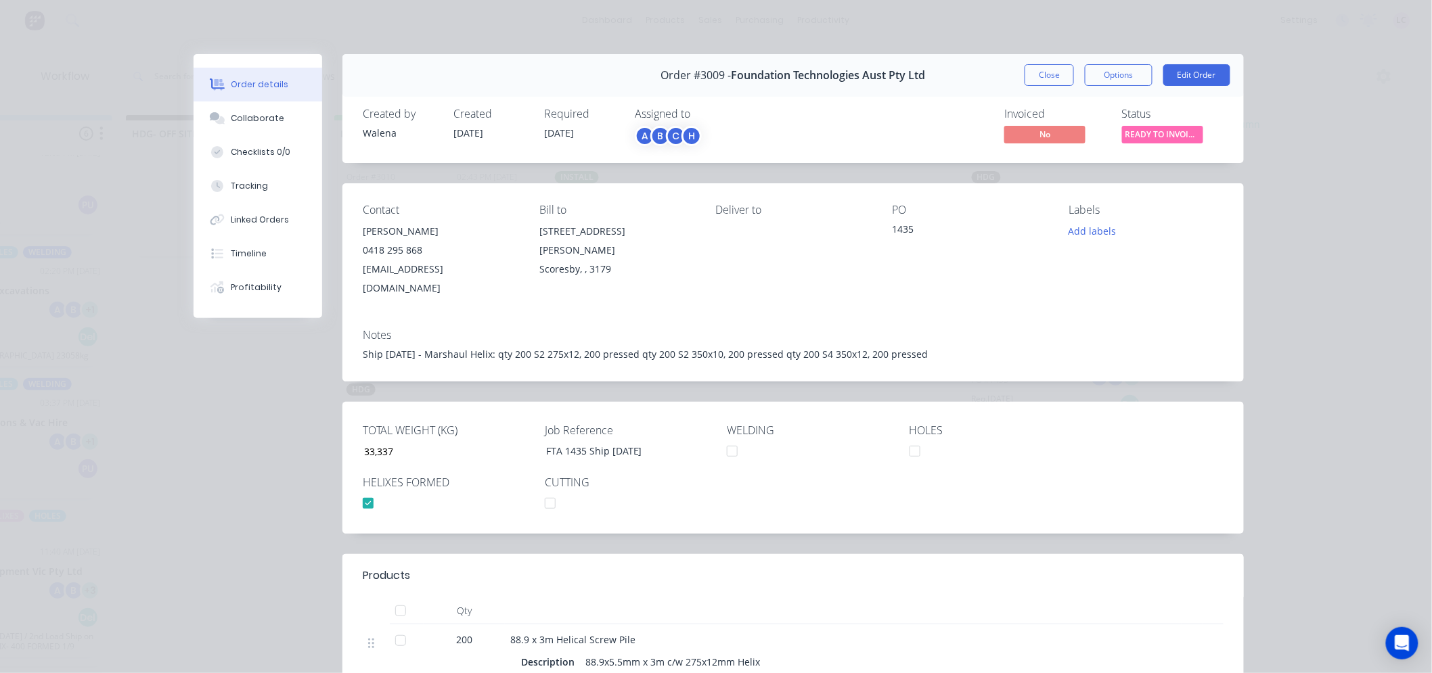
click at [1002, 329] on div "Notes" at bounding box center [793, 335] width 861 height 13
click at [1042, 79] on button "Close" at bounding box center [1049, 75] width 49 height 22
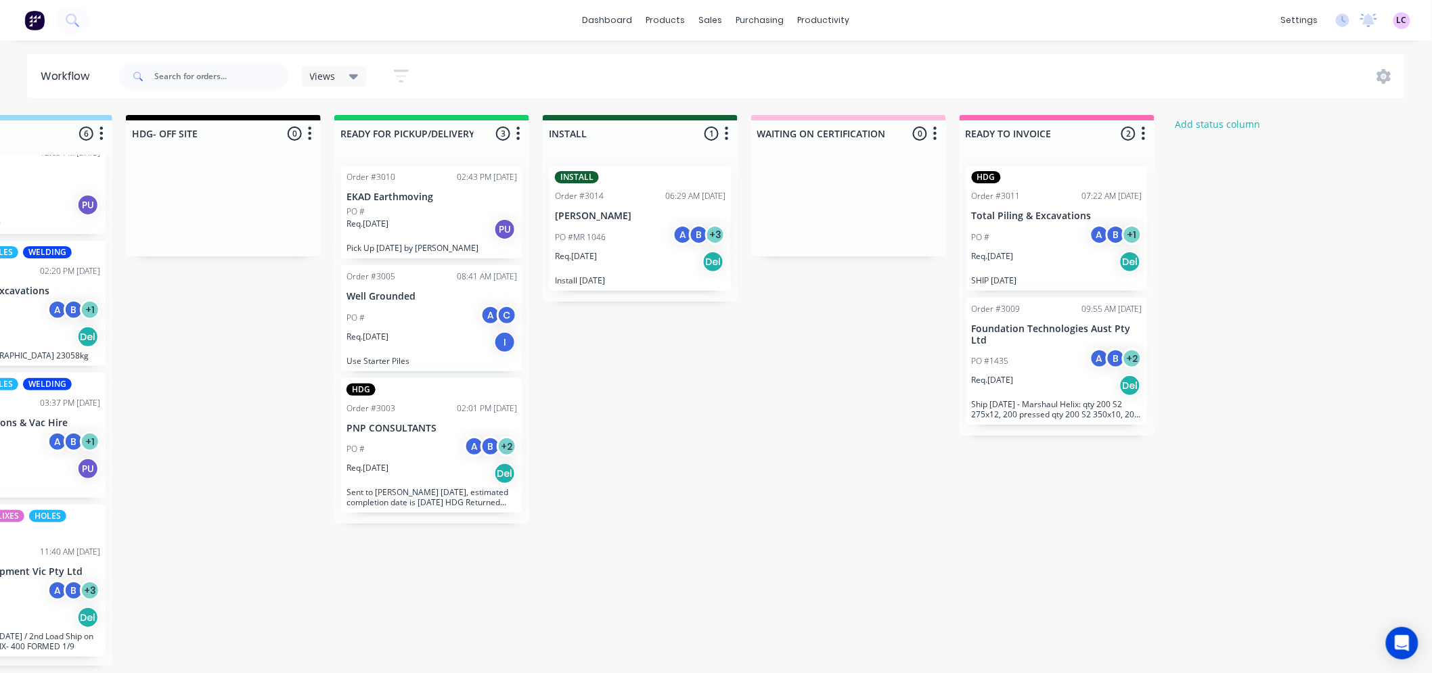
click at [1044, 374] on div "Req. 22/08/25 Del" at bounding box center [1057, 385] width 171 height 23
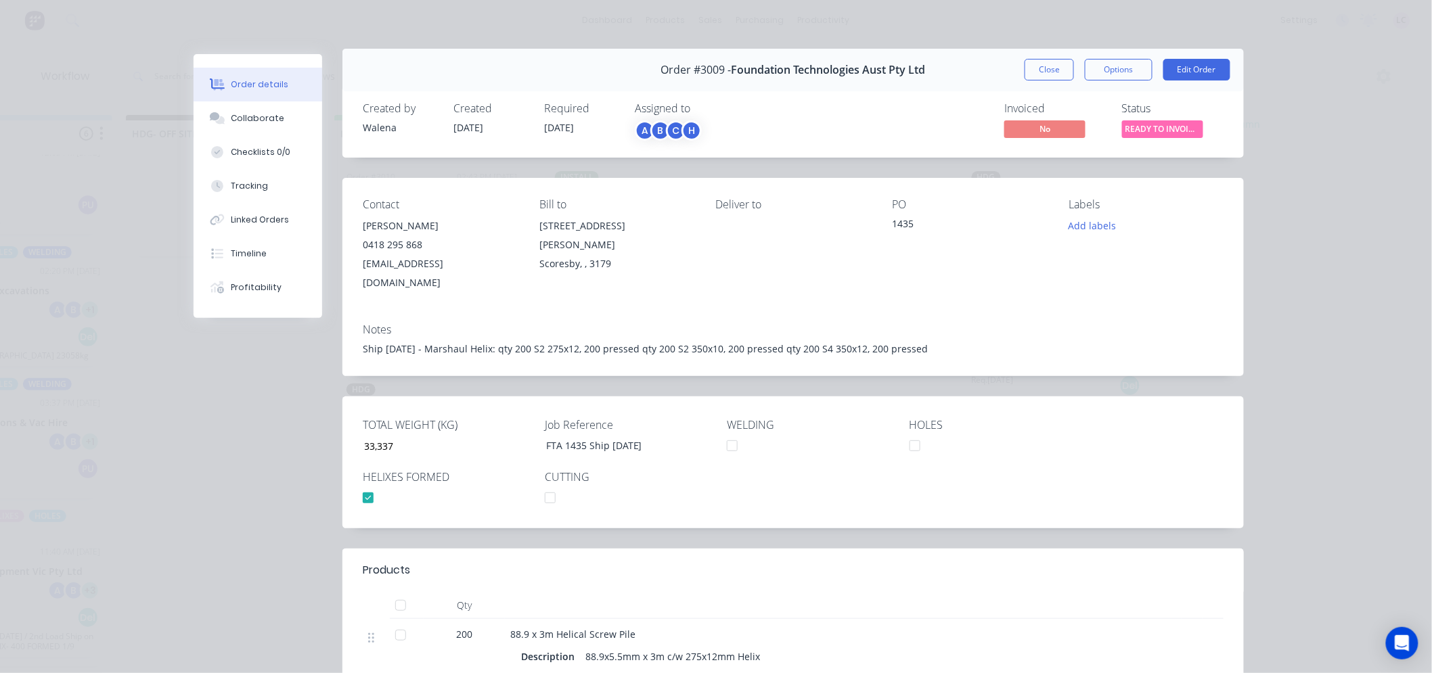
scroll to position [0, 0]
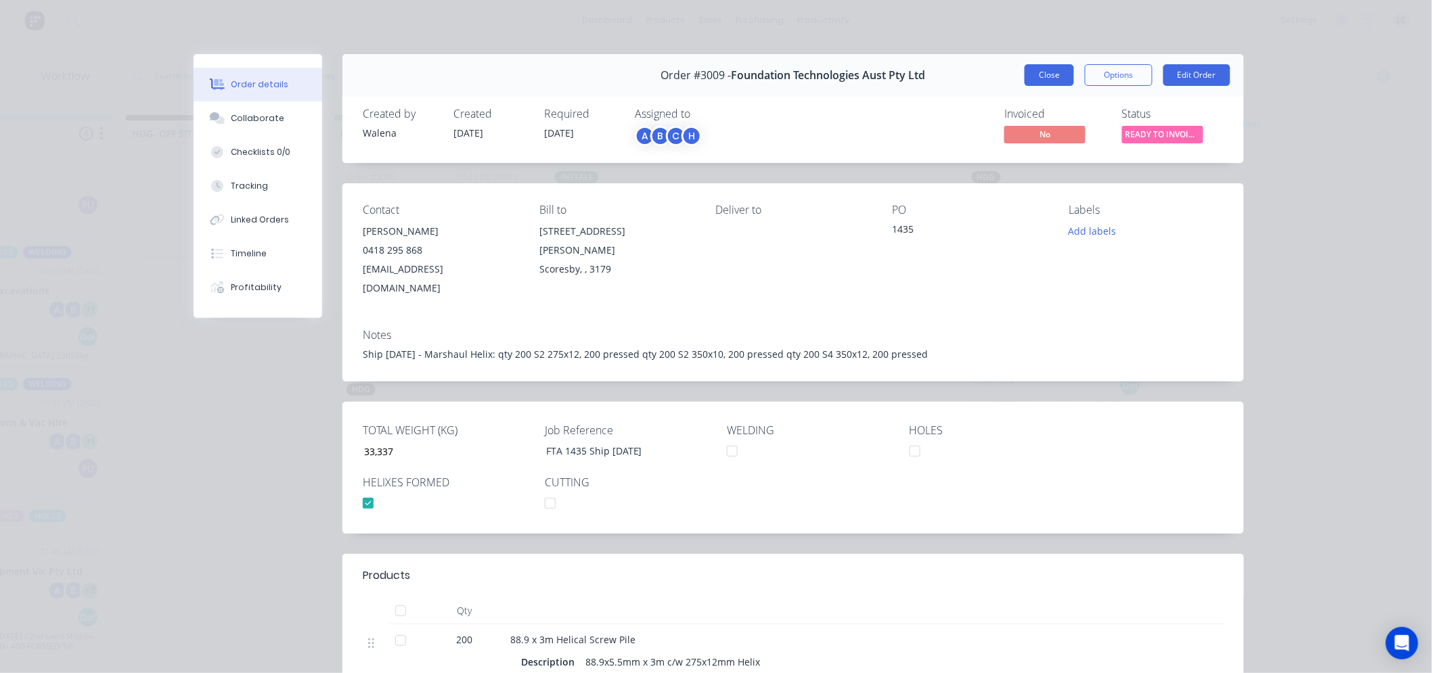
click at [1031, 66] on button "Close" at bounding box center [1049, 75] width 49 height 22
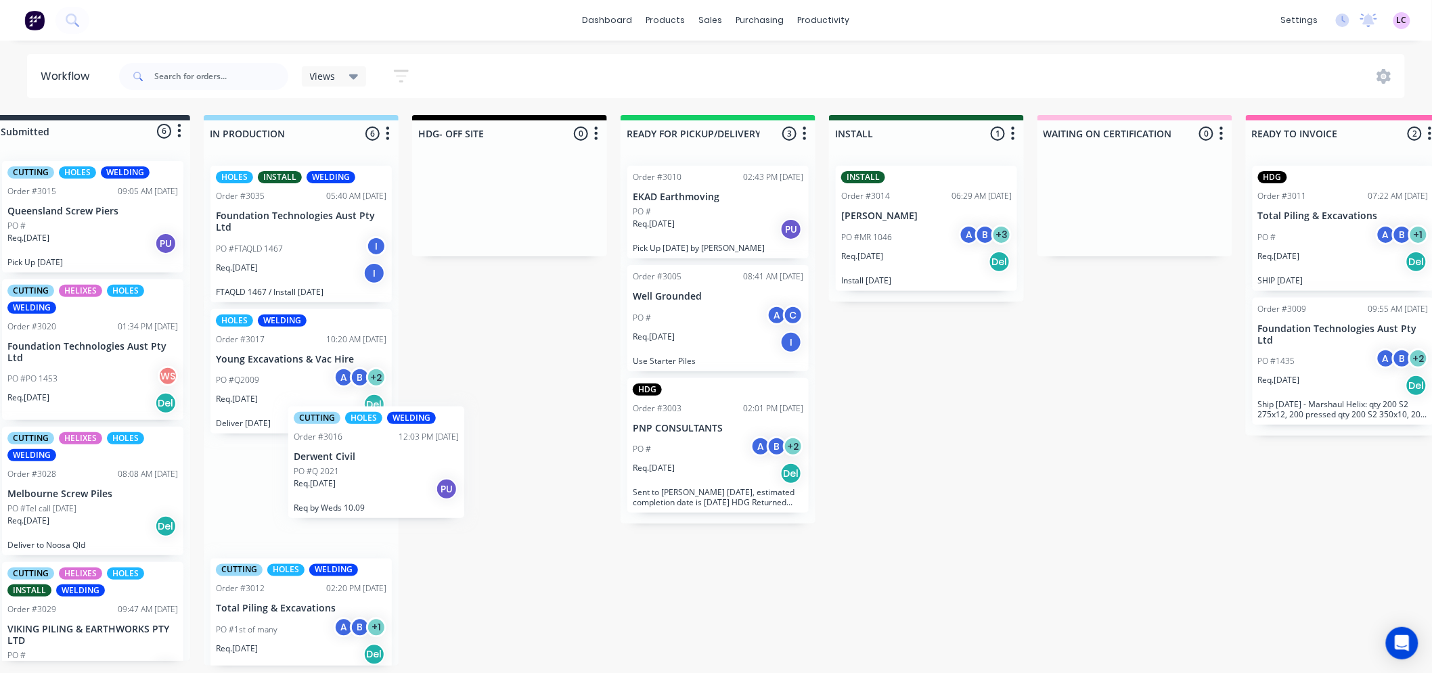
scroll to position [3, 32]
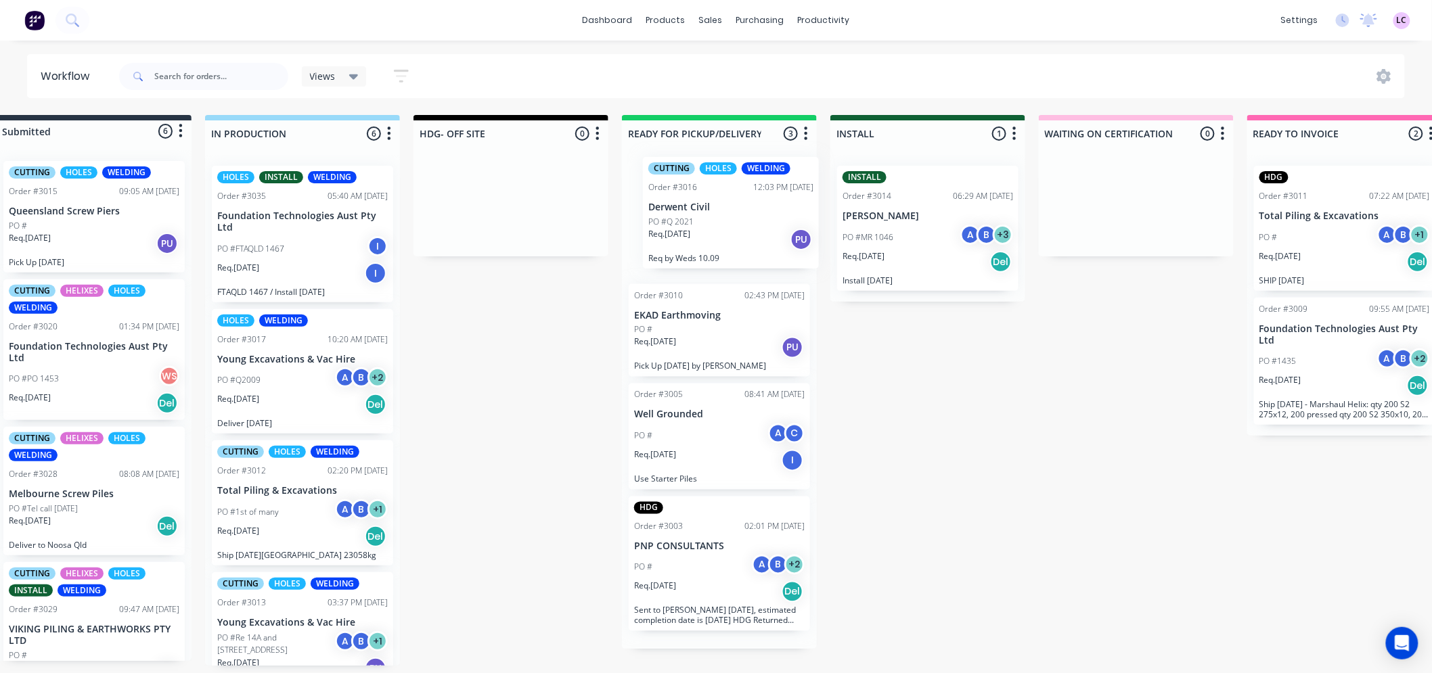
drag, startPoint x: 306, startPoint y: 498, endPoint x: 728, endPoint y: 218, distance: 506.8
click at [728, 218] on div "Submitted 6 Status colour #273444 hex #273444 Save Cancel Summaries Total order…" at bounding box center [889, 390] width 1865 height 551
click at [743, 172] on div "WELDING" at bounding box center [752, 177] width 49 height 12
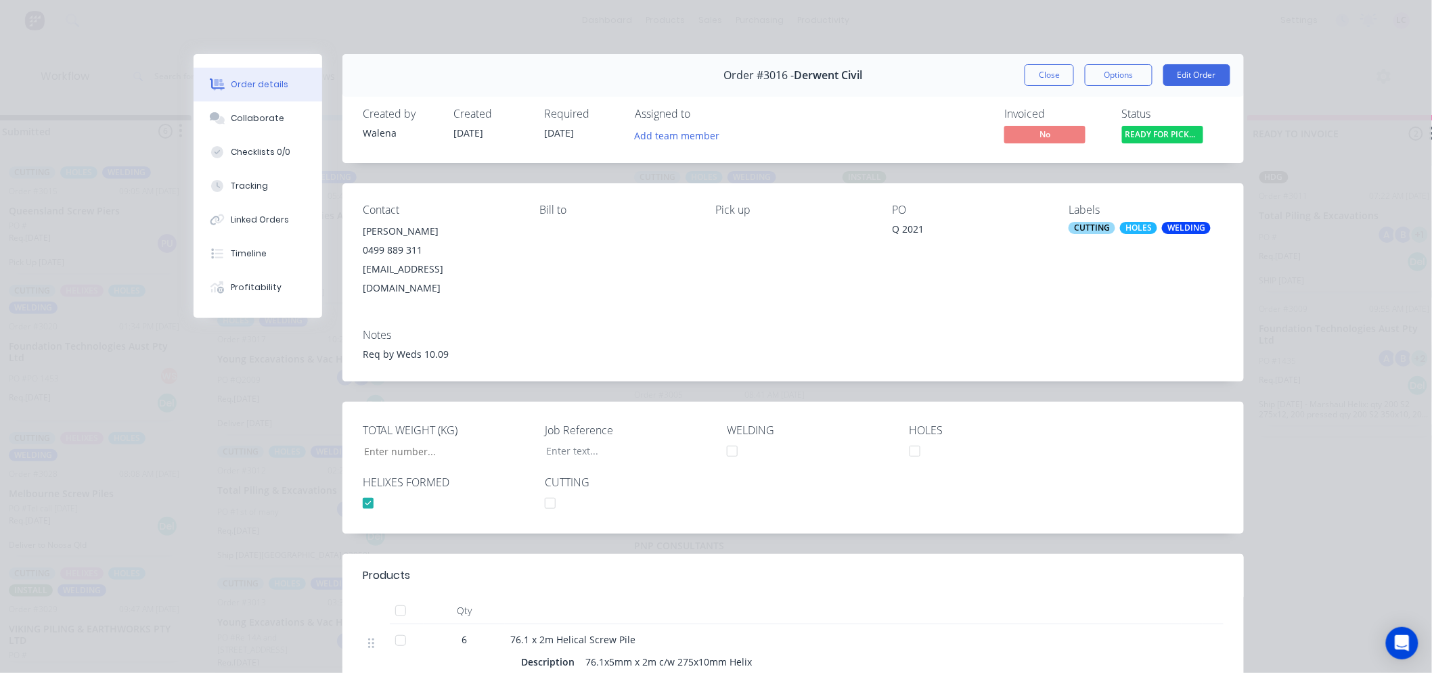
click at [1091, 228] on div "CUTTING" at bounding box center [1092, 228] width 47 height 12
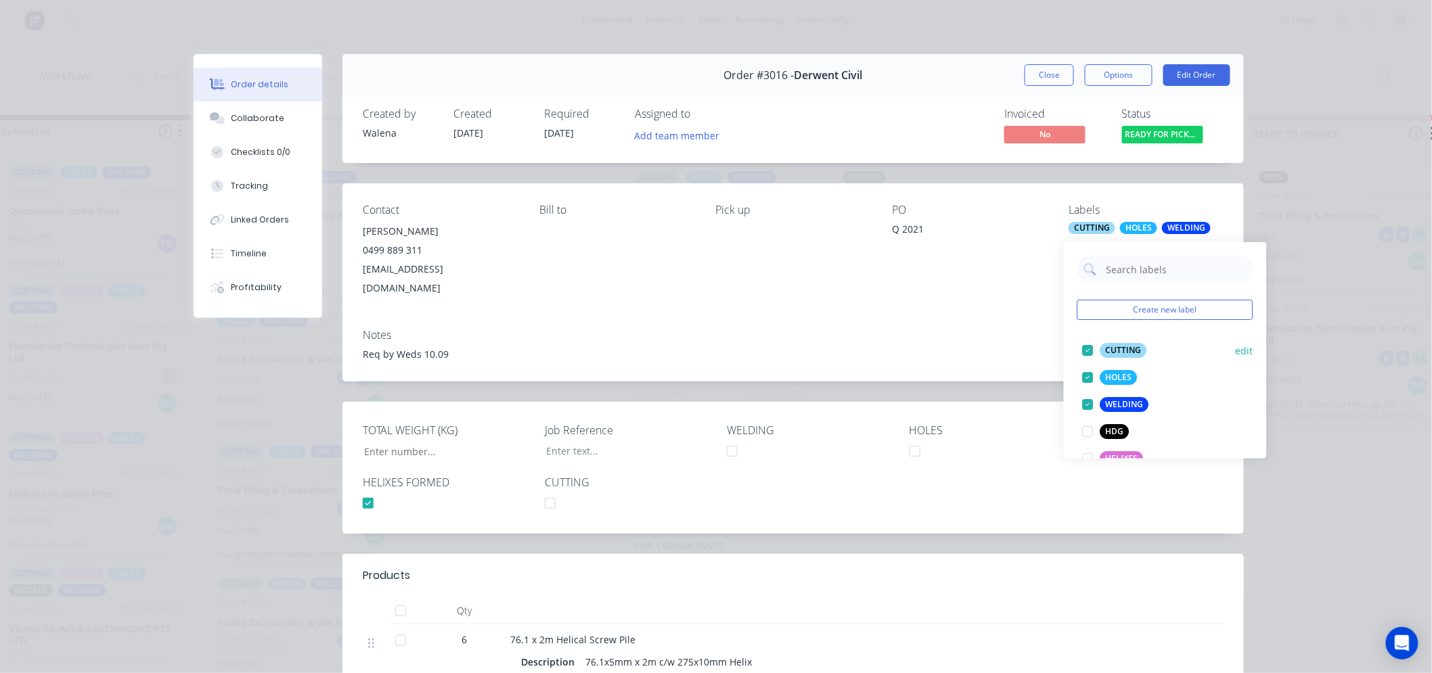
click at [1087, 346] on div at bounding box center [1088, 350] width 27 height 27
click at [1086, 371] on div at bounding box center [1088, 377] width 27 height 27
click at [1085, 346] on div at bounding box center [1088, 350] width 27 height 27
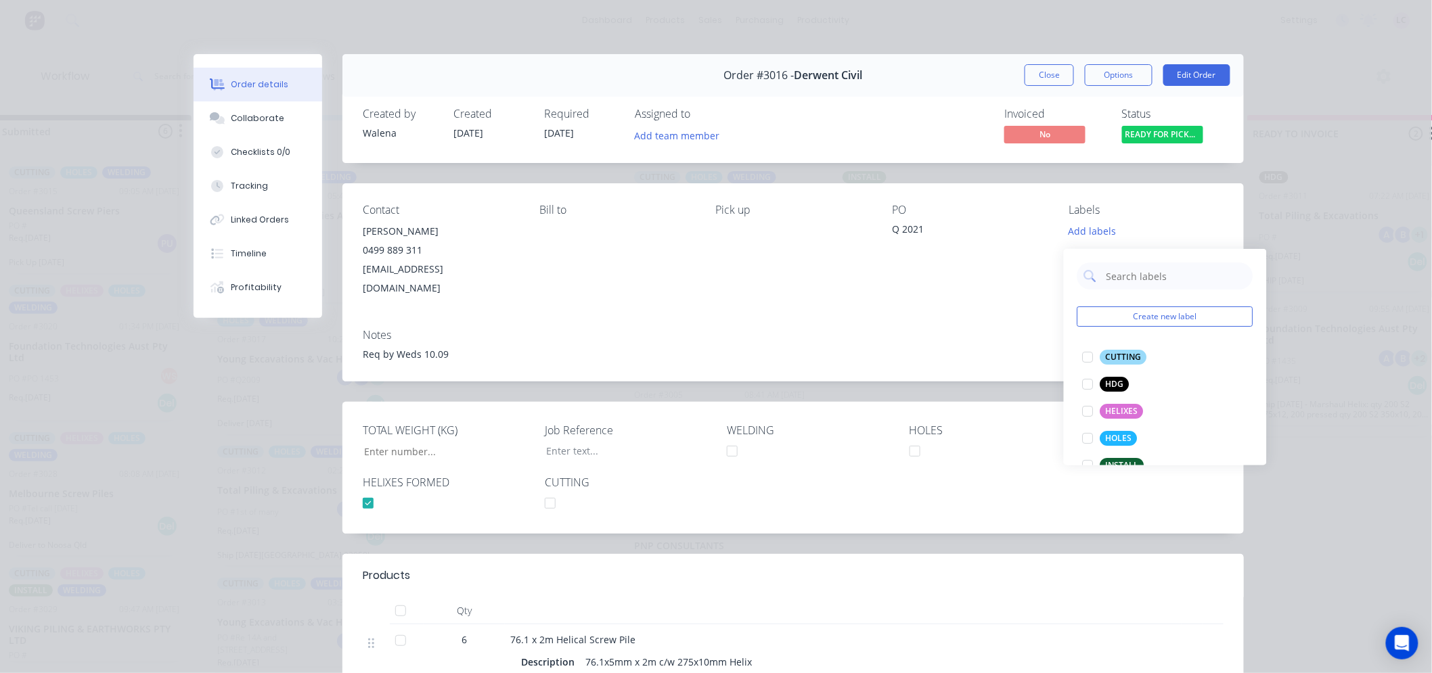
click at [989, 347] on div "Req by Weds 10.09" at bounding box center [793, 354] width 861 height 14
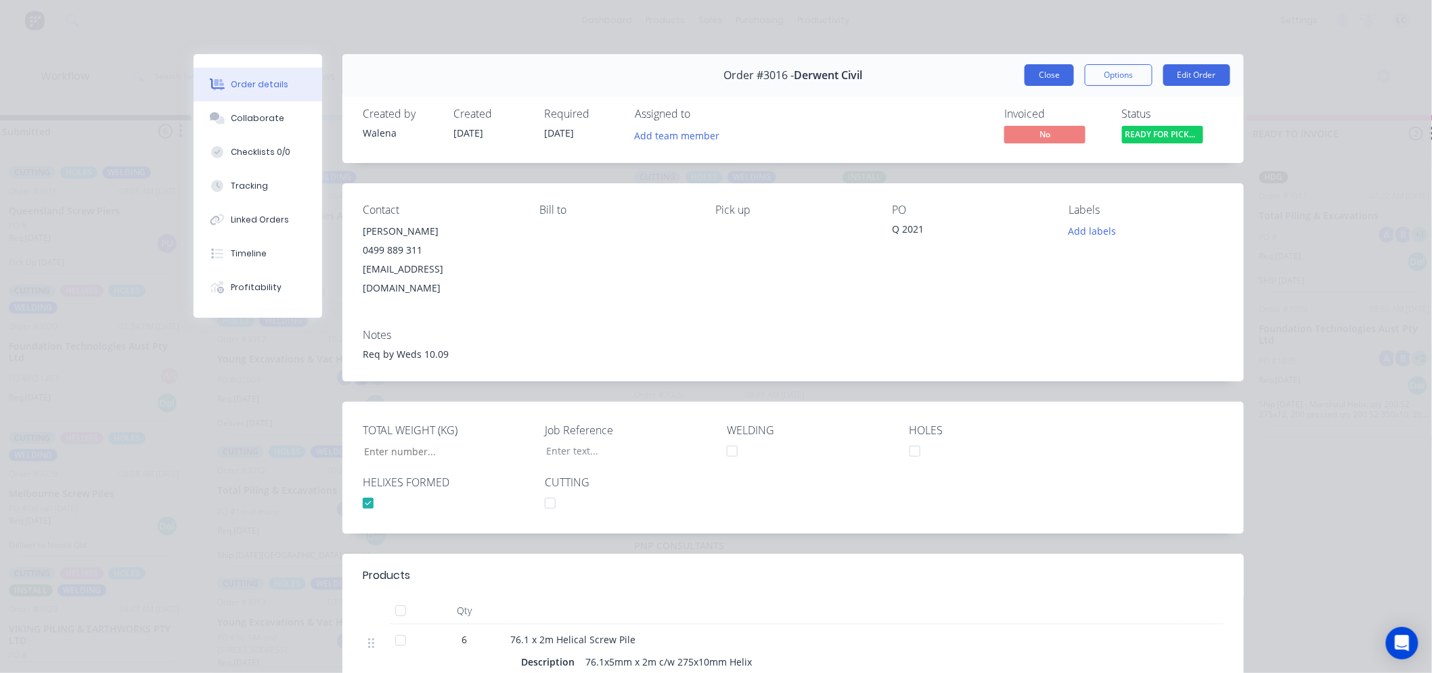
click at [1031, 80] on button "Close" at bounding box center [1049, 75] width 49 height 22
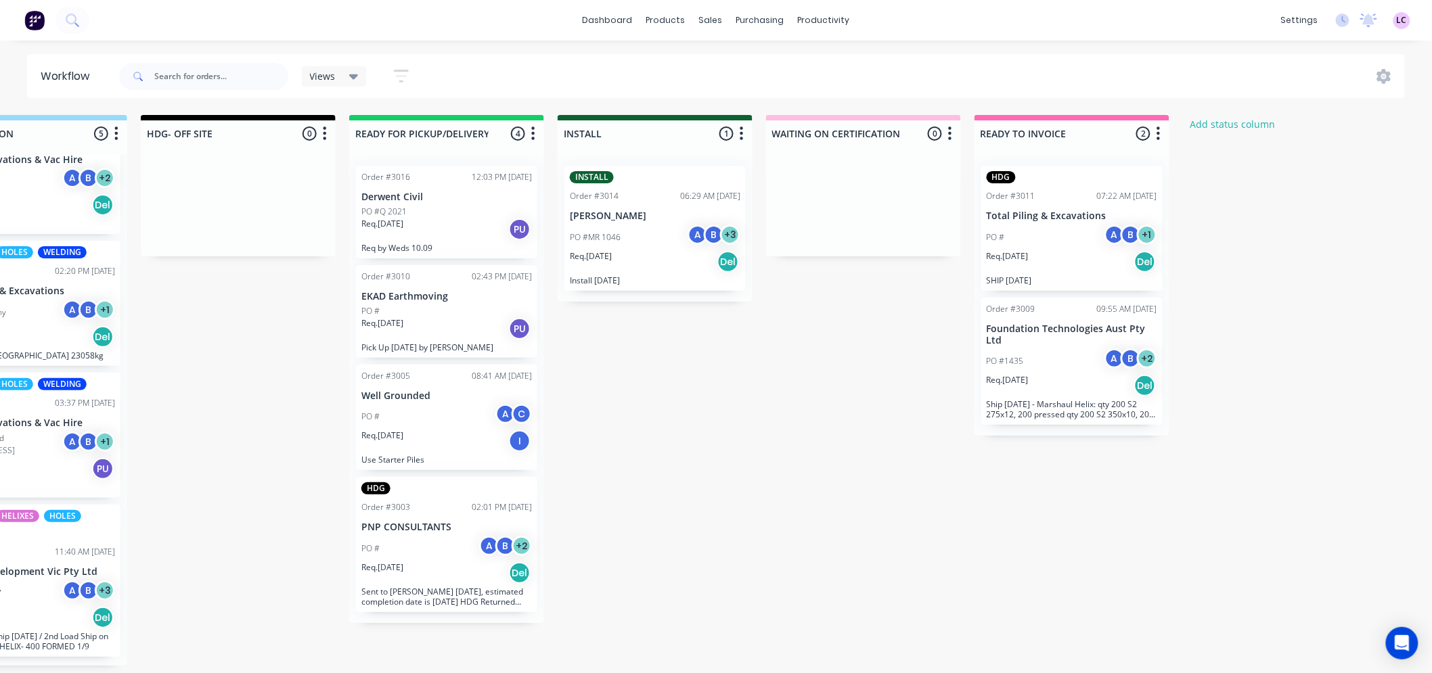
scroll to position [3, 0]
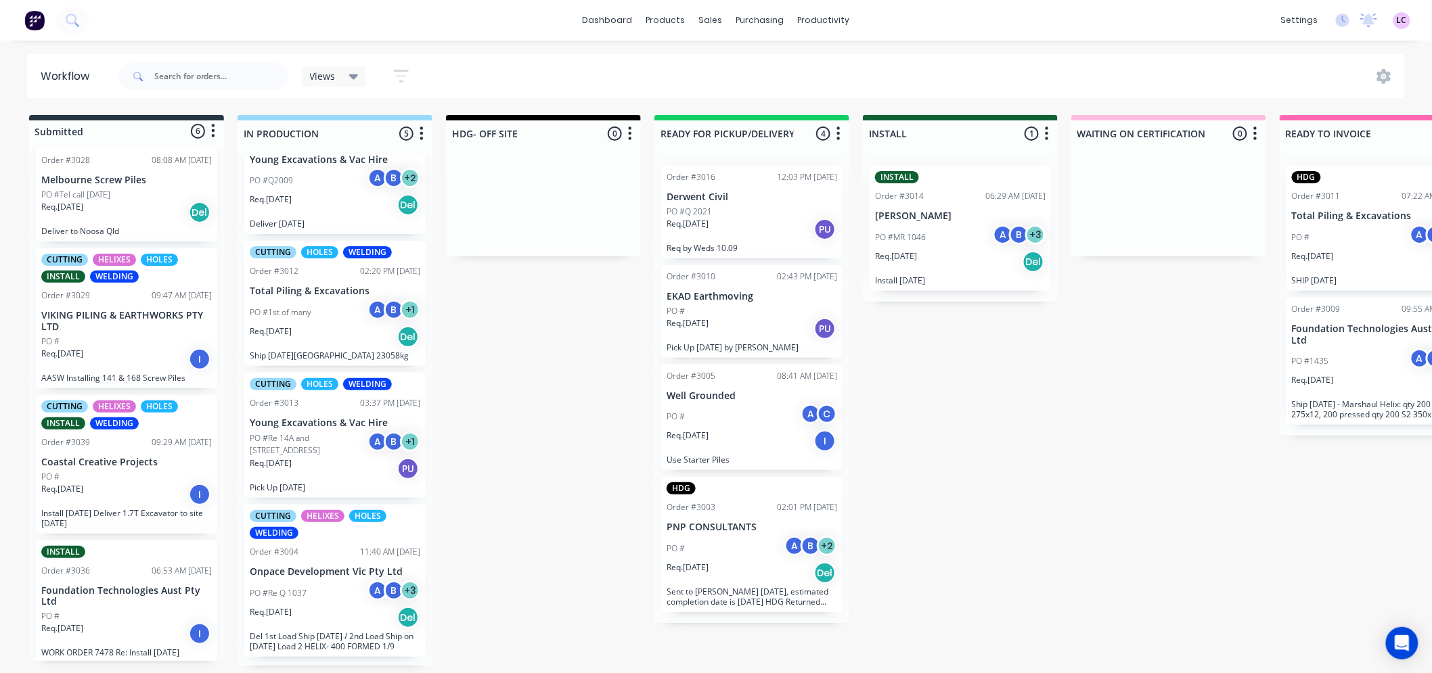
click at [330, 650] on p "Del 1st Load Ship [DATE] / 2nd Load Ship on [DATE] Load 2 HELIX- 400 FORMED 1/9" at bounding box center [335, 641] width 171 height 20
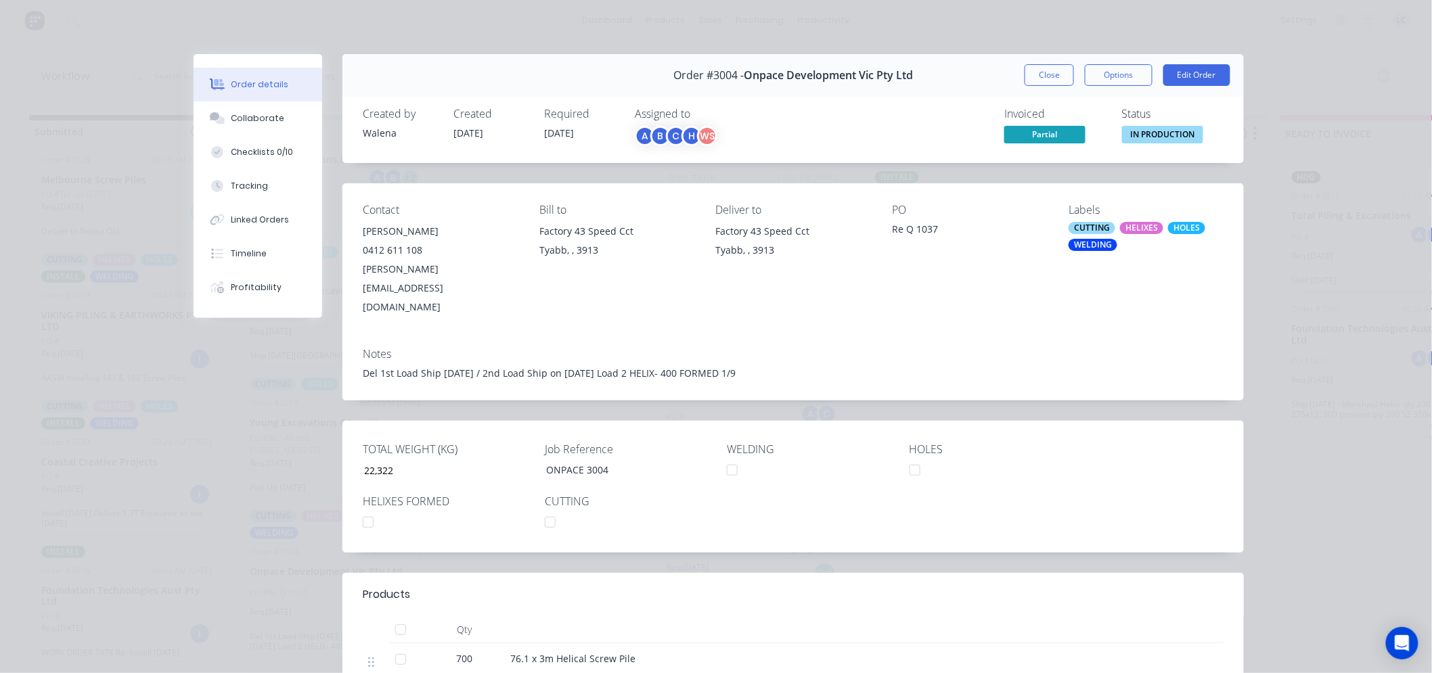
click at [673, 366] on div "Del 1st Load Ship [DATE] / 2nd Load Ship on [DATE] Load 2 HELIX- 400 FORMED 1/9" at bounding box center [793, 373] width 861 height 14
click at [682, 366] on div "Del 1st Load Ship [DATE] / 2nd Load Ship on [DATE] Load 2 HELIX- 400 FORMED 1/9" at bounding box center [793, 373] width 861 height 14
click at [1201, 77] on button "Edit Order" at bounding box center [1196, 75] width 67 height 22
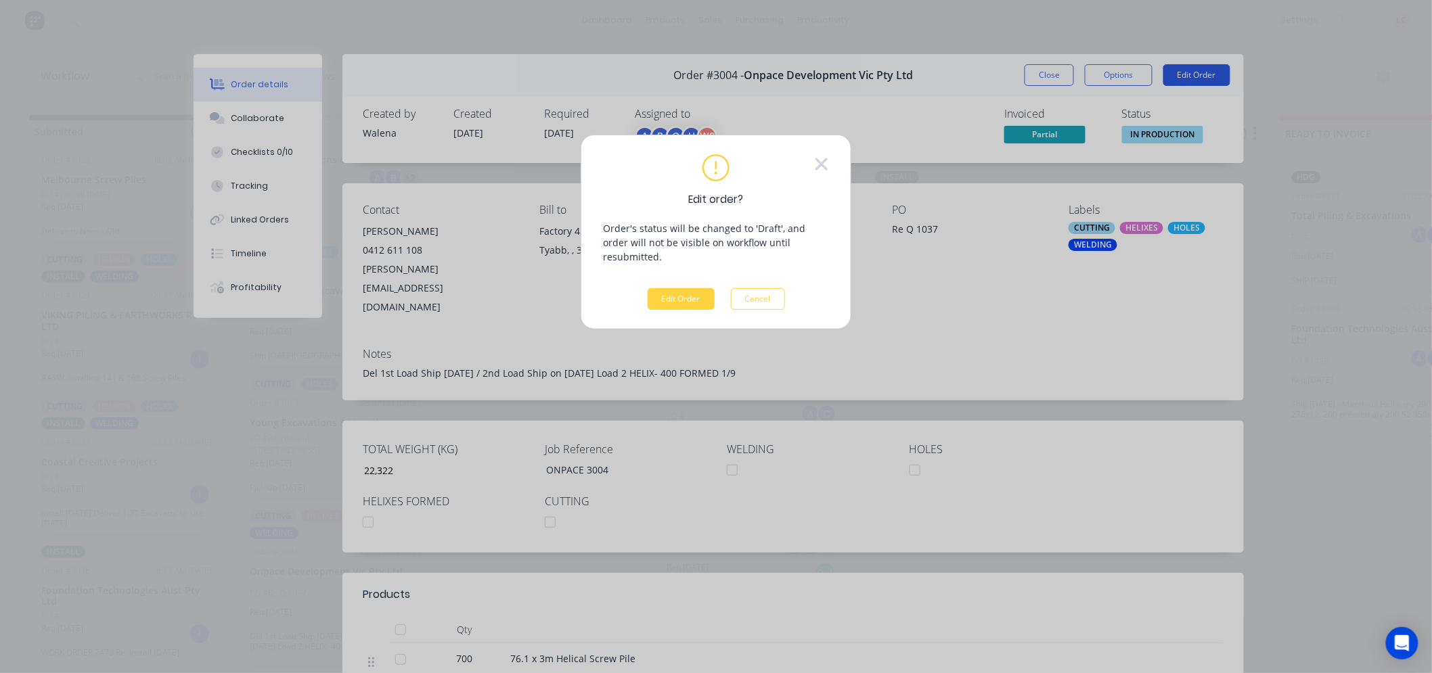
scroll to position [0, 0]
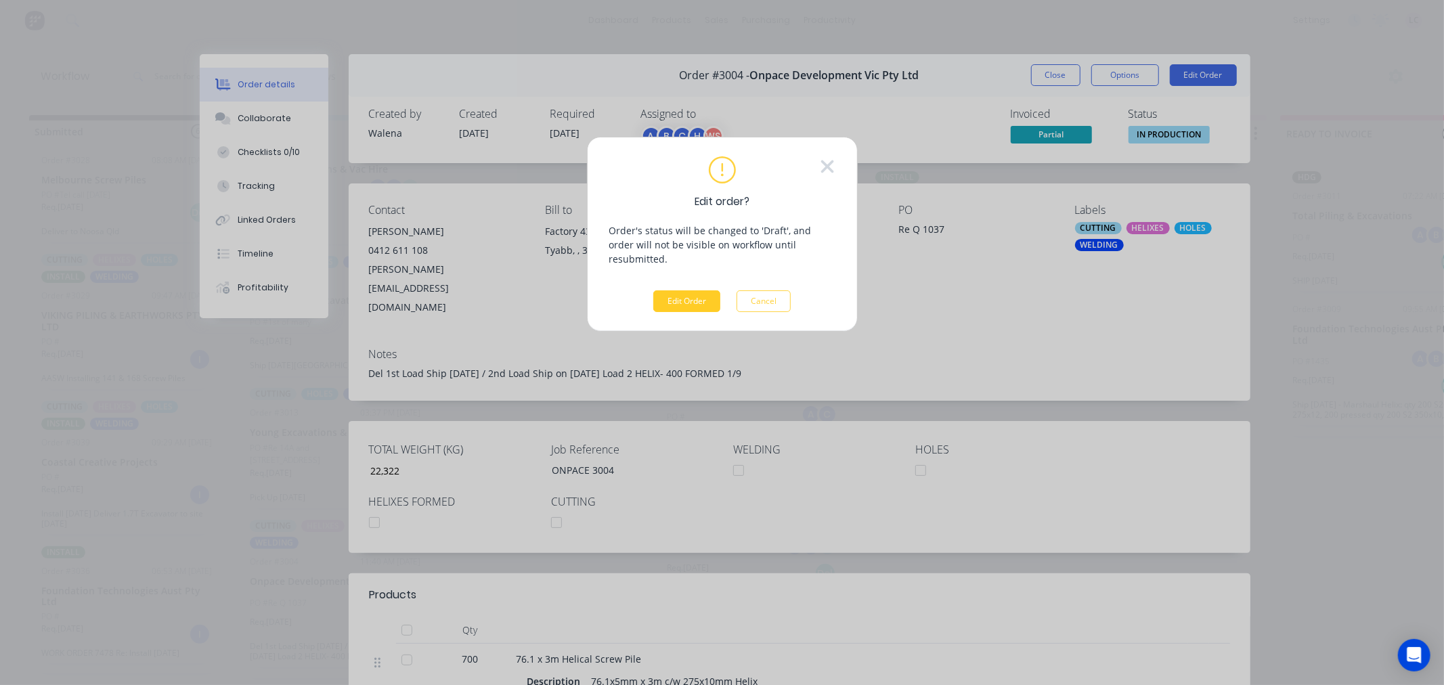
click at [702, 290] on button "Edit Order" at bounding box center [686, 301] width 67 height 22
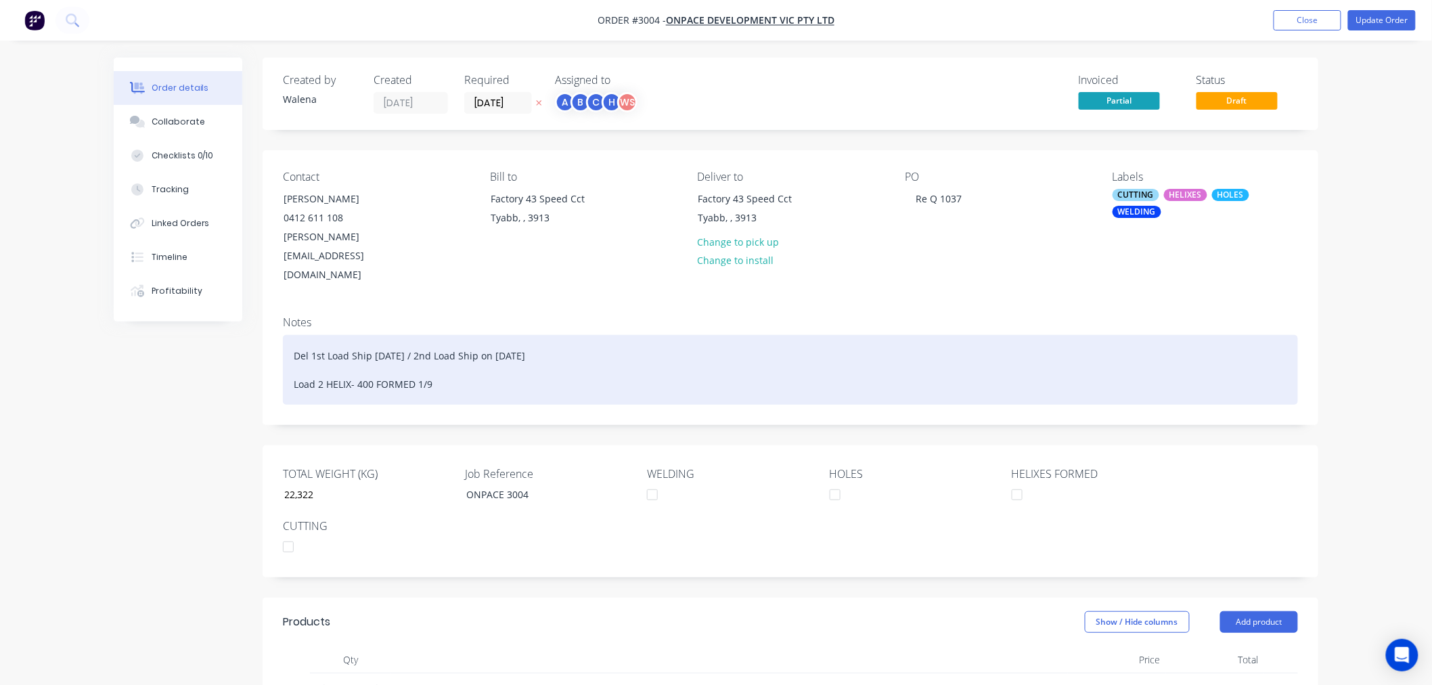
click at [361, 345] on div "Del 1st Load Ship [DATE] / 2nd Load Ship on [DATE] Load 2 HELIX- 400 FORMED 1/9" at bounding box center [790, 370] width 1015 height 70
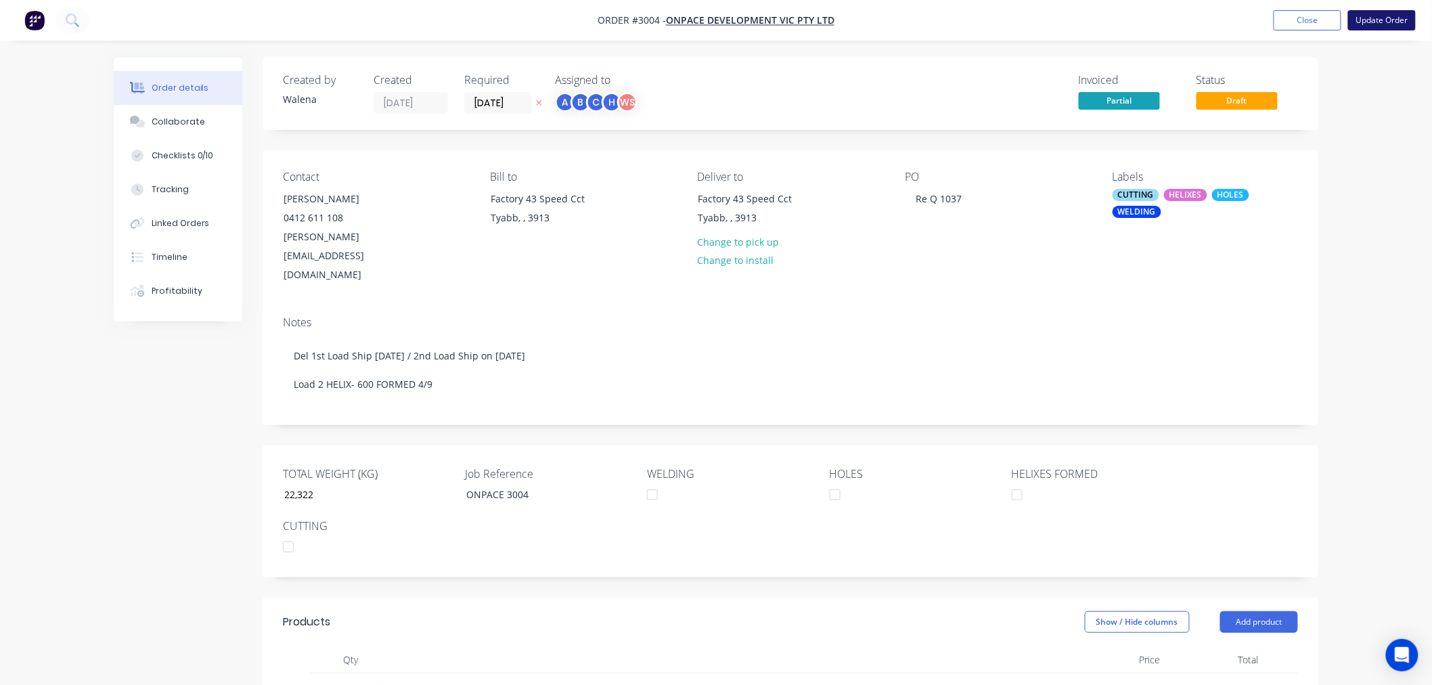
click at [1388, 16] on button "Update Order" at bounding box center [1382, 20] width 68 height 20
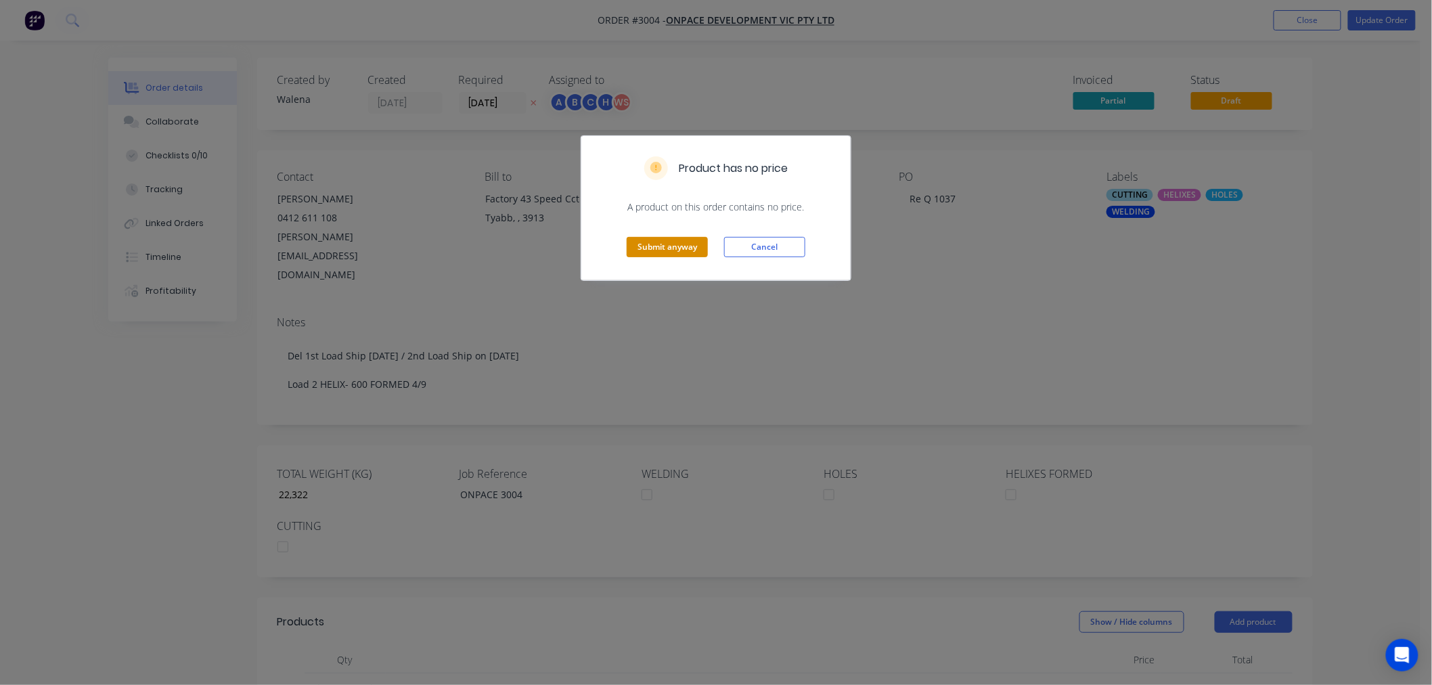
click at [677, 240] on button "Submit anyway" at bounding box center [667, 247] width 81 height 20
